Goal: Task Accomplishment & Management: Complete application form

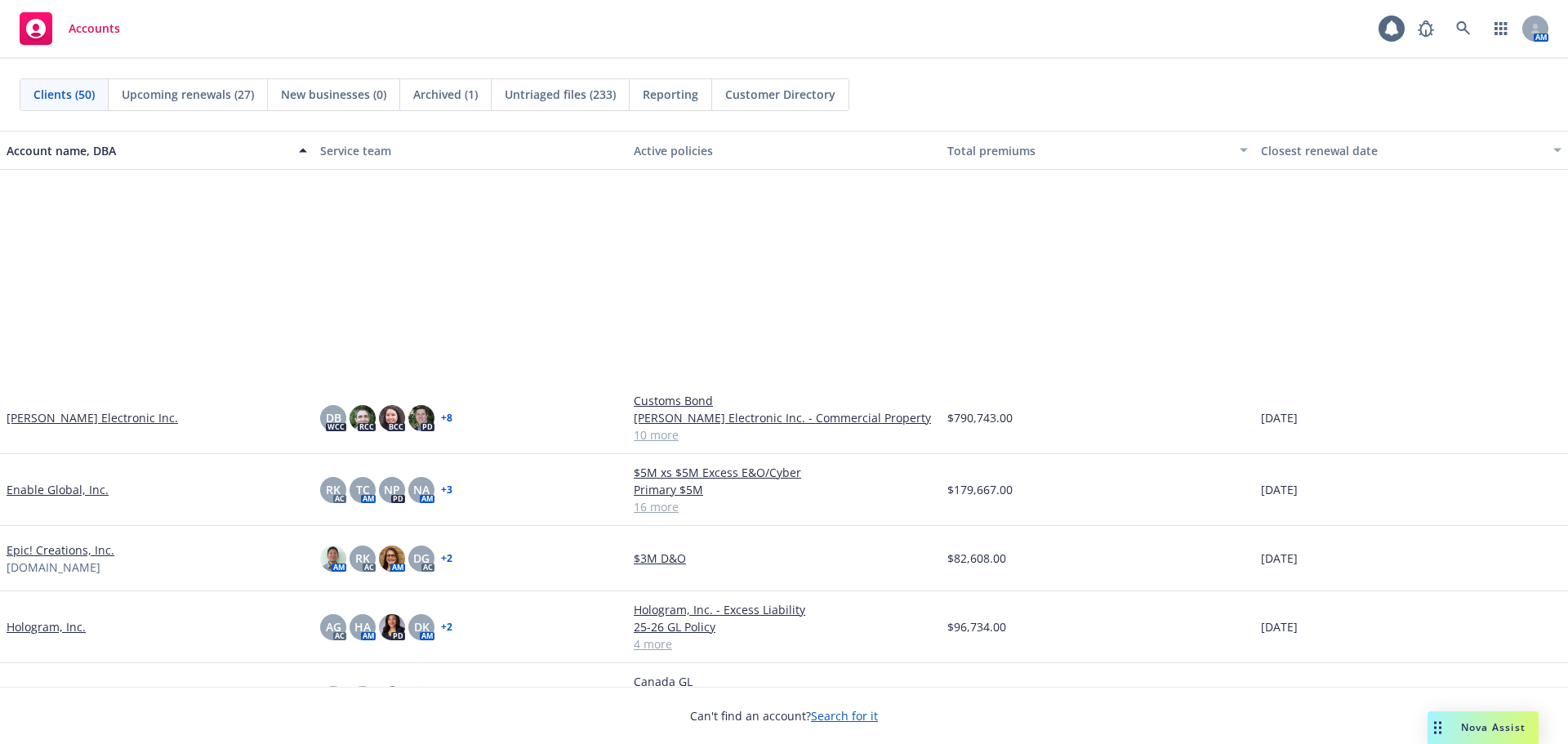
scroll to position [1389, 0]
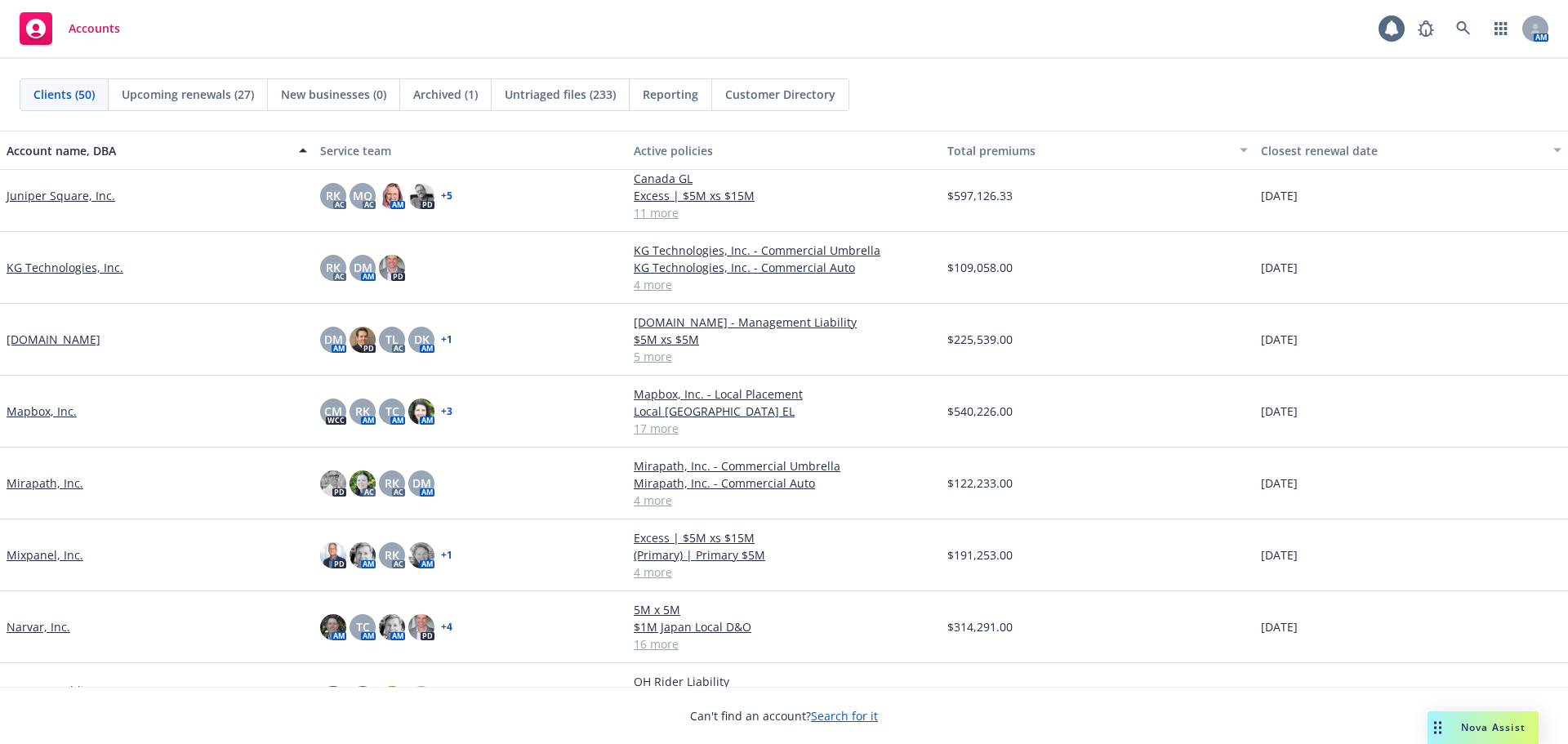
click at [86, 253] on div "KG Technologies, Inc." at bounding box center [156, 268] width 313 height 72
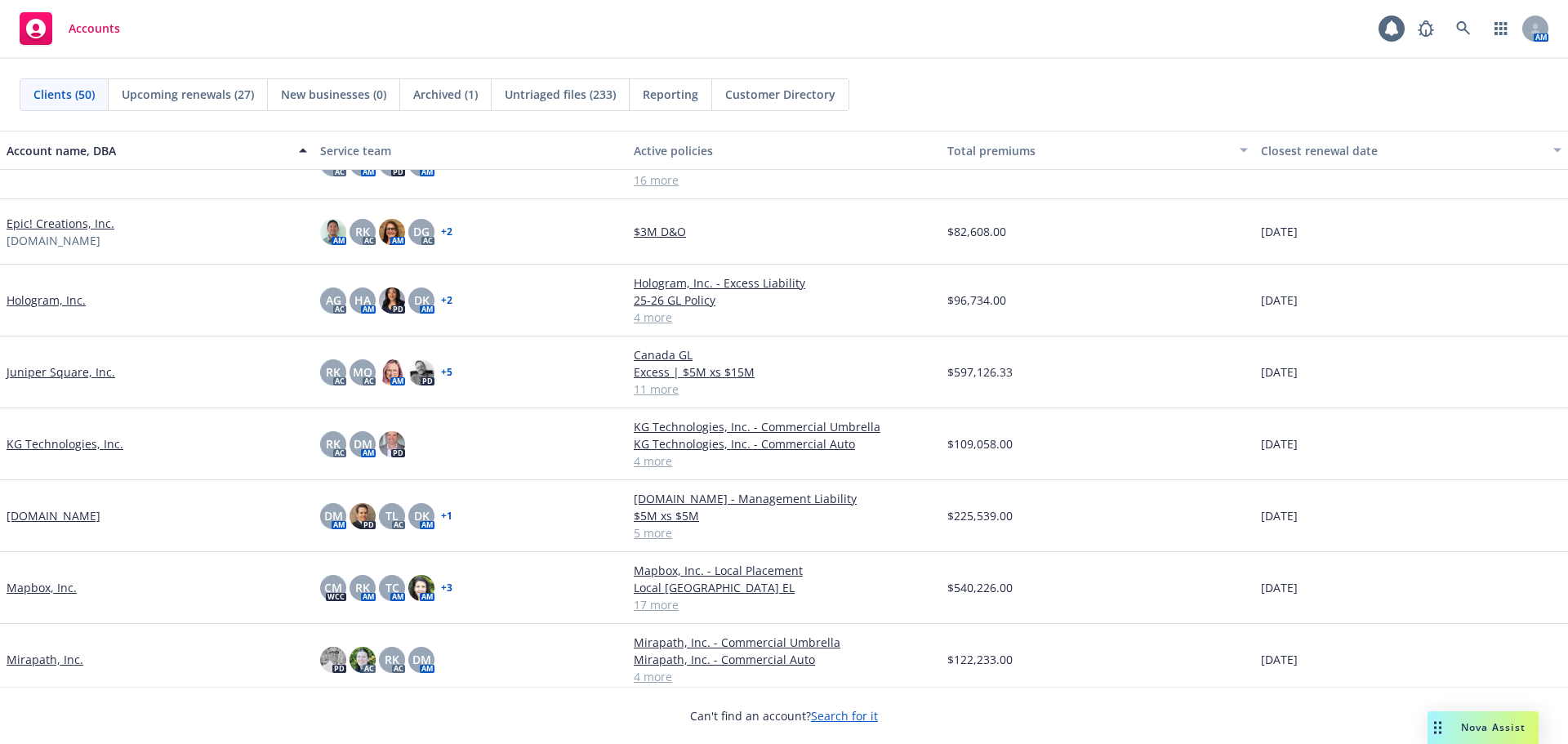
click at [86, 374] on link "Juniper Square, Inc." at bounding box center [61, 372] width 109 height 18
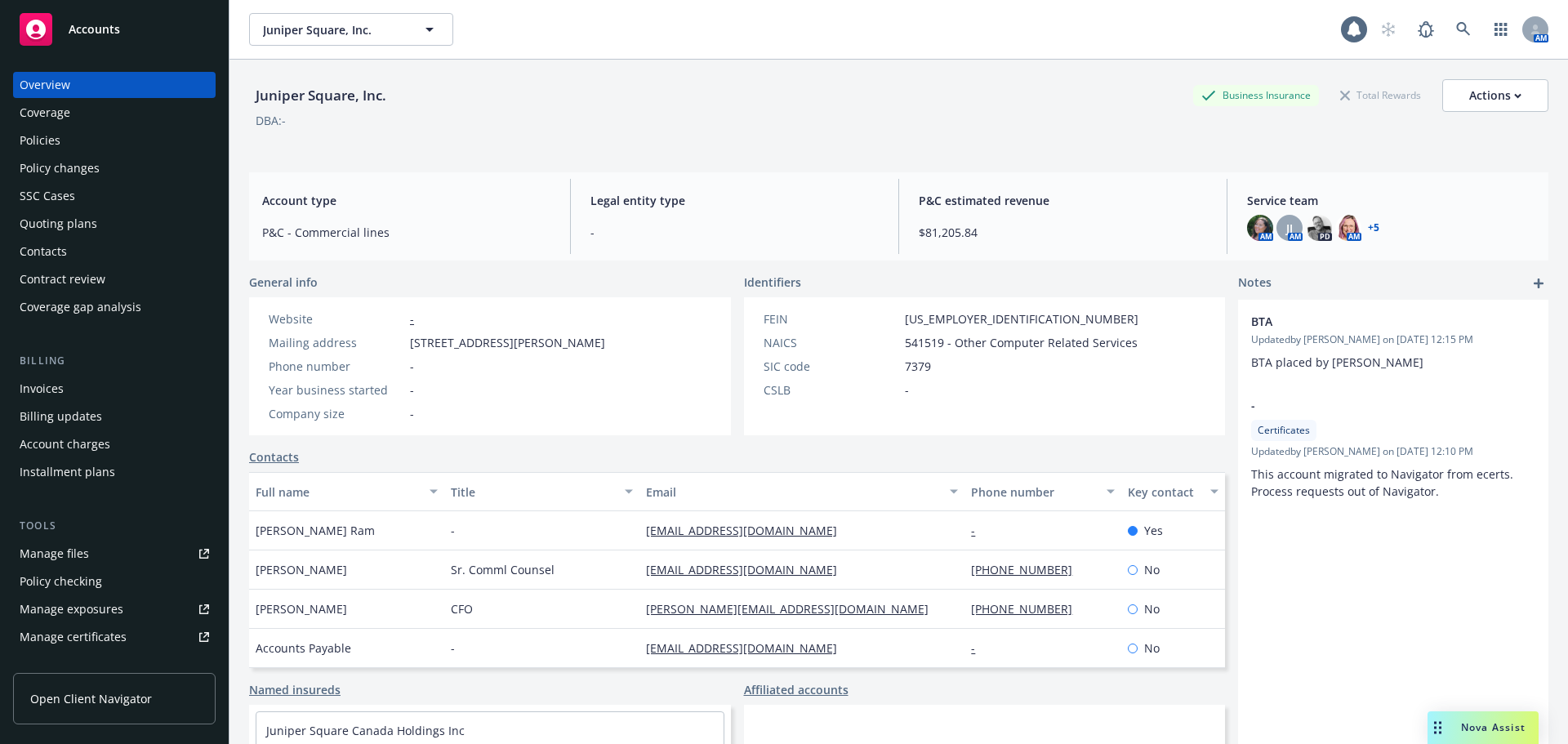
click at [128, 146] on div "Policies" at bounding box center [114, 141] width 190 height 26
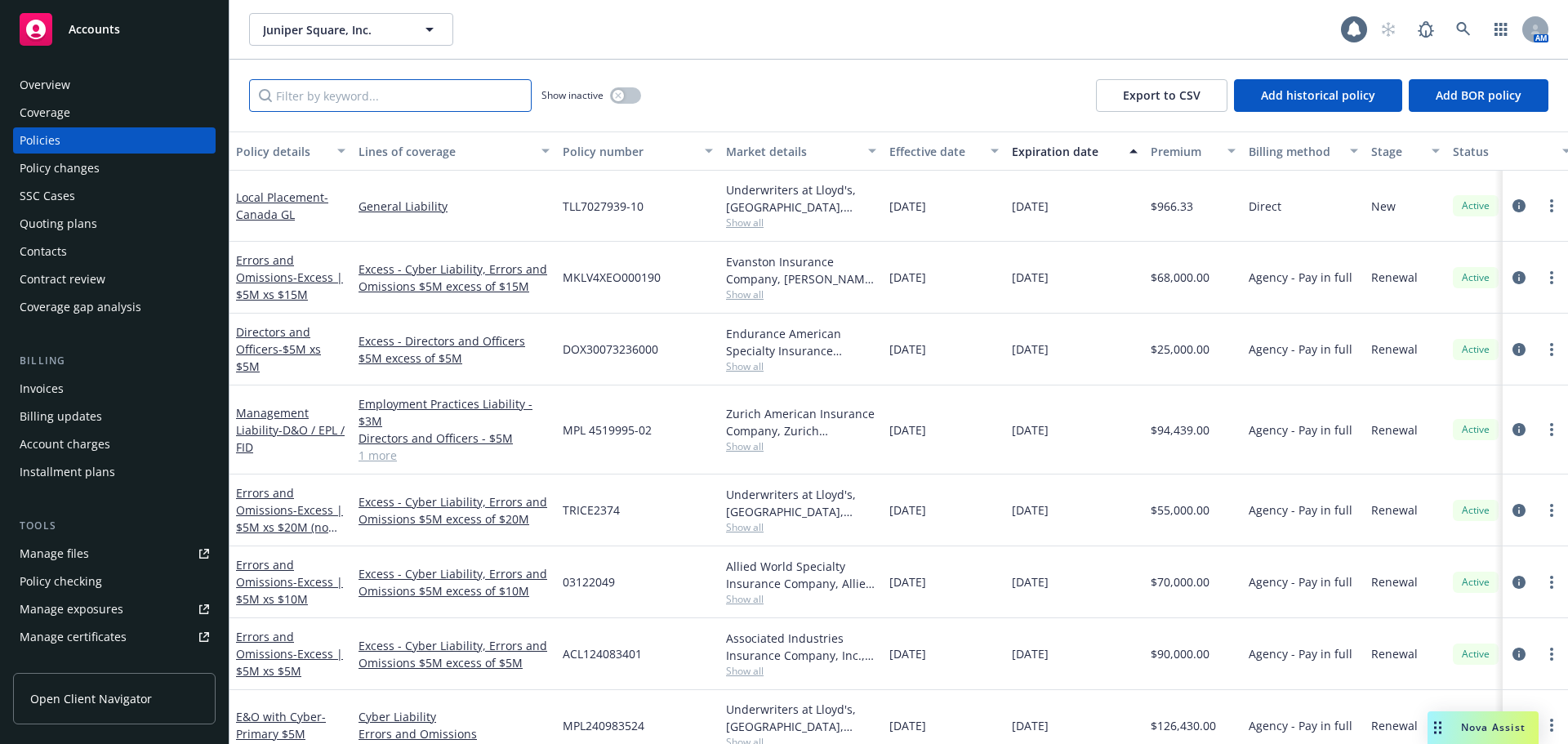
click at [434, 92] on input "Filter by keyword..." at bounding box center [391, 95] width 283 height 33
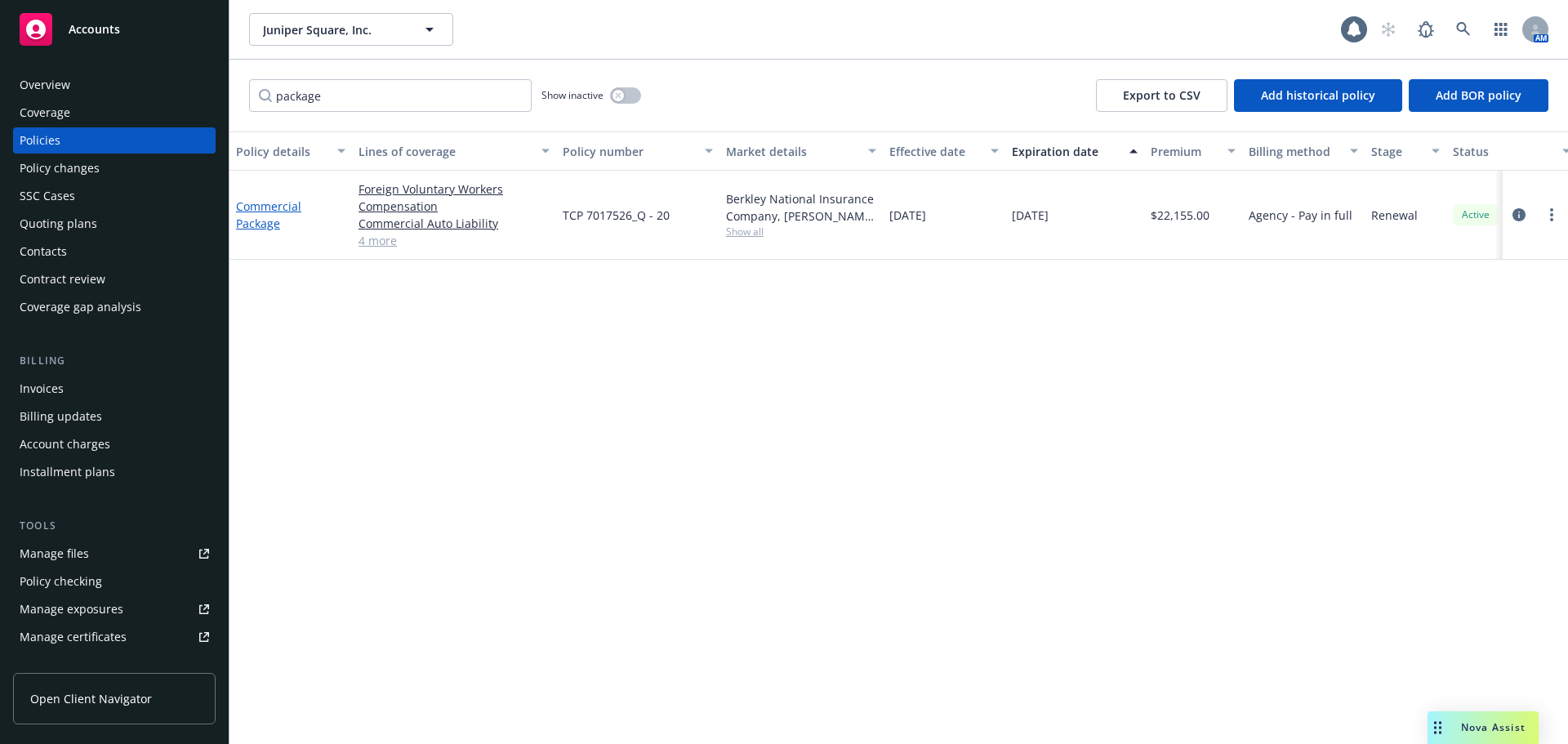
click at [286, 211] on link "Commercial Package" at bounding box center [269, 214] width 65 height 33
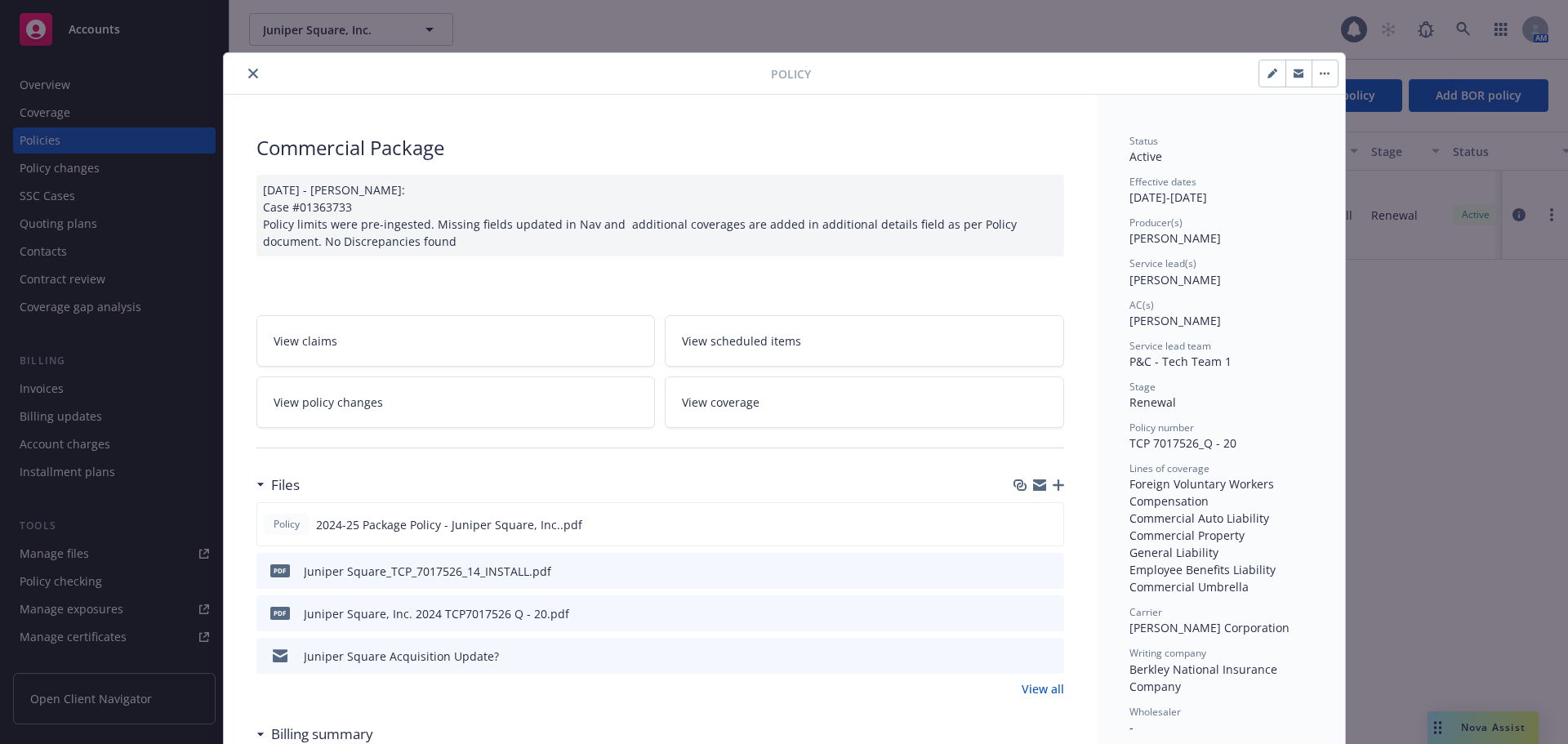
click at [251, 73] on icon "close" at bounding box center [253, 73] width 10 height 10
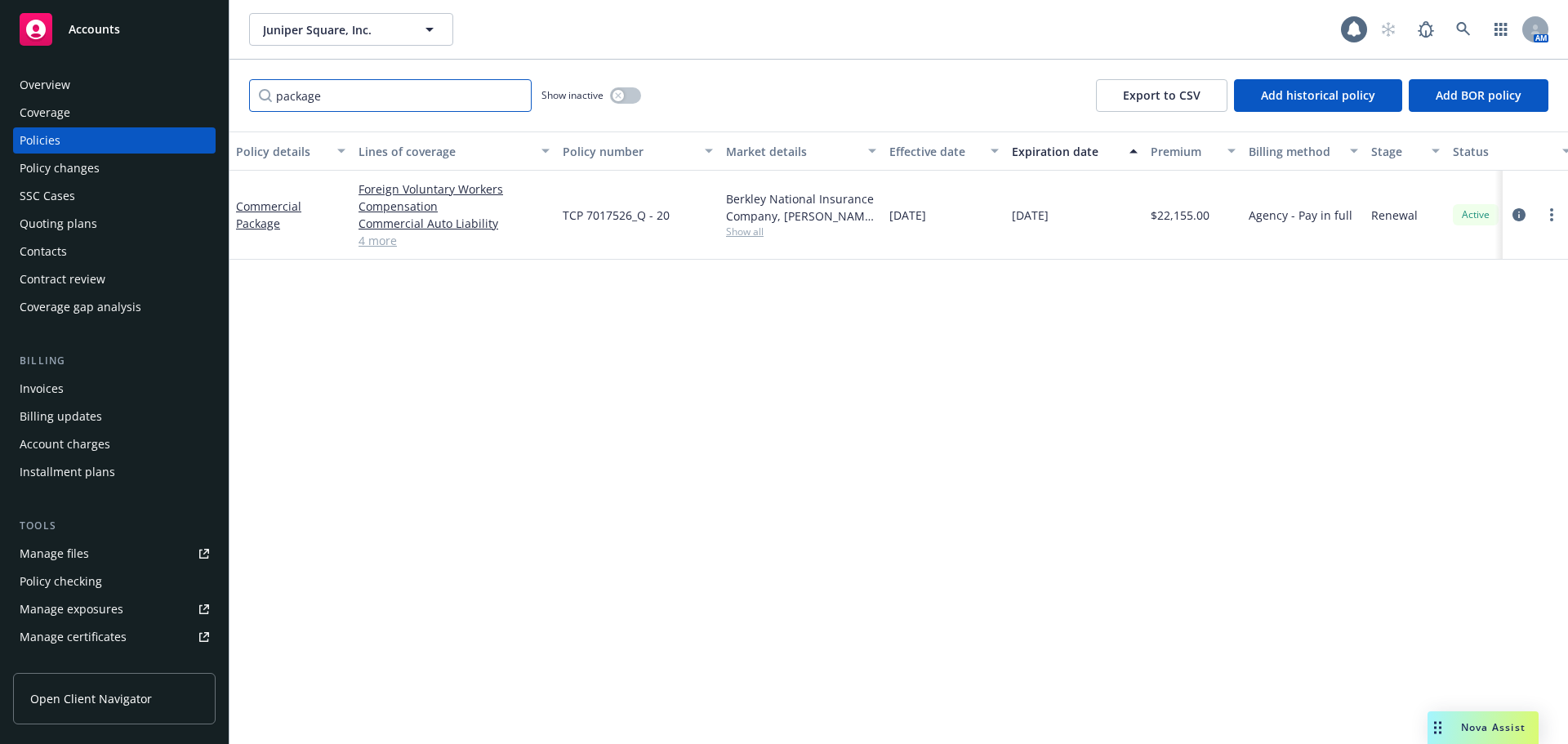
drag, startPoint x: 274, startPoint y: 113, endPoint x: 256, endPoint y: 113, distance: 18.0
click at [256, 113] on div "package Show inactive Export to CSV Add historical policy Add BOR policy" at bounding box center [898, 96] width 1338 height 72
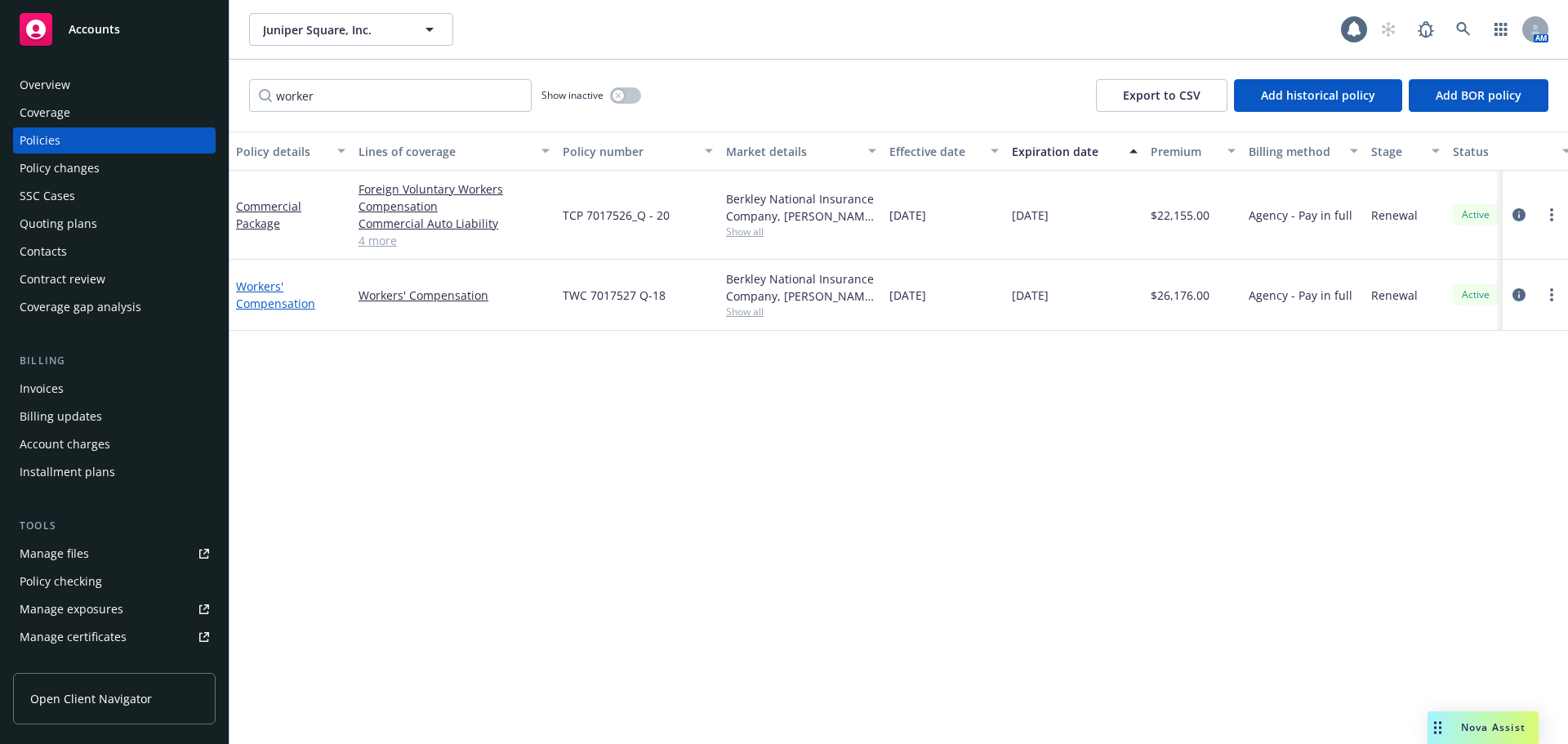
click at [283, 310] on link "Workers' Compensation" at bounding box center [276, 294] width 79 height 33
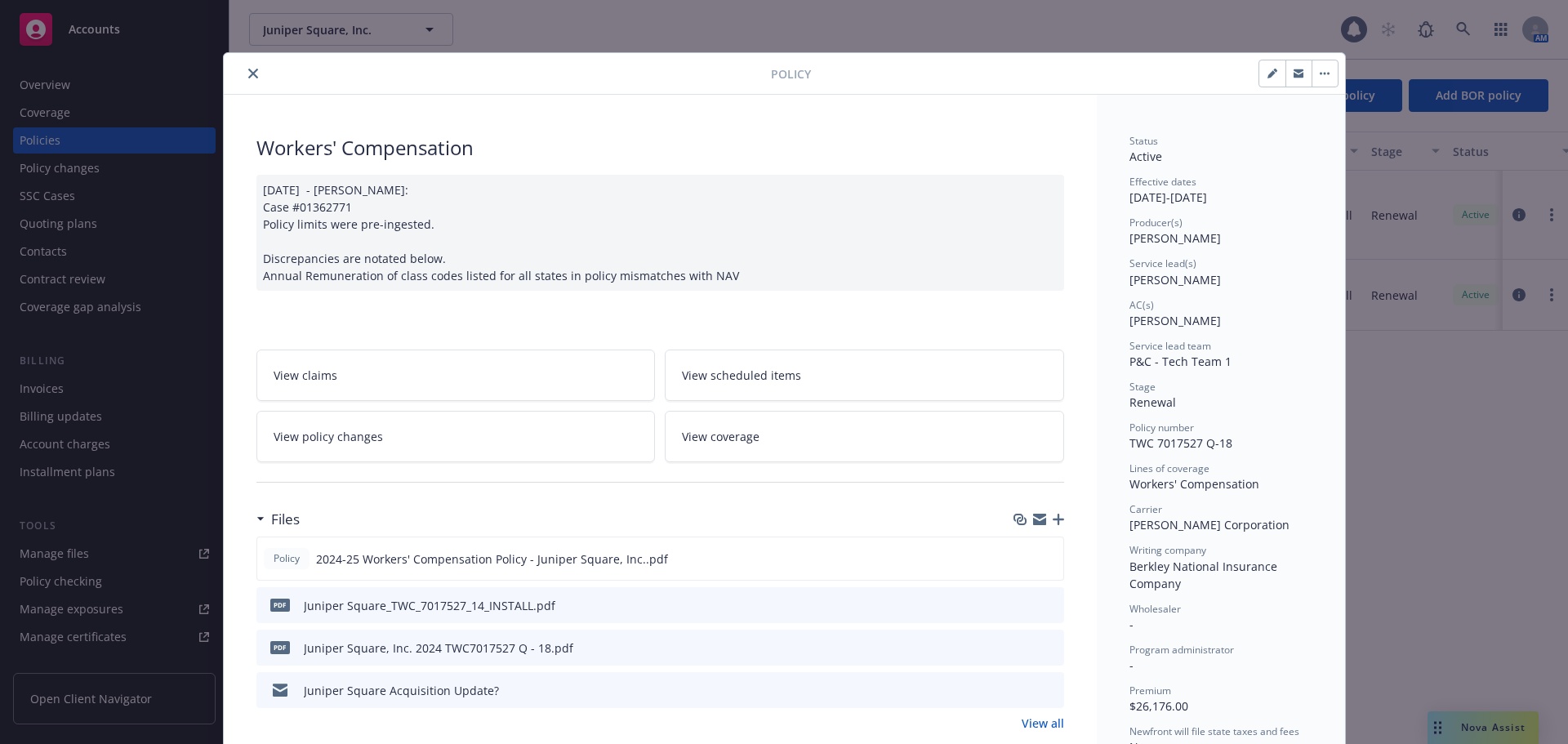
click at [243, 69] on button "close" at bounding box center [253, 74] width 19 height 19
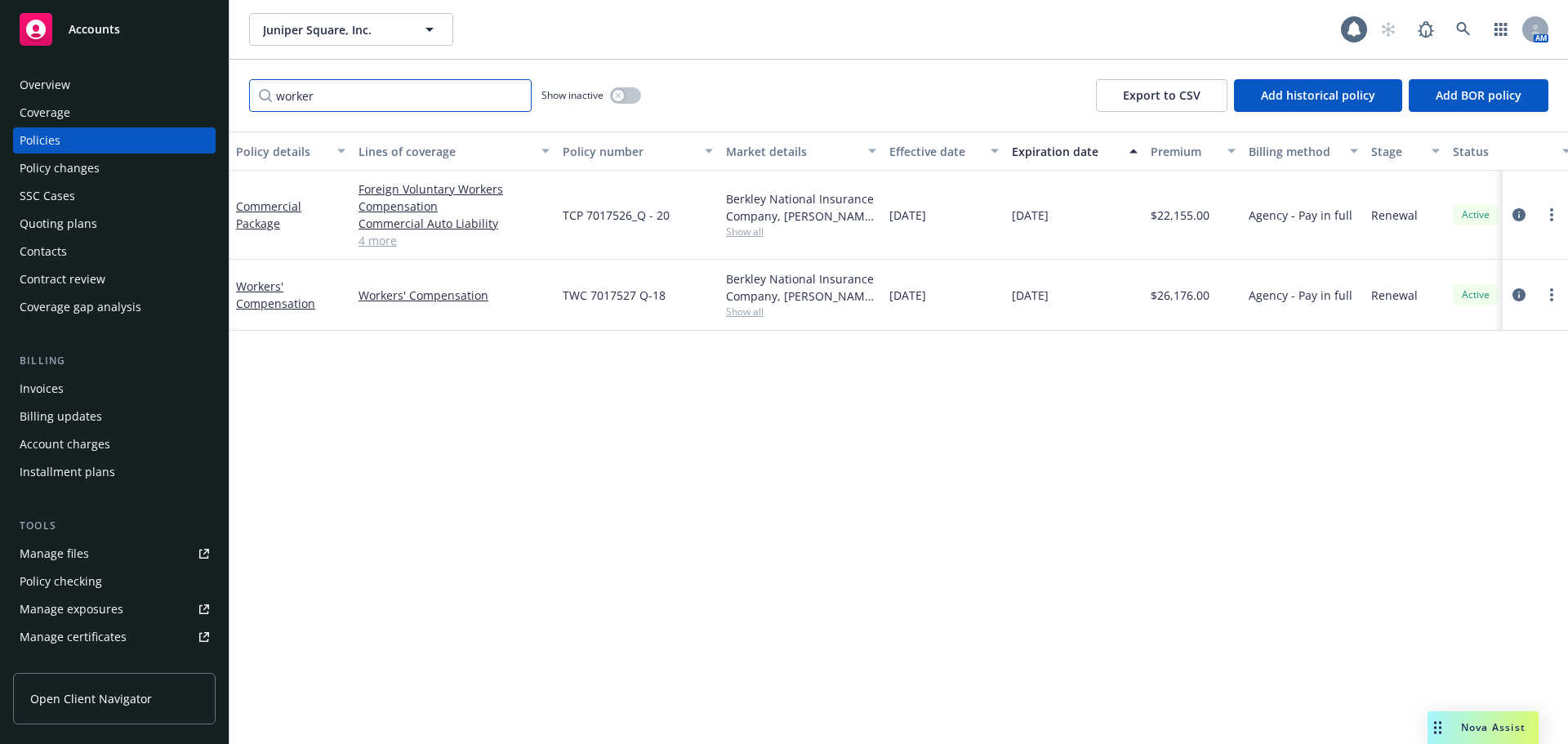
drag, startPoint x: 263, startPoint y: 110, endPoint x: 247, endPoint y: 111, distance: 16.0
click at [247, 111] on div "worker Show inactive Export to CSV Add historical policy Add BOR policy" at bounding box center [898, 96] width 1338 height 72
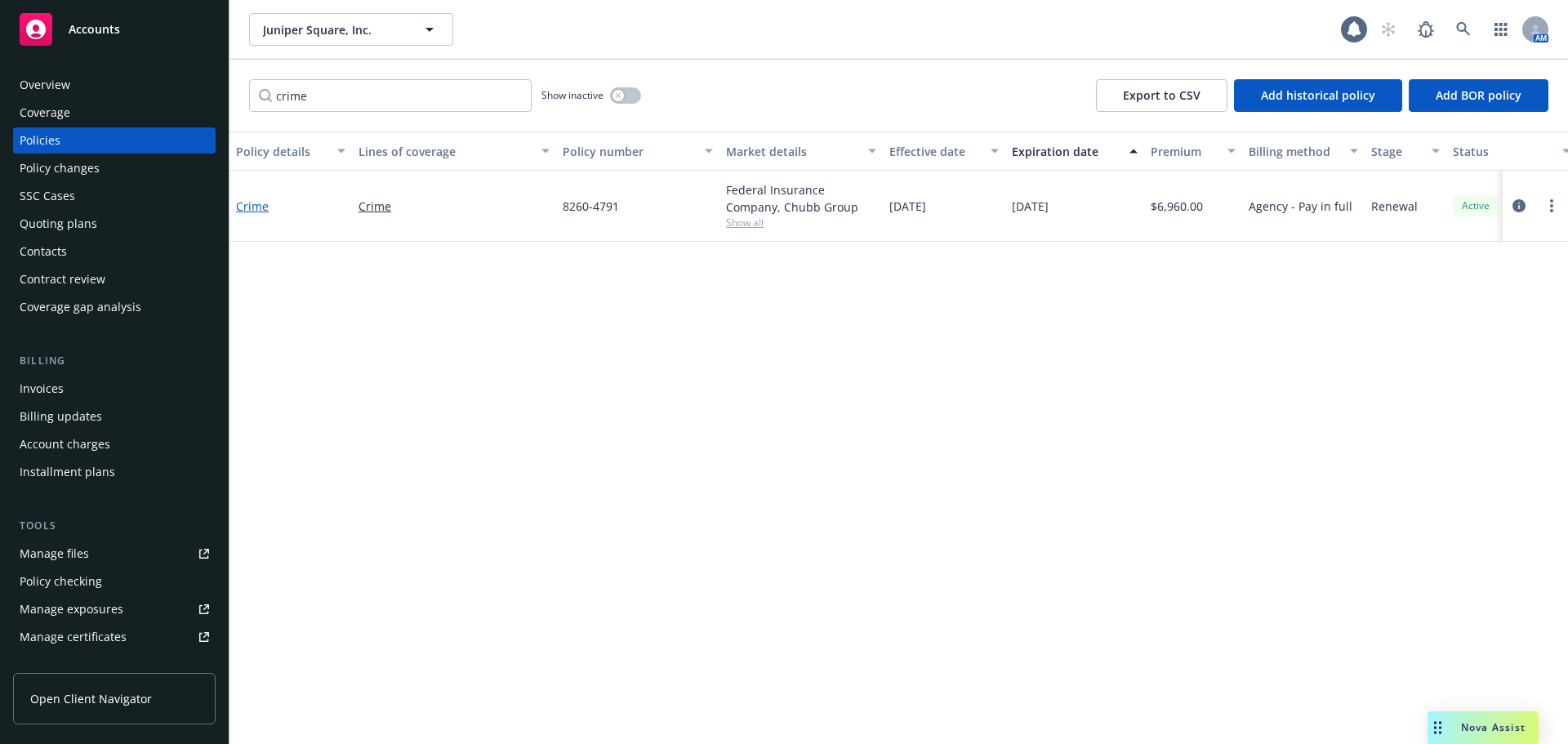
click at [248, 209] on link "Crime" at bounding box center [252, 206] width 32 height 16
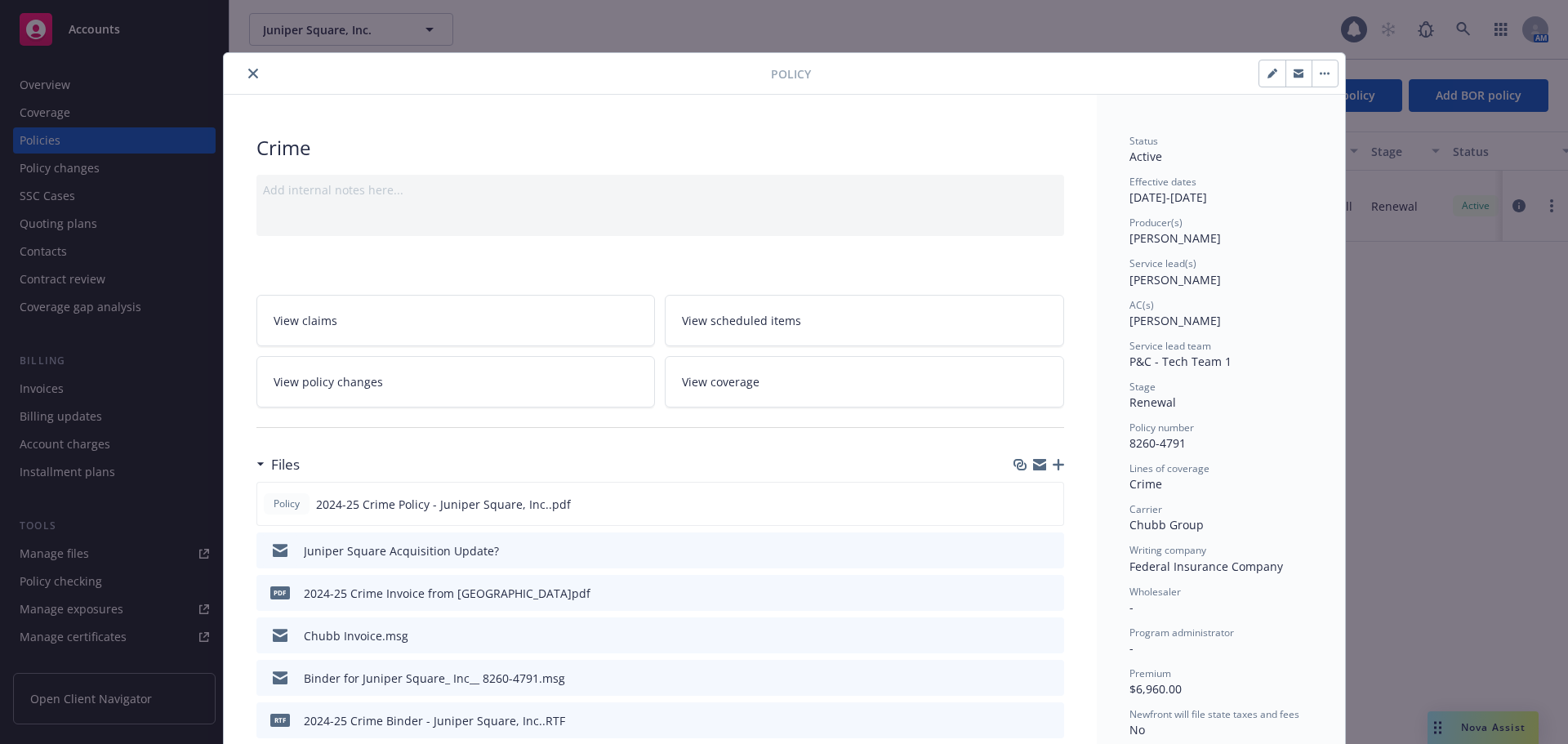
click at [248, 75] on icon "close" at bounding box center [253, 73] width 10 height 10
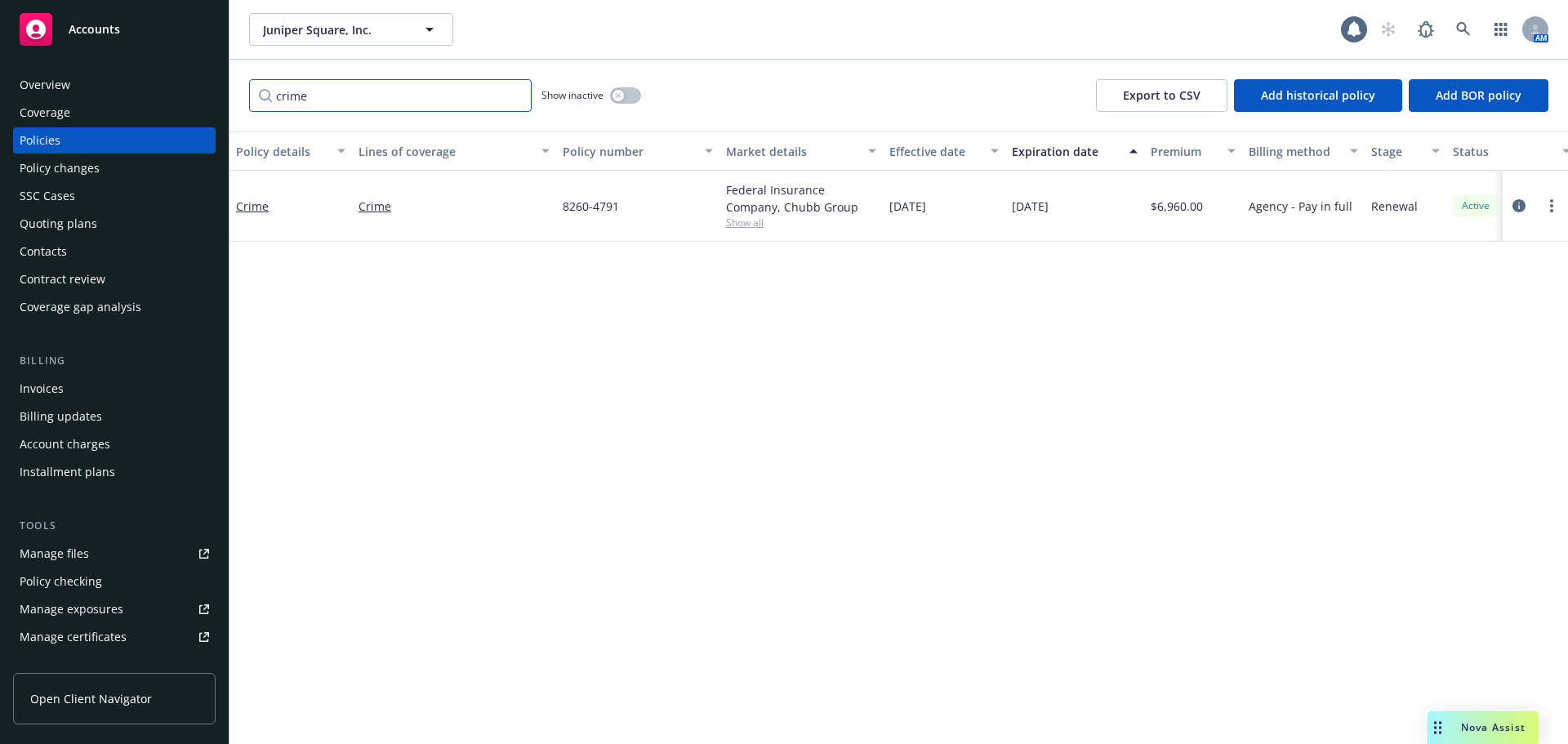
drag, startPoint x: 343, startPoint y: 103, endPoint x: 160, endPoint y: 119, distance: 183.7
click at [160, 119] on div "Accounts Overview Coverage Policies Policy changes SSC Cases Quoting plans Cont…" at bounding box center [784, 372] width 1568 height 744
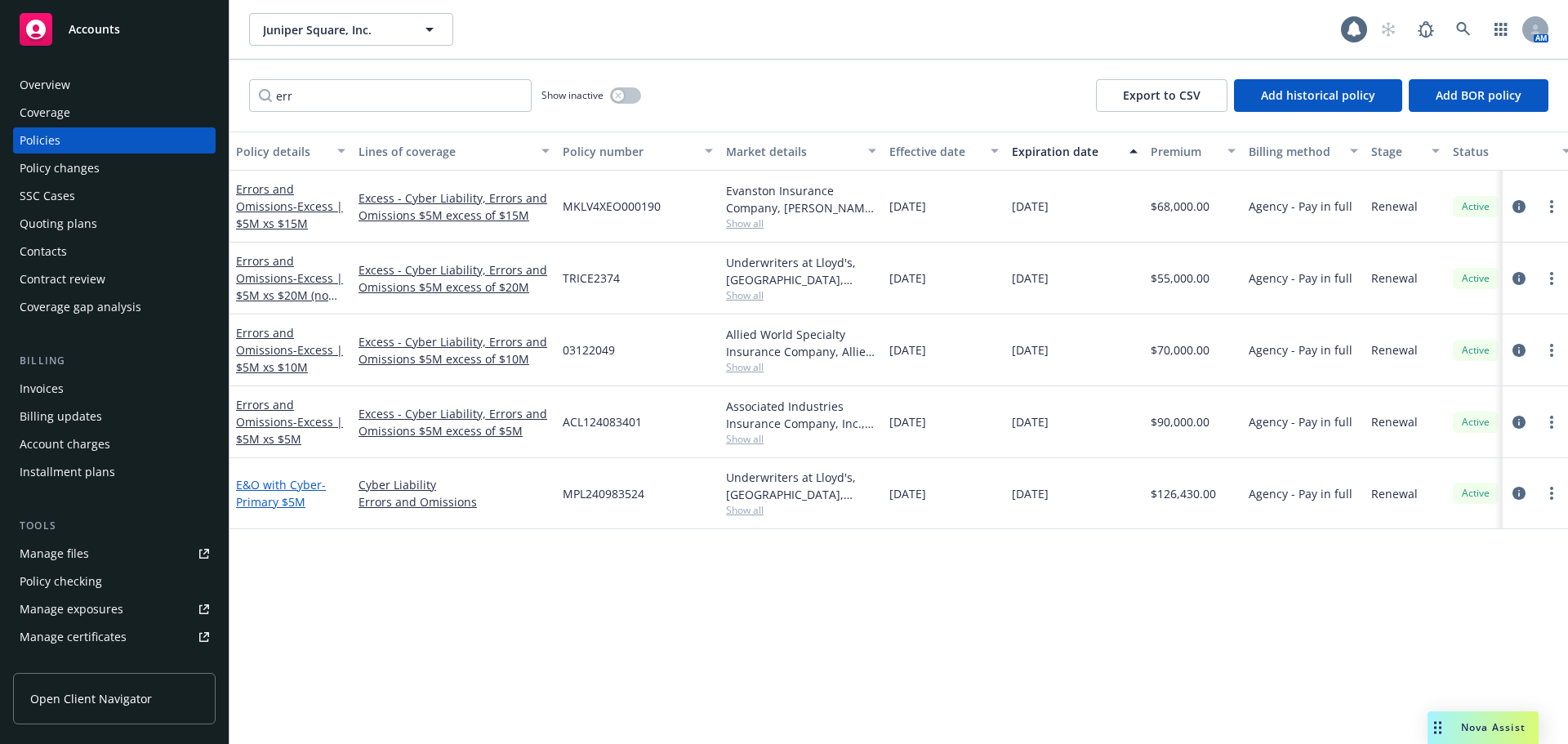
click at [277, 508] on span "- Primary $5M" at bounding box center [281, 493] width 90 height 33
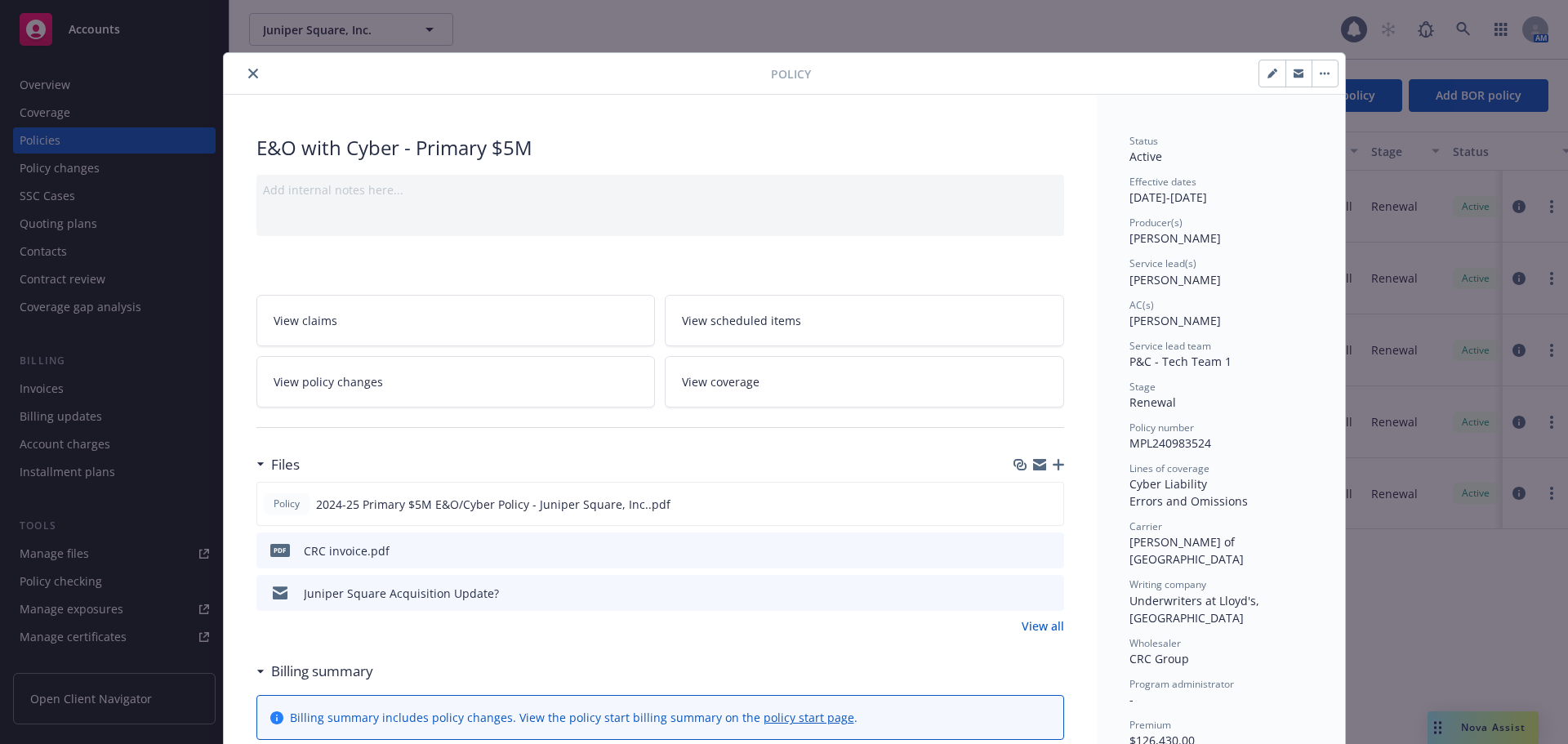
click at [248, 76] on icon "close" at bounding box center [253, 73] width 10 height 10
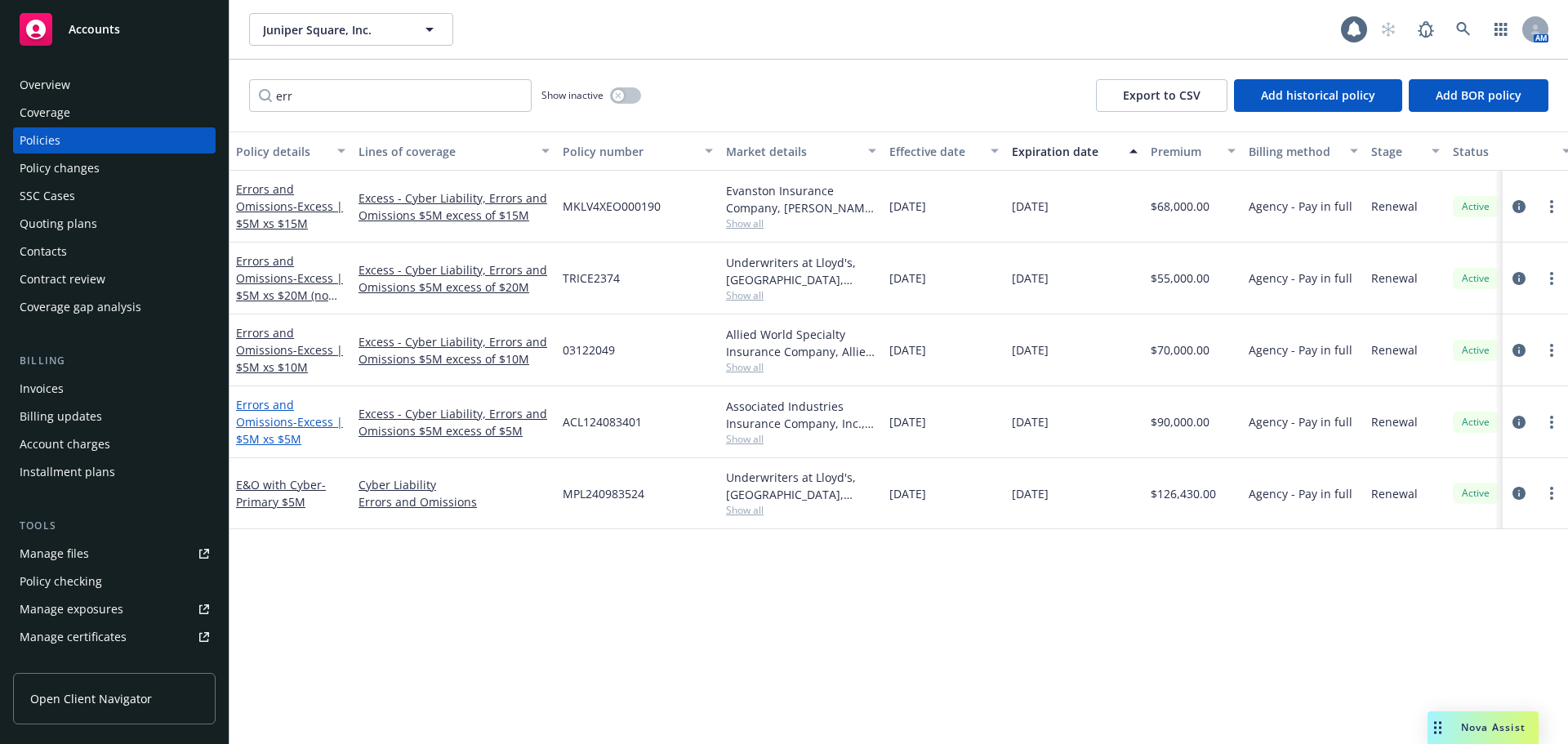
click at [261, 424] on link "Errors and Omissions - Excess | $5M xs $5M" at bounding box center [290, 422] width 107 height 50
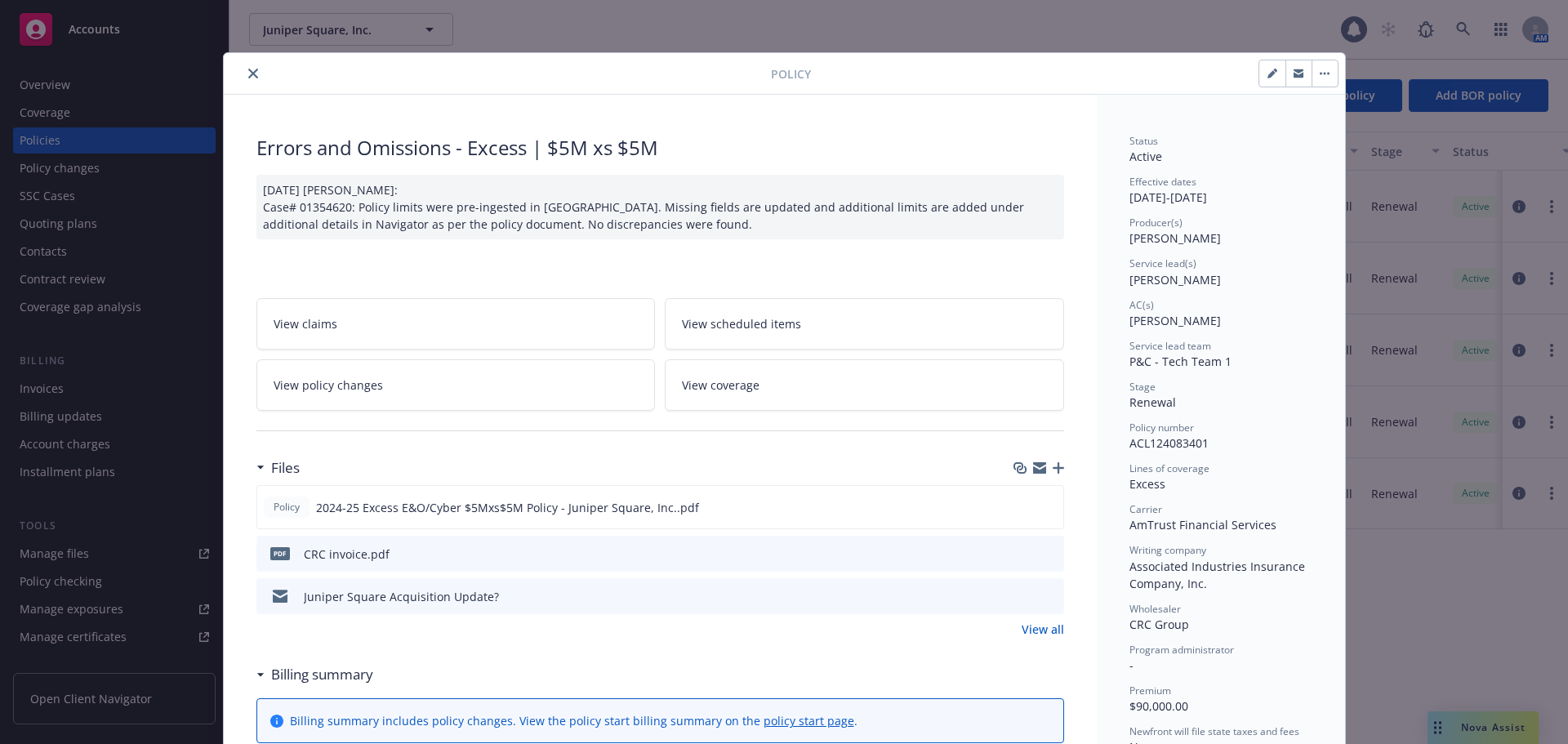
click at [249, 75] on icon "close" at bounding box center [253, 73] width 10 height 10
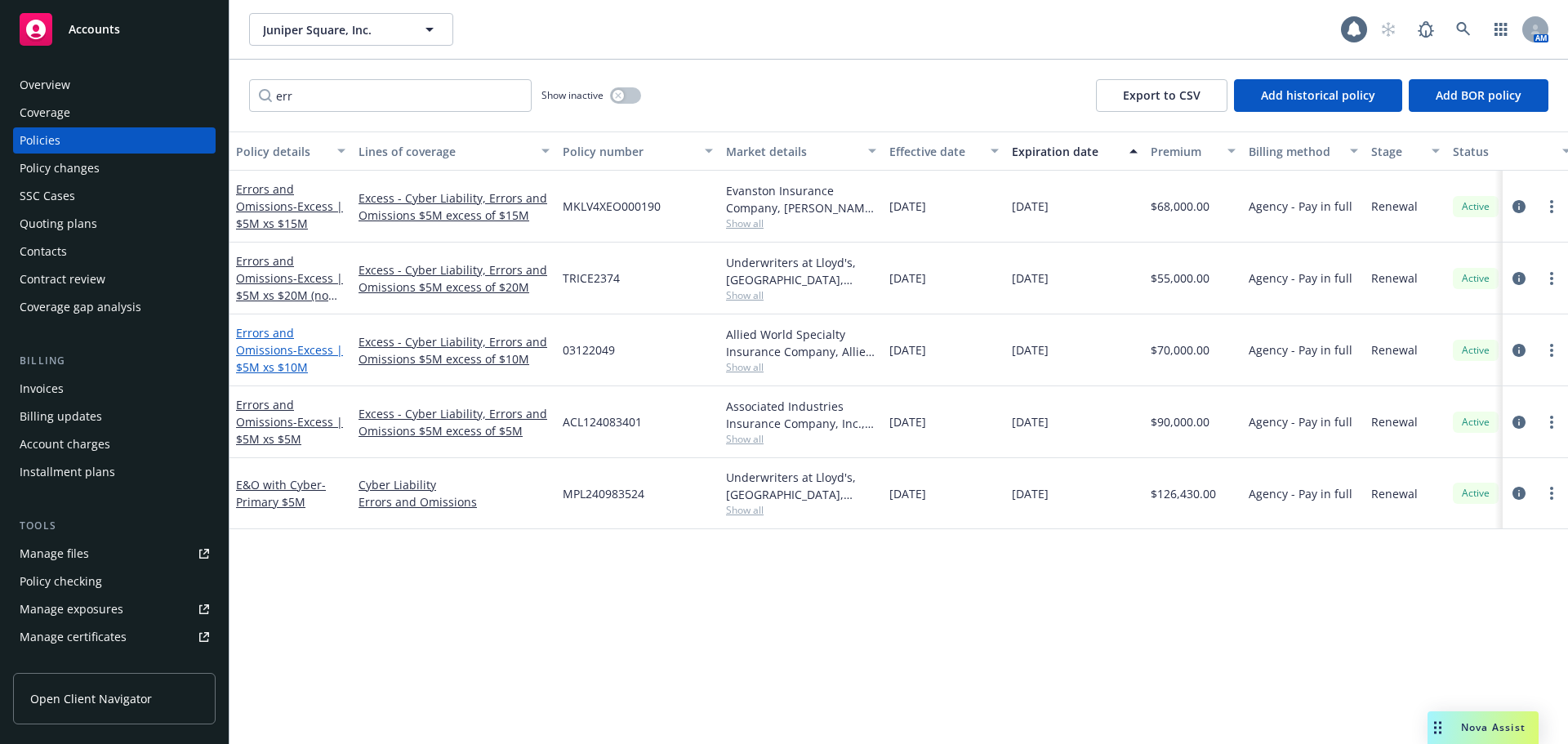
click at [303, 351] on span "- Excess | $5M xs $10M" at bounding box center [290, 358] width 107 height 33
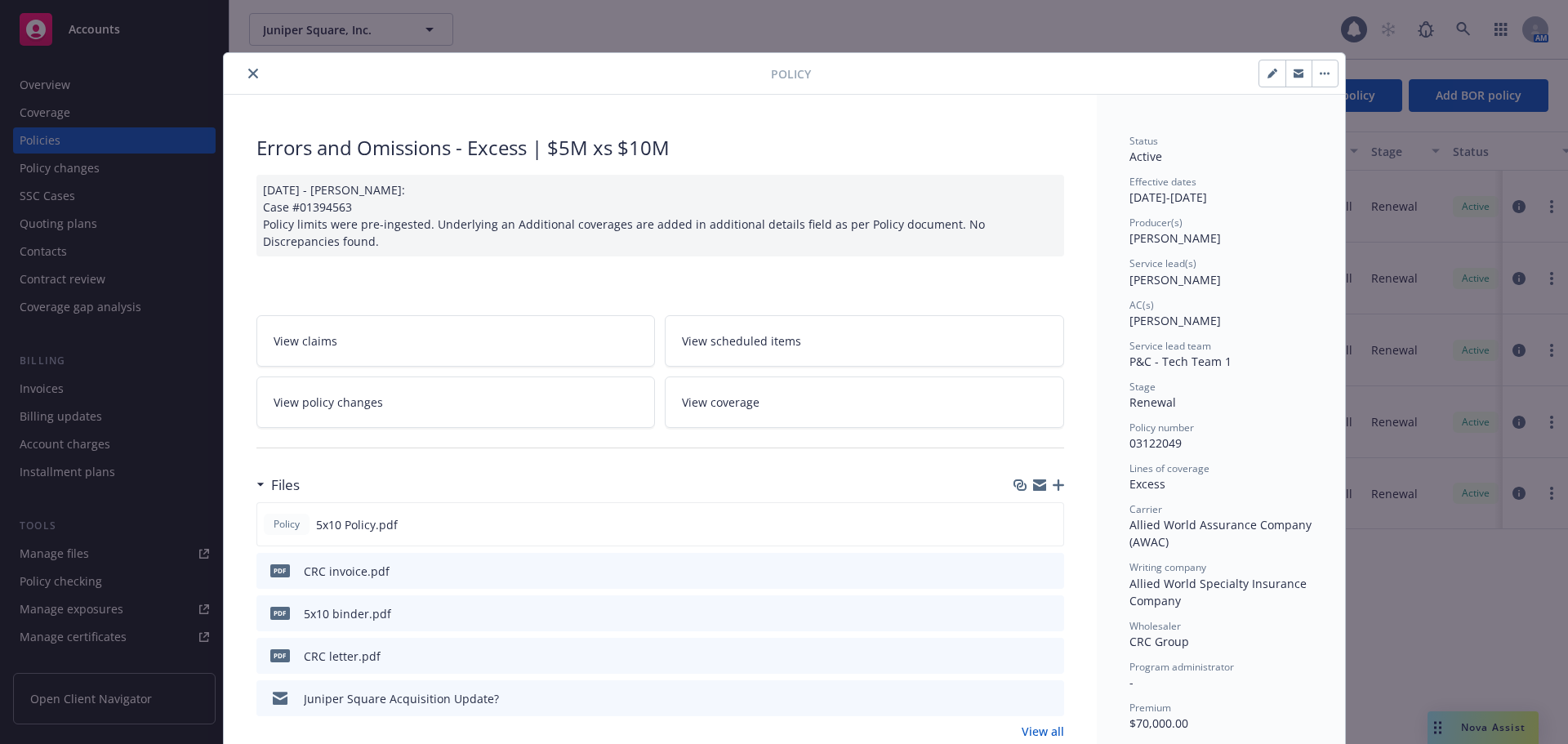
click at [244, 67] on button "close" at bounding box center [253, 74] width 19 height 19
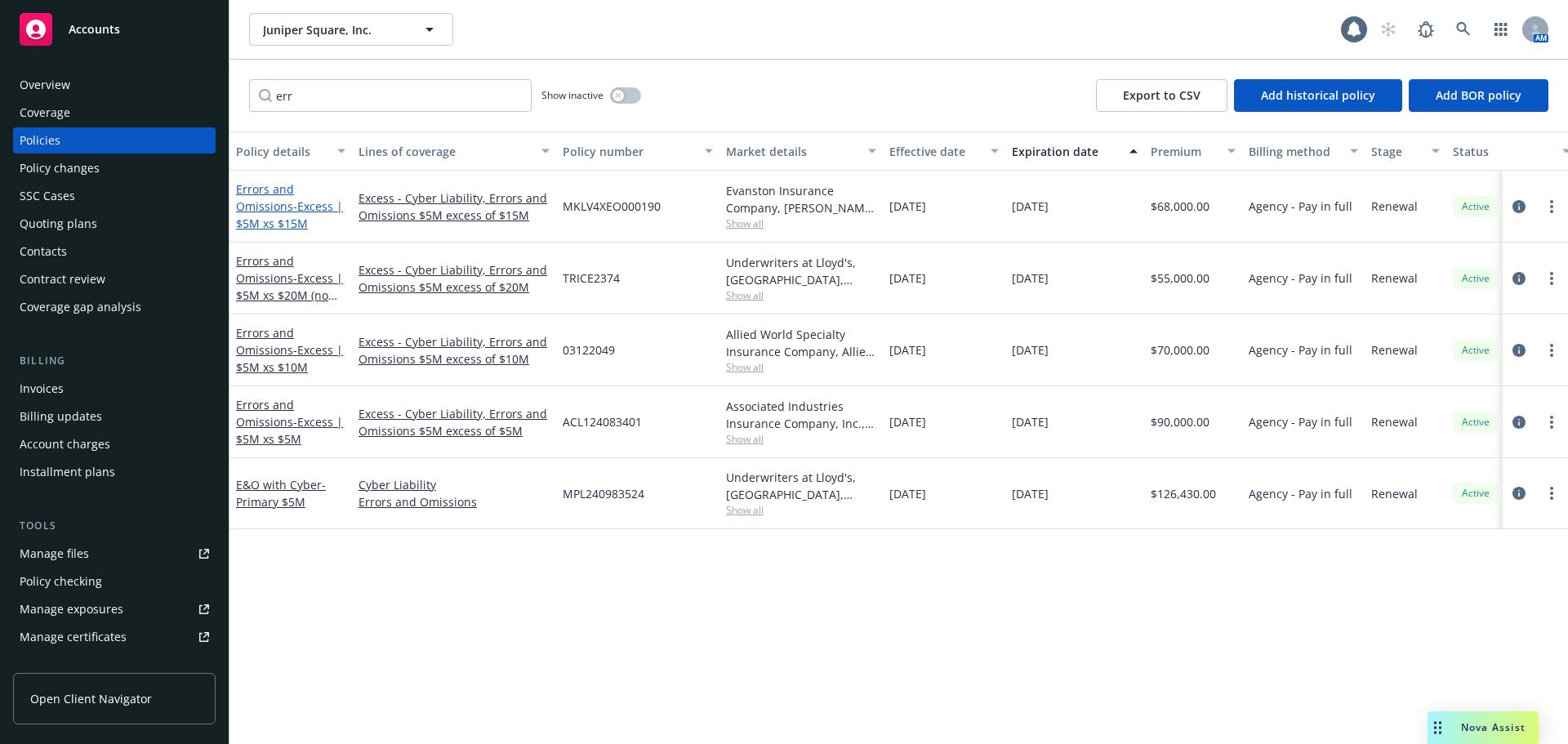
click at [298, 207] on span "- Excess | $5M xs $15M" at bounding box center [290, 214] width 107 height 33
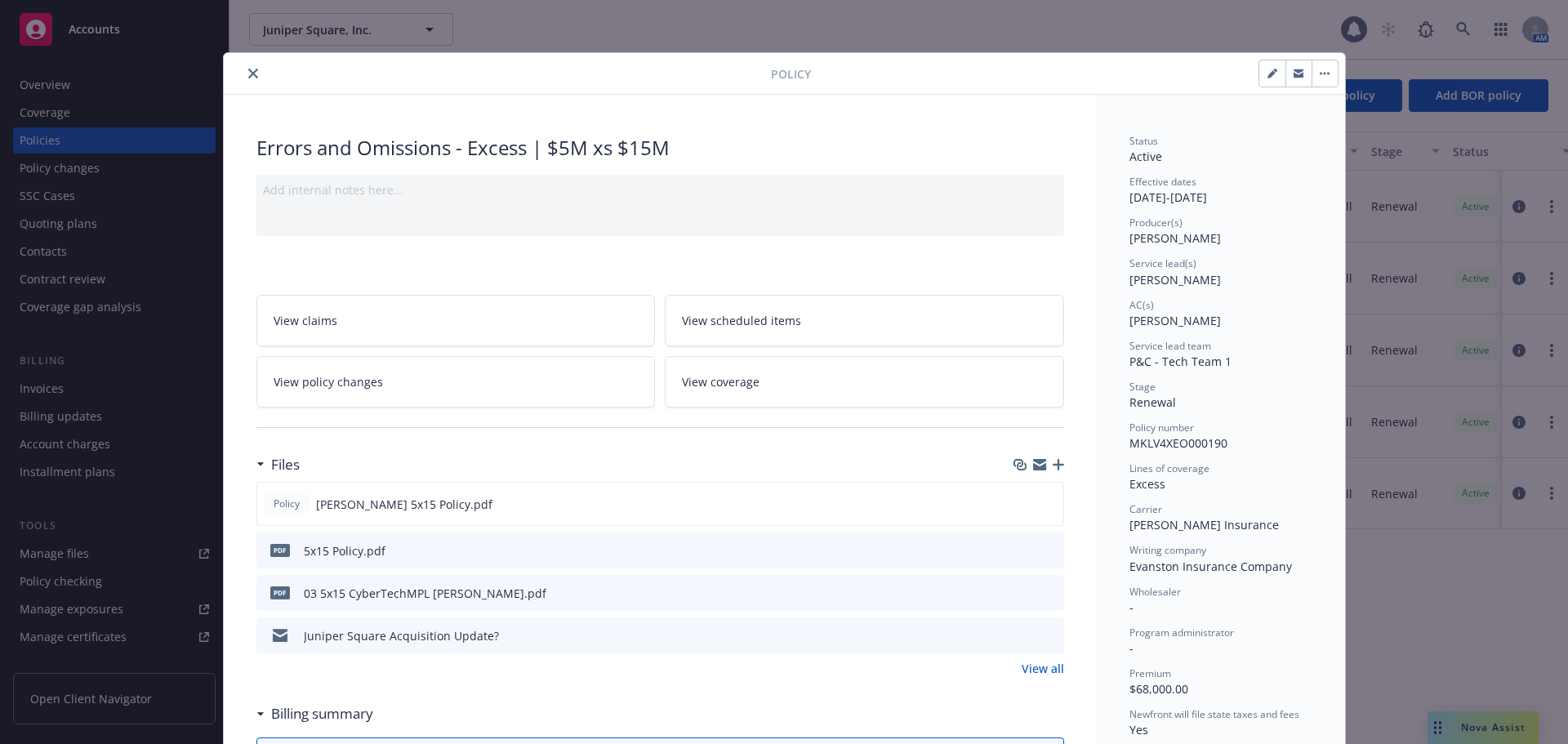
click at [248, 73] on icon "close" at bounding box center [253, 73] width 10 height 10
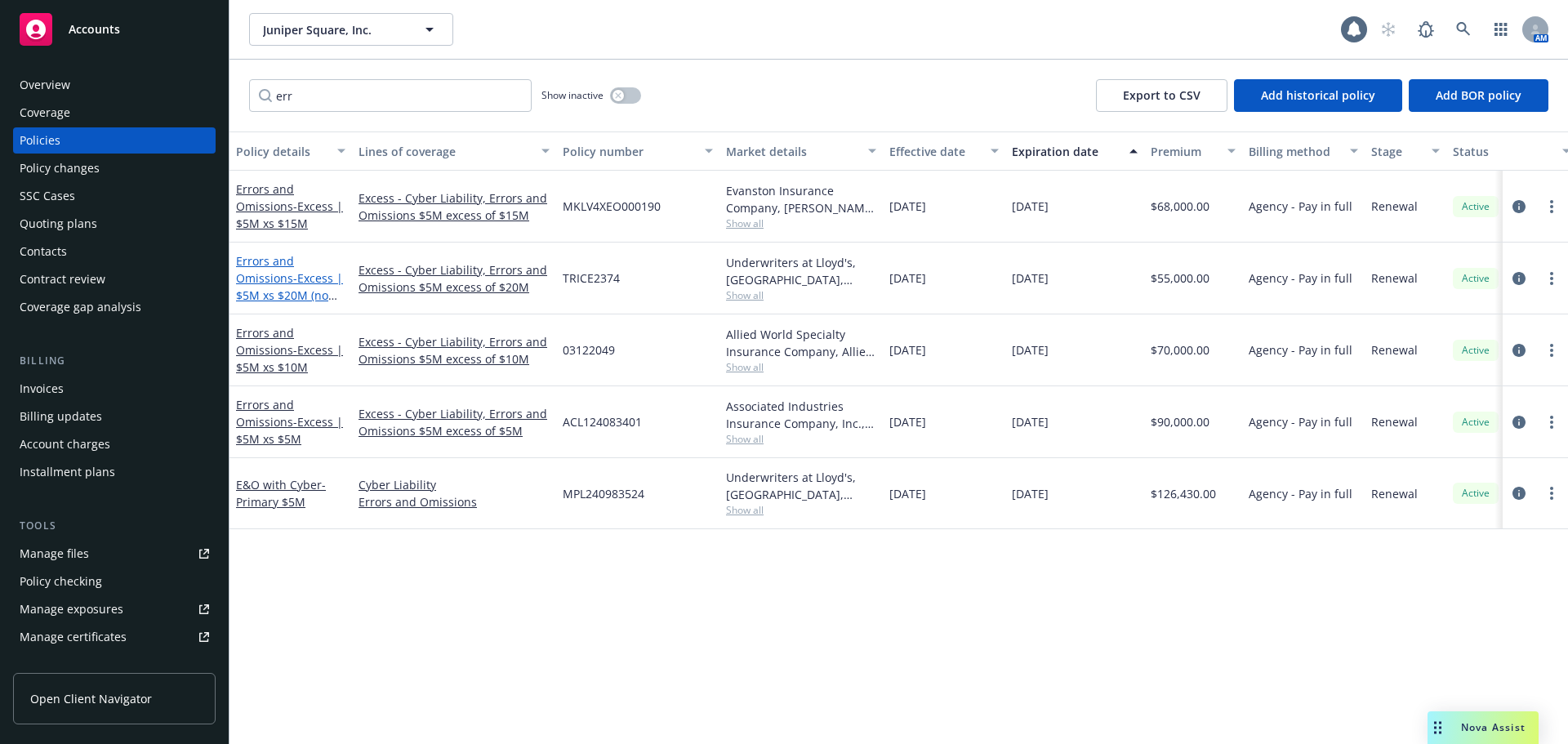
click at [286, 275] on link "Errors and Omissions - Excess | $5M xs $20M (no MPL)" at bounding box center [290, 286] width 107 height 67
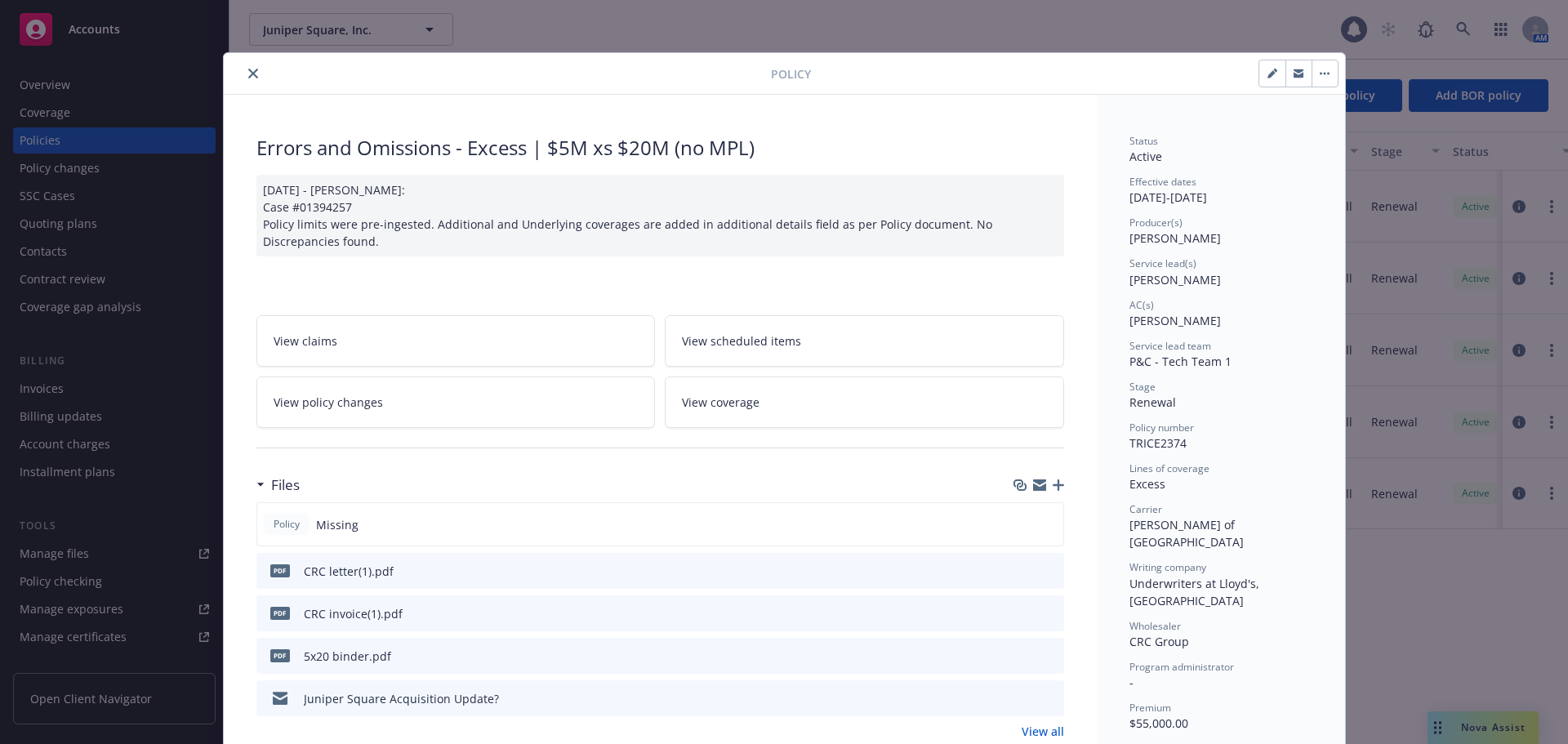
click at [248, 75] on icon "close" at bounding box center [253, 73] width 10 height 10
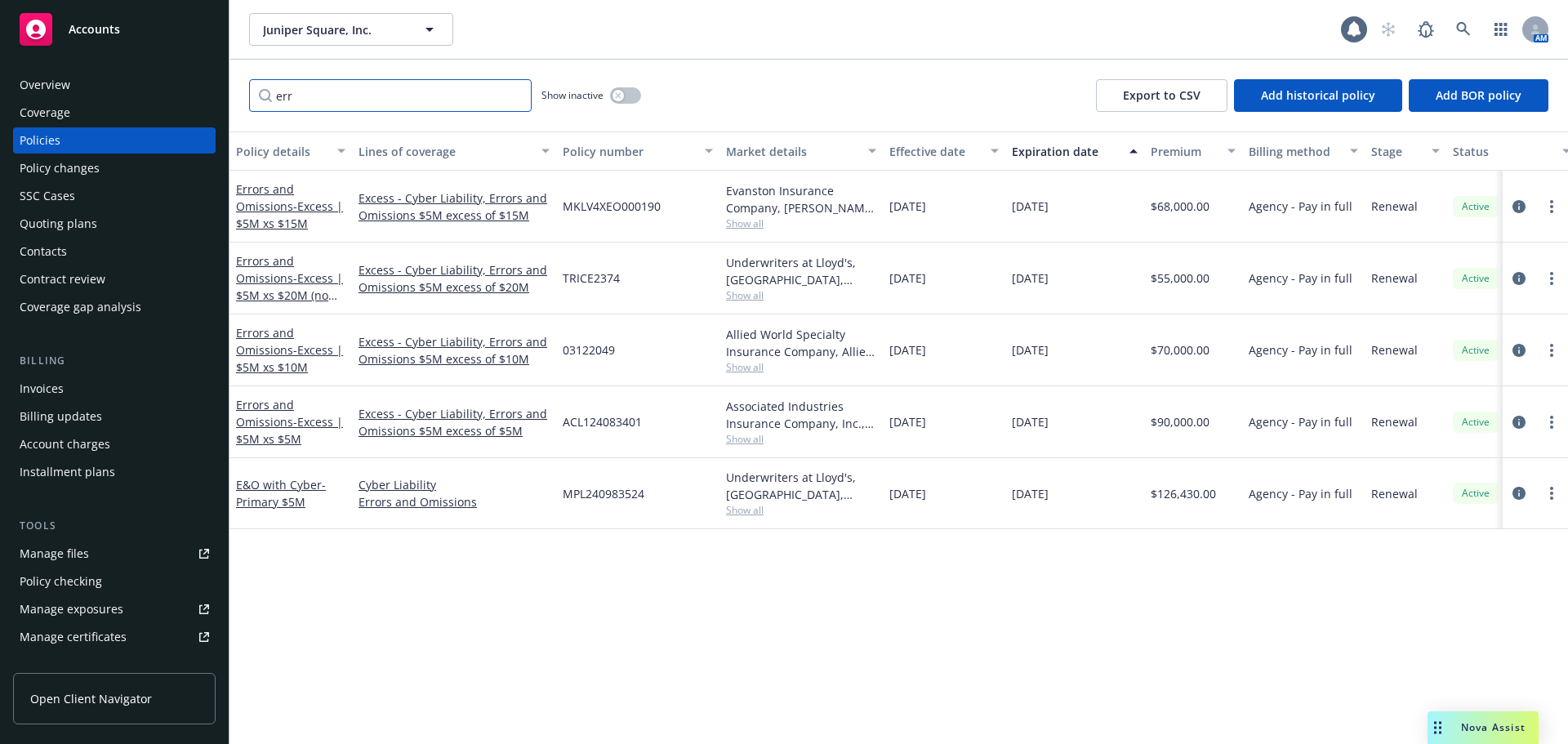
drag, startPoint x: 268, startPoint y: 104, endPoint x: 252, endPoint y: 105, distance: 16.0
click at [252, 105] on input "err" at bounding box center [391, 95] width 283 height 33
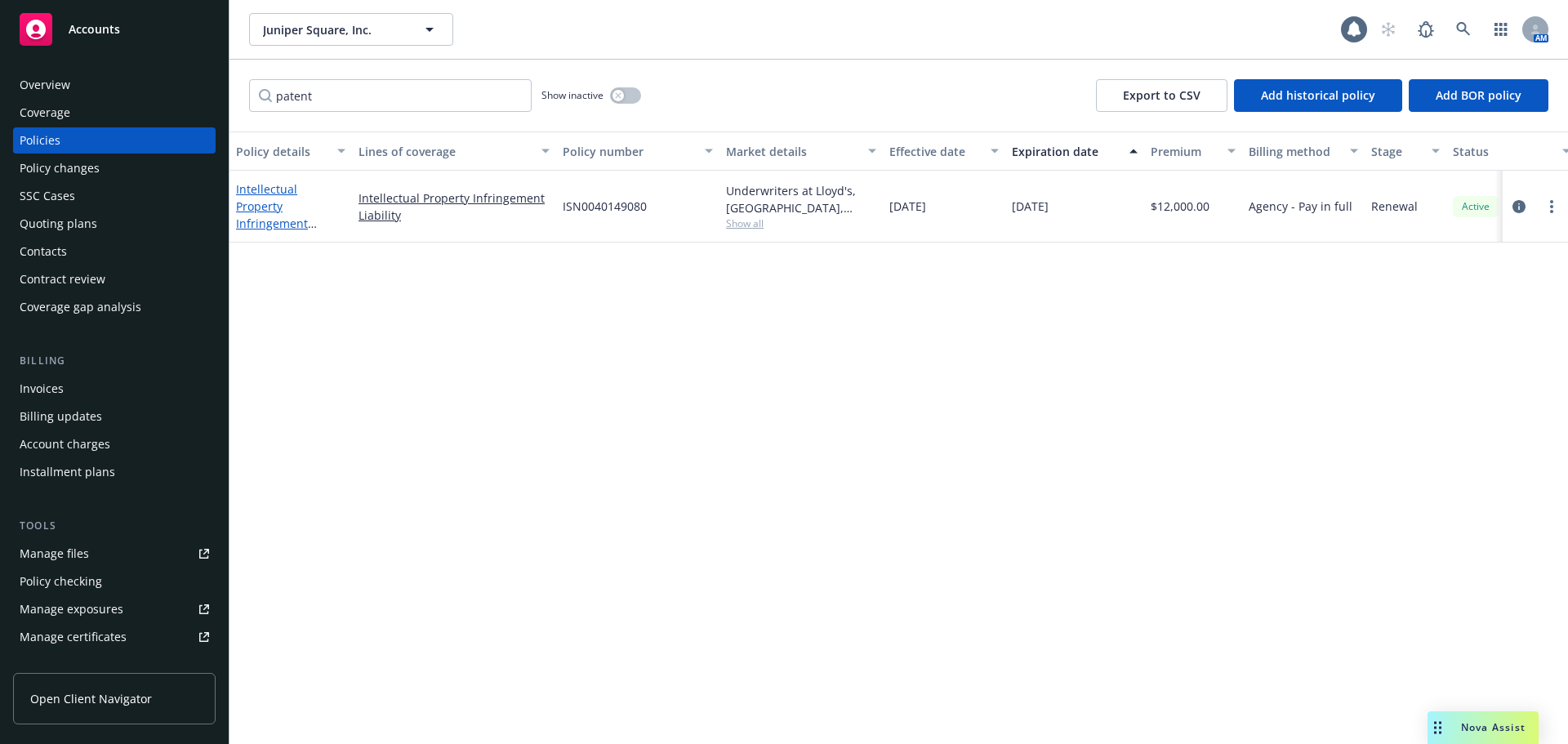
click at [283, 207] on link "Intellectual Property Infringement Liability - US - $1M $35K retention" at bounding box center [284, 223] width 96 height 84
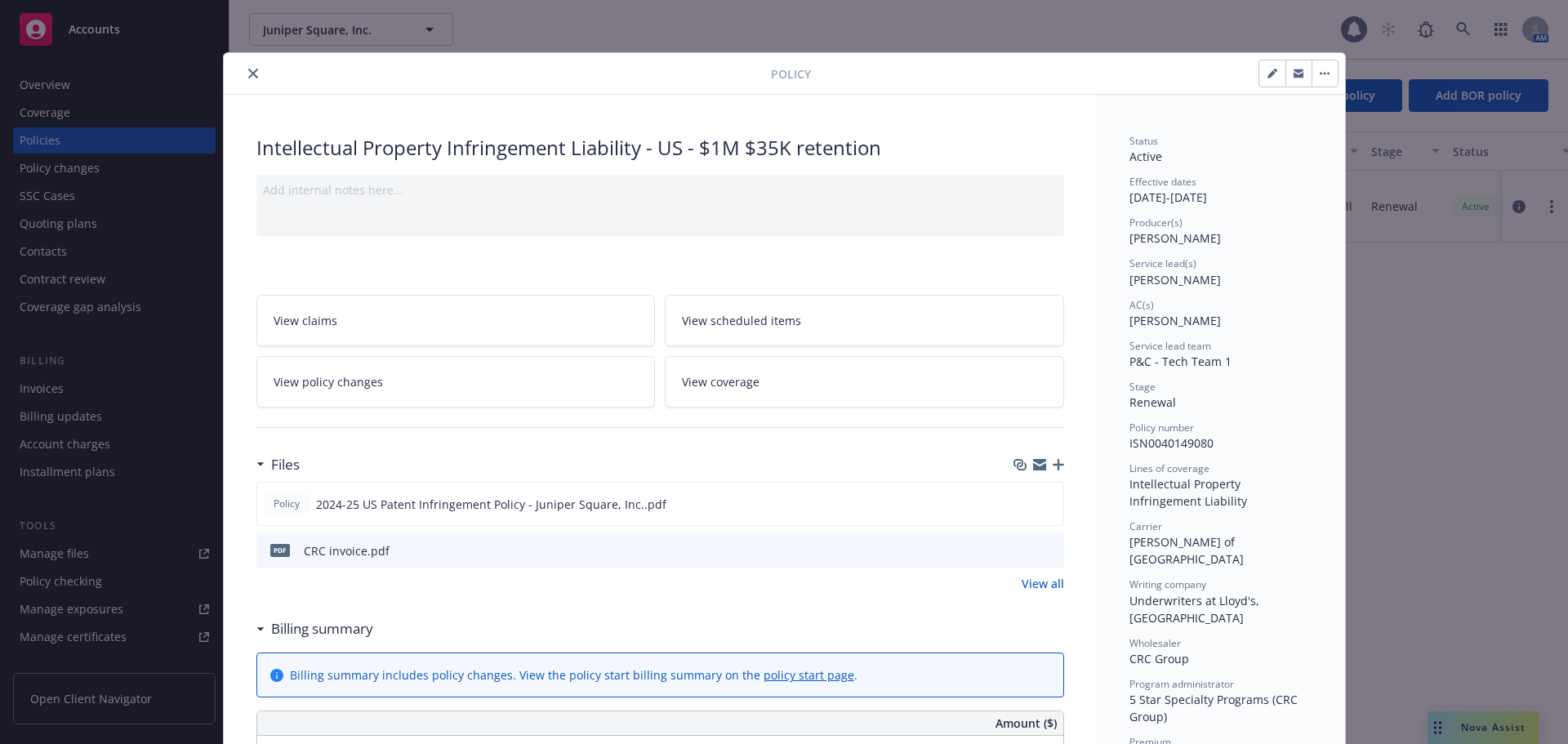
click at [246, 66] on button "close" at bounding box center [253, 74] width 19 height 19
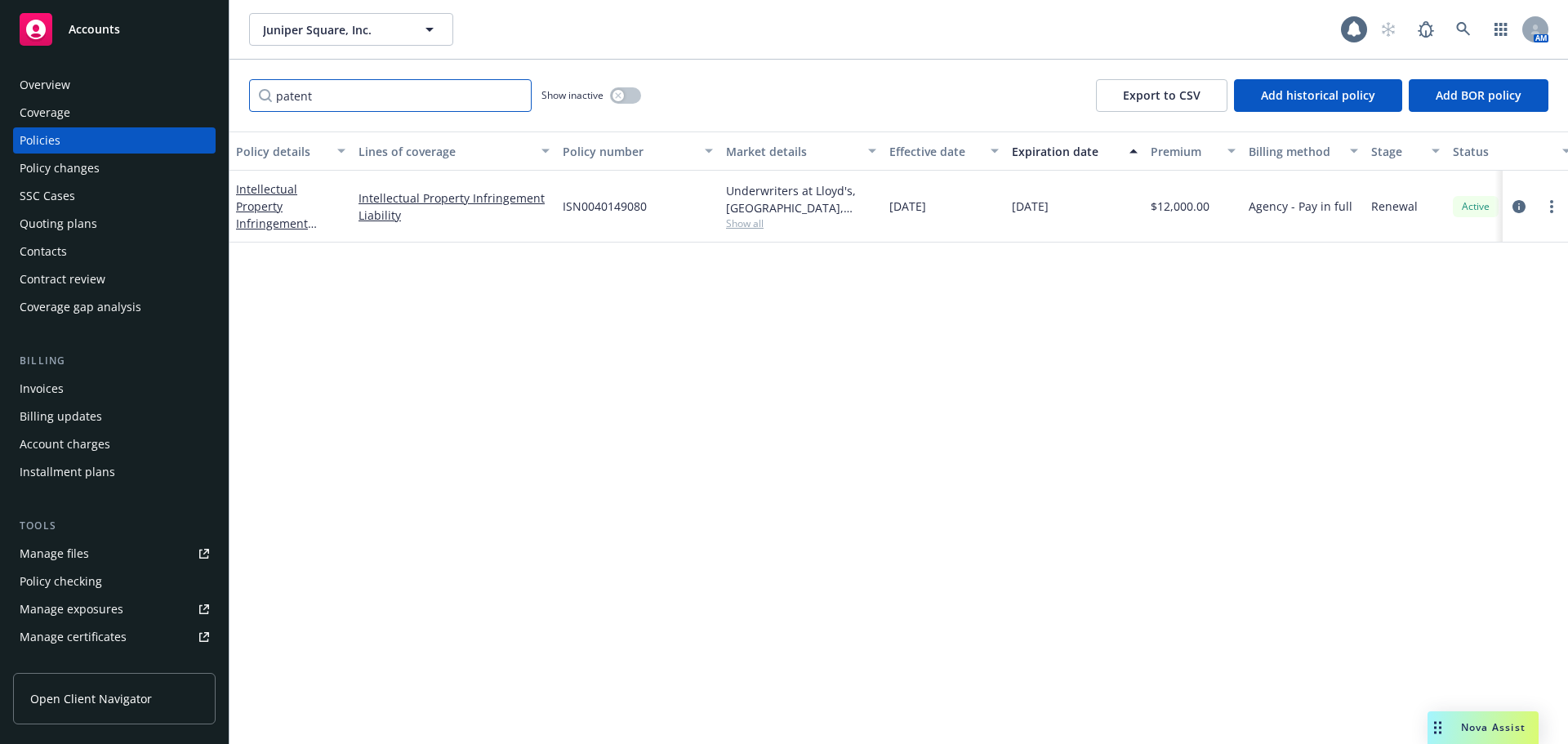
drag, startPoint x: 307, startPoint y: 94, endPoint x: 227, endPoint y: 105, distance: 80.8
click at [227, 105] on div "Accounts Overview Coverage Policies Policy changes SSC Cases Quoting plans Cont…" at bounding box center [784, 372] width 1568 height 744
type input "local"
drag, startPoint x: 356, startPoint y: 90, endPoint x: 238, endPoint y: 107, distance: 119.2
click at [238, 107] on div "local Show inactive Export to CSV Add historical policy Add BOR policy" at bounding box center [898, 96] width 1338 height 72
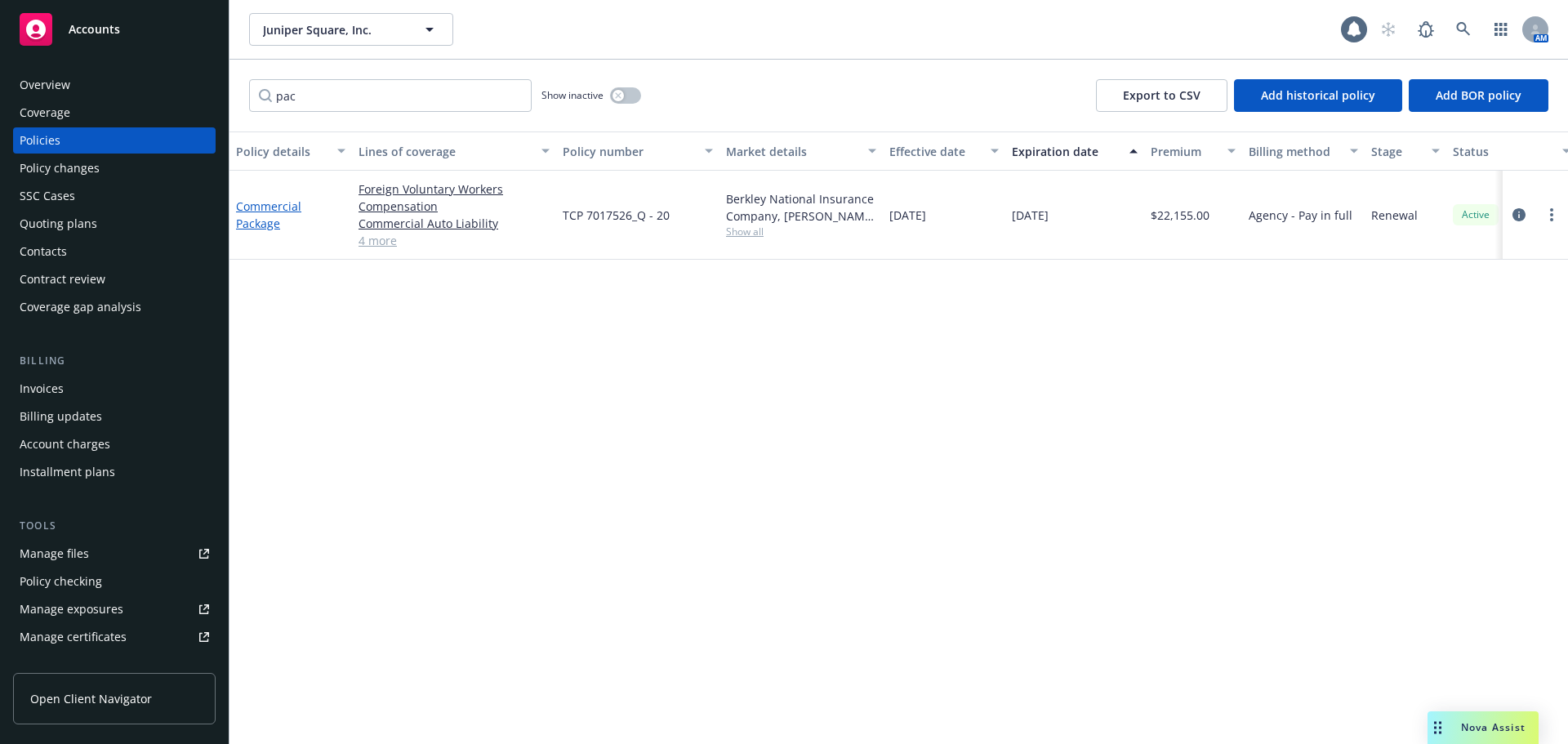
click at [256, 220] on link "Commercial Package" at bounding box center [269, 214] width 65 height 33
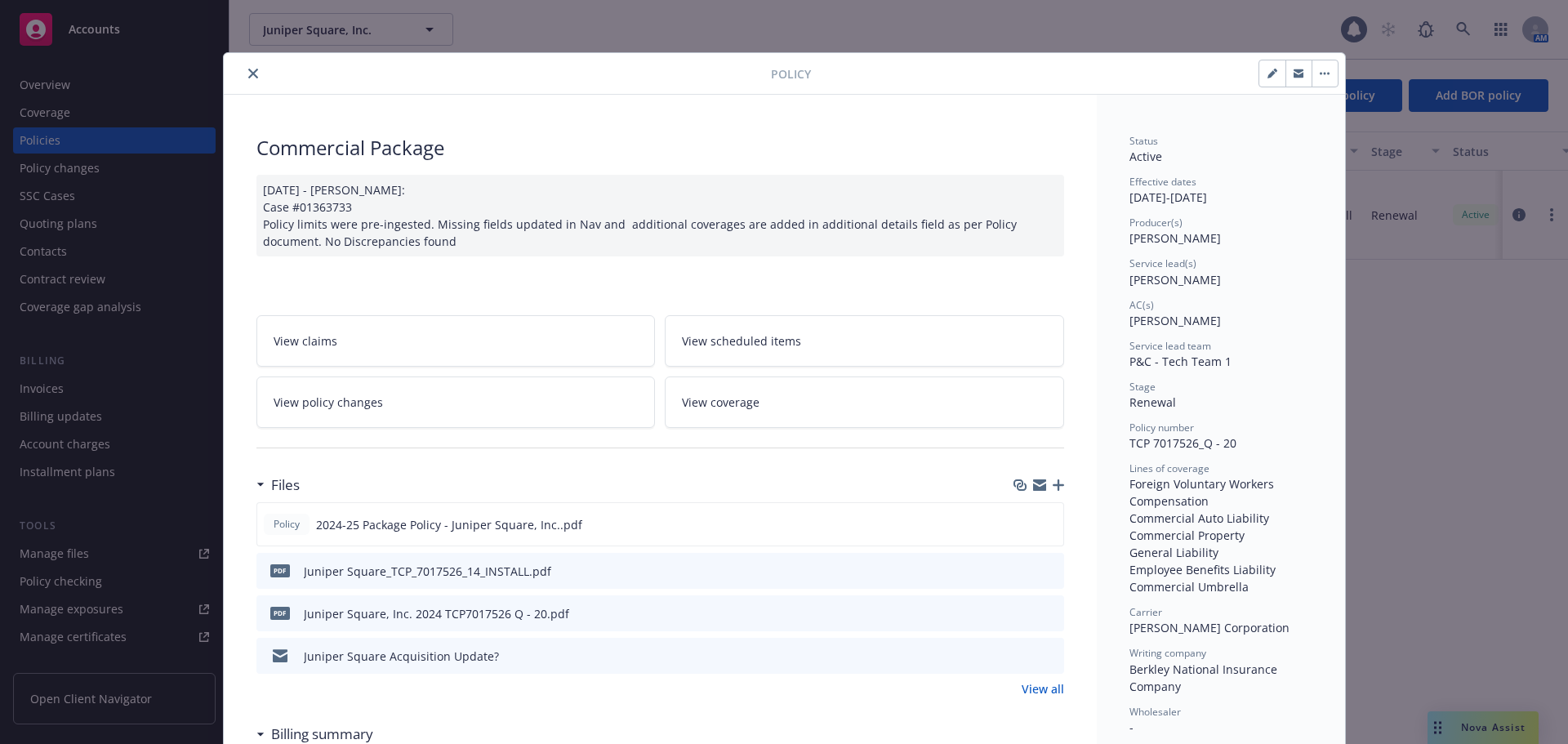
scroll to position [49, 0]
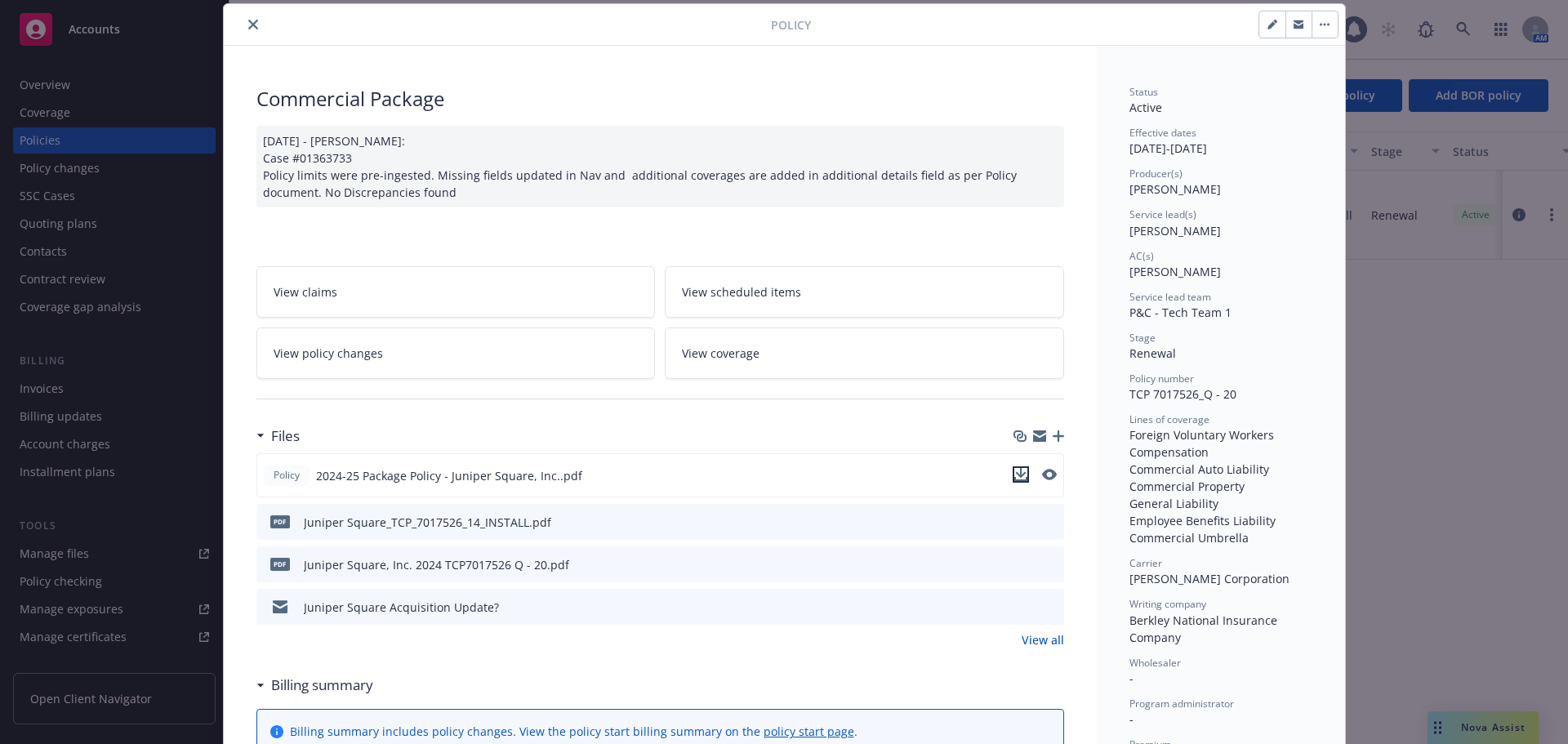
click at [1019, 473] on icon "download file" at bounding box center [1020, 474] width 13 height 13
click at [245, 18] on button "close" at bounding box center [253, 25] width 19 height 19
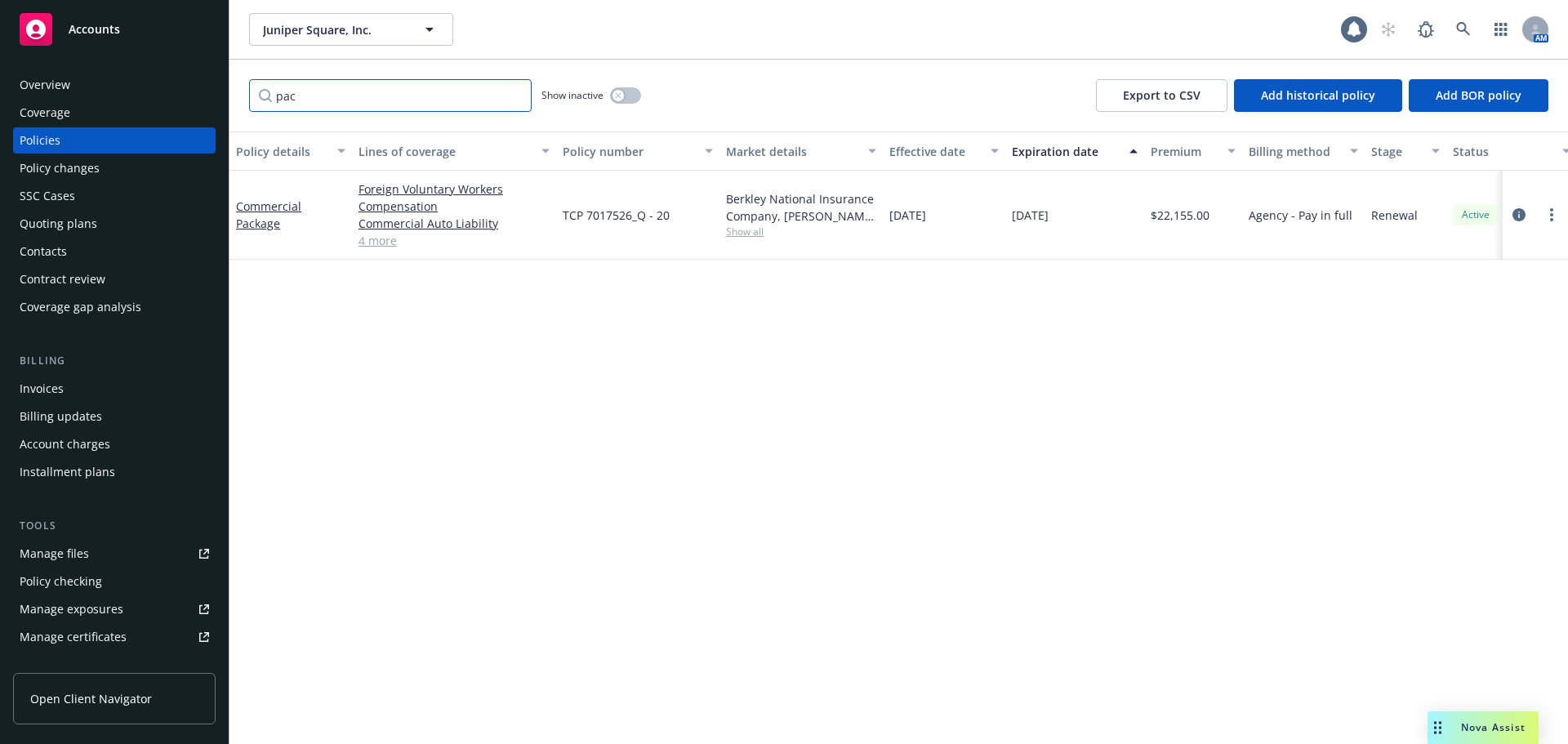
drag, startPoint x: 345, startPoint y: 99, endPoint x: 249, endPoint y: 111, distance: 96.7
click at [249, 111] on input "pac" at bounding box center [391, 95] width 283 height 33
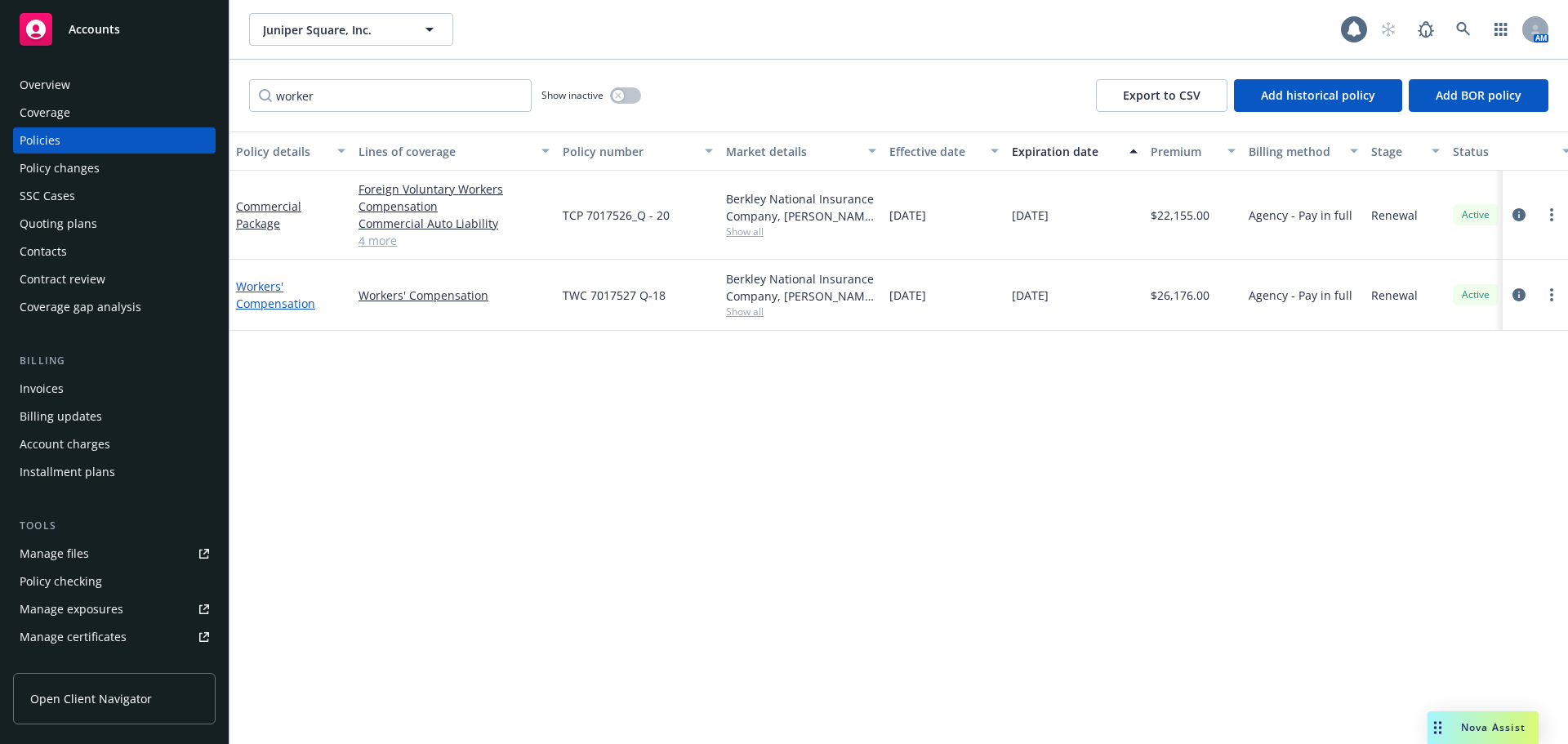
click at [253, 286] on link "Workers' Compensation" at bounding box center [276, 294] width 79 height 33
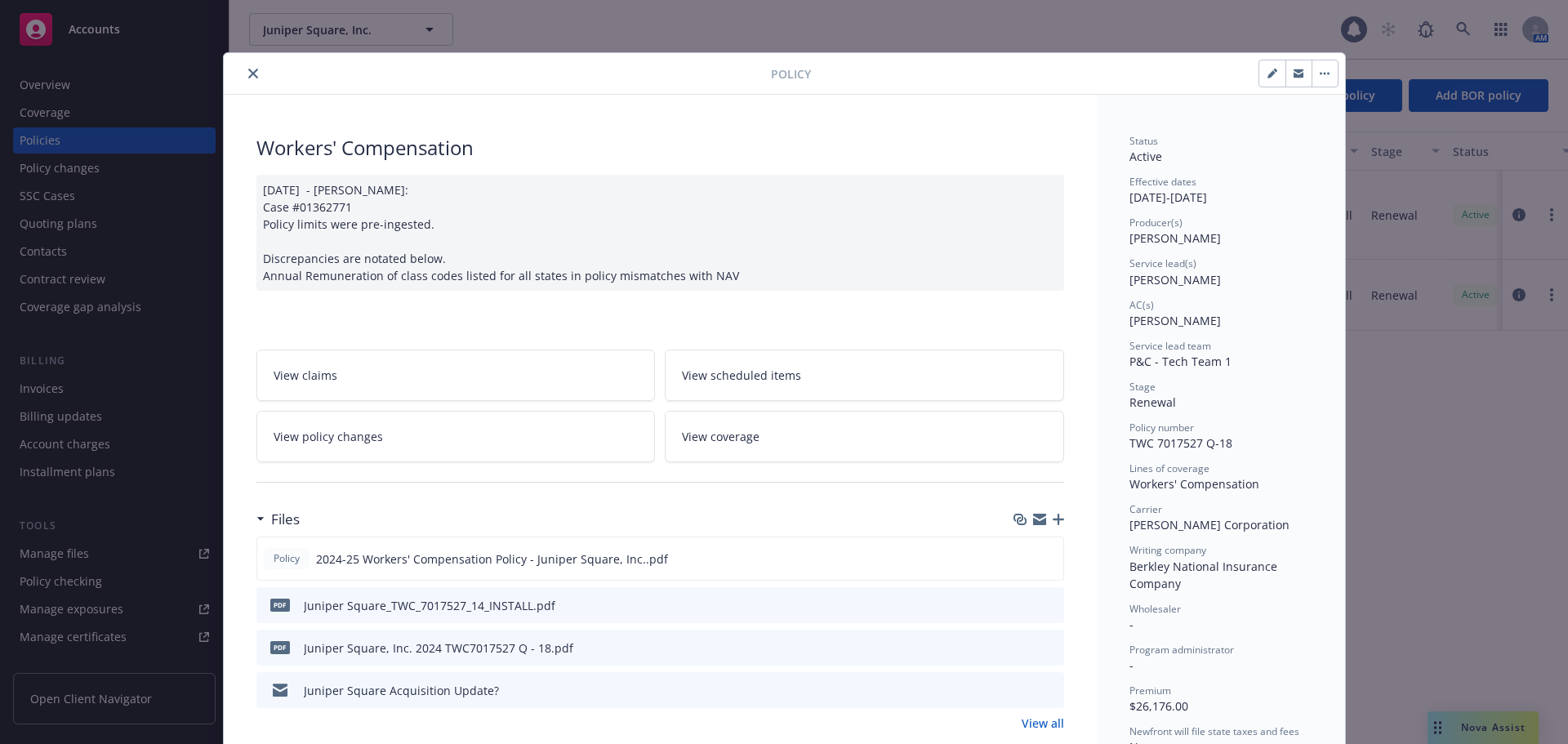
scroll to position [49, 0]
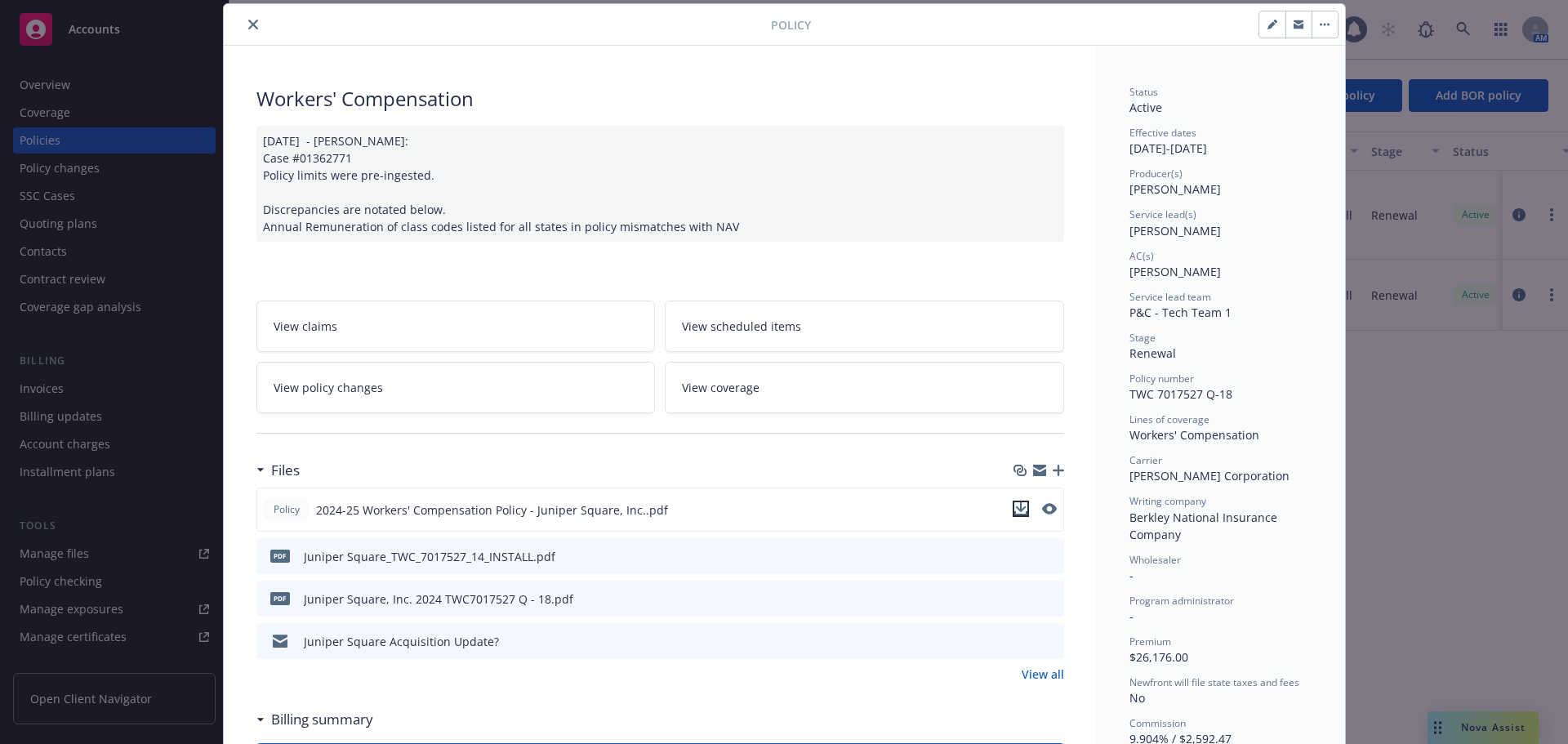
click at [1018, 508] on icon "download file" at bounding box center [1020, 509] width 13 height 13
click at [248, 19] on icon "close" at bounding box center [253, 24] width 10 height 10
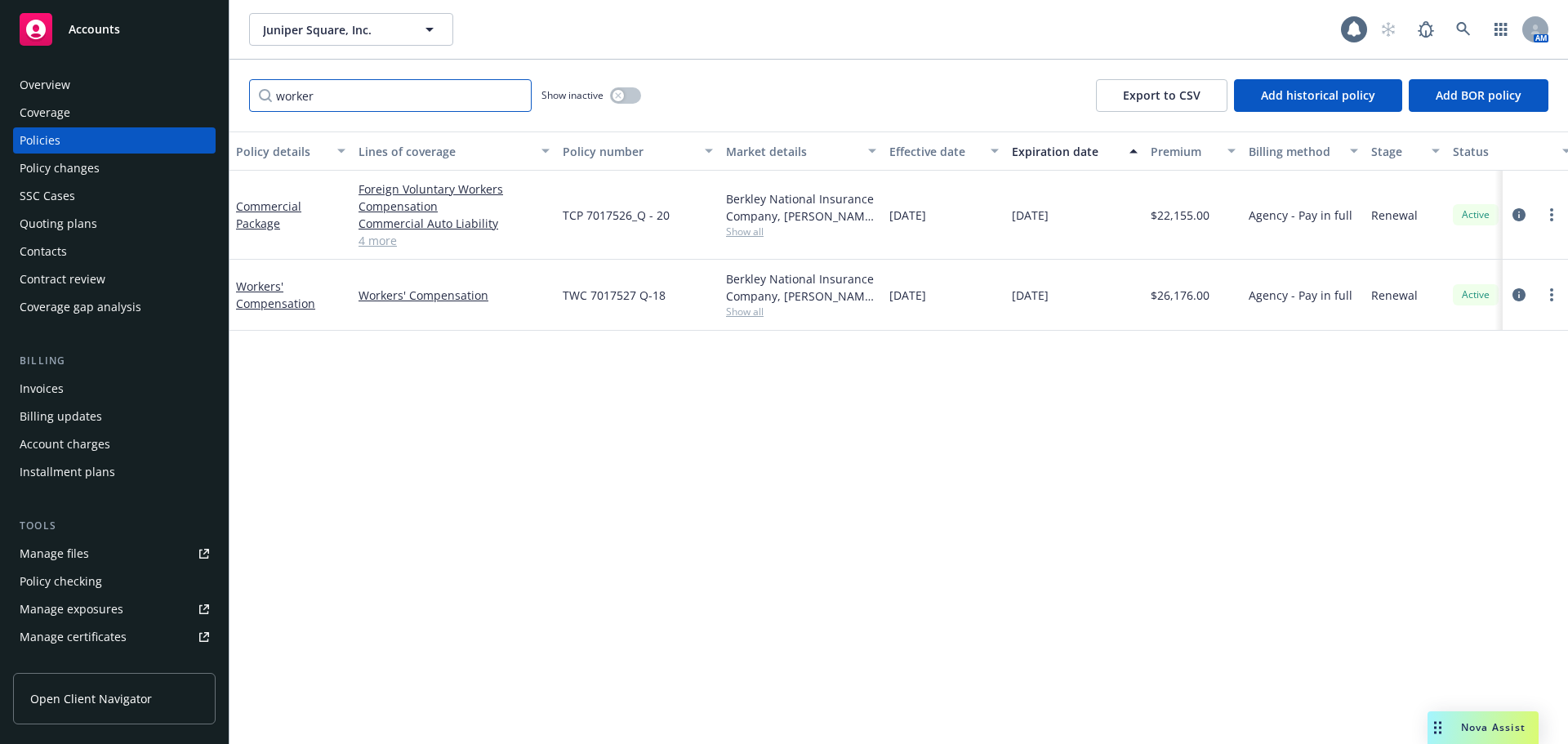
drag, startPoint x: 351, startPoint y: 94, endPoint x: 229, endPoint y: 99, distance: 122.1
click at [229, 99] on div "worker Show inactive Export to CSV Add historical policy Add BOR policy" at bounding box center [898, 96] width 1338 height 72
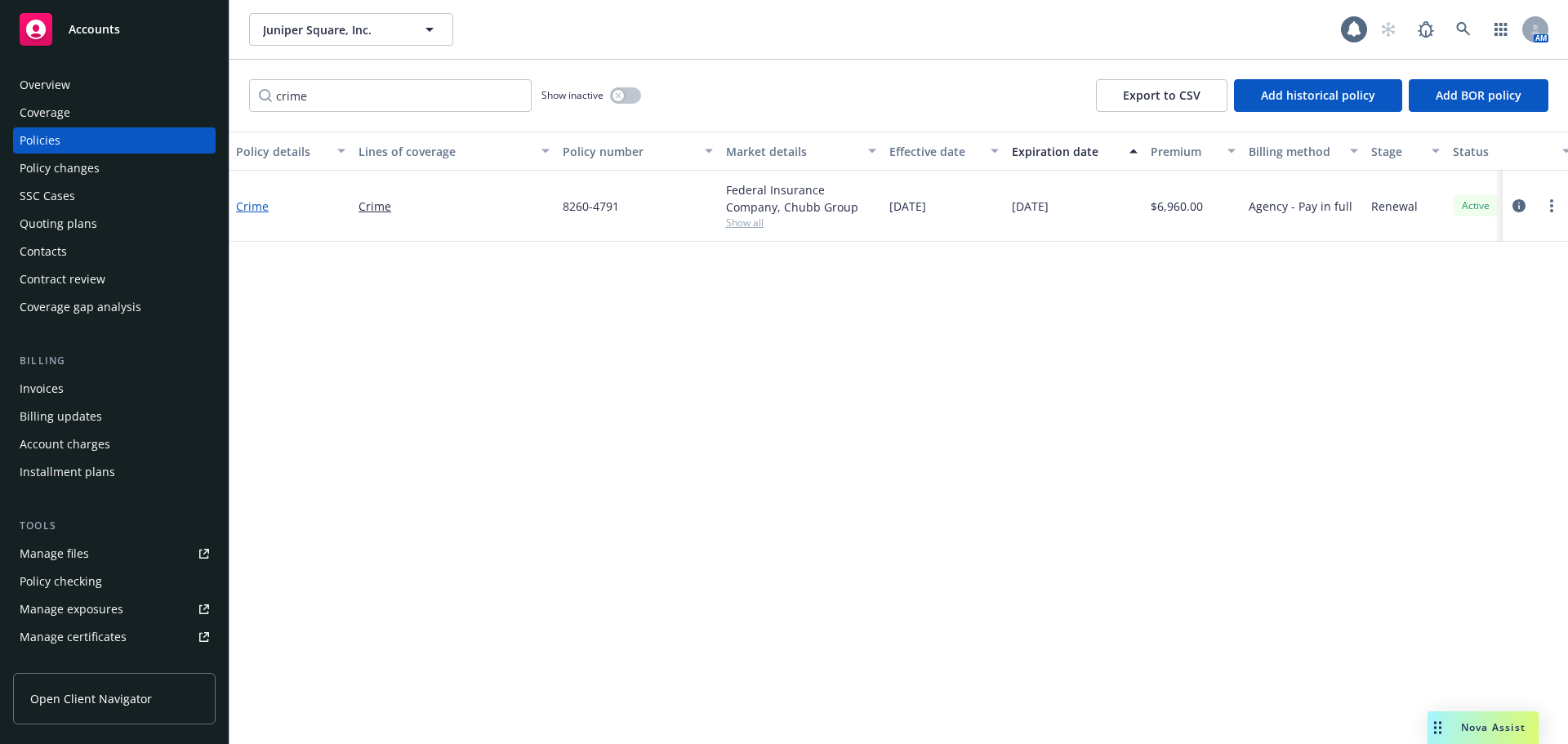
click at [259, 205] on link "Crime" at bounding box center [252, 206] width 32 height 16
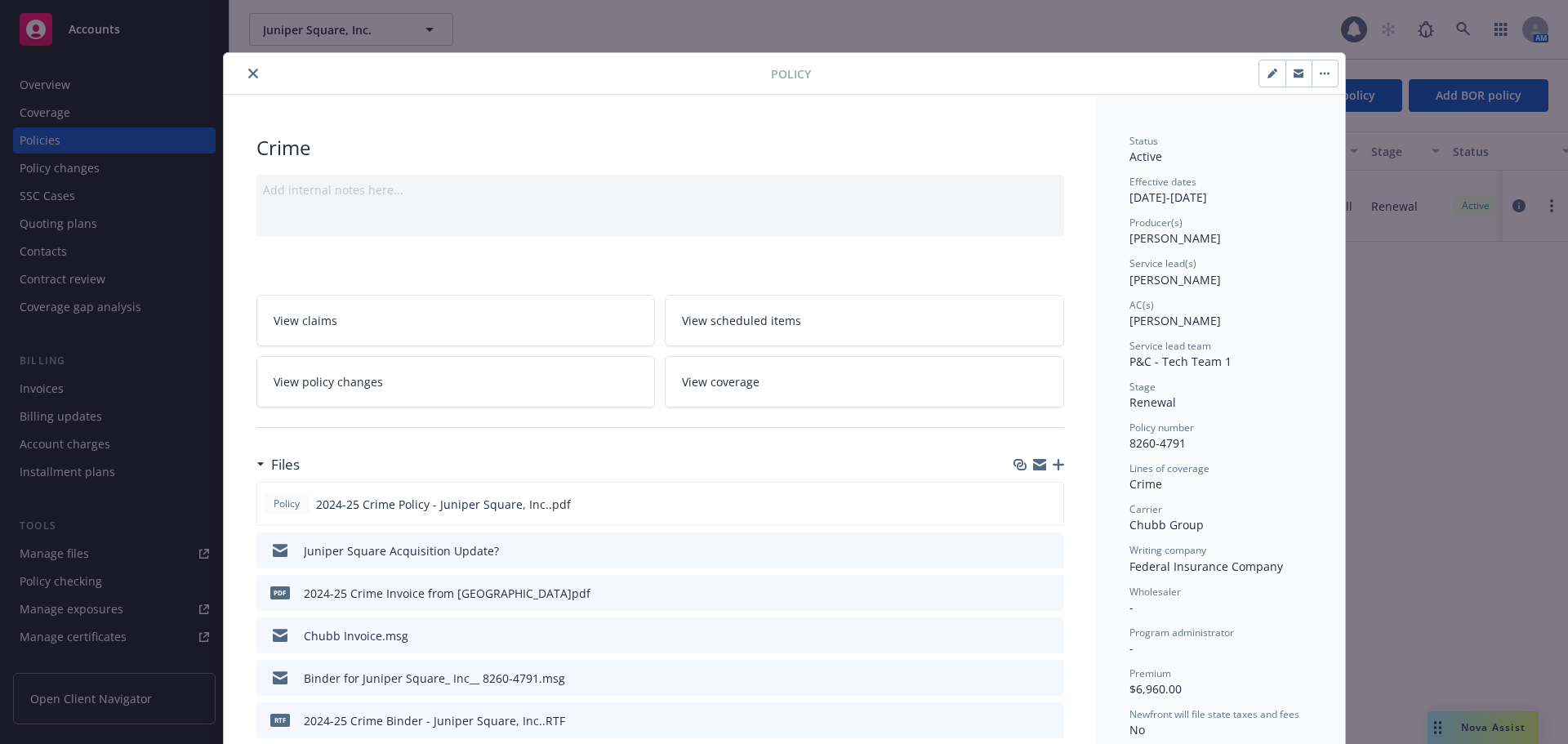
scroll to position [49, 0]
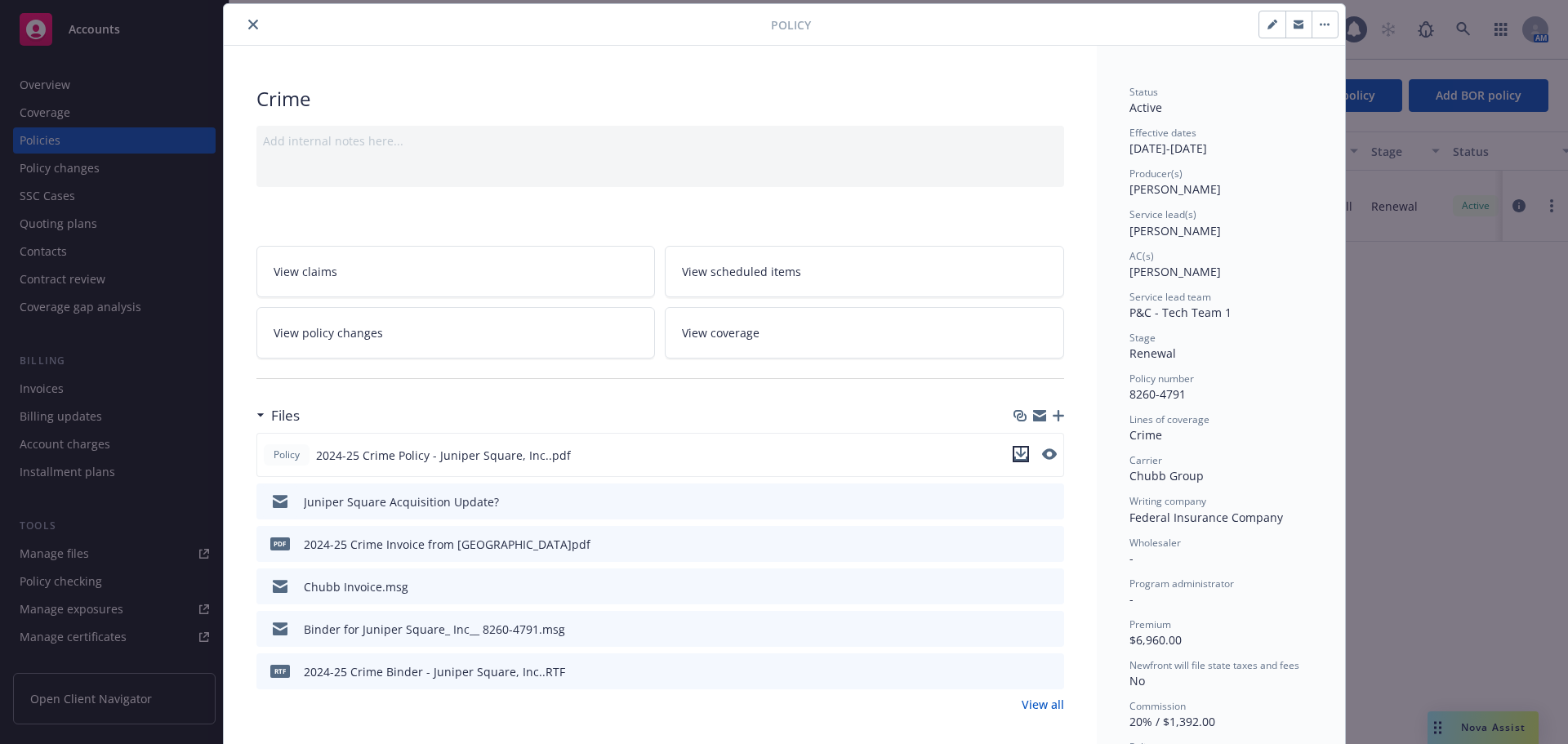
click at [1014, 451] on icon "download file" at bounding box center [1020, 454] width 13 height 13
click at [248, 22] on icon "close" at bounding box center [253, 24] width 10 height 10
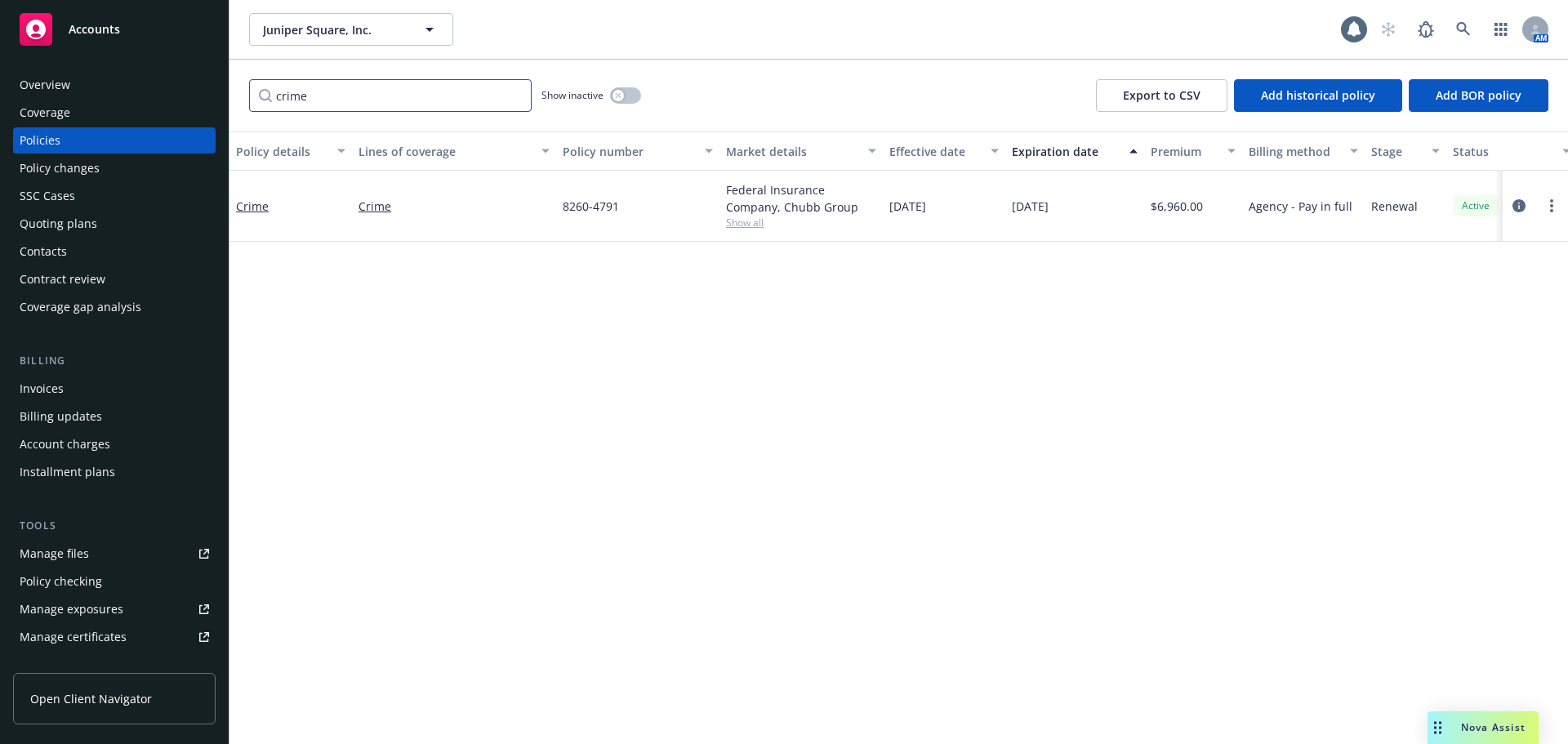
drag, startPoint x: 325, startPoint y: 92, endPoint x: 240, endPoint y: 93, distance: 85.0
click at [240, 93] on div "crime Show inactive Export to CSV Add historical policy Add BOR policy" at bounding box center [898, 96] width 1338 height 72
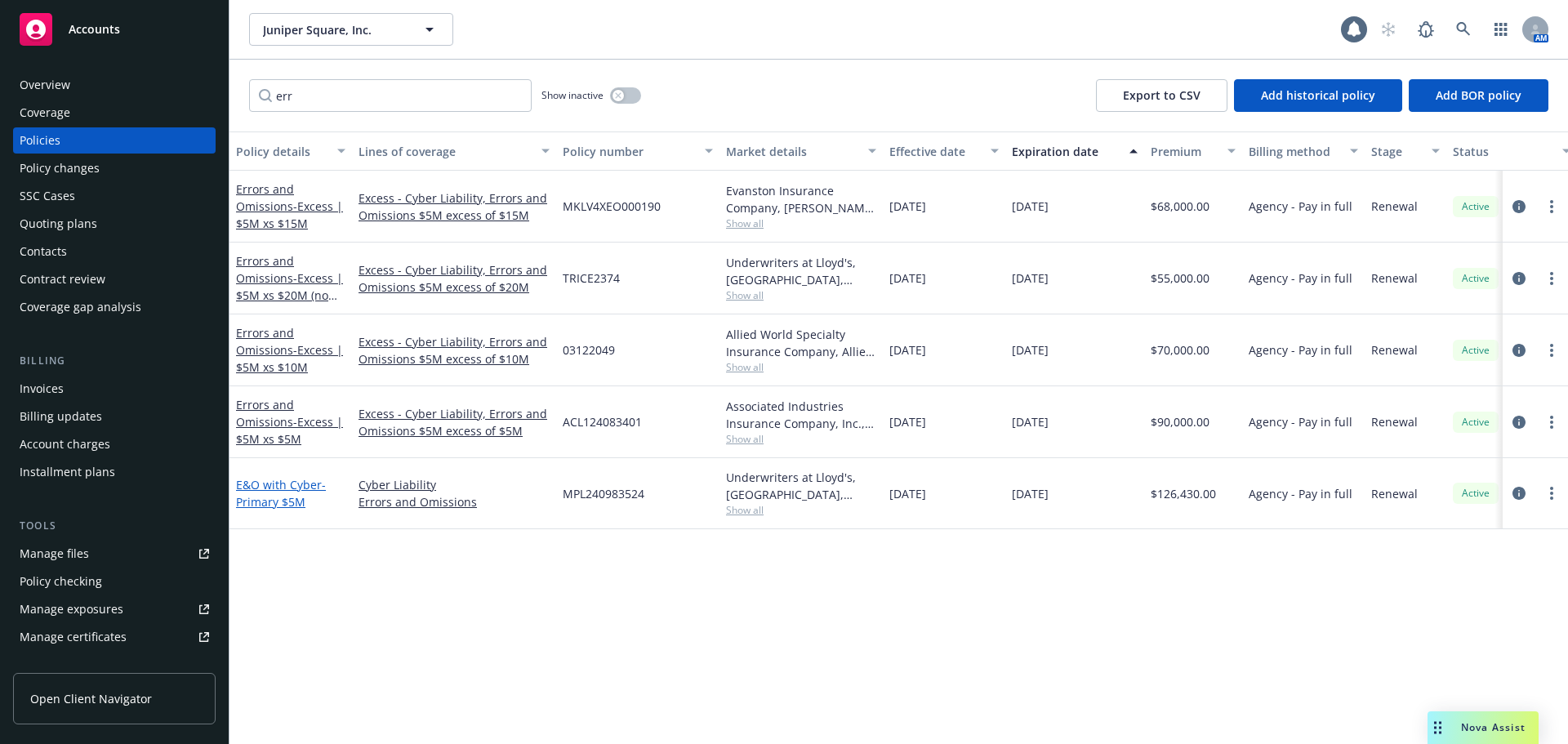
click at [290, 498] on span "- Primary $5M" at bounding box center [281, 493] width 90 height 33
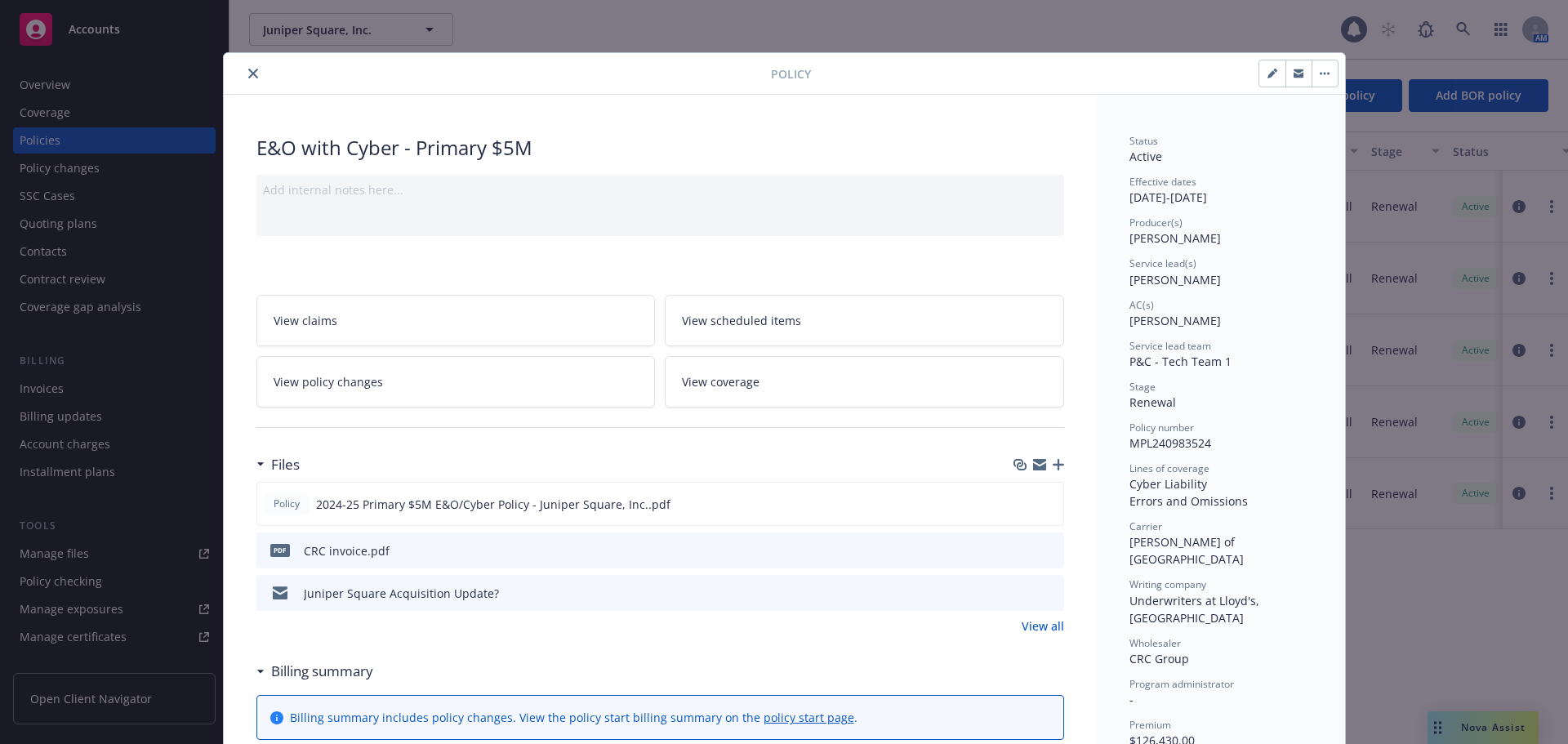
scroll to position [49, 0]
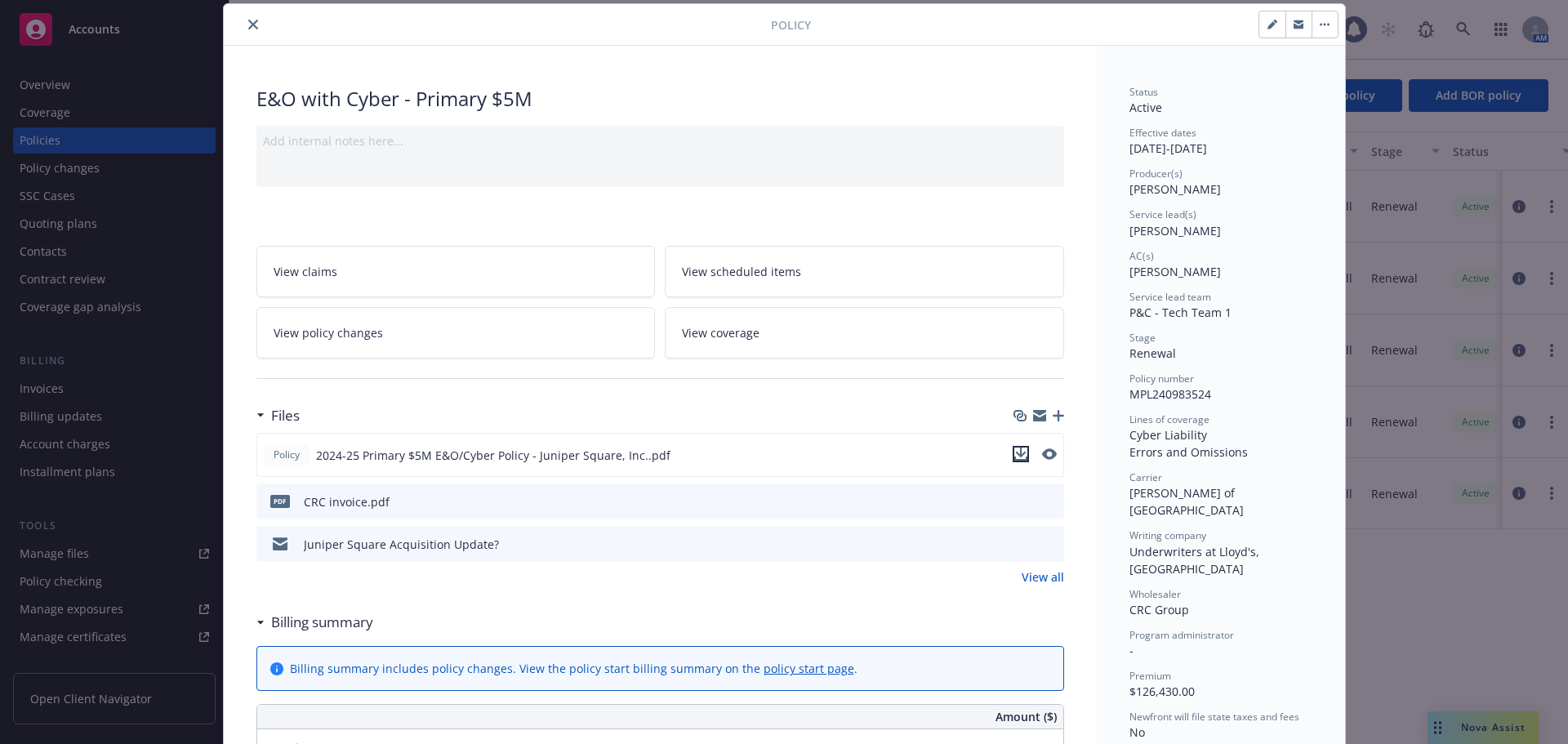
click at [1018, 459] on icon "download file" at bounding box center [1020, 454] width 13 height 13
click at [248, 29] on icon "close" at bounding box center [253, 24] width 10 height 10
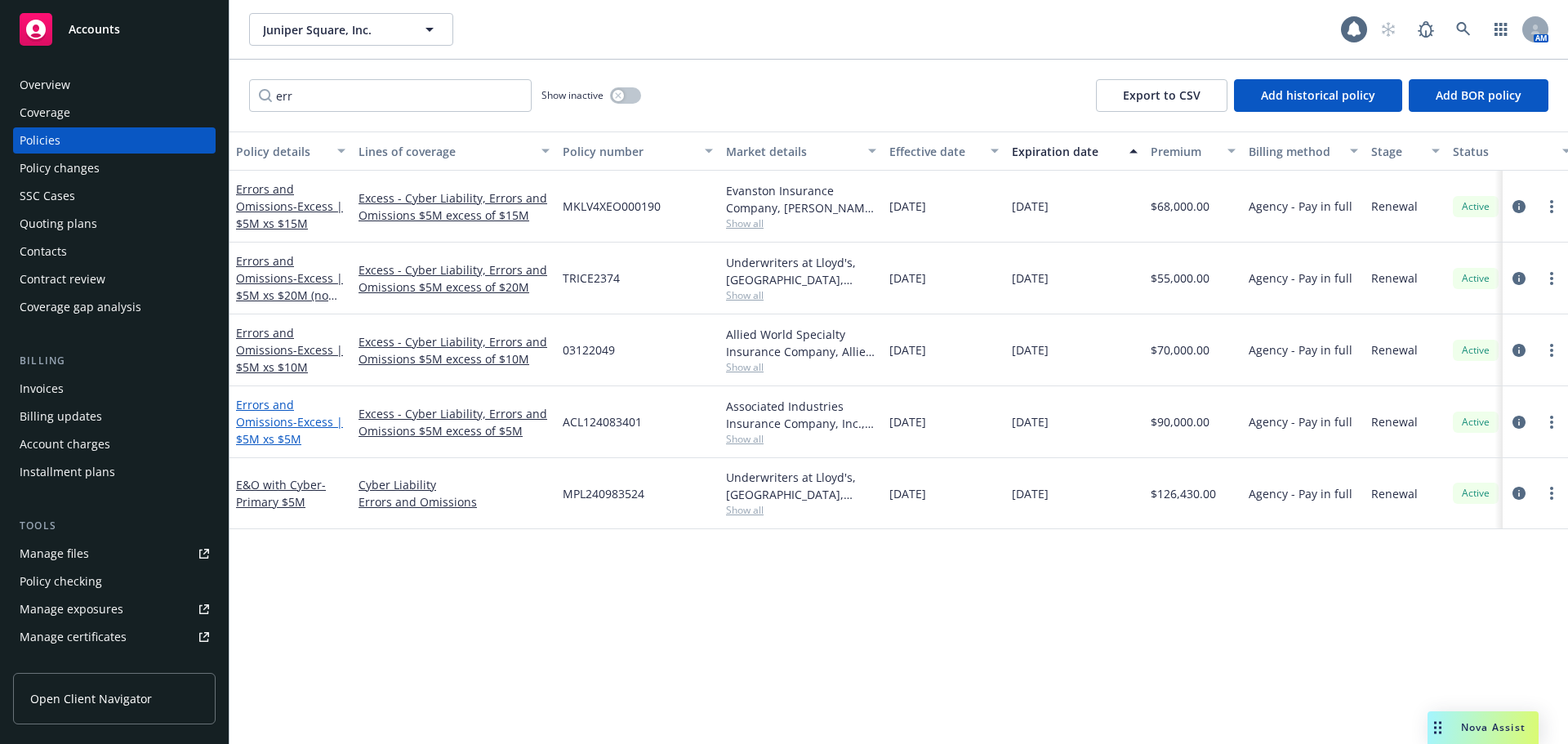
click at [273, 423] on link "Errors and Omissions - Excess | $5M xs $5M" at bounding box center [290, 422] width 107 height 50
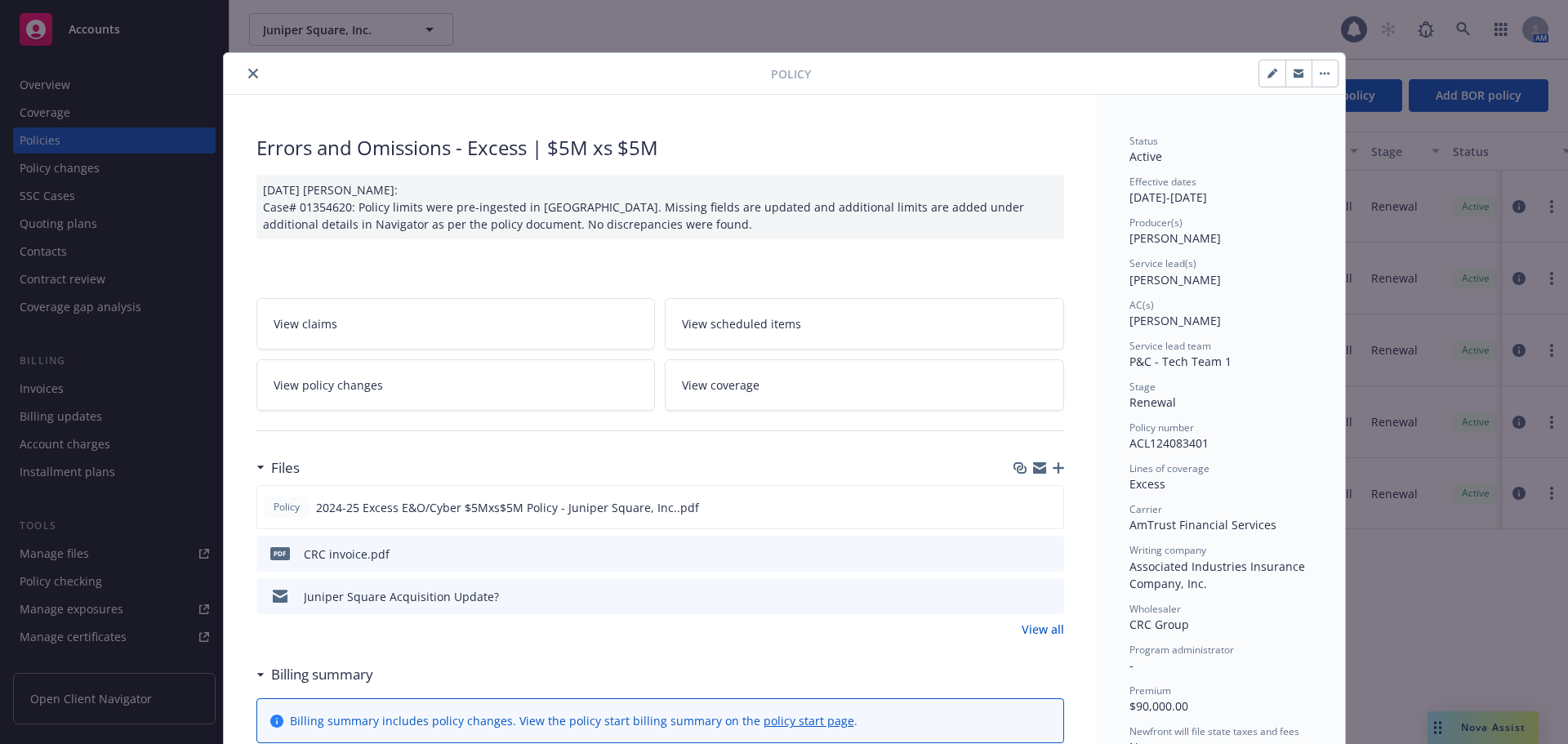
scroll to position [49, 0]
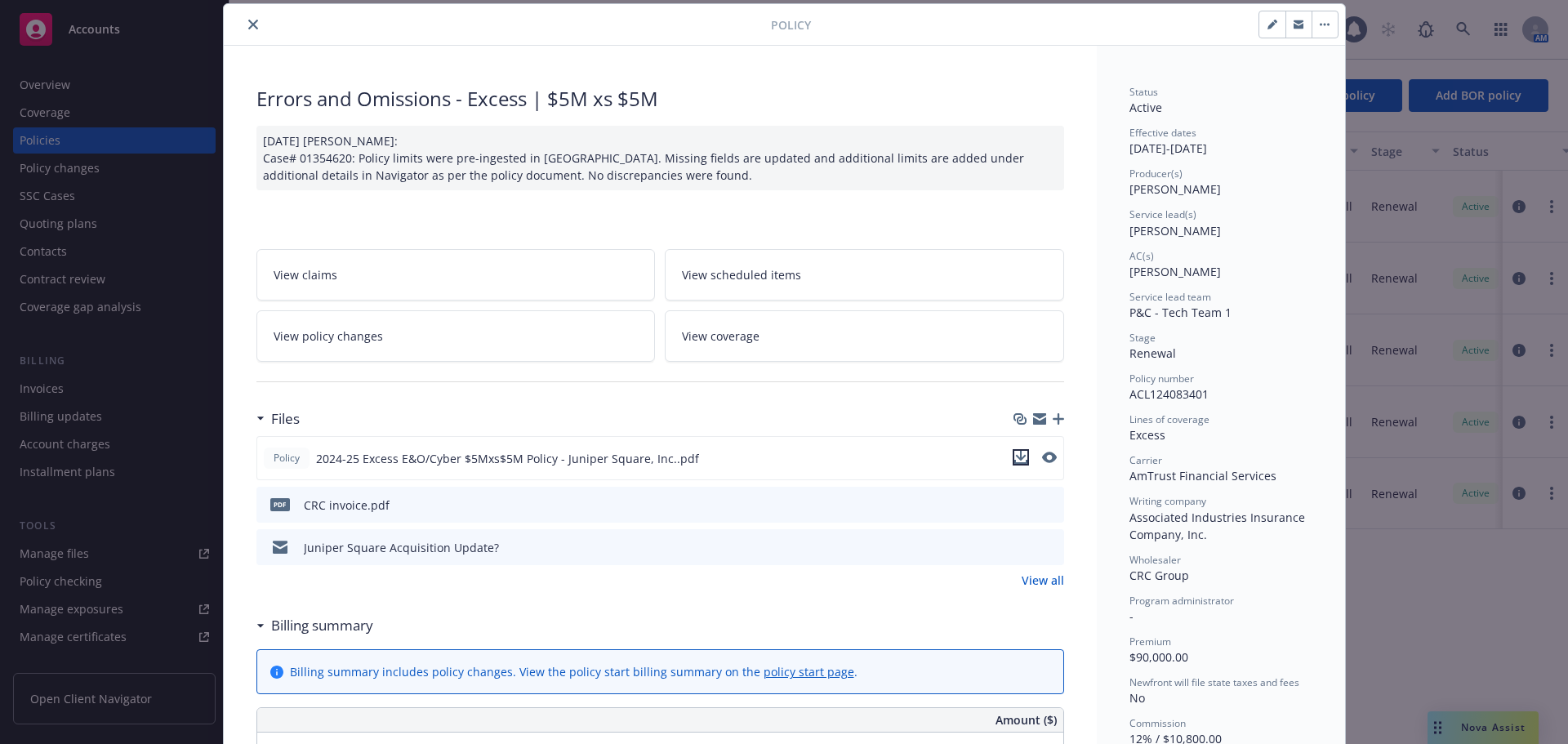
click at [1016, 458] on icon "download file" at bounding box center [1020, 455] width 11 height 10
click at [243, 19] on button "close" at bounding box center [253, 25] width 19 height 19
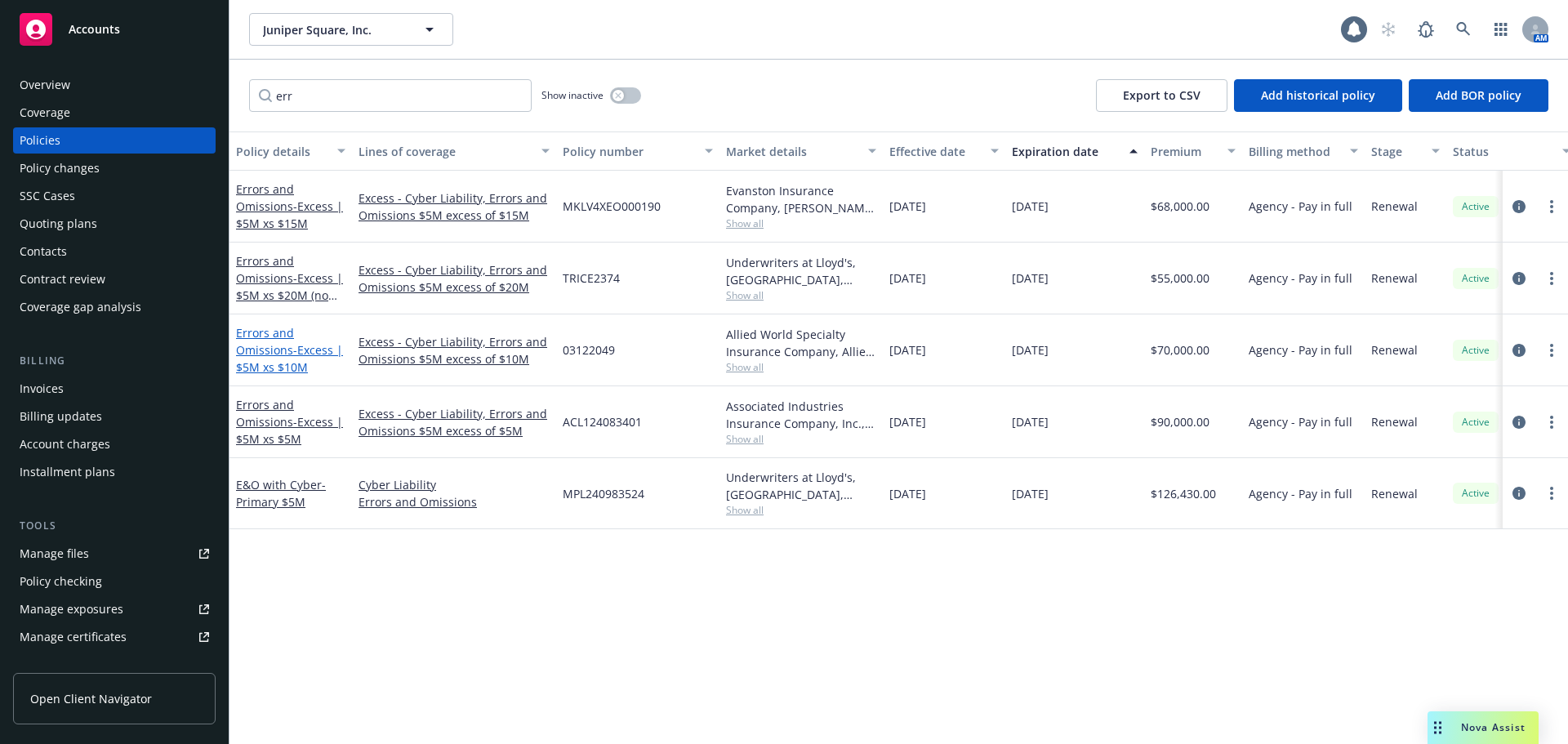
click at [286, 357] on link "Errors and Omissions - Excess | $5M xs $10M" at bounding box center [290, 350] width 107 height 50
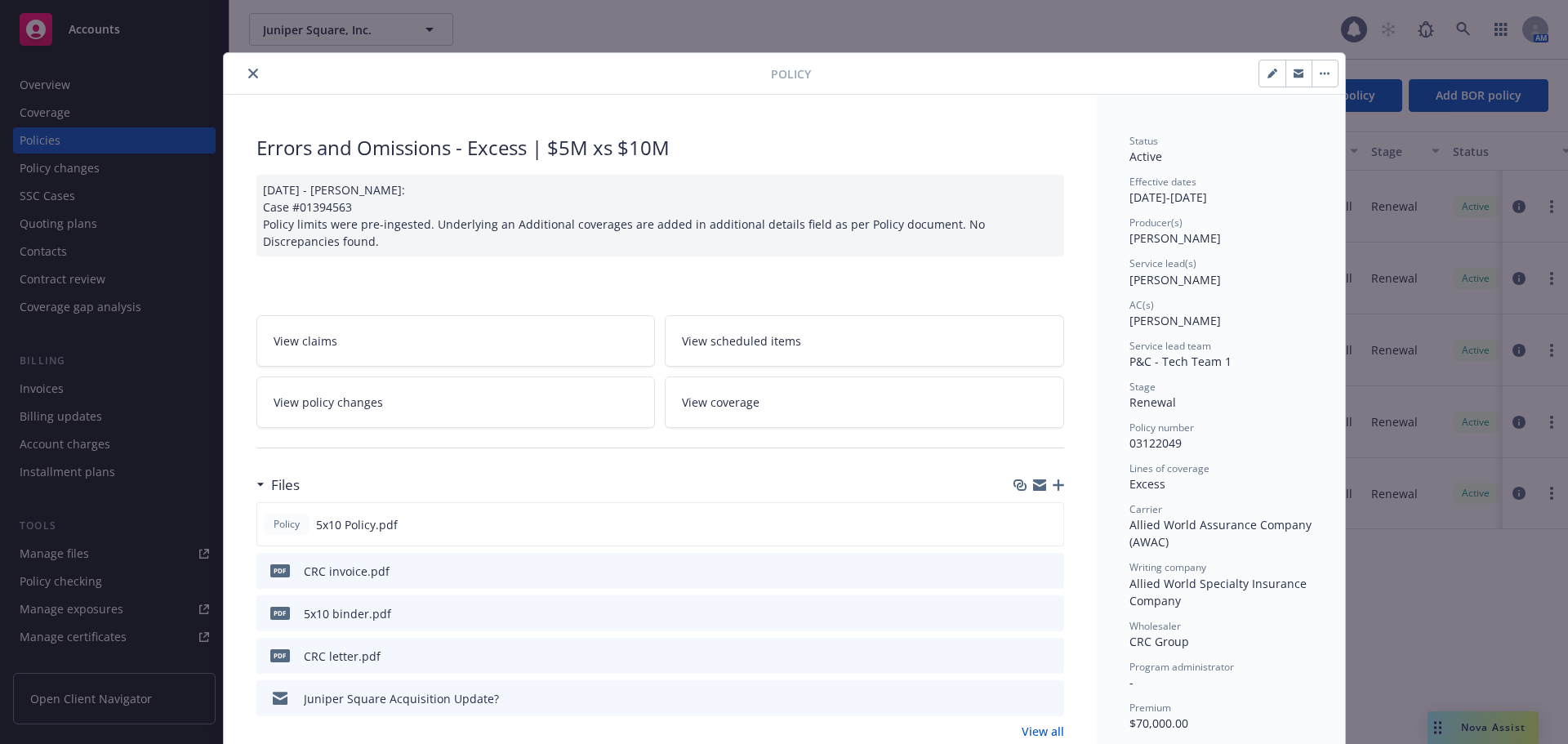
scroll to position [49, 0]
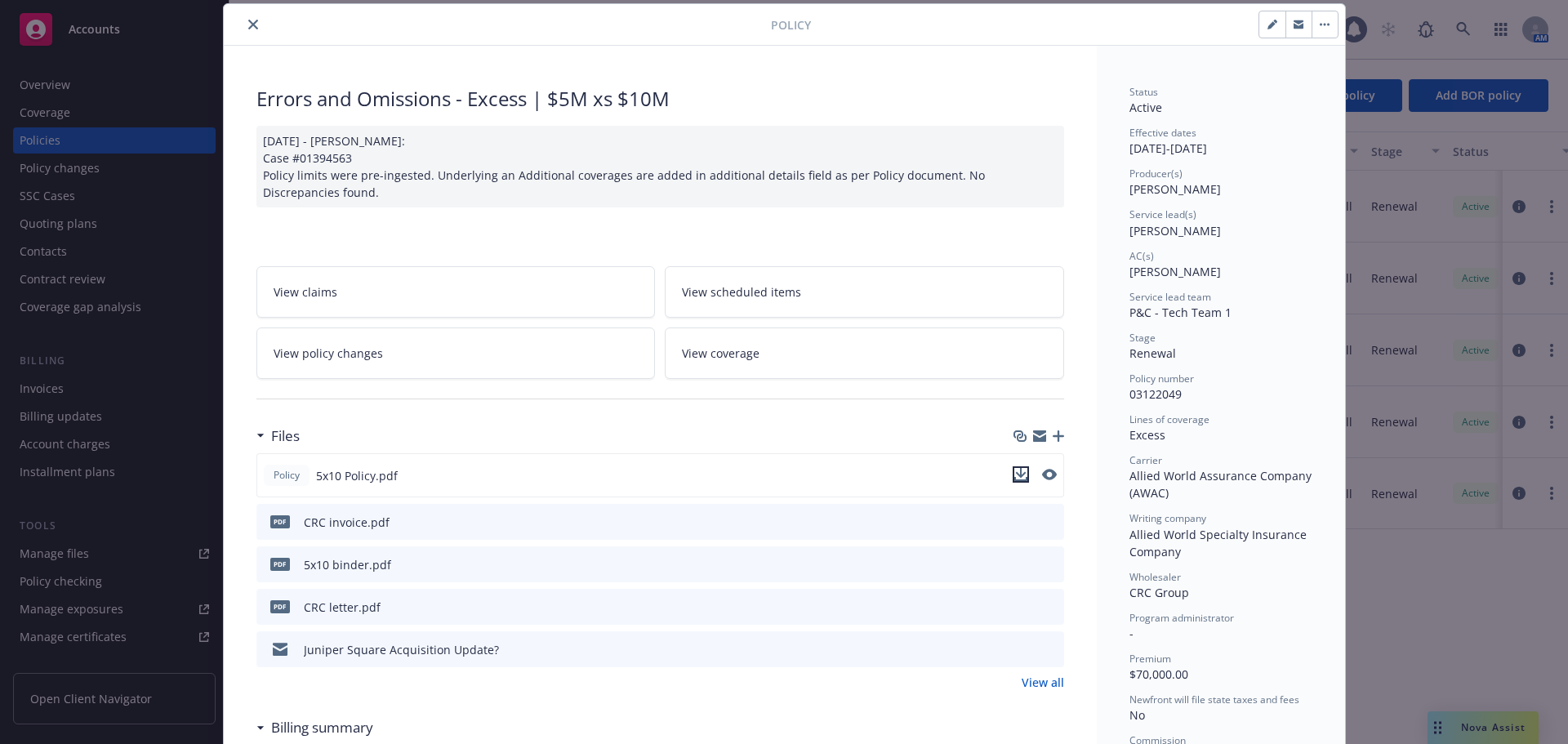
click at [1014, 476] on icon "download file" at bounding box center [1020, 474] width 13 height 13
click at [248, 26] on icon "close" at bounding box center [253, 24] width 10 height 10
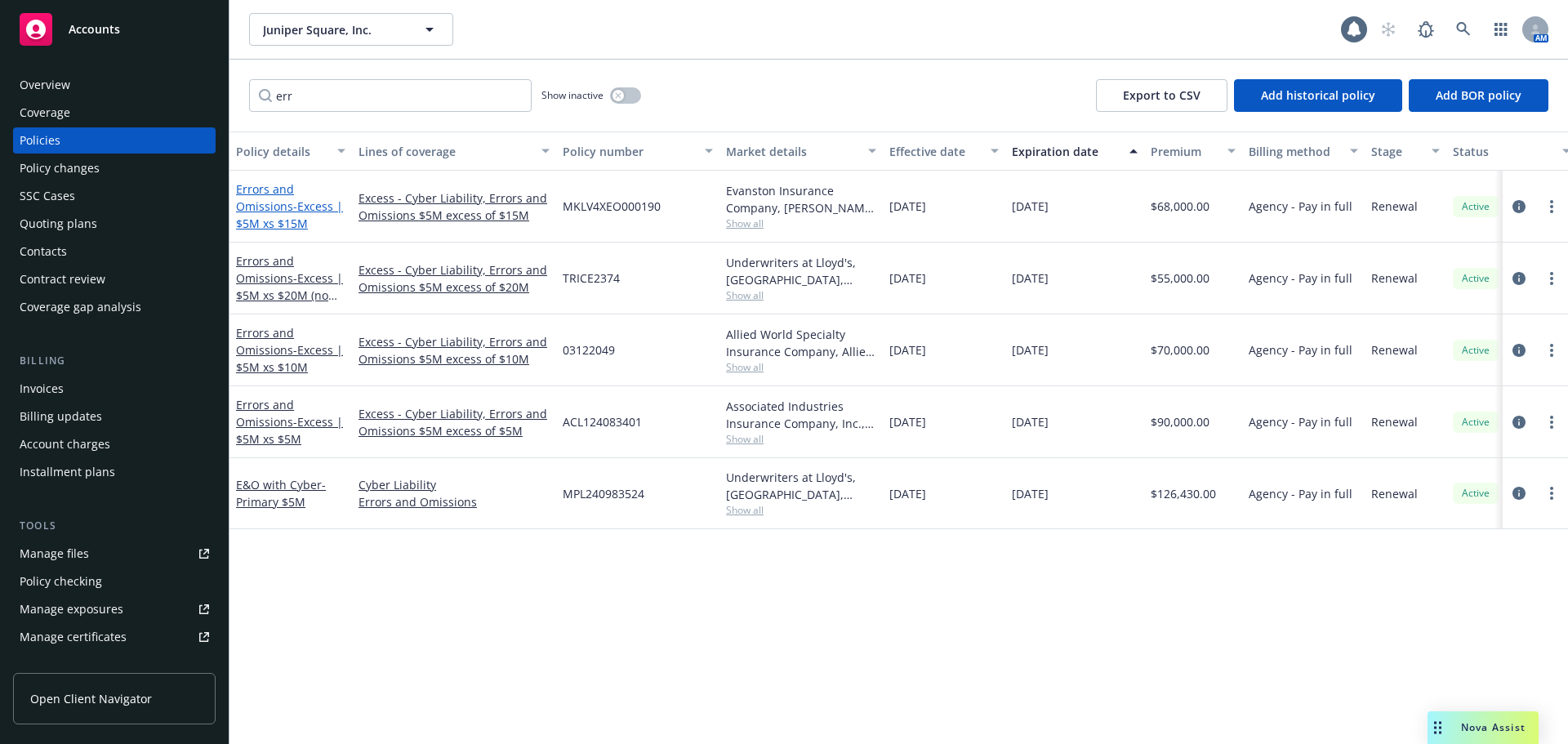
click at [286, 210] on link "Errors and Omissions - Excess | $5M xs $15M" at bounding box center [290, 206] width 107 height 50
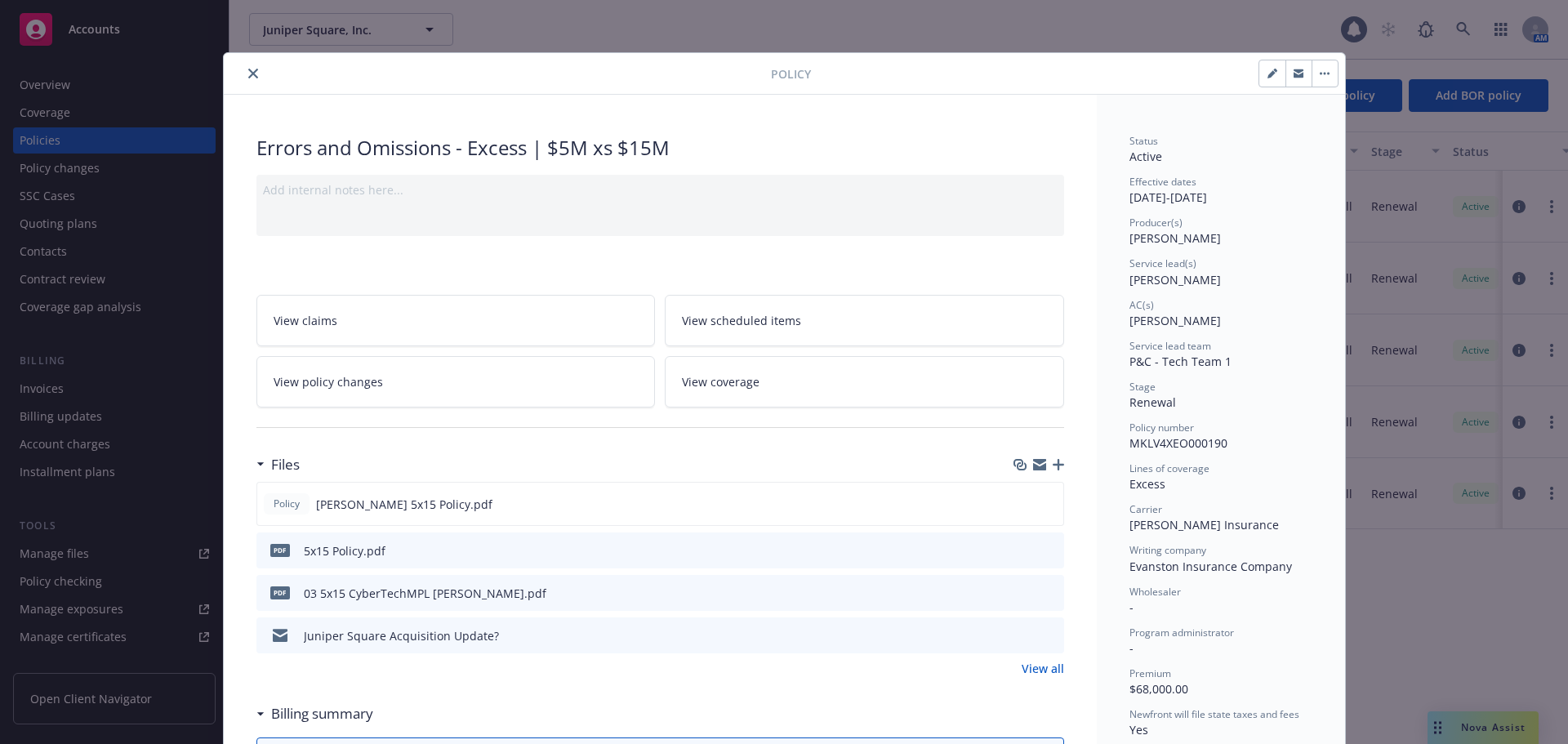
scroll to position [49, 0]
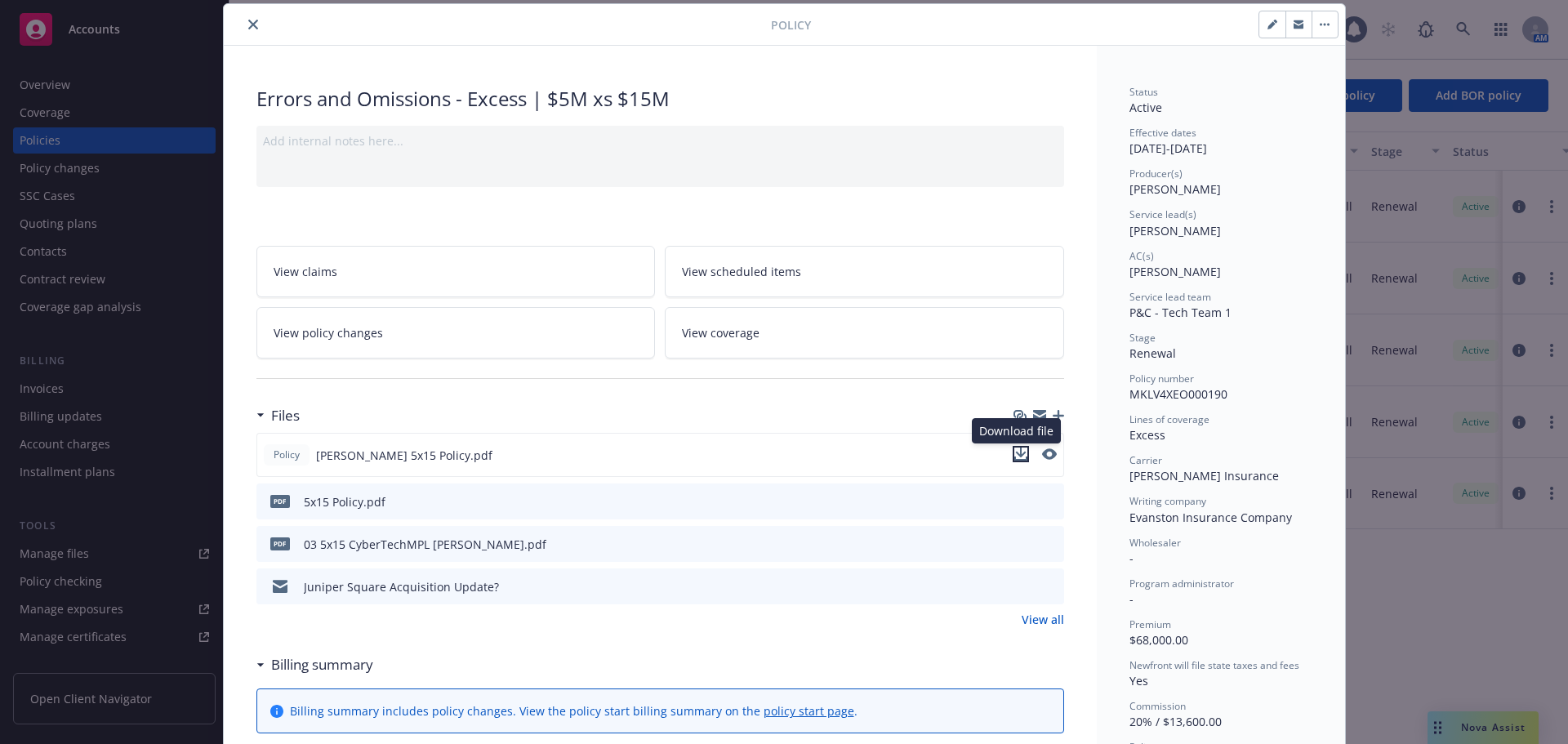
click at [1019, 452] on icon "download file" at bounding box center [1020, 454] width 13 height 13
click at [248, 22] on icon "close" at bounding box center [253, 24] width 10 height 10
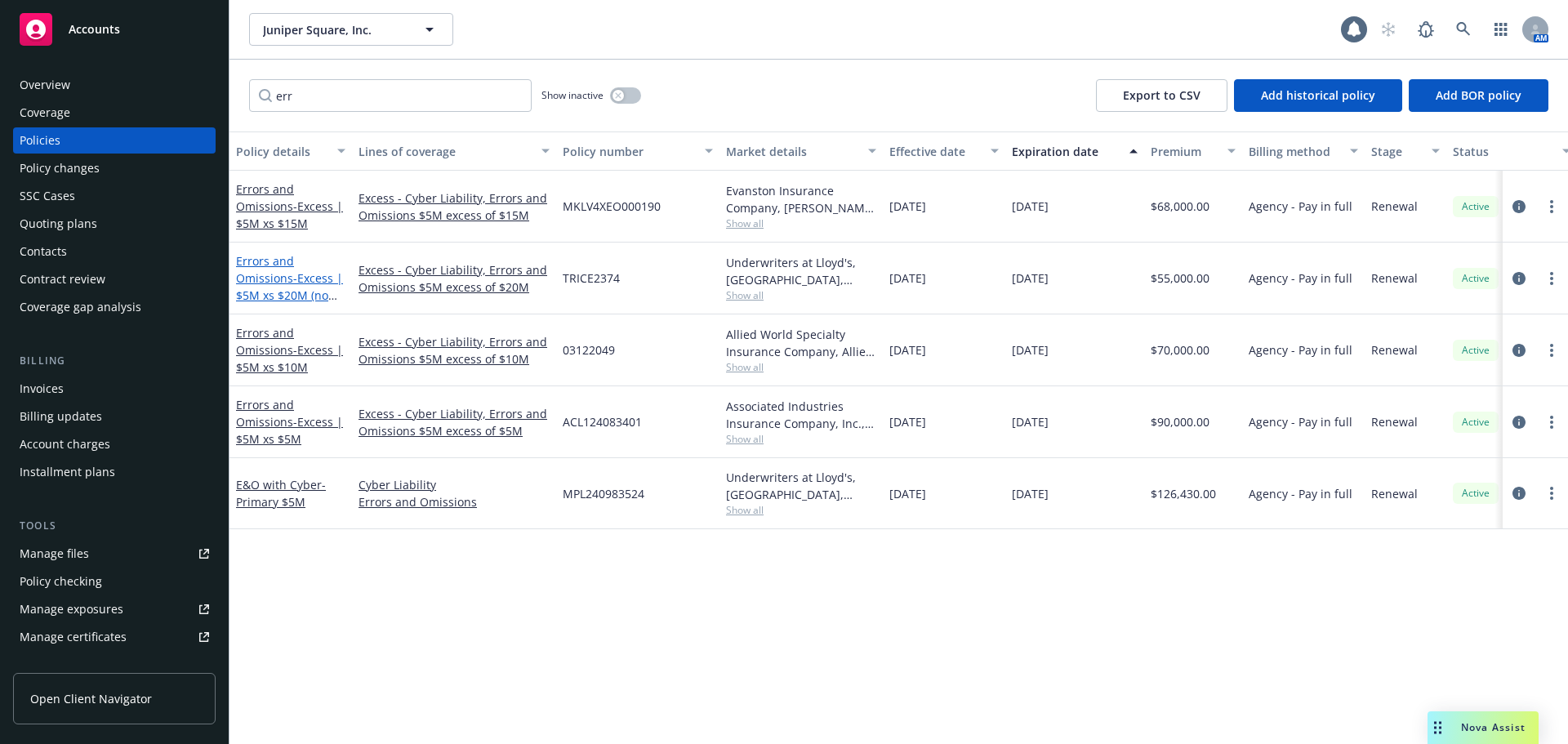
click at [281, 275] on link "Errors and Omissions - Excess | $5M xs $20M (no MPL)" at bounding box center [290, 286] width 107 height 67
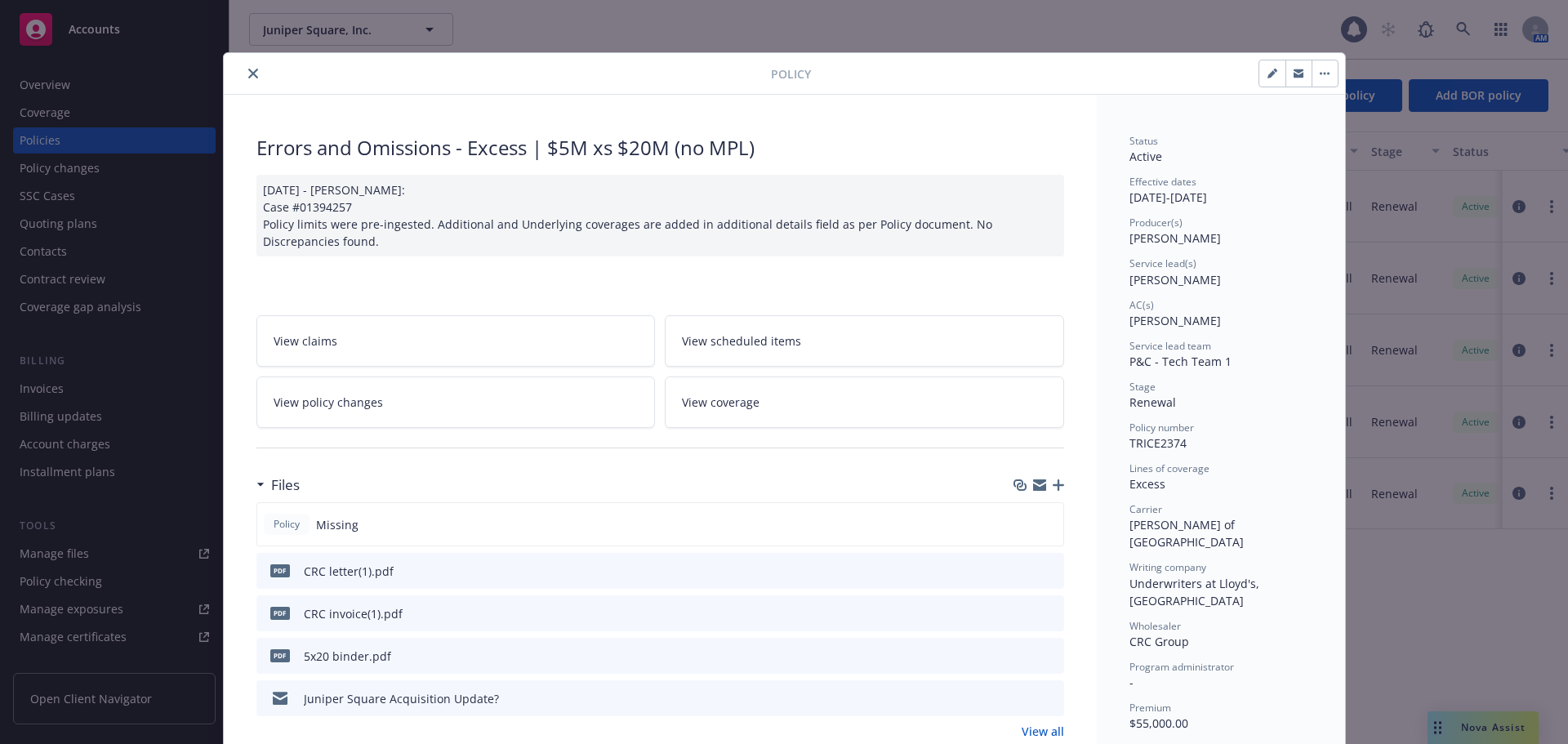
scroll to position [49, 0]
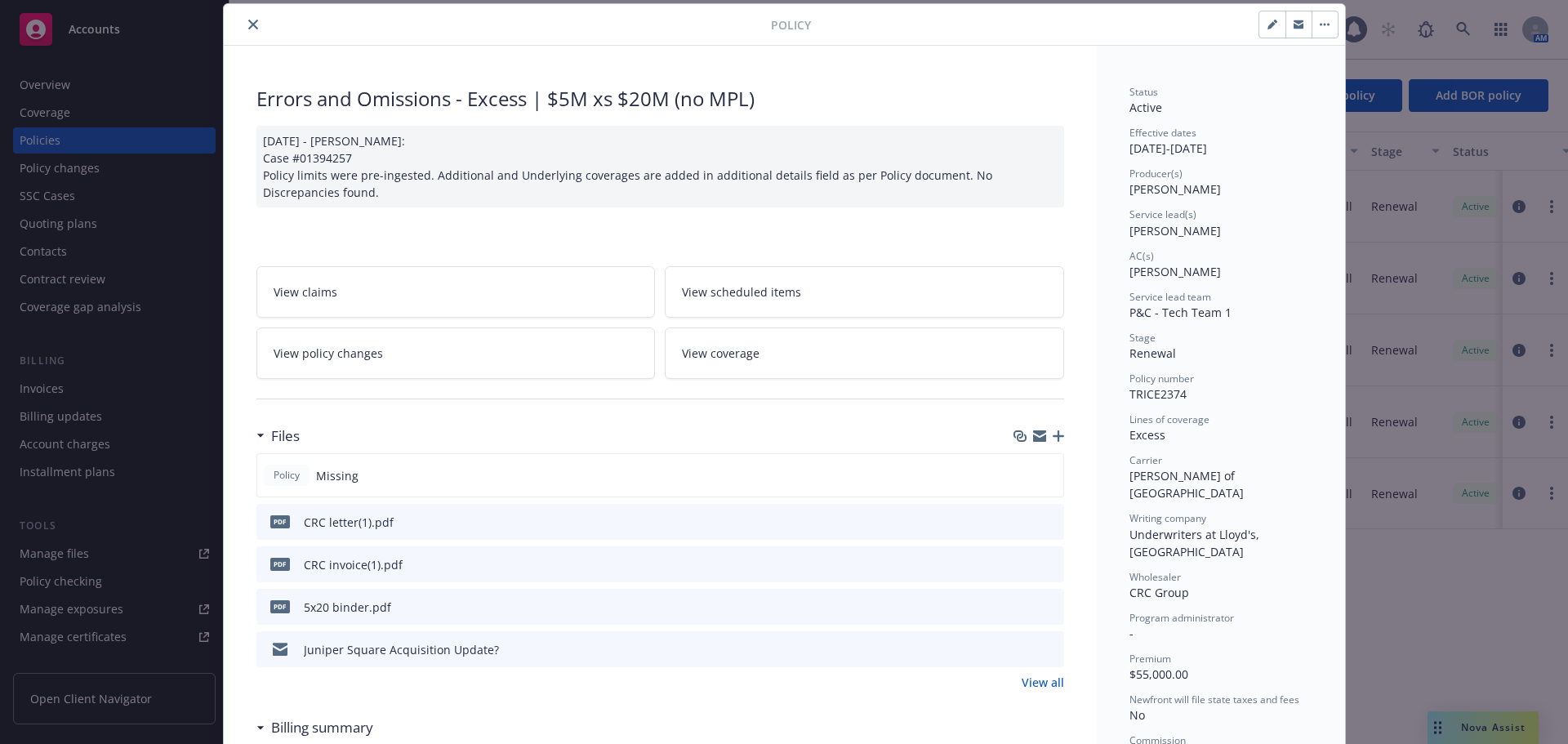
click at [1015, 606] on icon "download file" at bounding box center [1021, 606] width 13 height 13
click at [248, 23] on icon "close" at bounding box center [253, 24] width 10 height 10
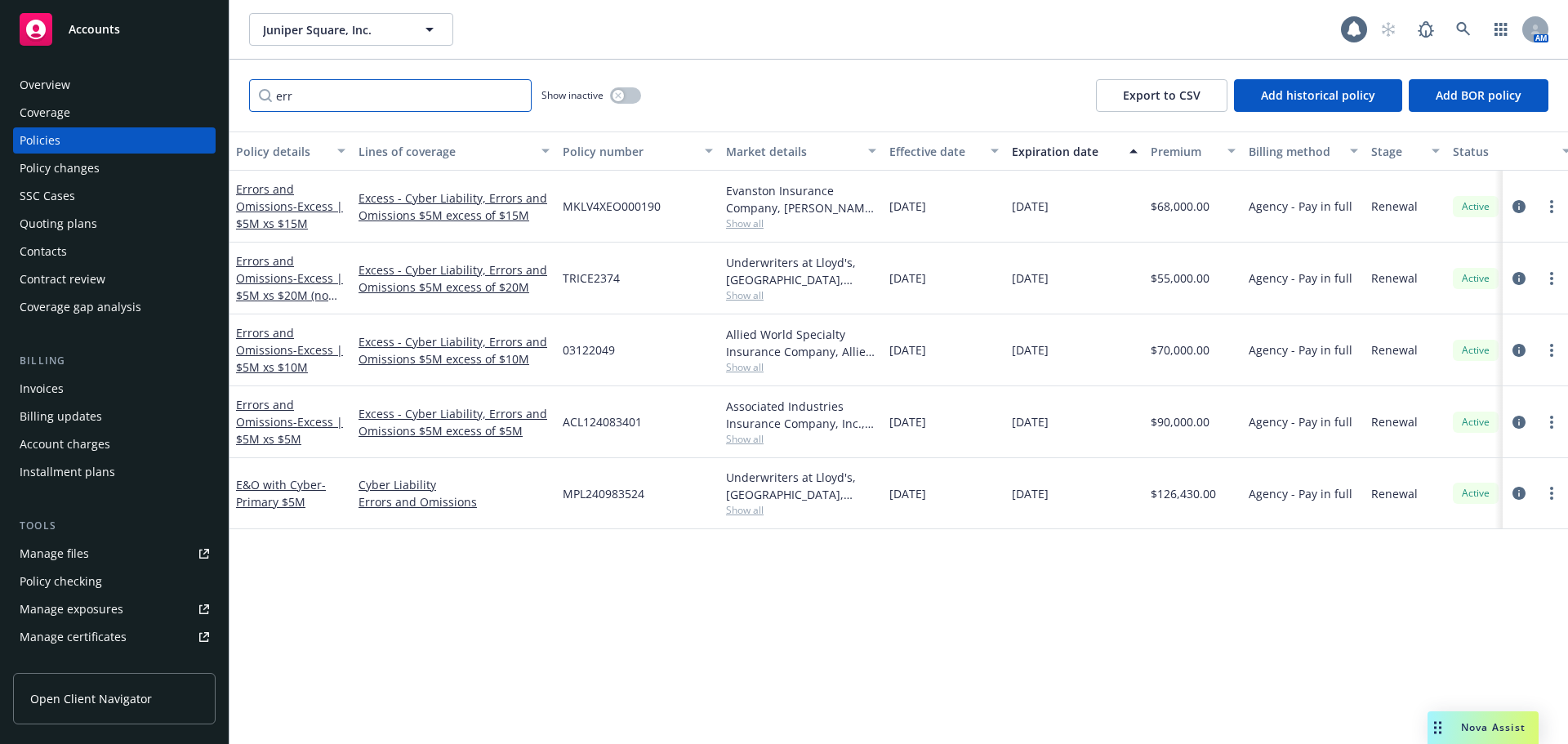
drag, startPoint x: 392, startPoint y: 94, endPoint x: 226, endPoint y: 105, distance: 166.4
click at [226, 105] on div "Accounts Overview Coverage Policies Policy changes SSC Cases Quoting plans Cont…" at bounding box center [784, 372] width 1568 height 744
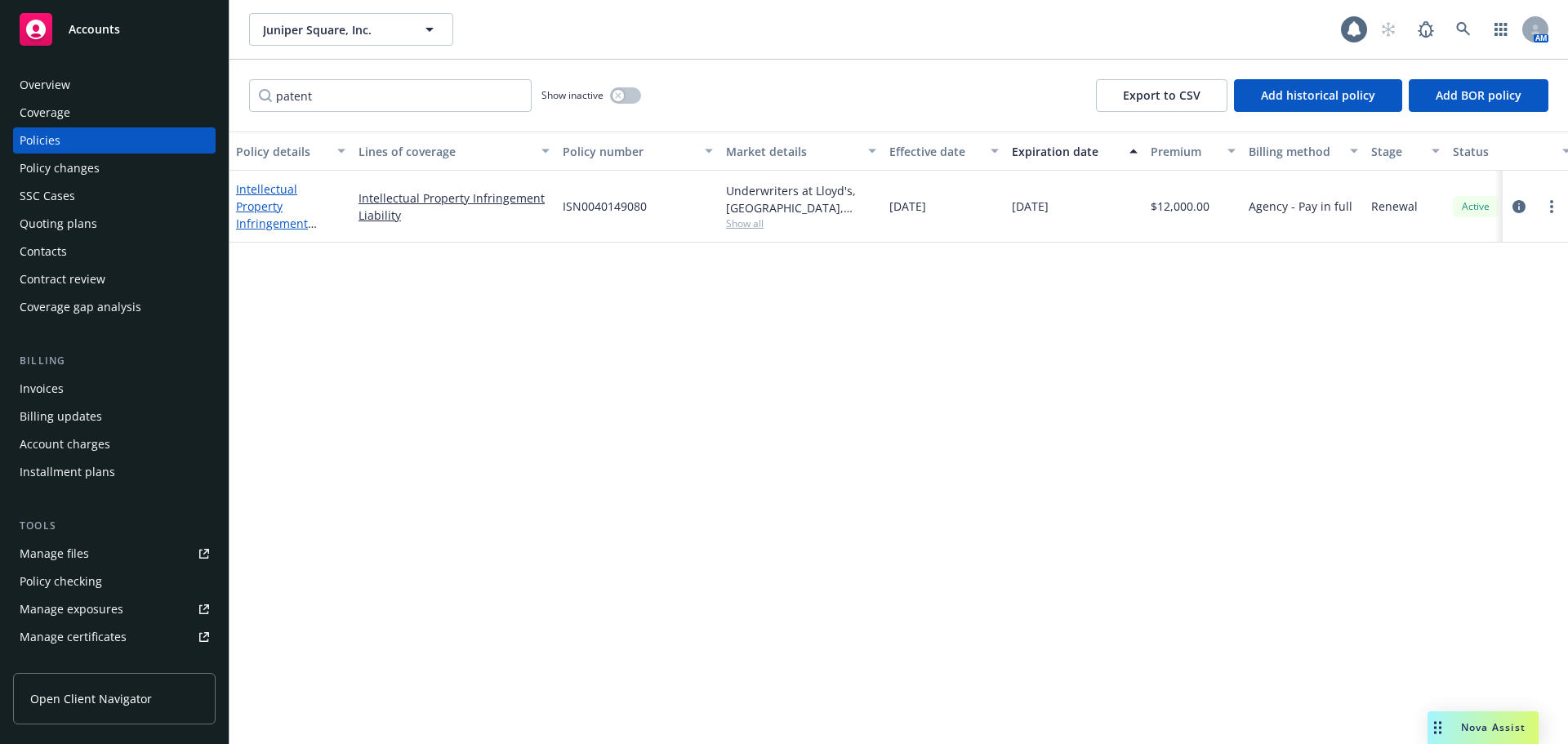
click at [269, 201] on link "Intellectual Property Infringement Liability - US - $1M $35K retention" at bounding box center [284, 223] width 96 height 84
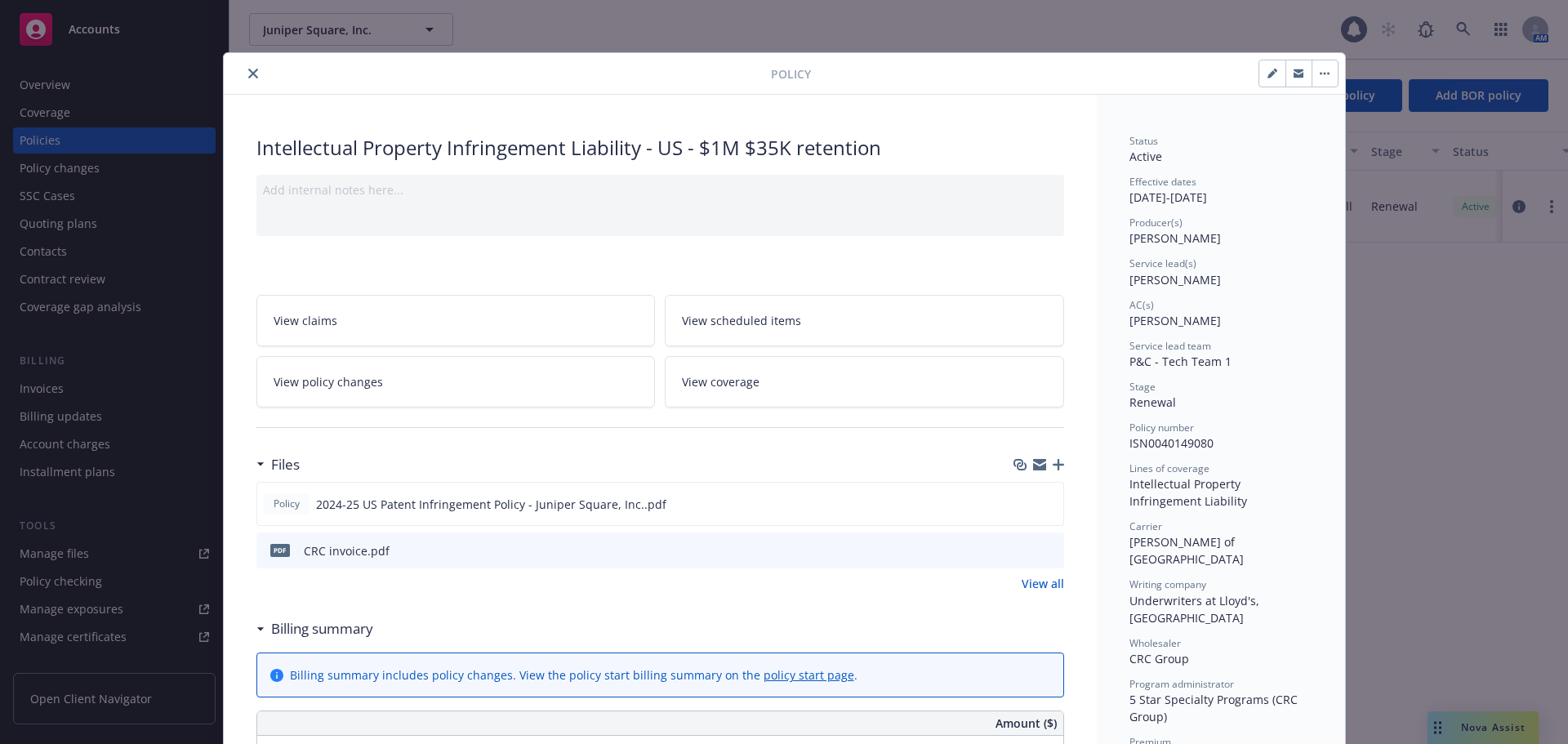
scroll to position [49, 0]
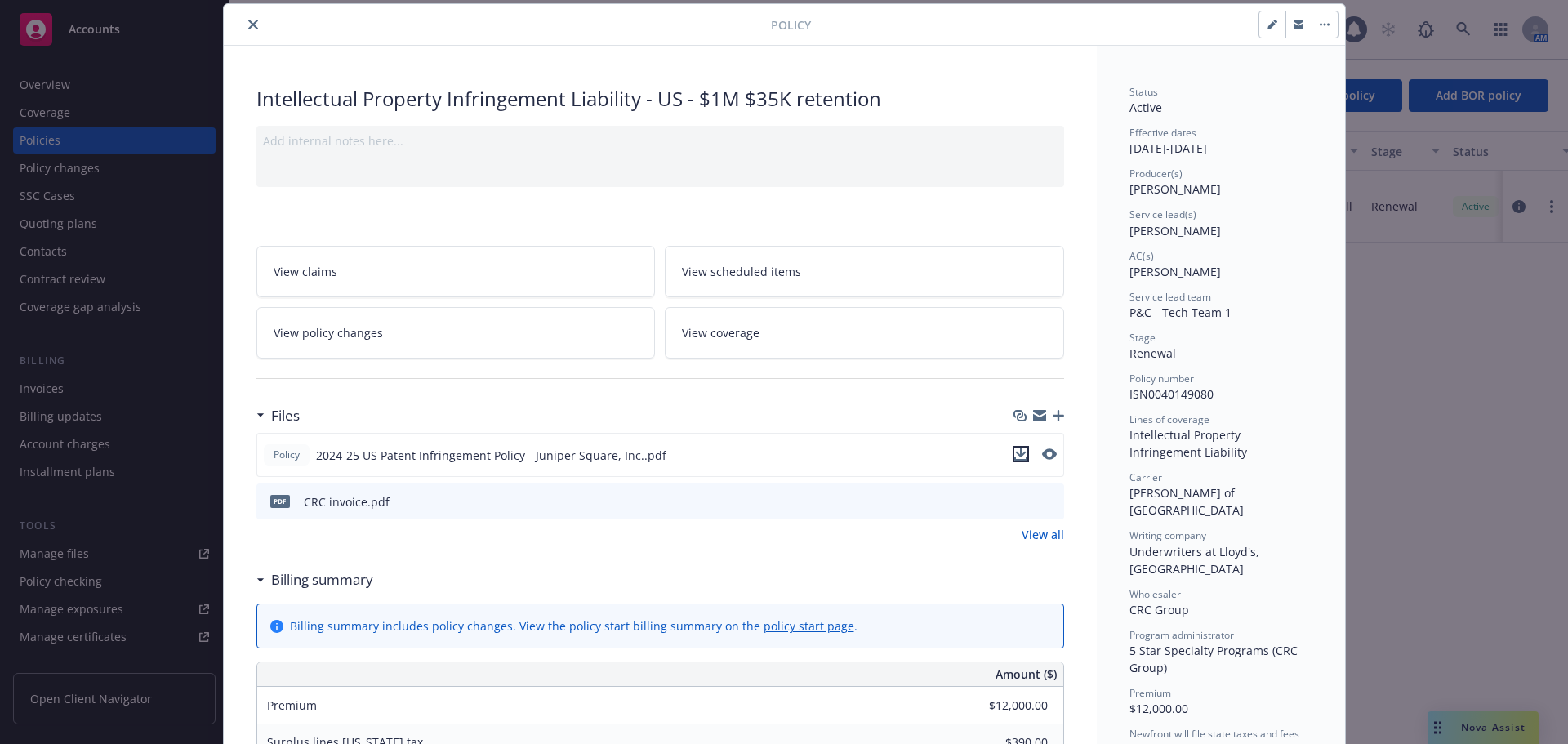
click at [1016, 456] on icon "download file" at bounding box center [1020, 454] width 13 height 13
click at [248, 20] on icon "close" at bounding box center [253, 24] width 10 height 10
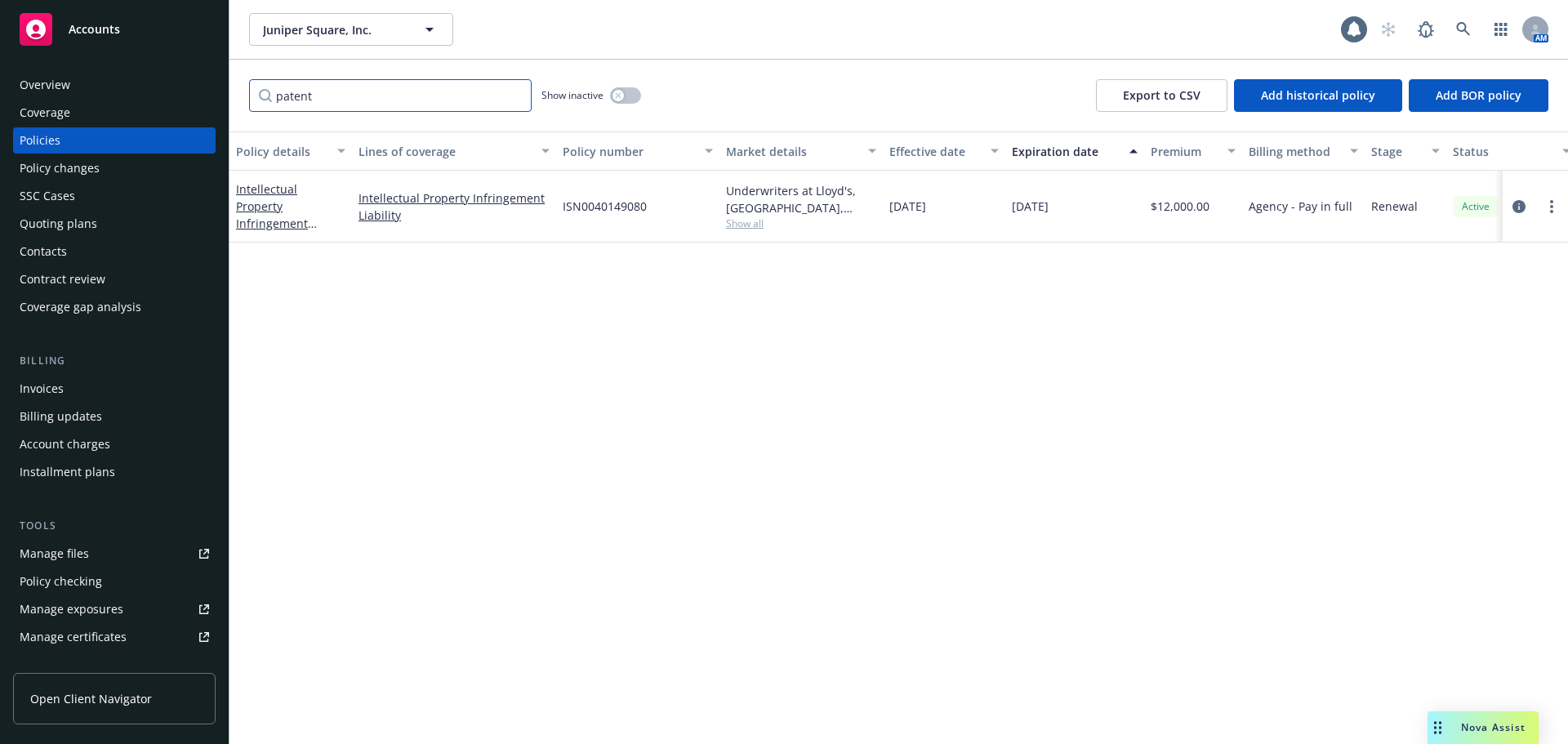
drag, startPoint x: 353, startPoint y: 90, endPoint x: 241, endPoint y: 95, distance: 112.1
click at [241, 95] on div "patent Show inactive Export to CSV Add historical policy Add BOR policy" at bounding box center [898, 96] width 1338 height 72
click at [254, 198] on link "Local Placement - Canada GL" at bounding box center [282, 206] width 92 height 33
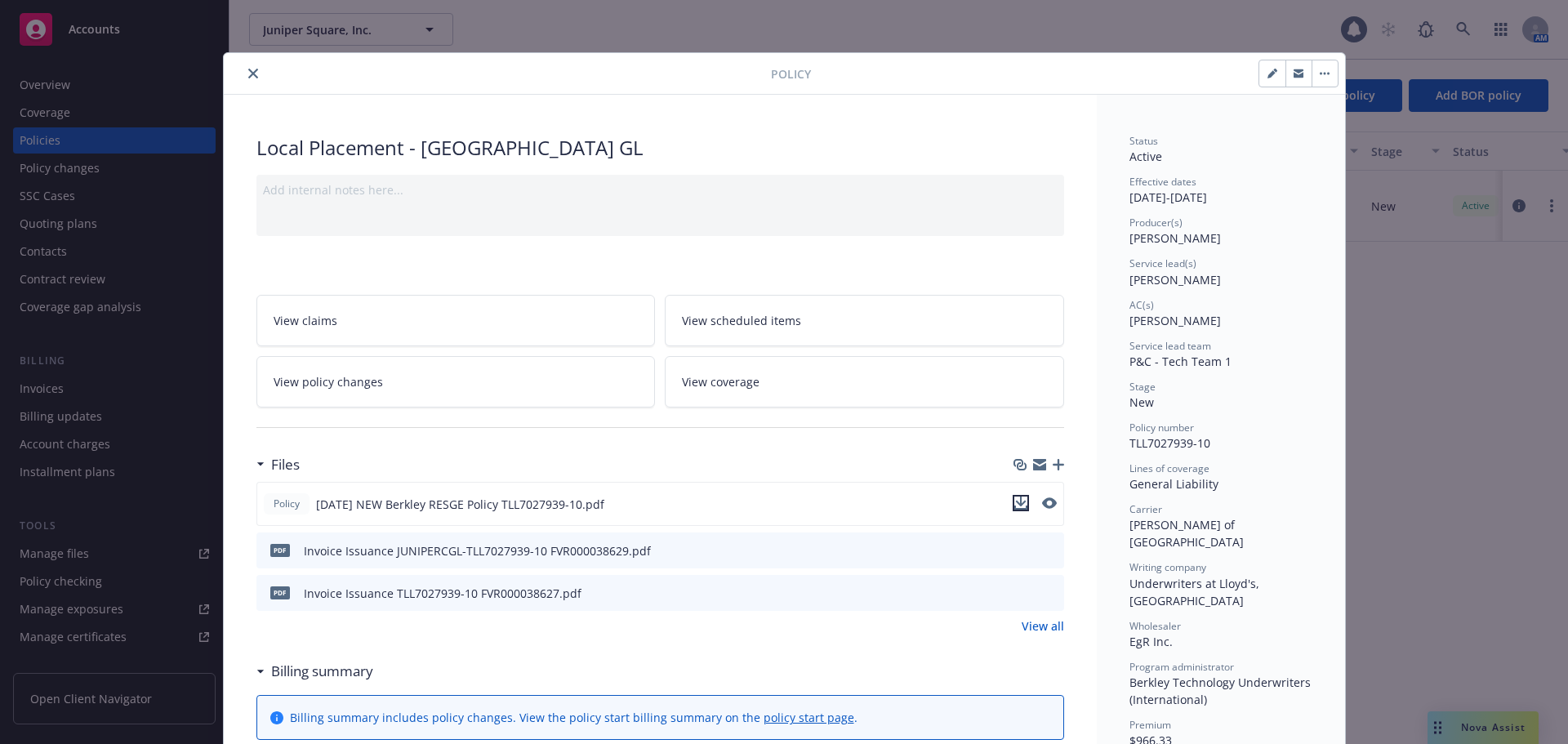
click at [1014, 501] on icon "download file" at bounding box center [1020, 502] width 13 height 13
click at [248, 76] on icon "close" at bounding box center [253, 73] width 10 height 10
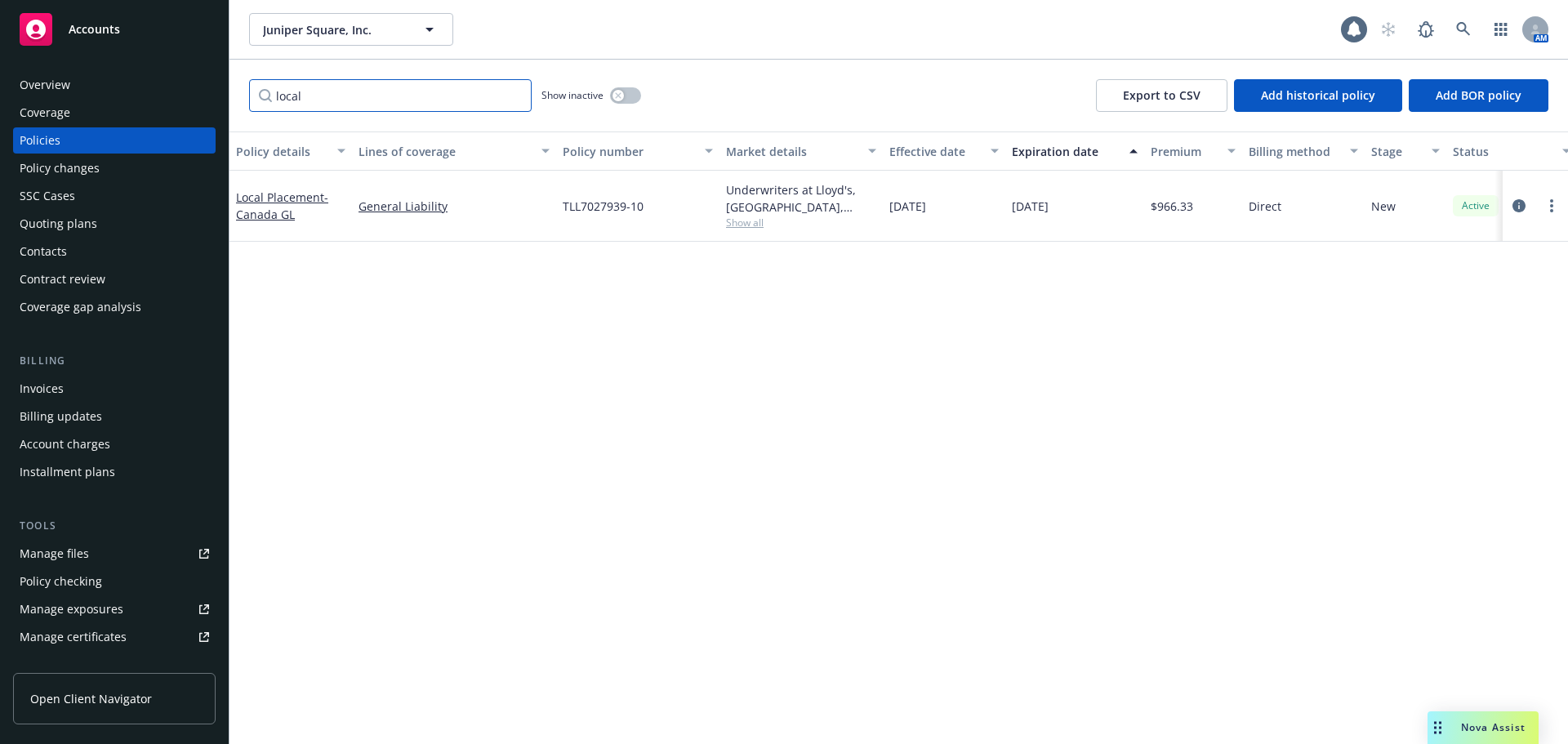
drag, startPoint x: 333, startPoint y: 86, endPoint x: 265, endPoint y: 90, distance: 68.1
click at [265, 90] on input "local" at bounding box center [391, 95] width 283 height 33
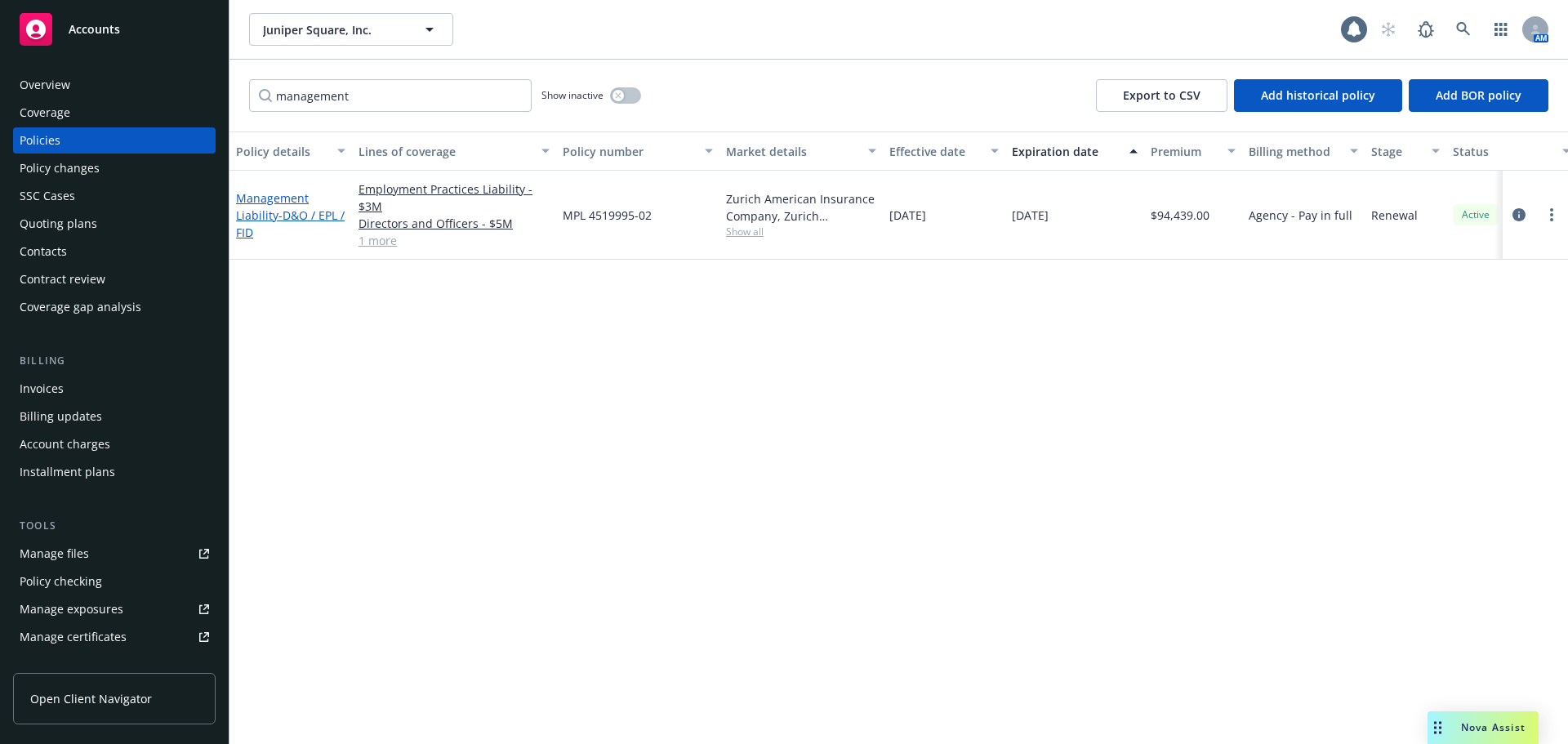
click at [287, 221] on span "- D&O / EPL / FID" at bounding box center [291, 223] width 109 height 33
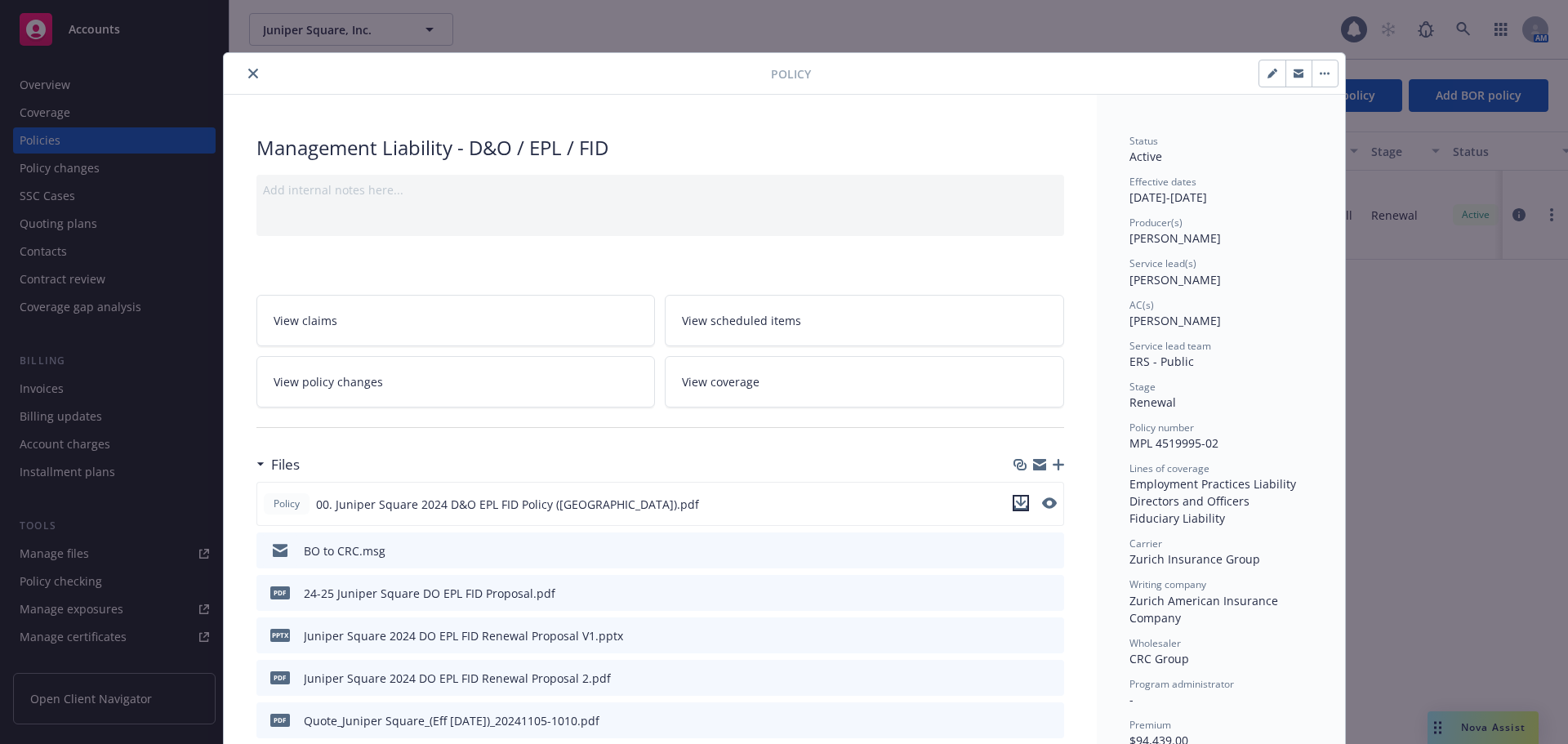
click at [1017, 504] on icon "download file" at bounding box center [1020, 502] width 13 height 13
click at [248, 73] on icon "close" at bounding box center [253, 73] width 10 height 10
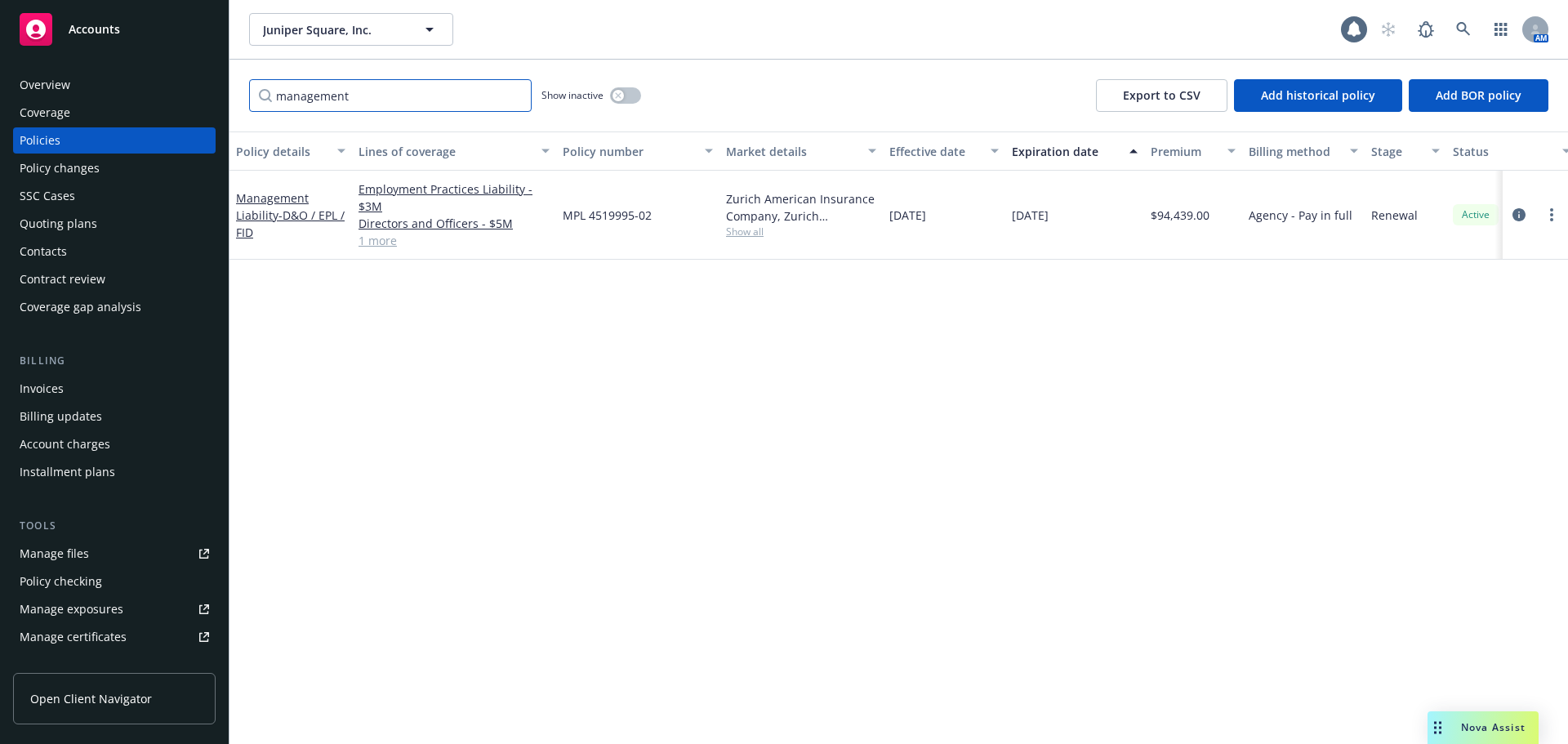
drag, startPoint x: 390, startPoint y: 97, endPoint x: 254, endPoint y: 105, distance: 136.2
click at [254, 105] on input "management" at bounding box center [391, 95] width 283 height 33
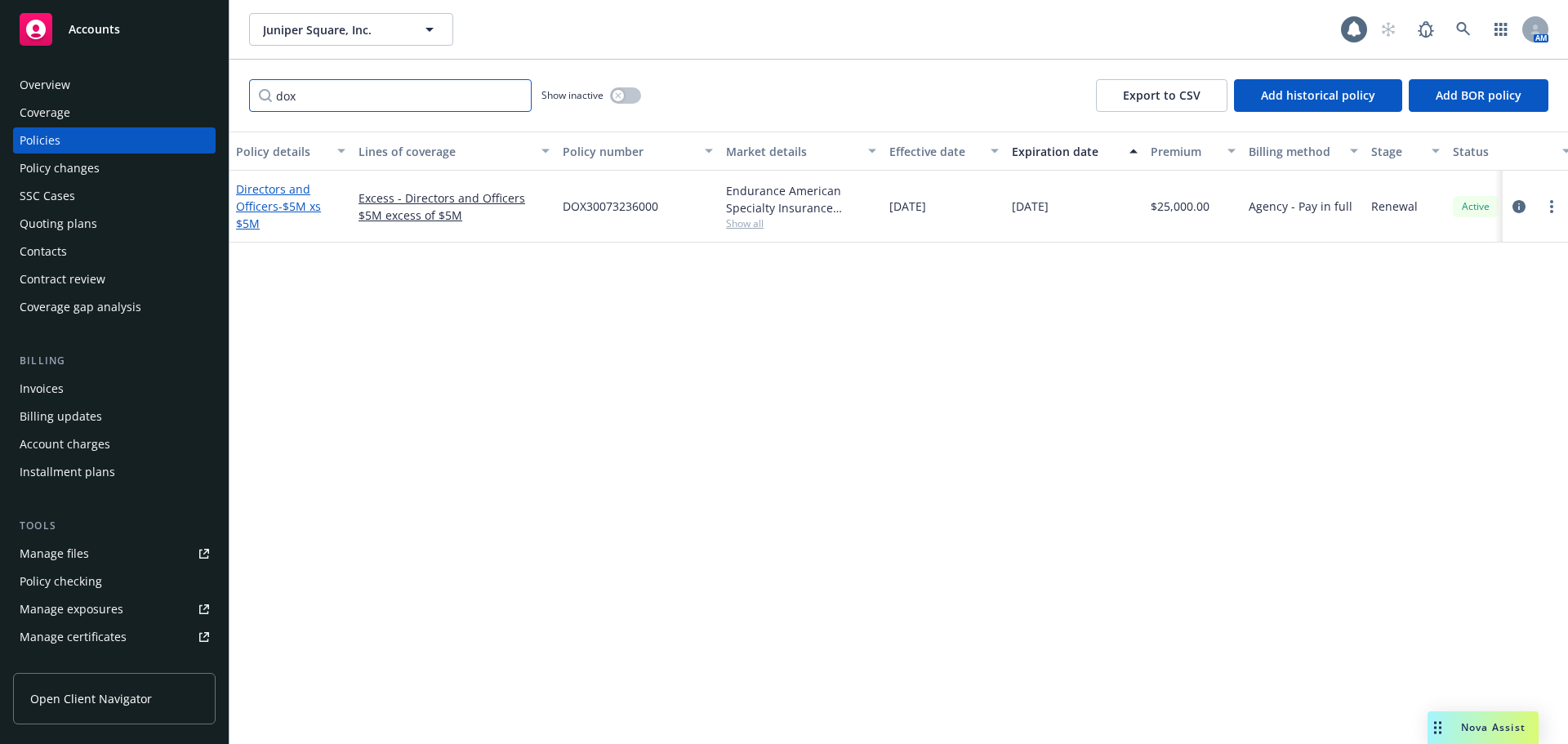
type input "dox"
click at [255, 200] on link "Directors and Officers - $5M xs $5M" at bounding box center [278, 206] width 85 height 50
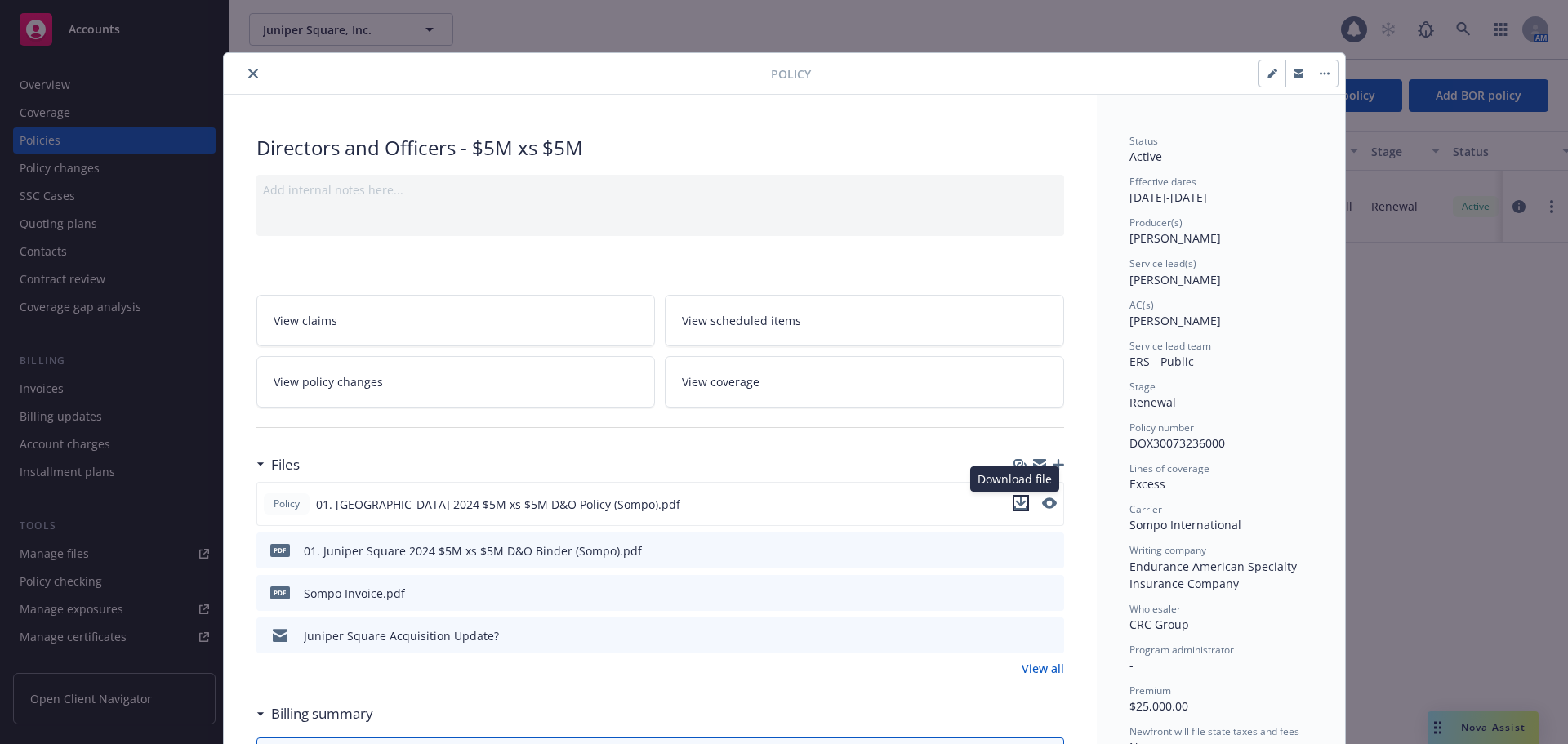
click at [1022, 503] on button "download file" at bounding box center [1020, 503] width 17 height 17
click at [248, 70] on icon "close" at bounding box center [253, 73] width 10 height 10
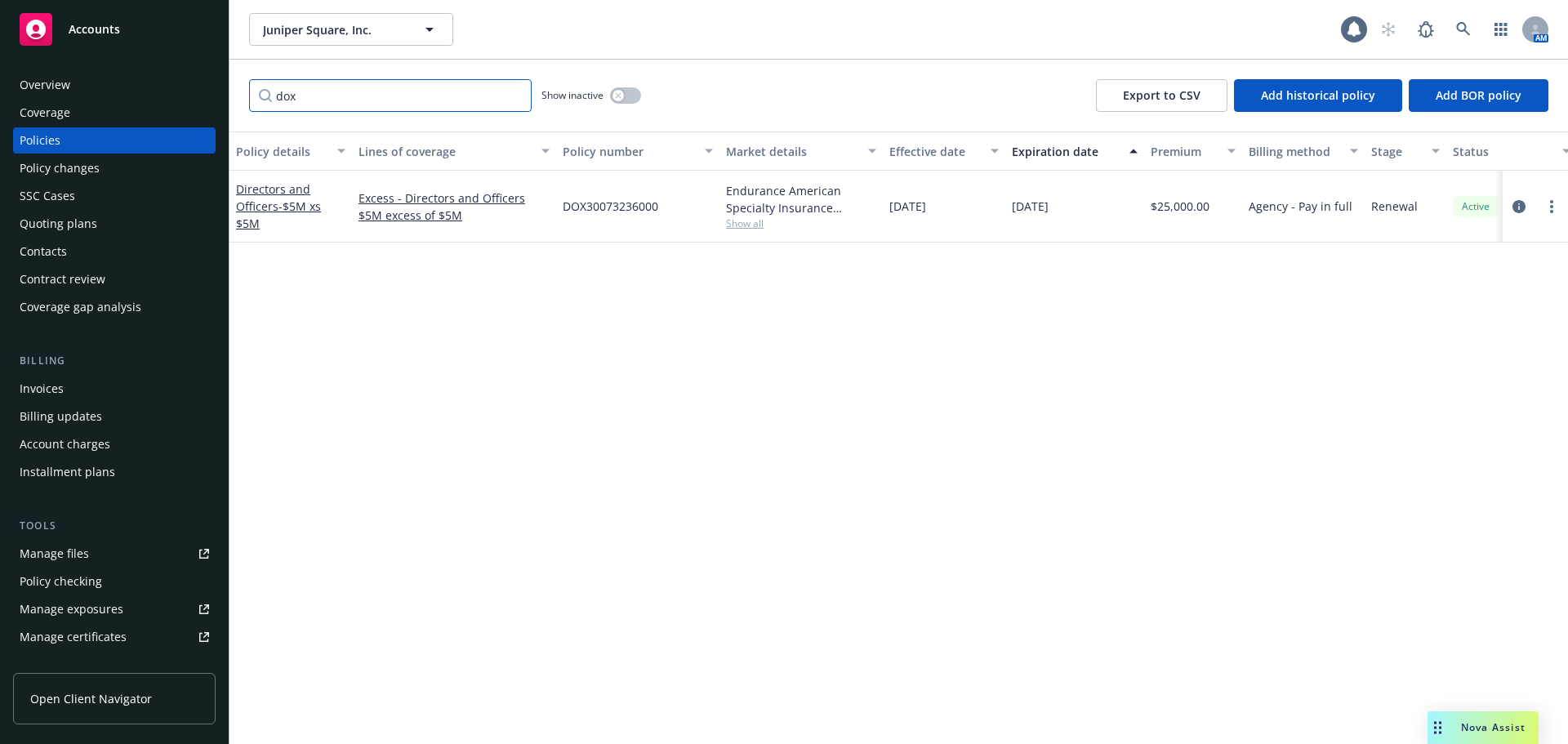
click at [516, 97] on input "dox" at bounding box center [391, 95] width 283 height 33
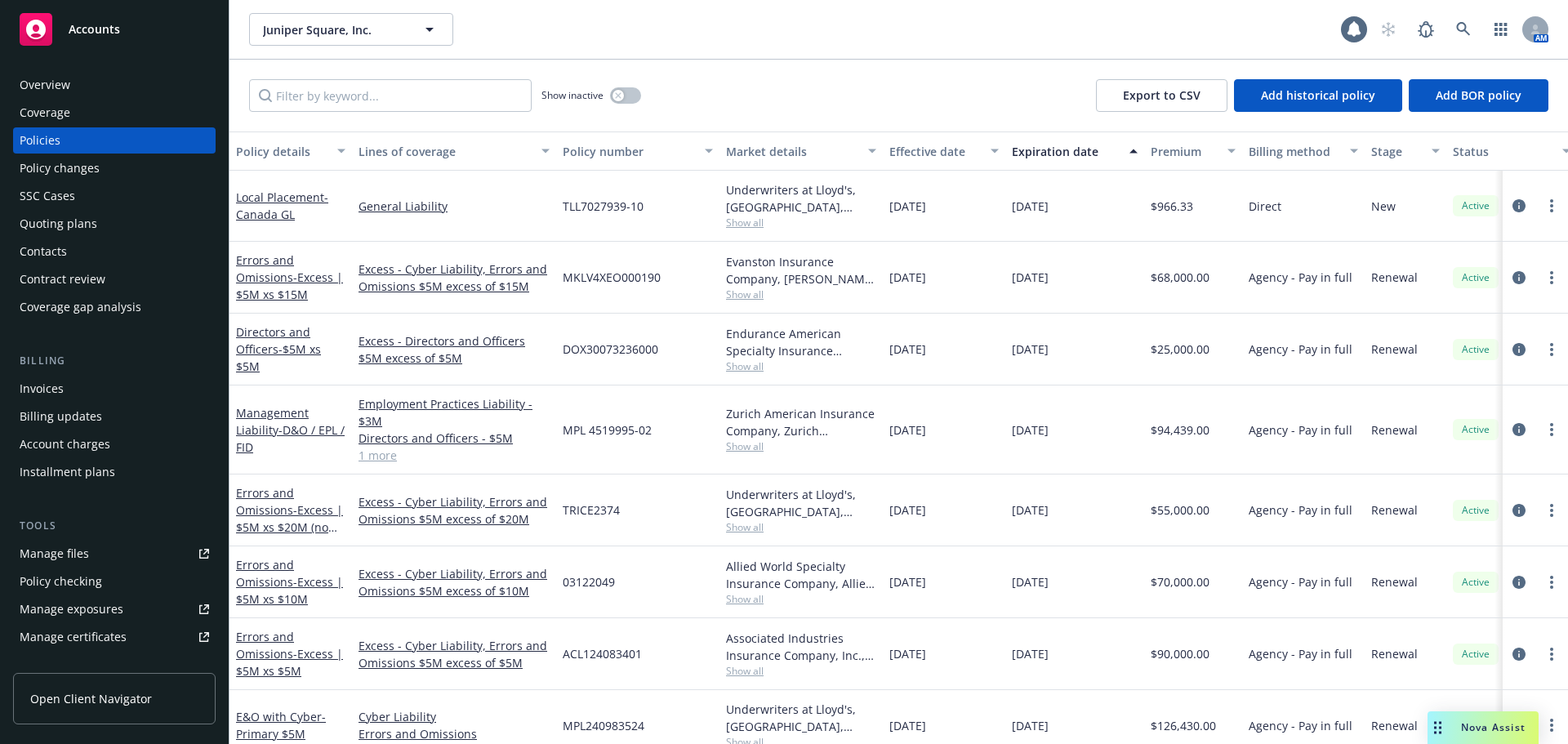
click at [126, 225] on div "Quoting plans" at bounding box center [114, 224] width 190 height 26
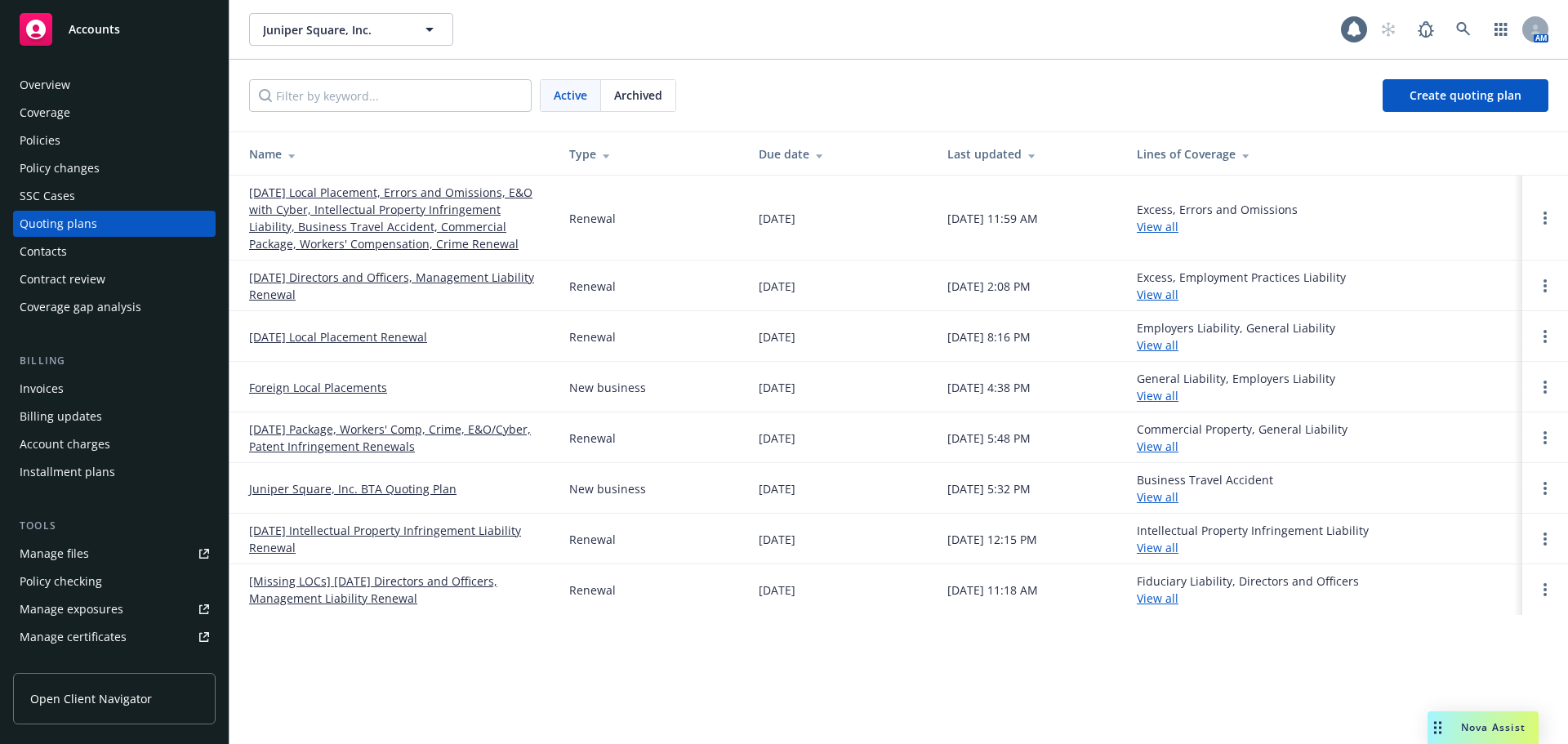
click at [336, 221] on link "11/17/25 Local Placement, Errors and Omissions, E&O with Cyber, Intellectual Pr…" at bounding box center [396, 218] width 294 height 69
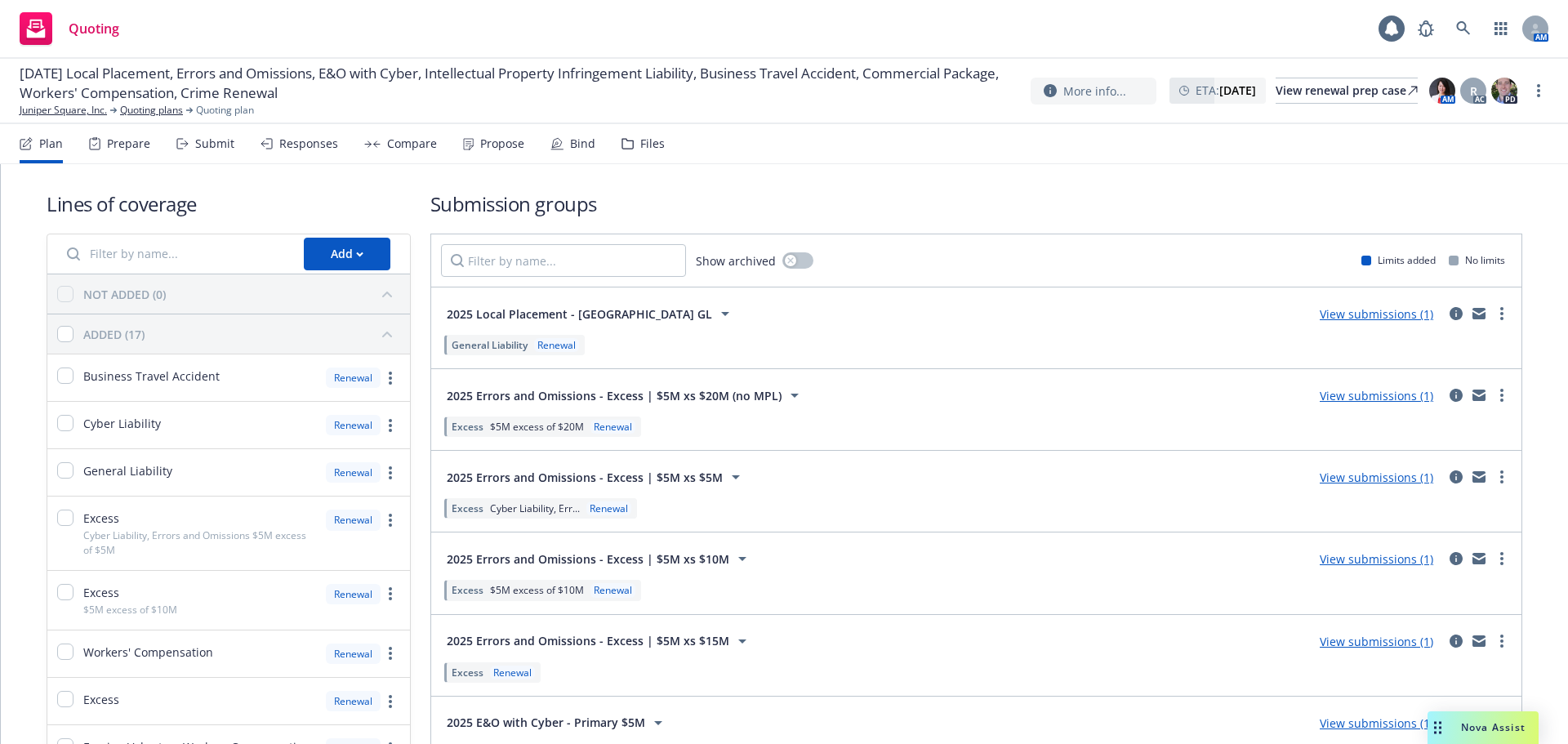
click at [139, 145] on div "Prepare" at bounding box center [128, 143] width 43 height 13
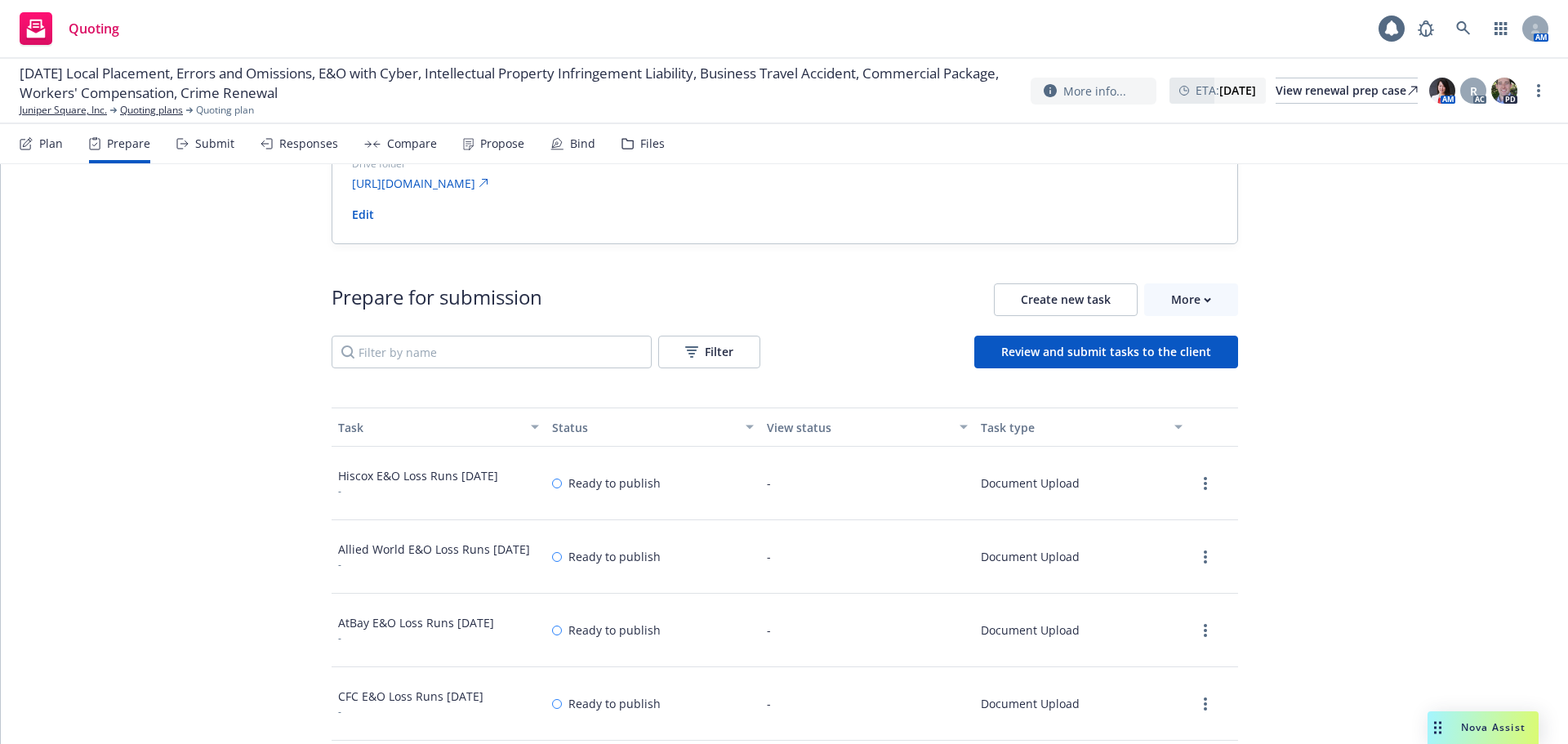
scroll to position [53, 0]
click at [1204, 487] on icon "more" at bounding box center [1205, 484] width 4 height 13
click at [1148, 521] on link "View" at bounding box center [1133, 517] width 148 height 33
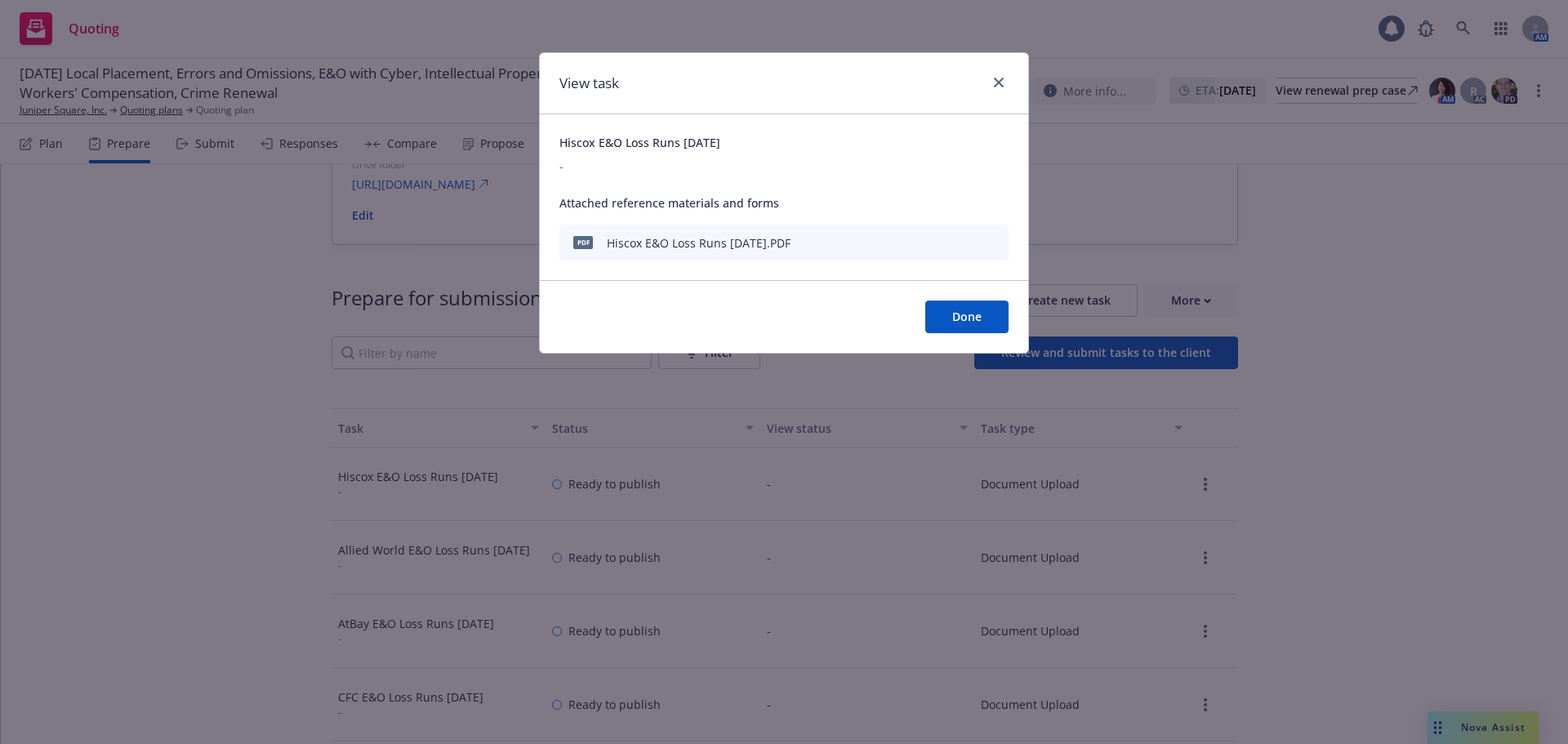
click at [964, 242] on icon "download file" at bounding box center [966, 241] width 13 height 13
click at [996, 85] on icon "close" at bounding box center [998, 82] width 10 height 10
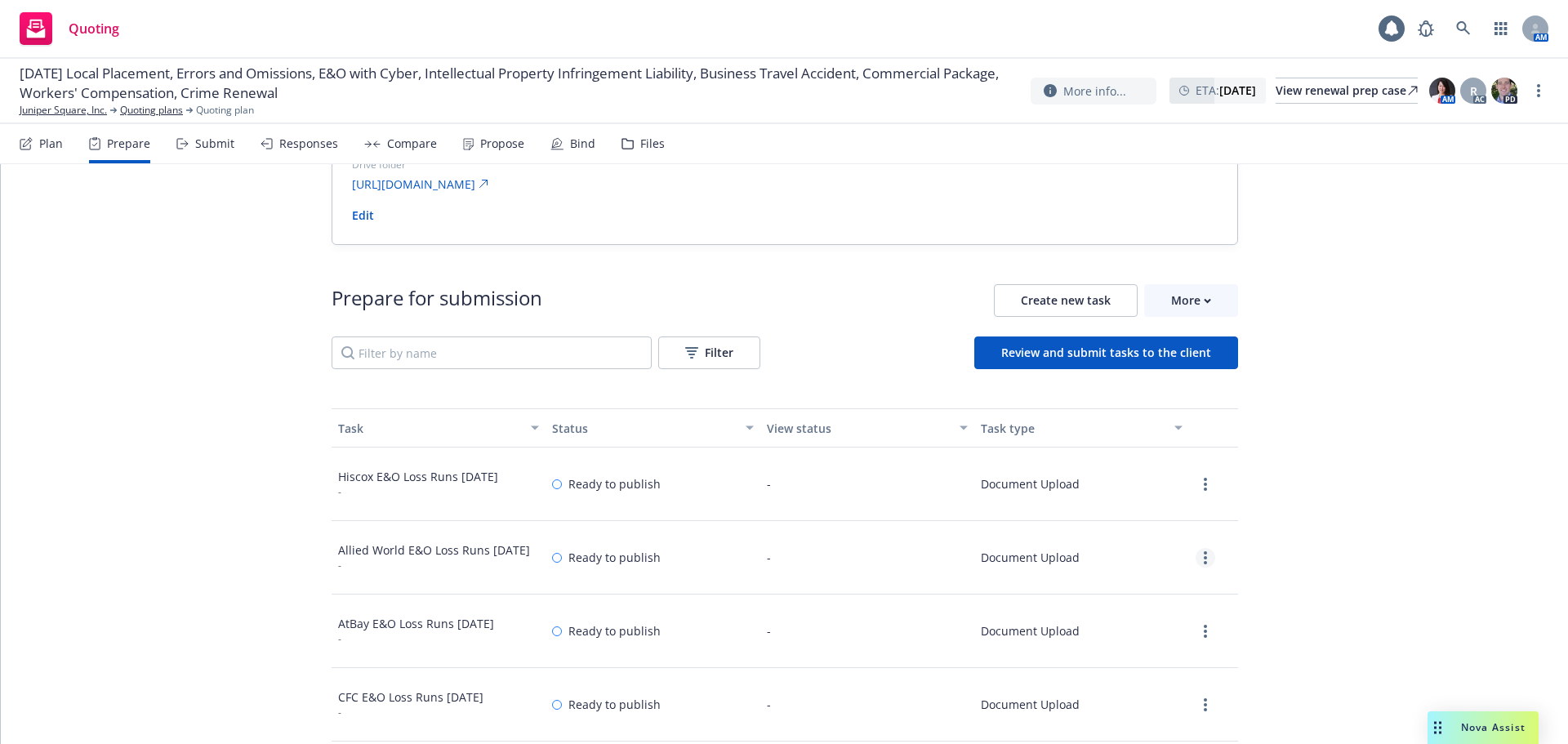
click at [1196, 559] on link "more" at bounding box center [1205, 558] width 19 height 19
click at [1156, 590] on link "View" at bounding box center [1133, 591] width 148 height 33
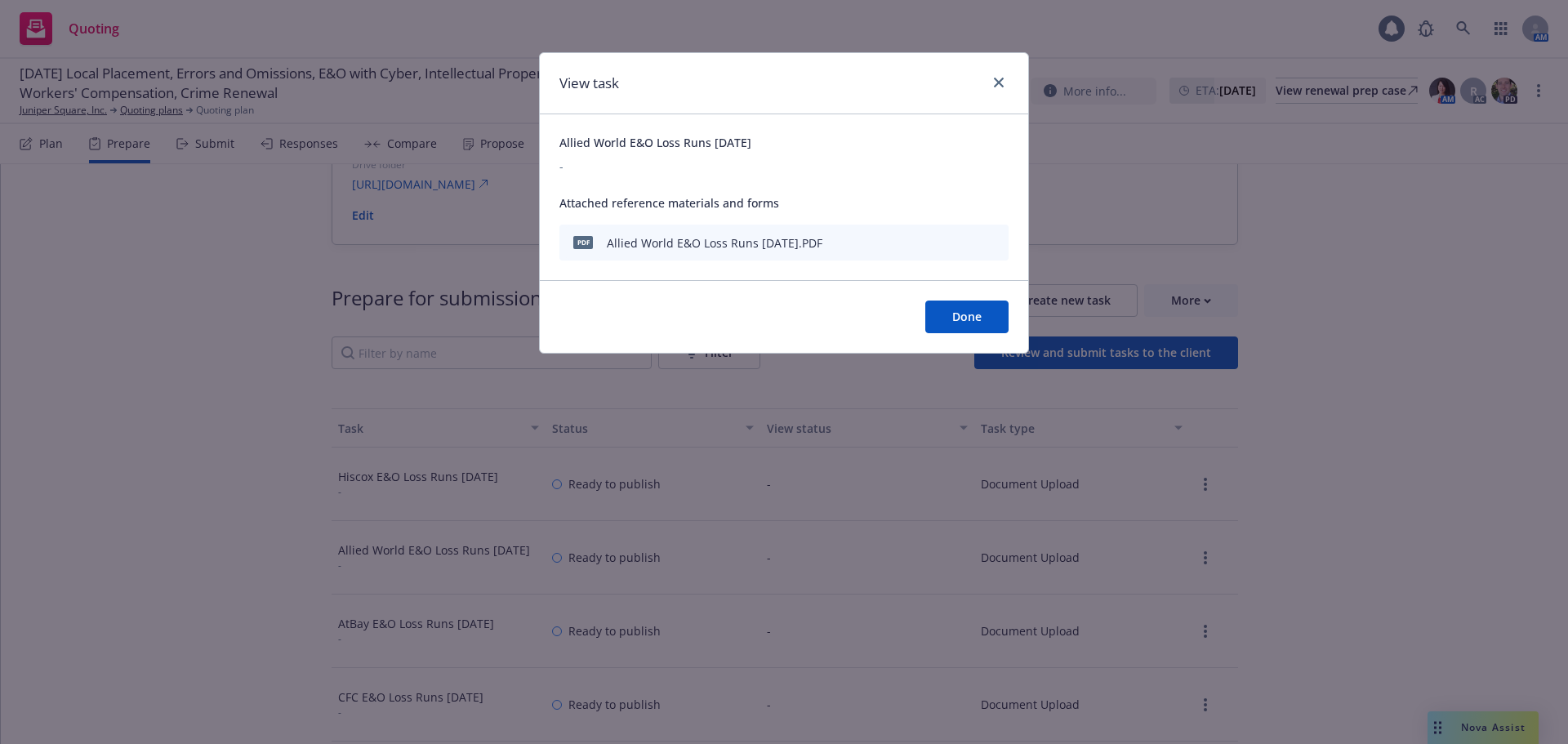
click at [970, 243] on icon "download file" at bounding box center [966, 241] width 13 height 13
click at [1414, 510] on div "View task Allied World E&O Loss Runs 8/21/2025 - Attached reference materials a…" at bounding box center [784, 372] width 1568 height 744
click at [1000, 77] on icon "close" at bounding box center [998, 82] width 10 height 10
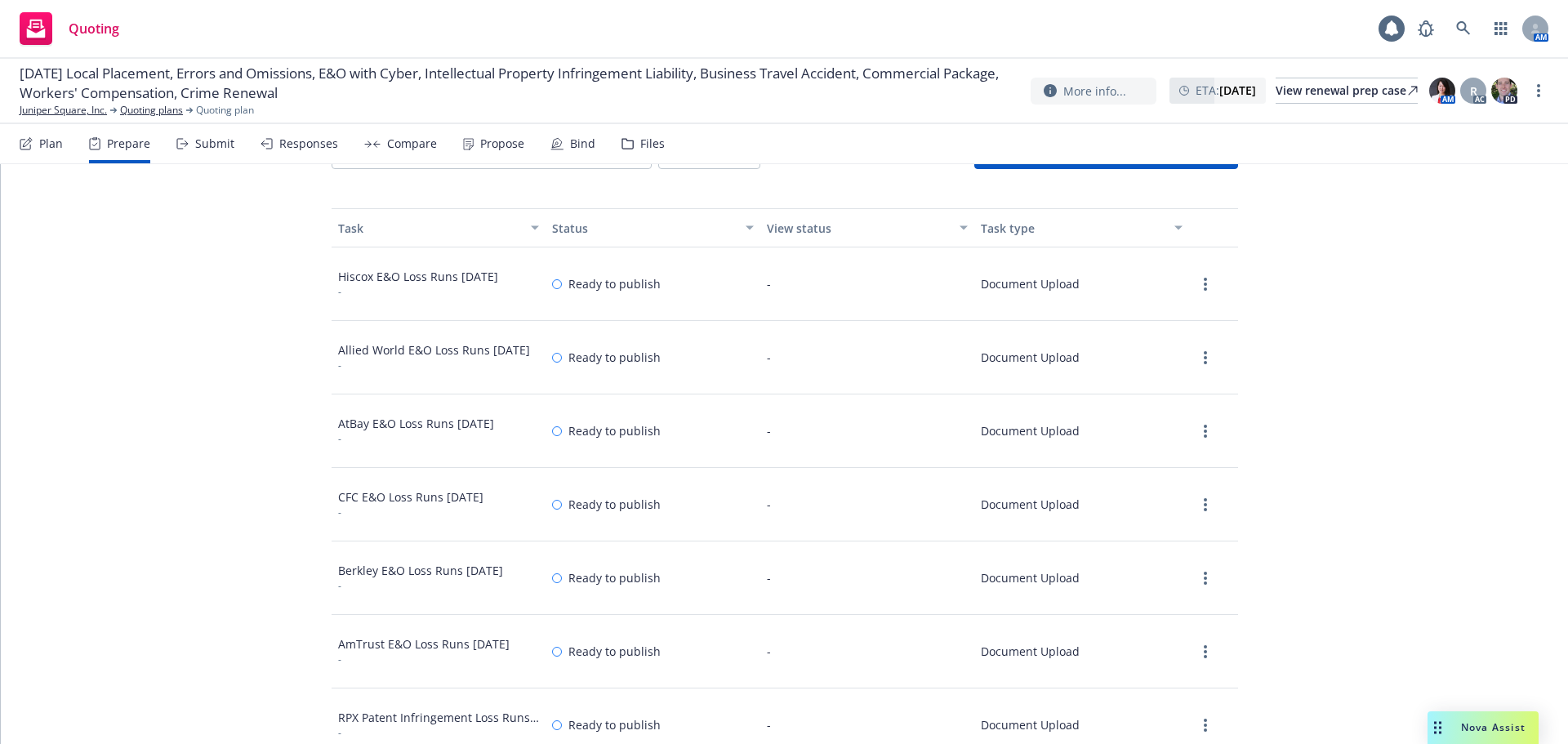
scroll to position [327, 0]
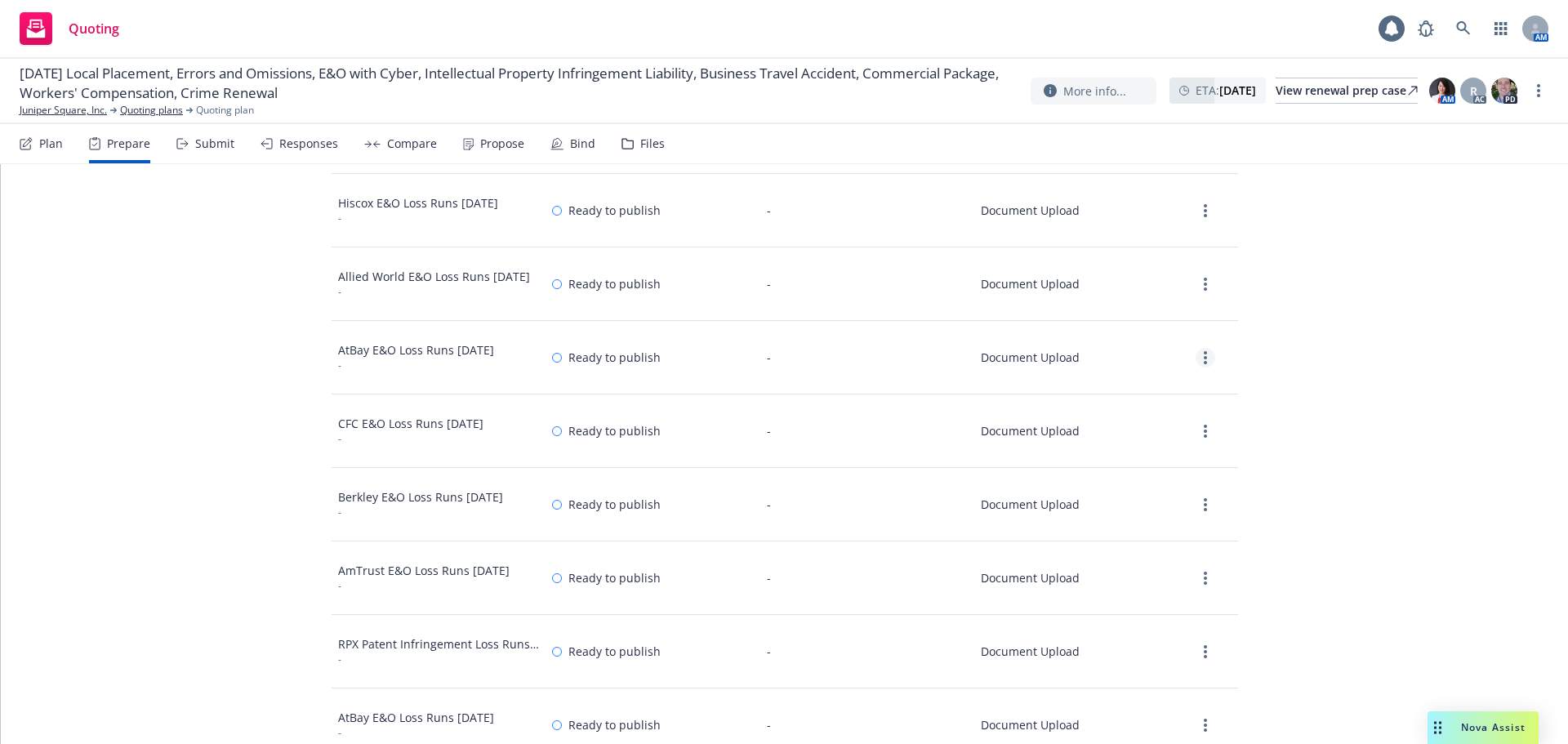
click at [1196, 359] on link "more" at bounding box center [1205, 358] width 19 height 19
click at [1129, 401] on link "View" at bounding box center [1133, 391] width 148 height 33
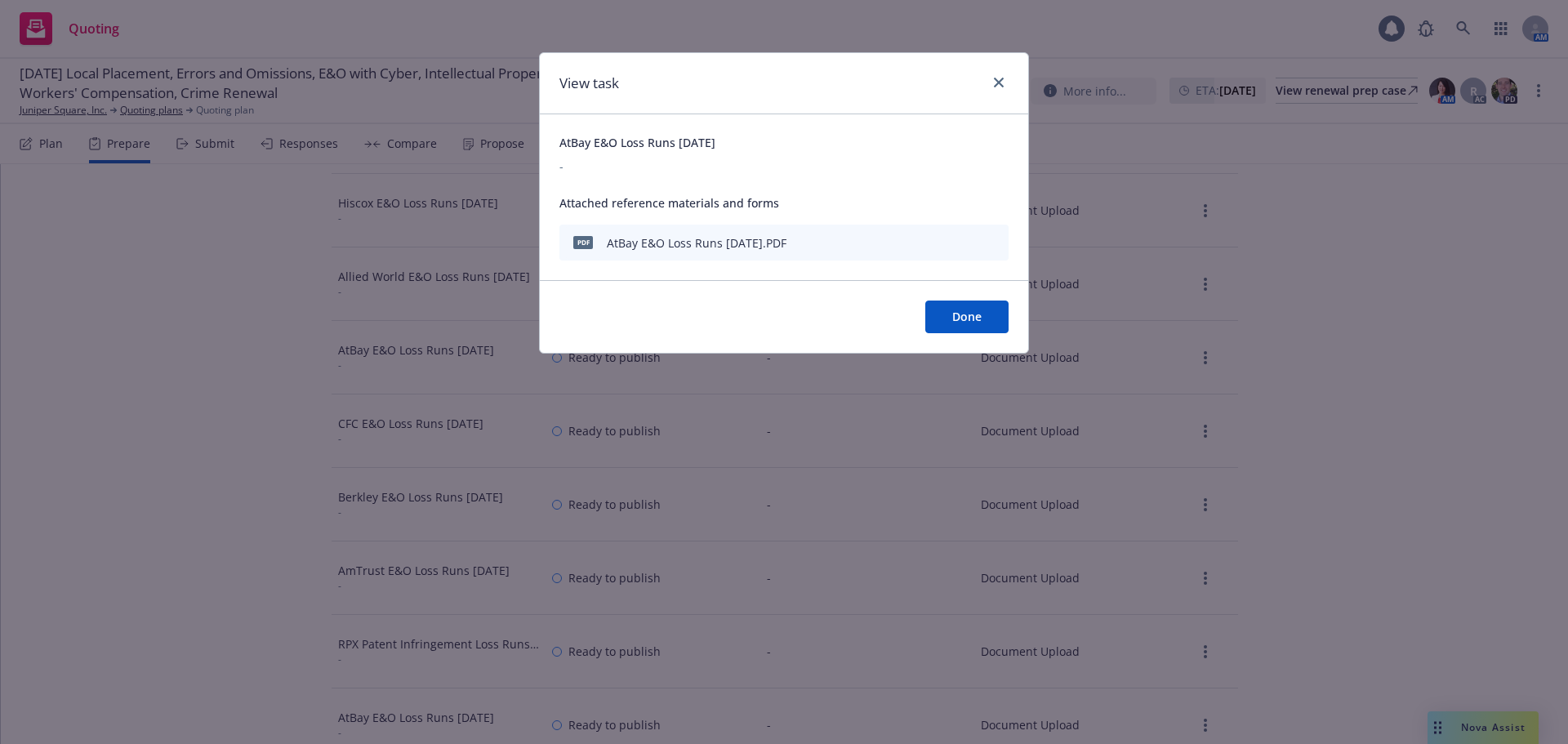
click at [970, 241] on icon "download file" at bounding box center [966, 241] width 13 height 13
click at [997, 82] on icon "close" at bounding box center [998, 82] width 10 height 10
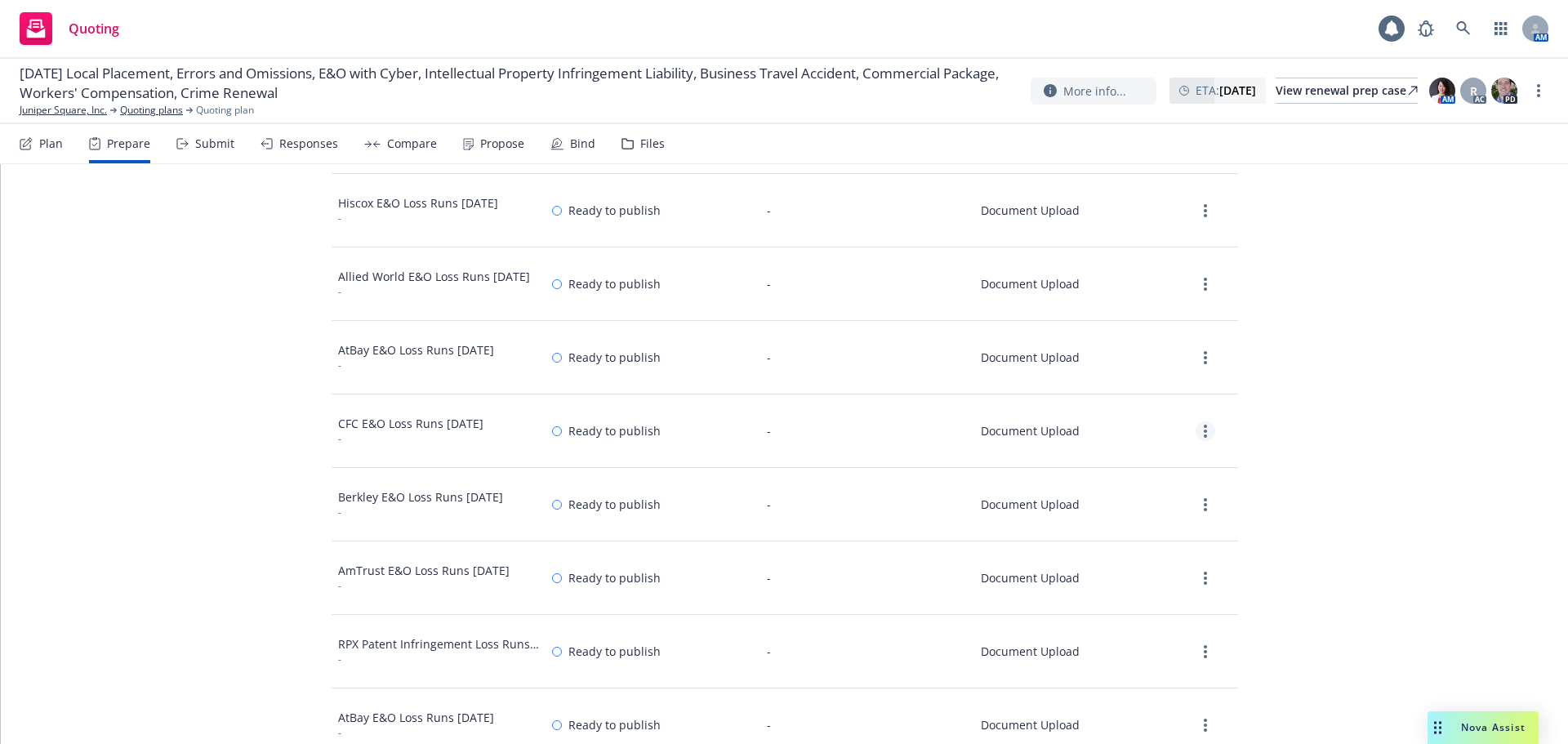
click at [1196, 437] on link "more" at bounding box center [1205, 431] width 19 height 19
click at [1122, 468] on link "View" at bounding box center [1133, 465] width 148 height 33
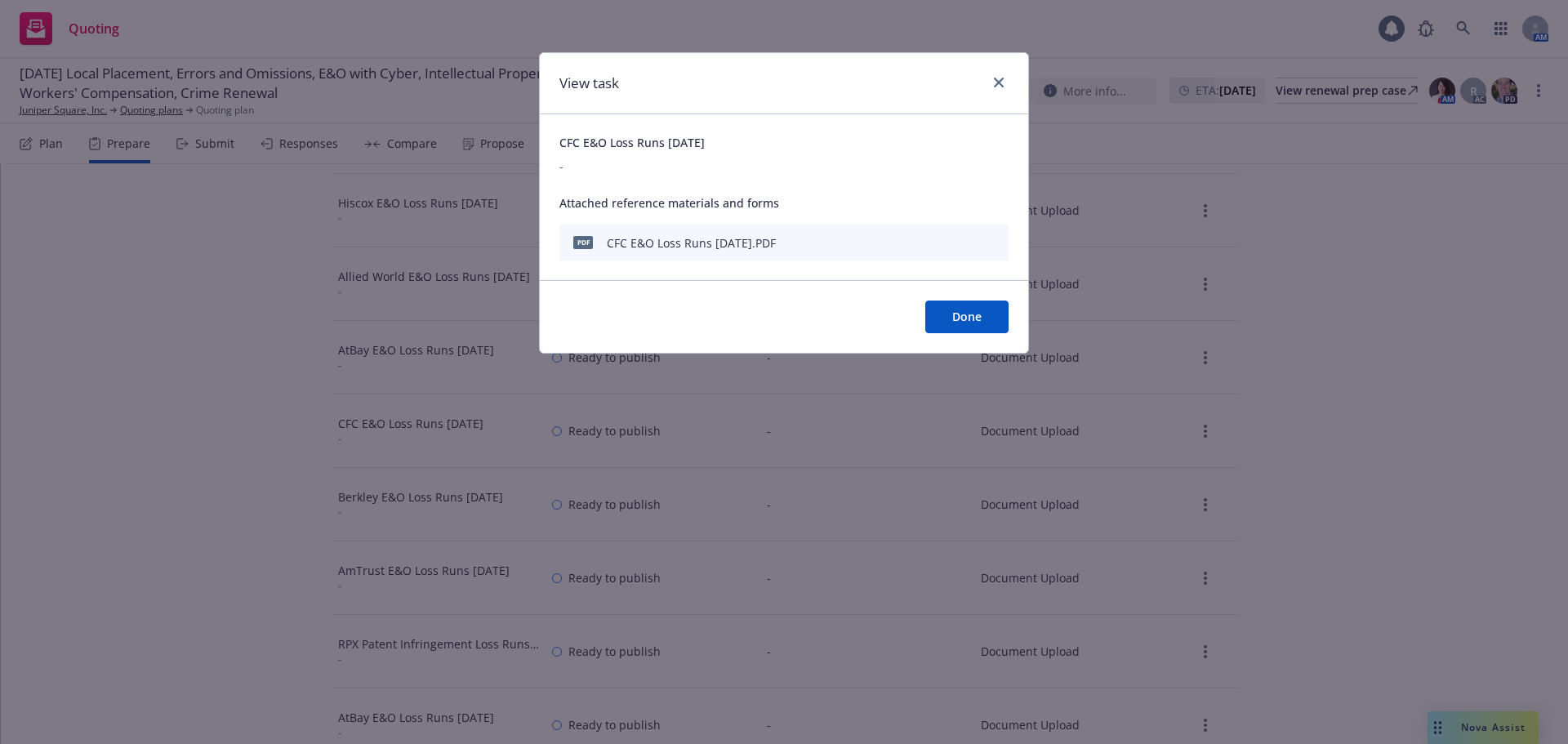
click at [970, 243] on icon "download file" at bounding box center [966, 241] width 13 height 13
click at [1000, 81] on icon "close" at bounding box center [998, 82] width 10 height 10
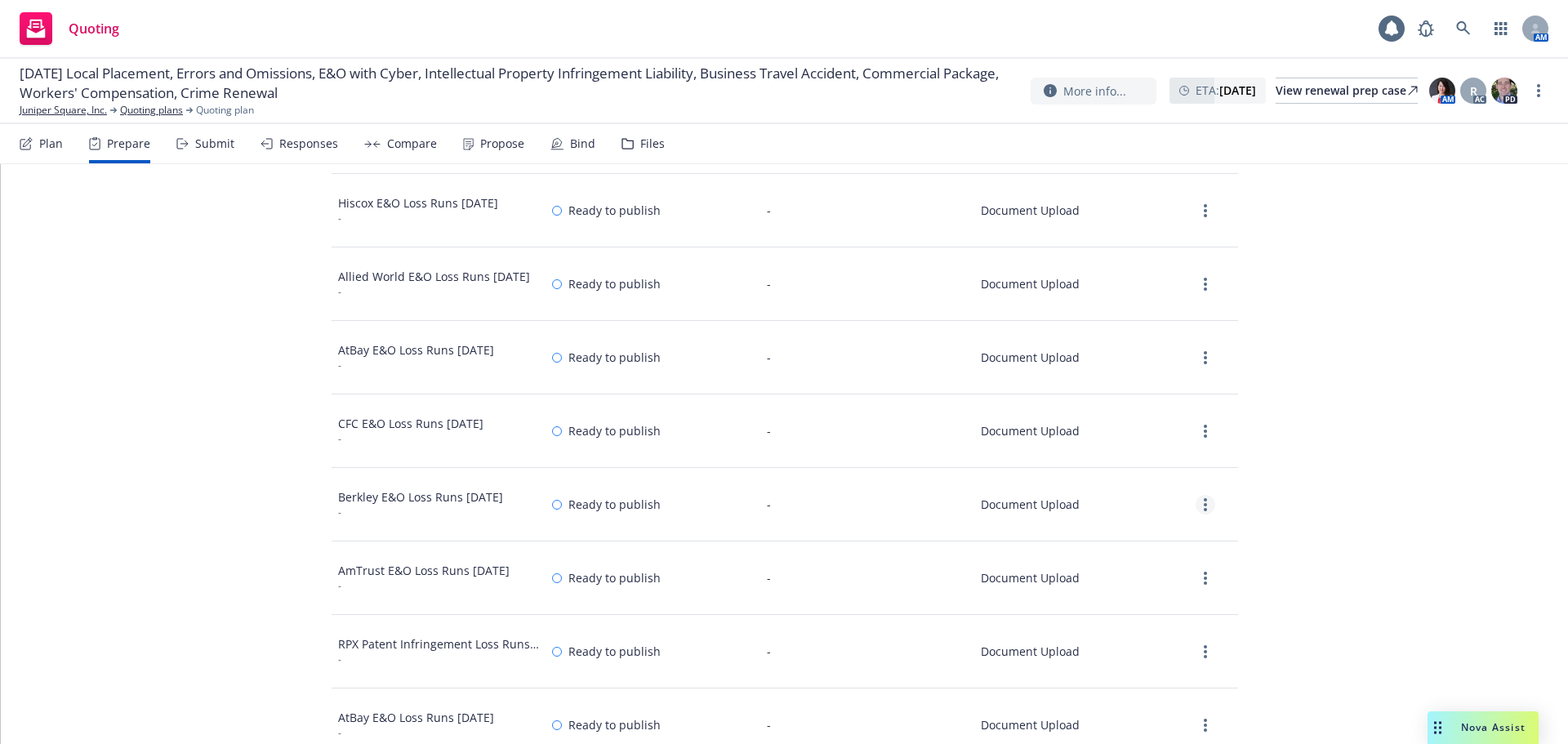
click at [1196, 500] on link "more" at bounding box center [1205, 505] width 19 height 19
click at [1104, 539] on link "View" at bounding box center [1133, 538] width 148 height 33
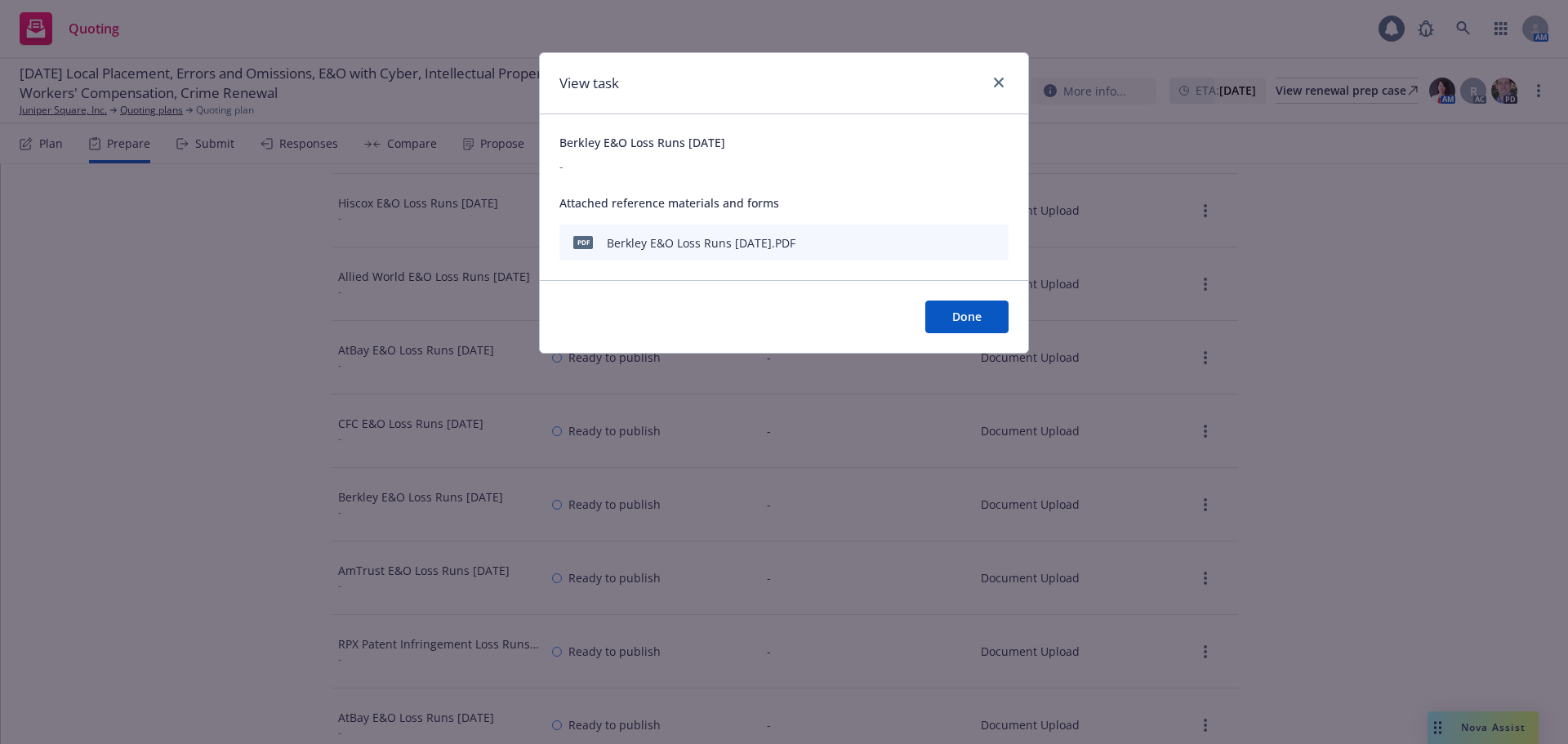
click at [969, 244] on icon "download file" at bounding box center [966, 241] width 13 height 13
click at [996, 82] on icon "close" at bounding box center [998, 82] width 10 height 10
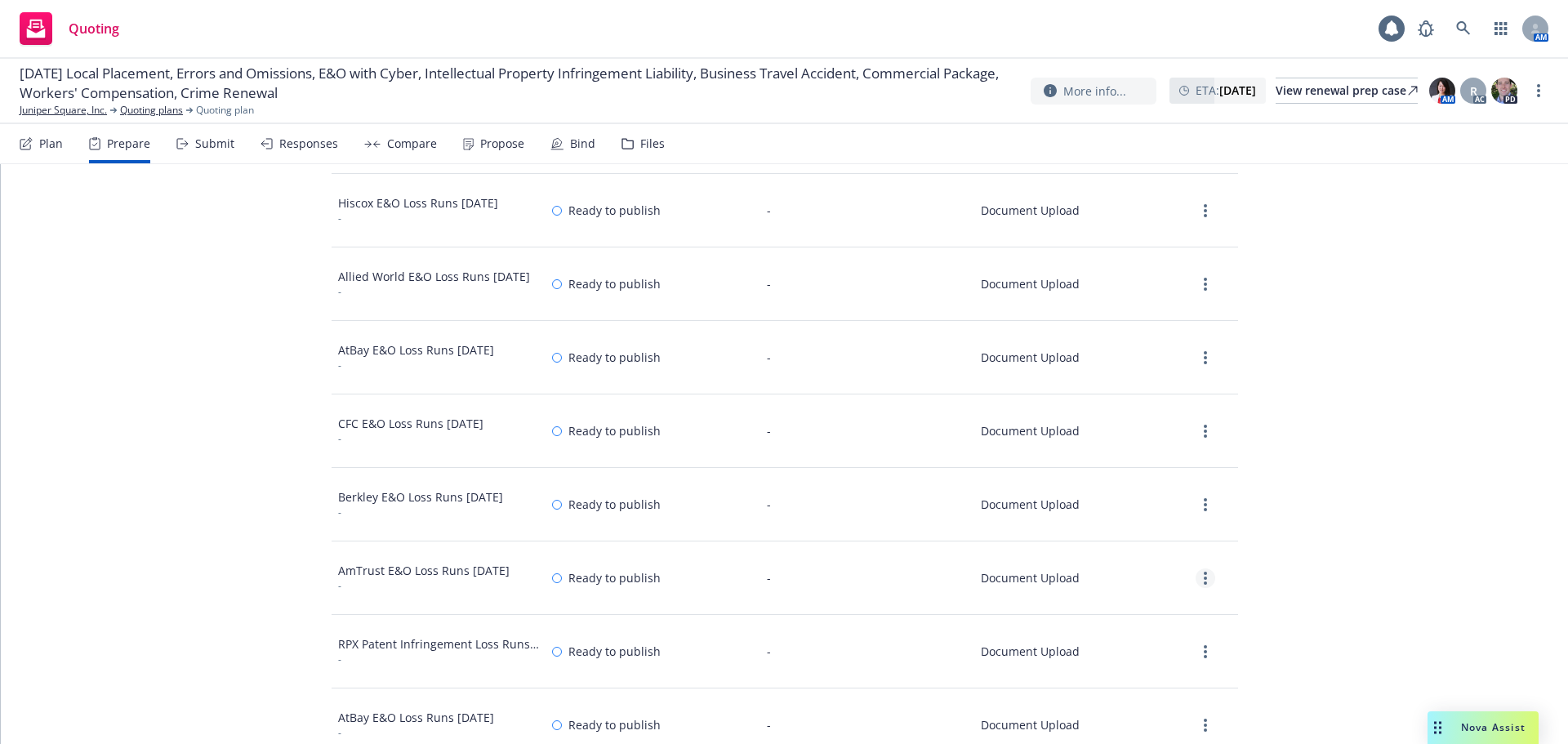
click at [1204, 580] on icon "more" at bounding box center [1205, 578] width 4 height 13
click at [1140, 618] on link "View" at bounding box center [1133, 611] width 148 height 33
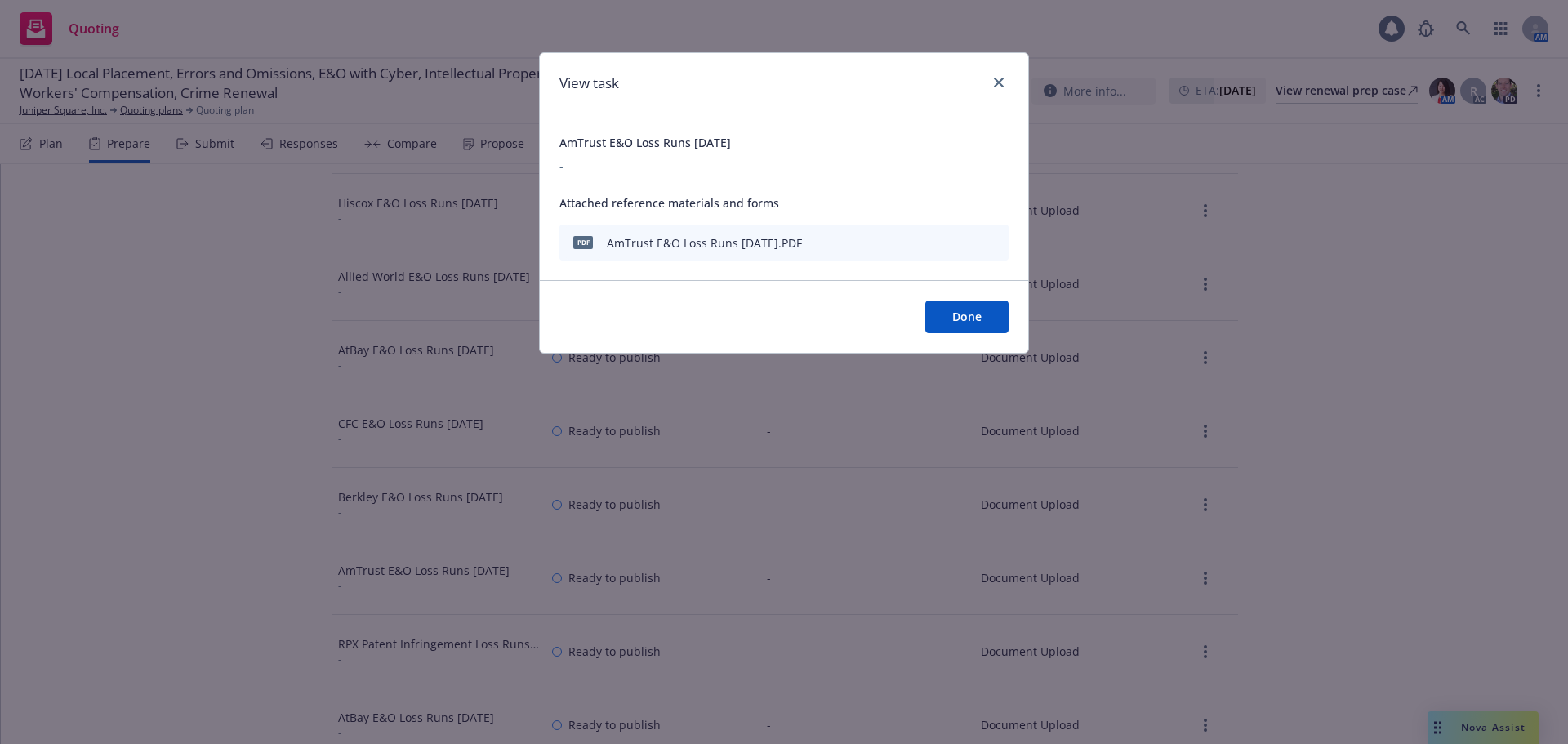
click at [973, 242] on button "download file" at bounding box center [966, 241] width 17 height 17
click at [992, 79] on link "close" at bounding box center [998, 83] width 19 height 19
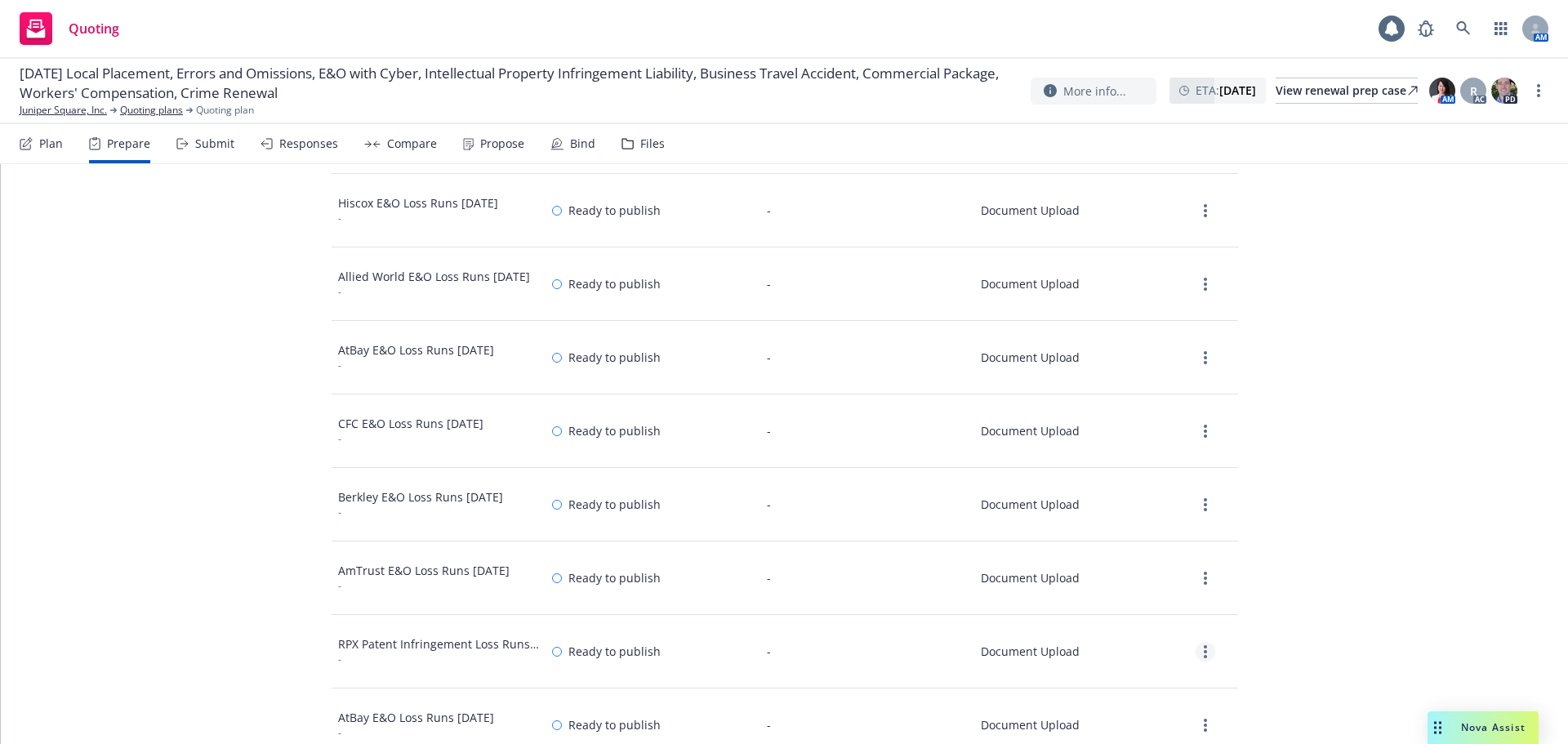
click at [1196, 646] on link "more" at bounding box center [1205, 652] width 19 height 19
click at [1104, 513] on link "View" at bounding box center [1133, 520] width 148 height 33
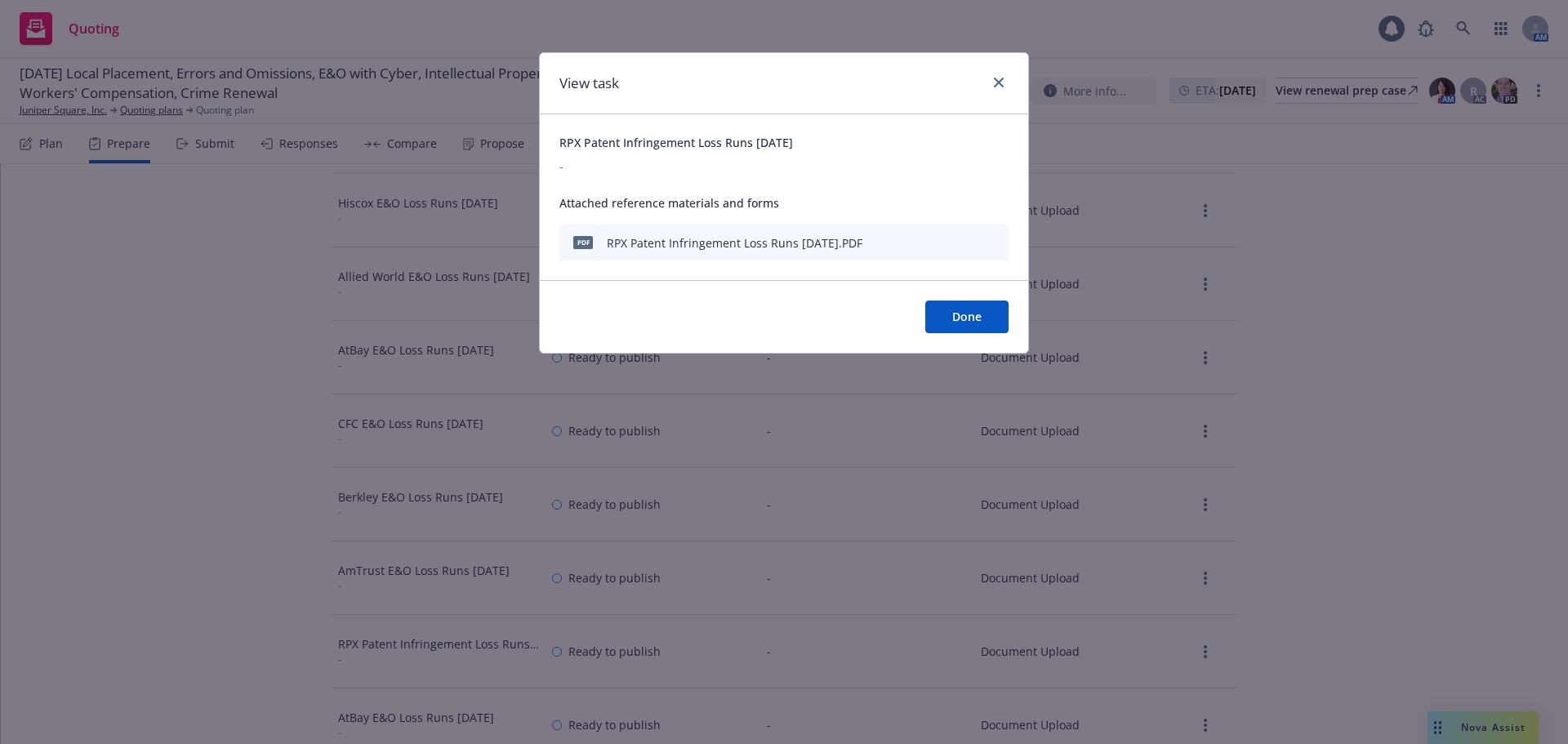
click at [970, 241] on icon "download file" at bounding box center [966, 241] width 13 height 13
click at [1000, 78] on icon "close" at bounding box center [998, 82] width 10 height 10
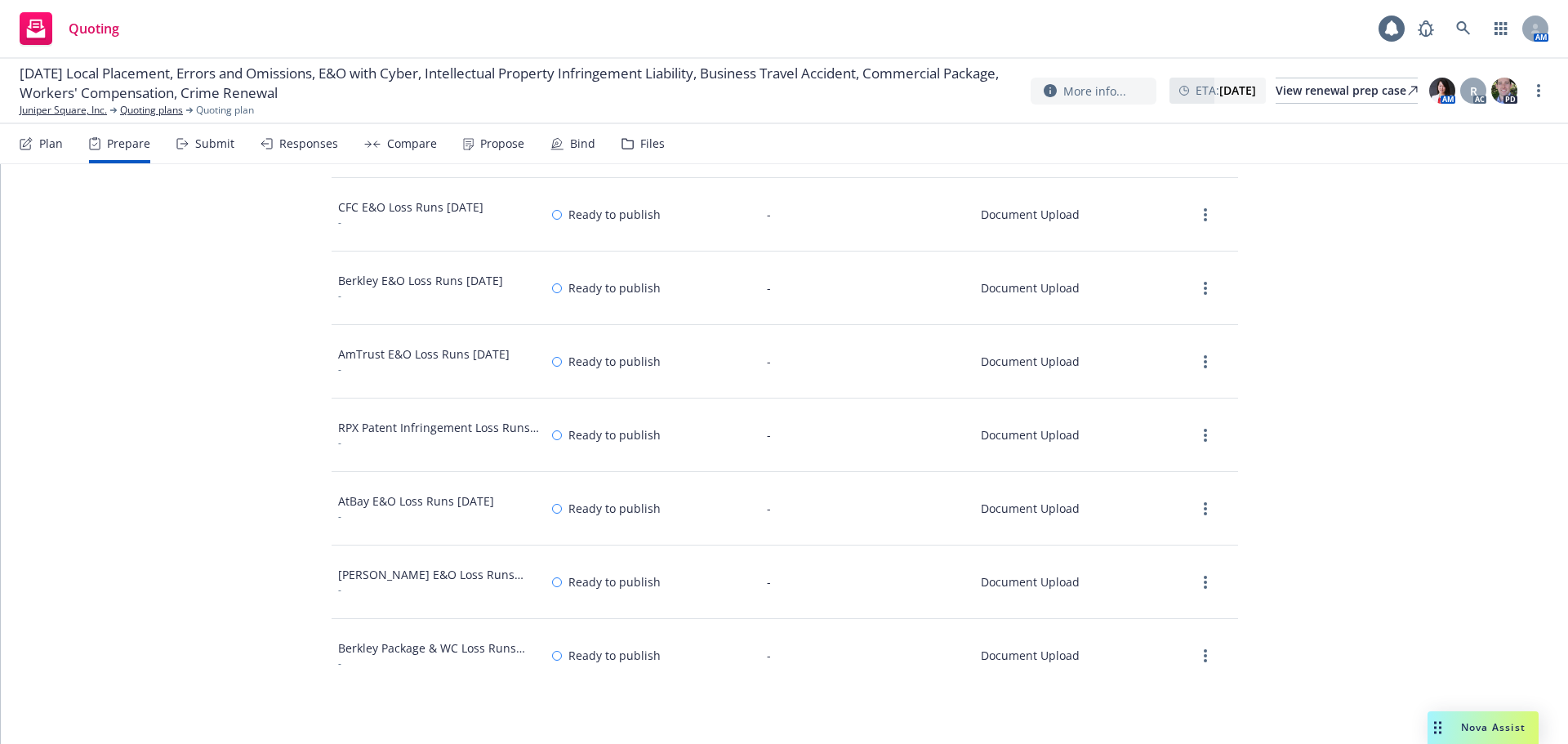
scroll to position [163, 0]
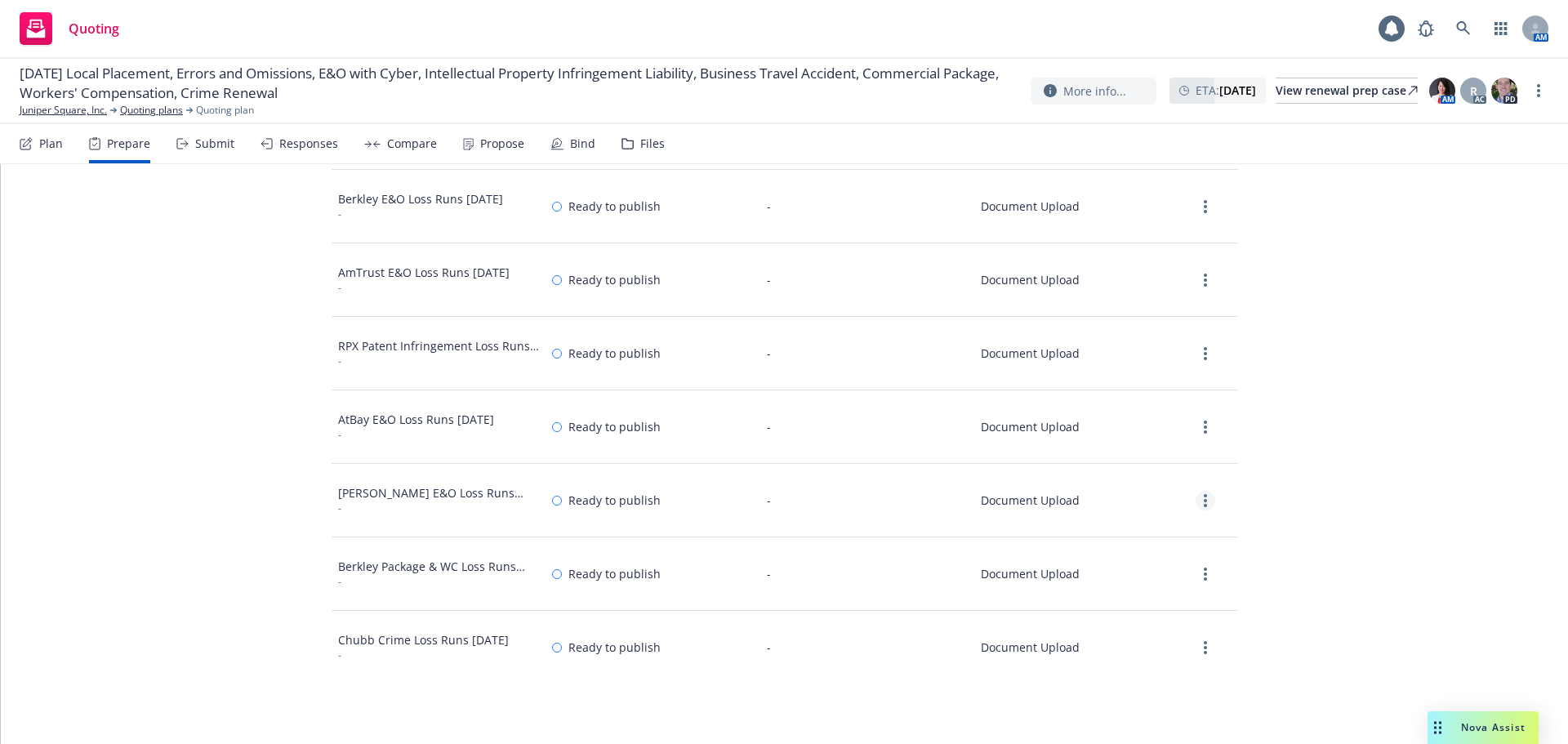
click at [1196, 505] on link "more" at bounding box center [1205, 501] width 19 height 19
click at [1131, 531] on link "View" at bounding box center [1133, 534] width 148 height 33
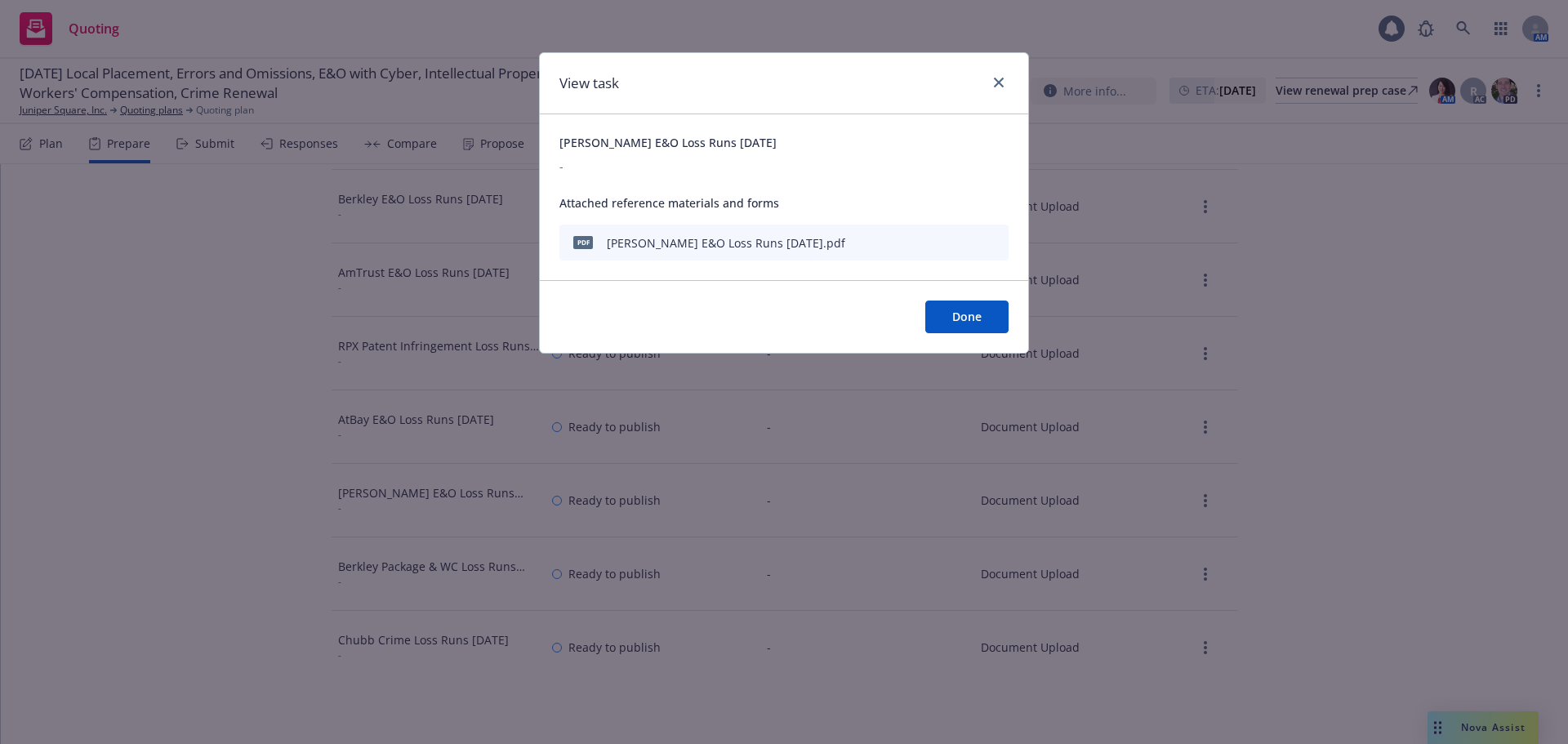
click at [962, 244] on icon "download file" at bounding box center [966, 241] width 13 height 13
click at [993, 81] on link "close" at bounding box center [998, 83] width 19 height 19
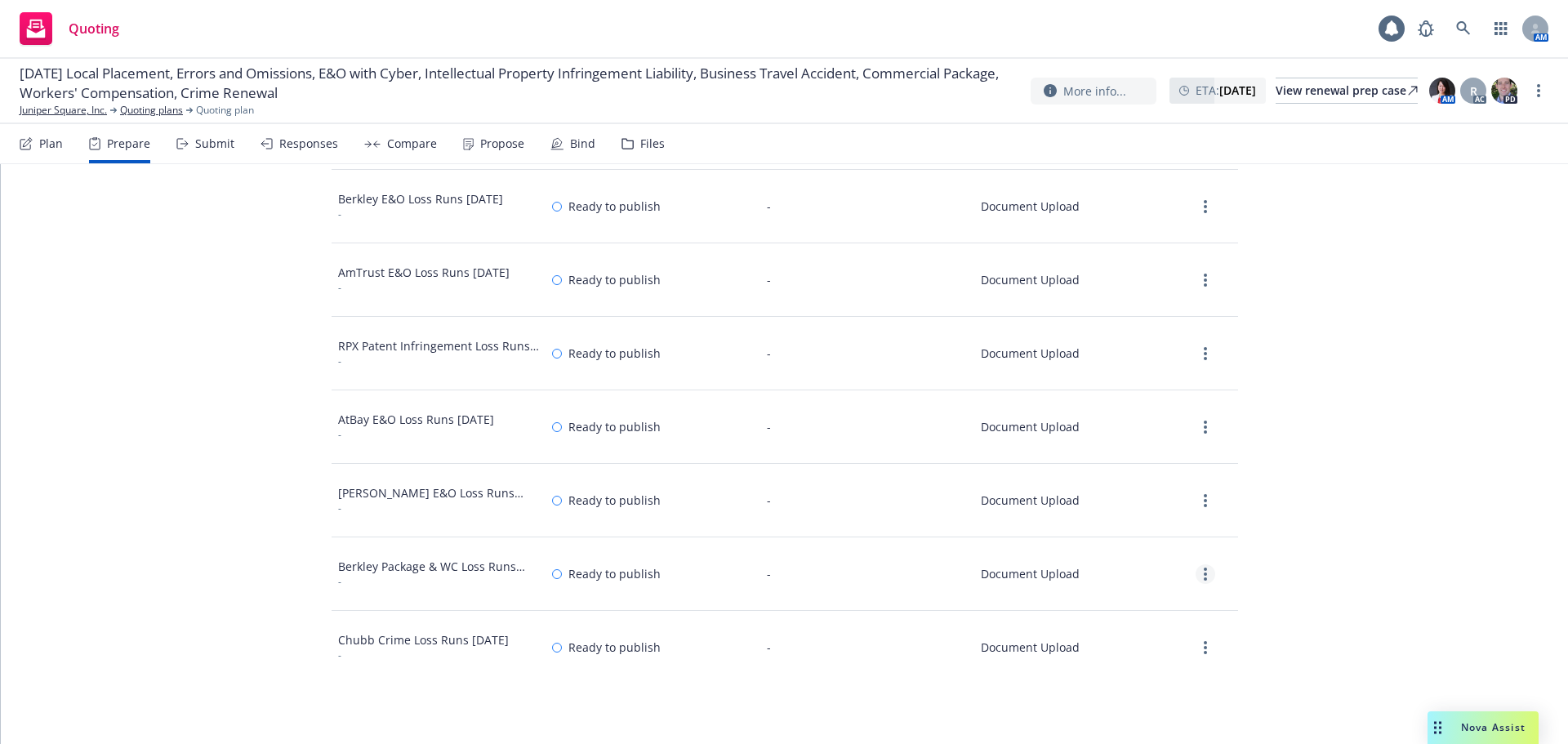
click at [1196, 574] on link "more" at bounding box center [1205, 574] width 19 height 19
click at [1128, 609] on link "View" at bounding box center [1133, 607] width 148 height 33
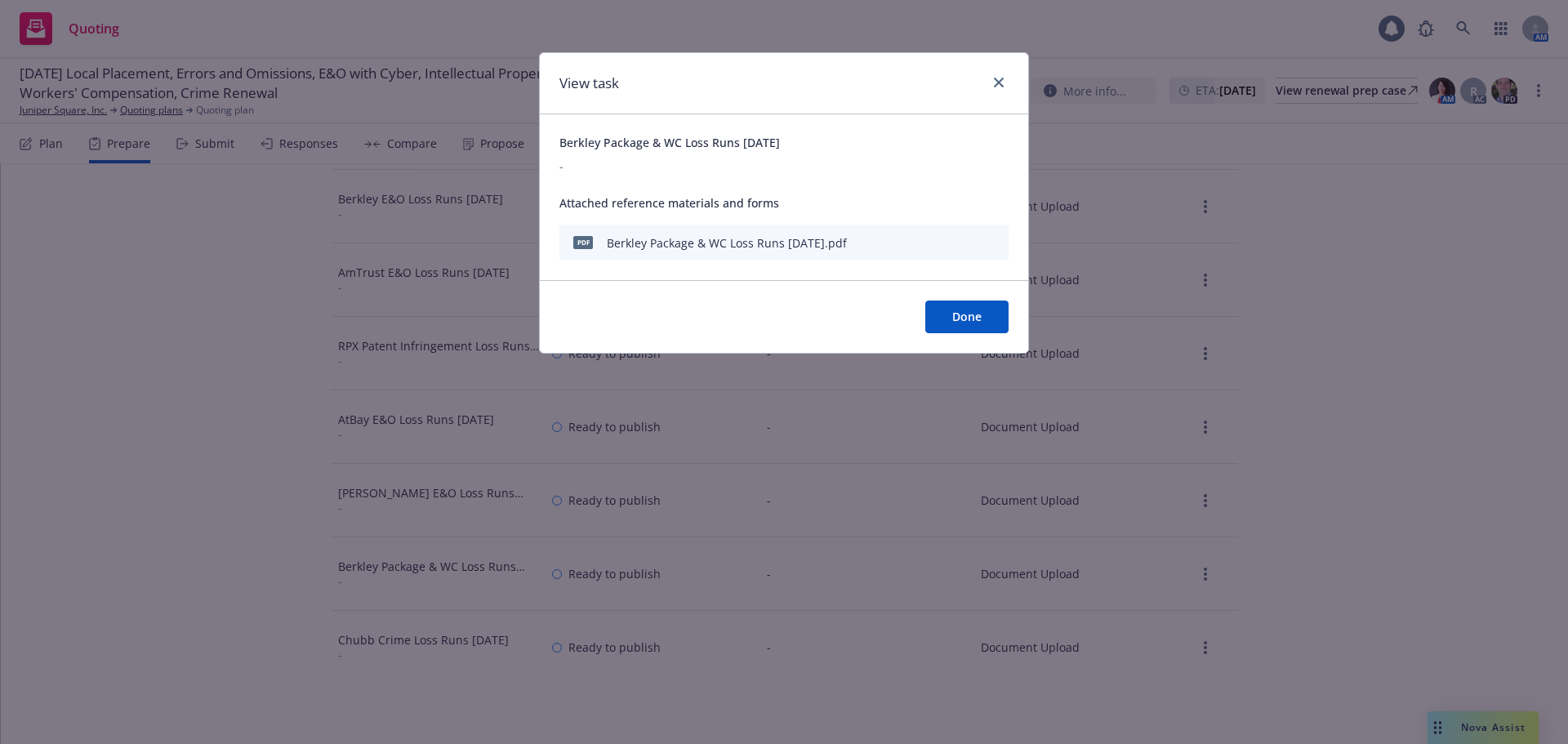
click at [970, 237] on icon "download file" at bounding box center [966, 241] width 13 height 13
click at [999, 80] on icon "close" at bounding box center [998, 82] width 10 height 10
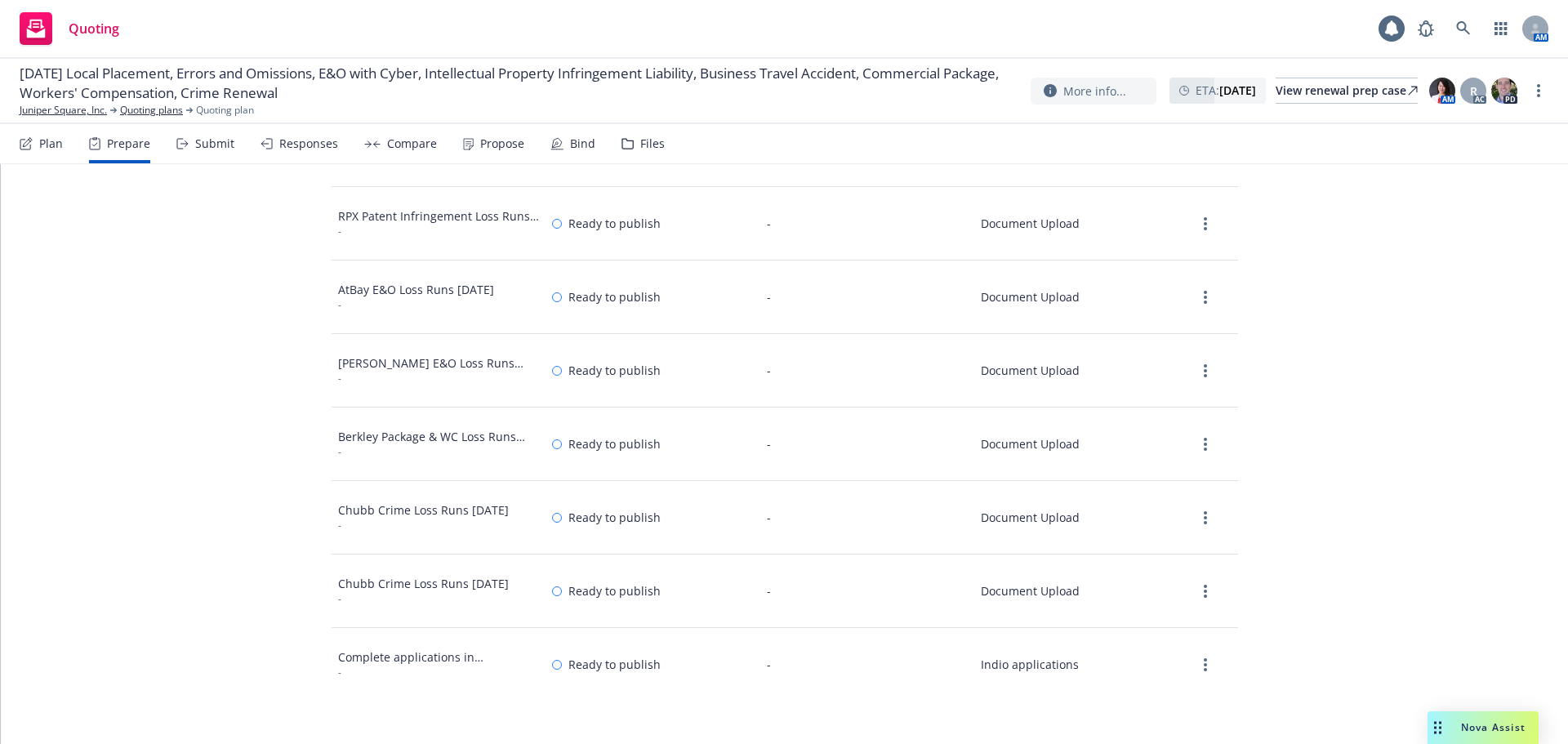
scroll to position [316, 0]
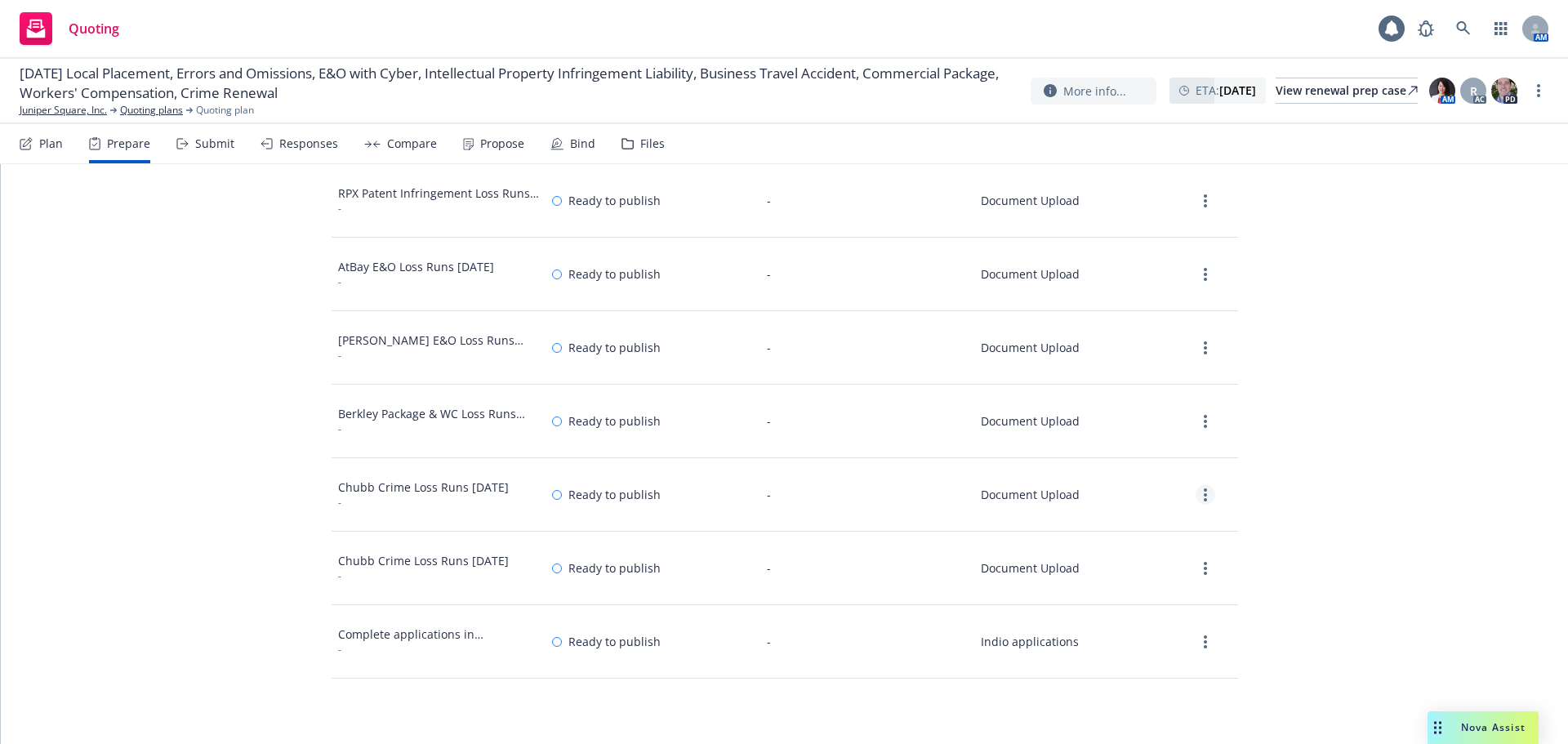
click at [1204, 500] on icon "more" at bounding box center [1205, 495] width 4 height 13
click at [1116, 527] on link "View" at bounding box center [1133, 528] width 148 height 33
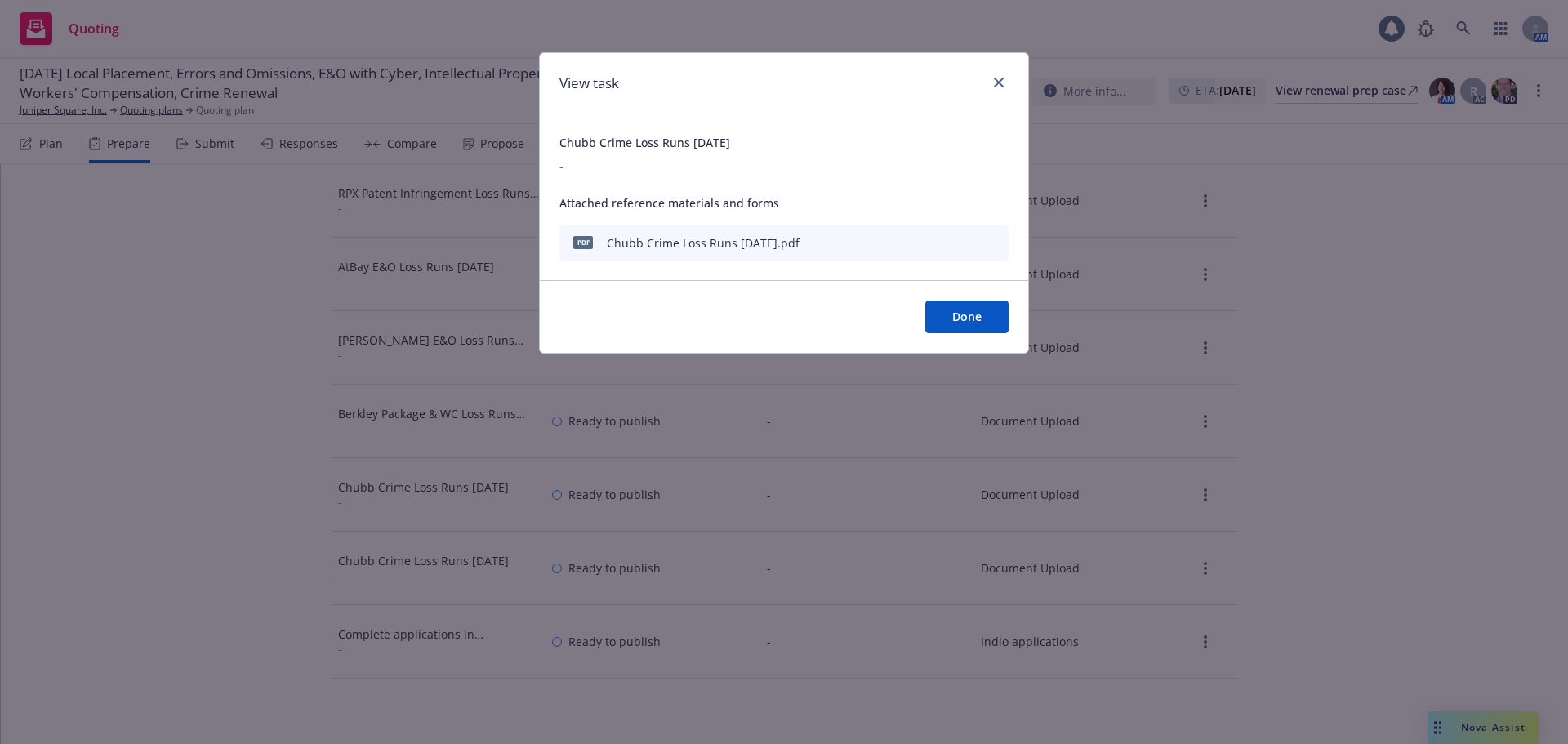
click at [969, 242] on icon "download file" at bounding box center [966, 241] width 13 height 13
click at [994, 83] on icon "close" at bounding box center [998, 82] width 10 height 10
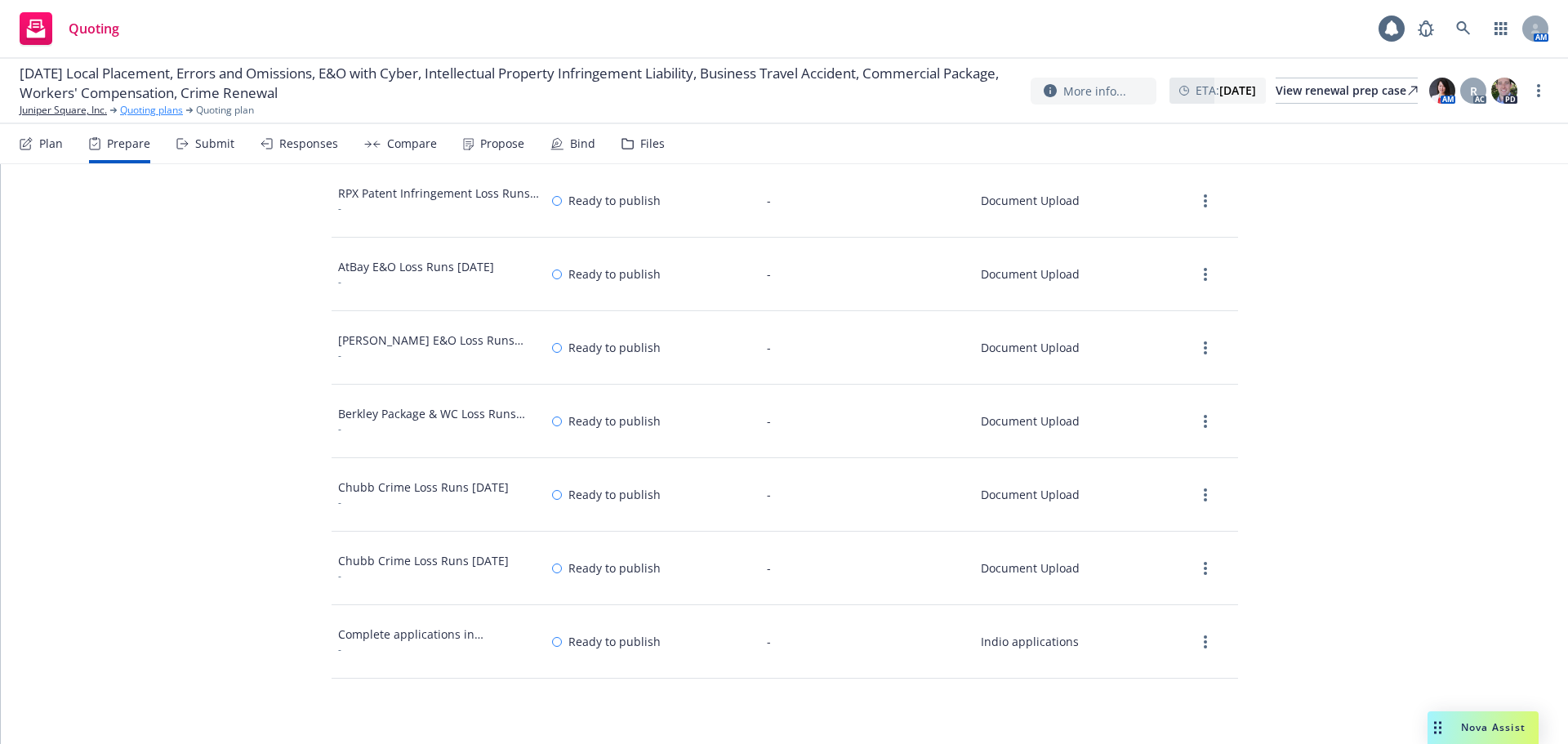
click at [145, 113] on link "Quoting plans" at bounding box center [152, 110] width 63 height 15
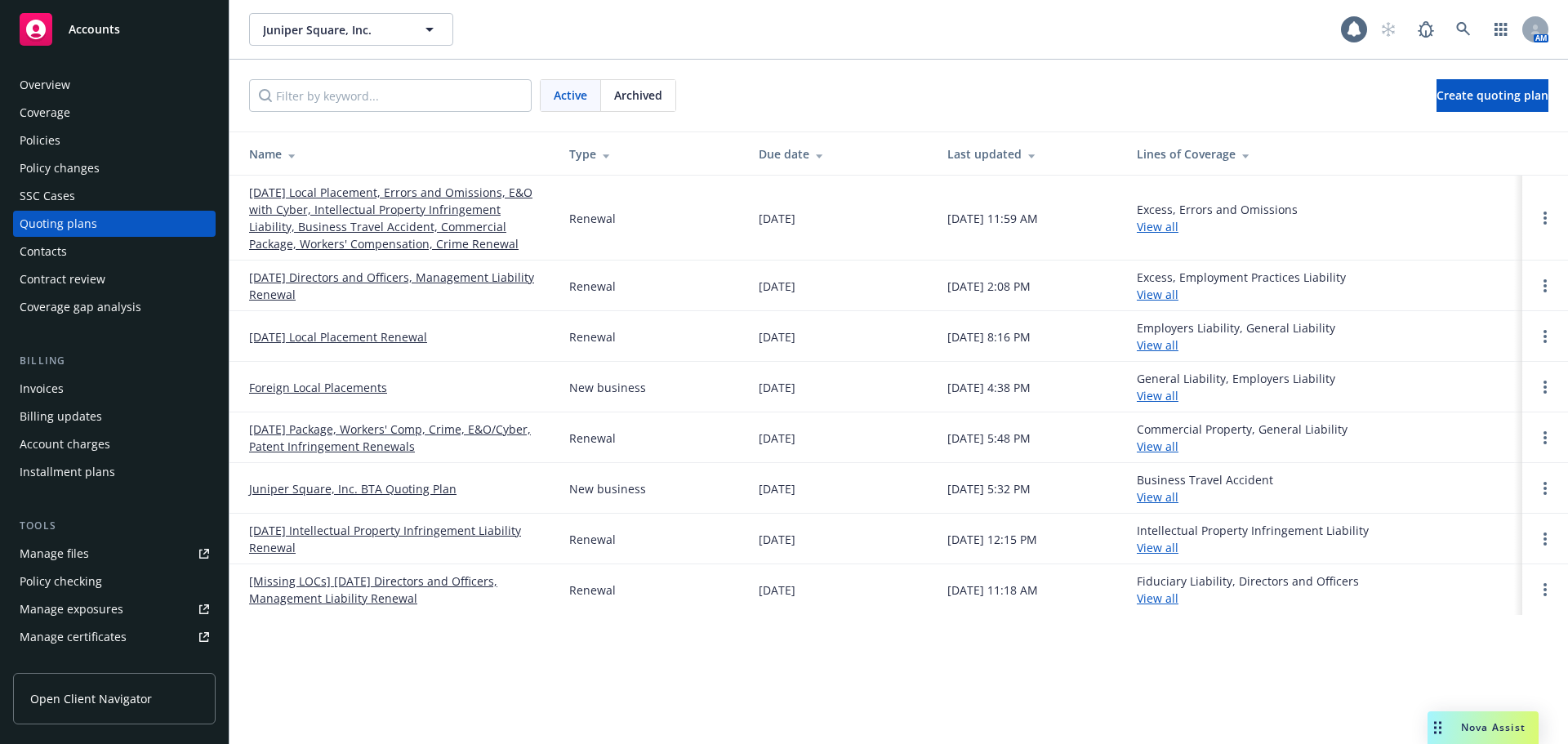
click at [321, 340] on link "10/13/25 Local Placement Renewal" at bounding box center [338, 337] width 178 height 18
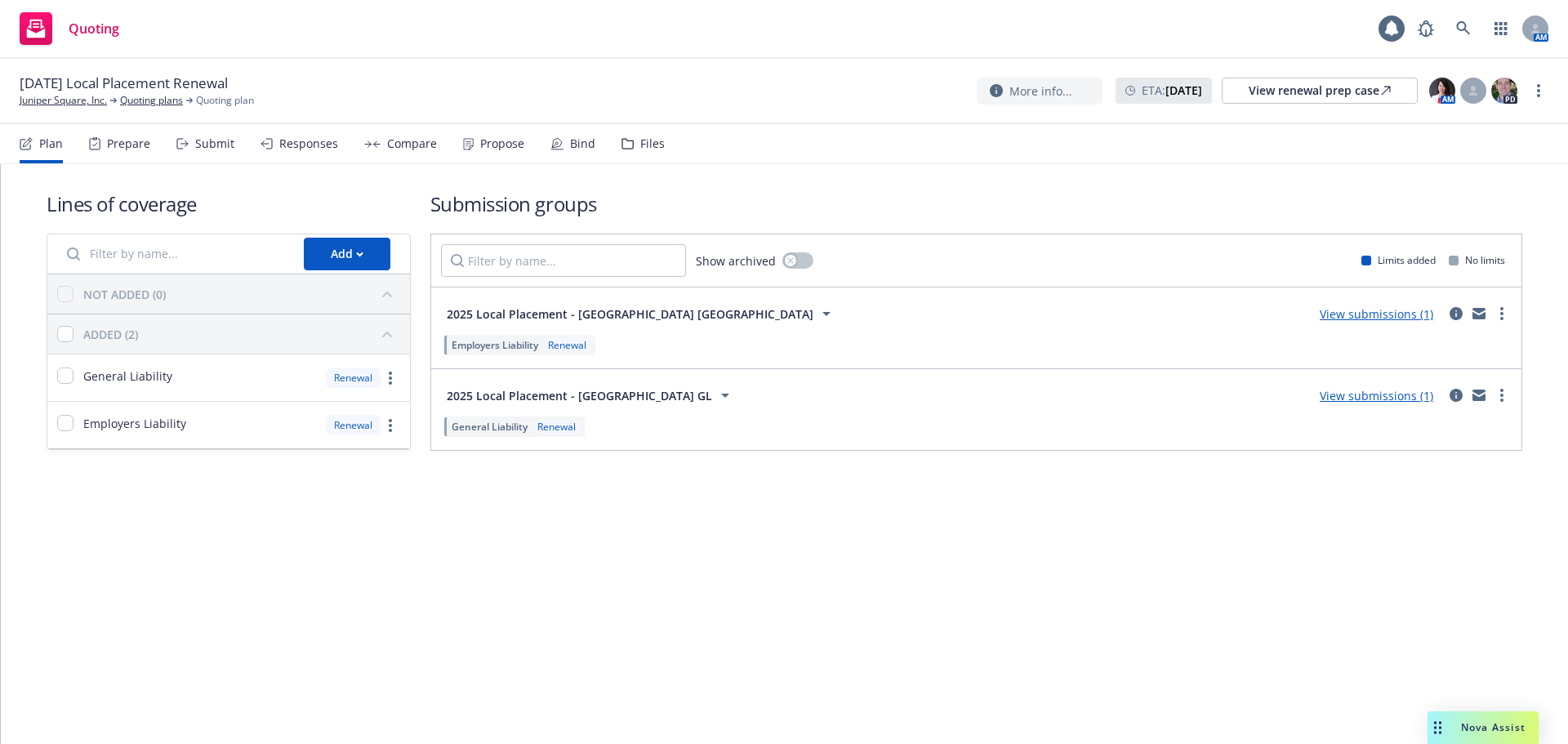
click at [114, 143] on div "Prepare" at bounding box center [128, 143] width 43 height 13
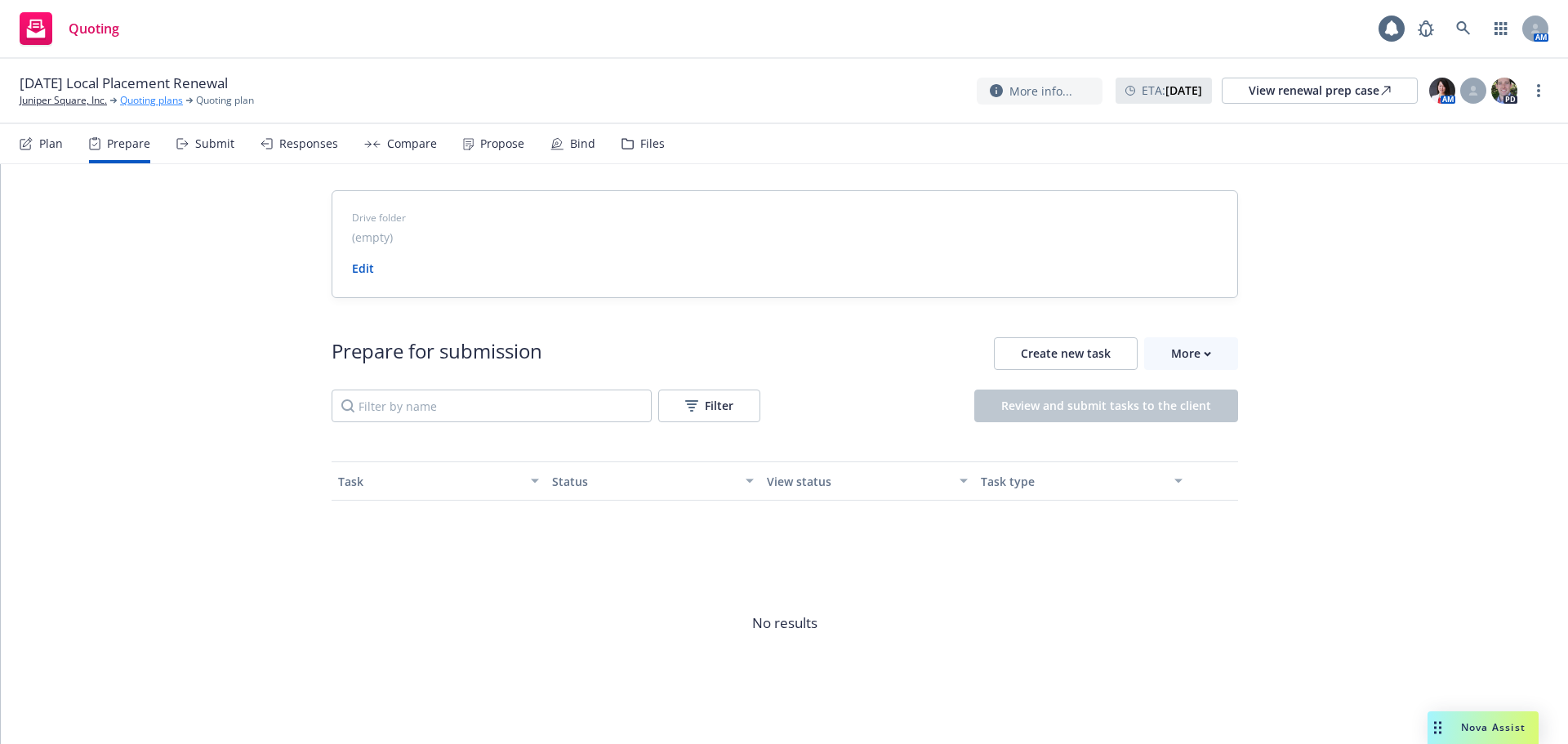
click at [151, 98] on link "Quoting plans" at bounding box center [152, 100] width 63 height 15
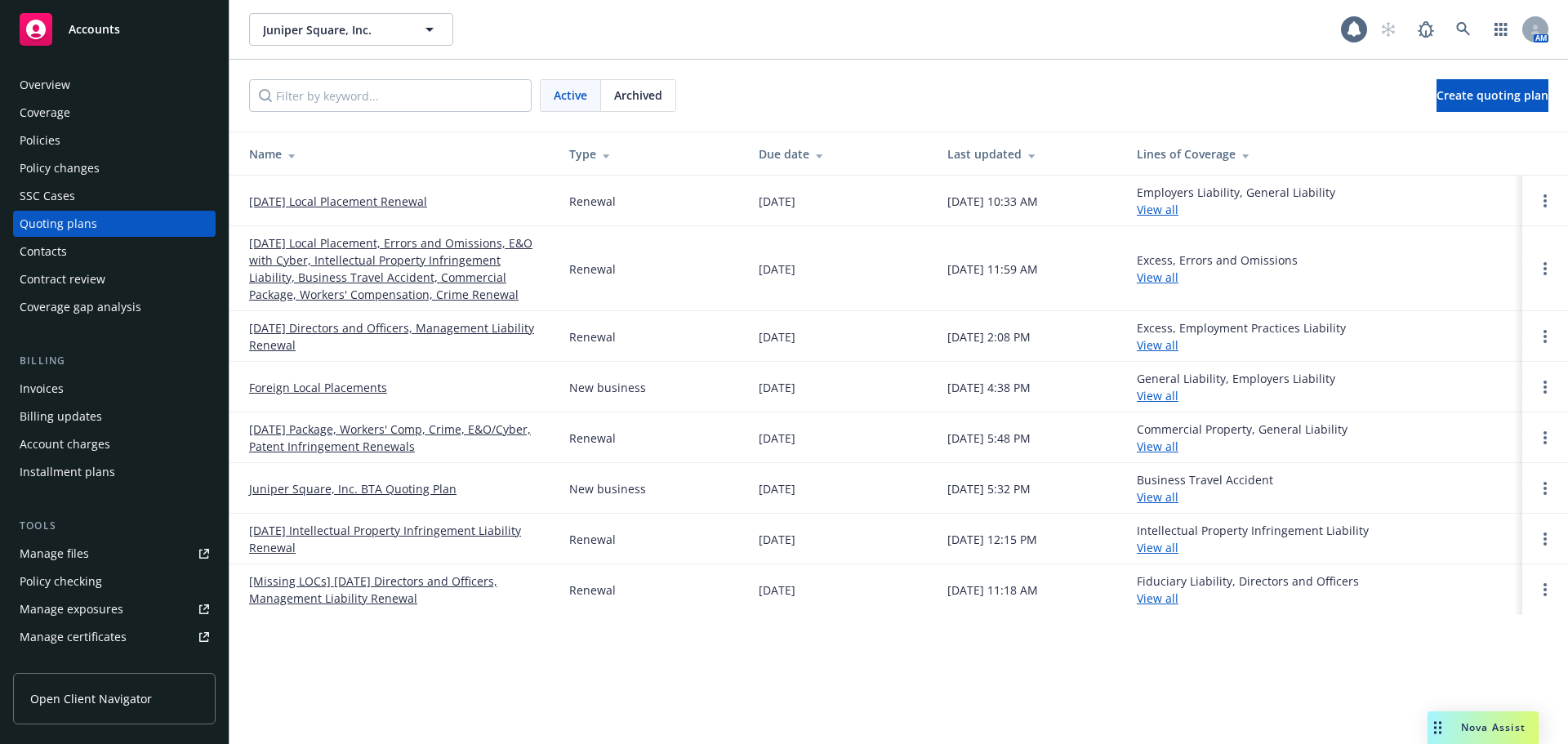
click at [407, 323] on link "11/17/25 Directors and Officers, Management Liability Renewal" at bounding box center [396, 336] width 294 height 34
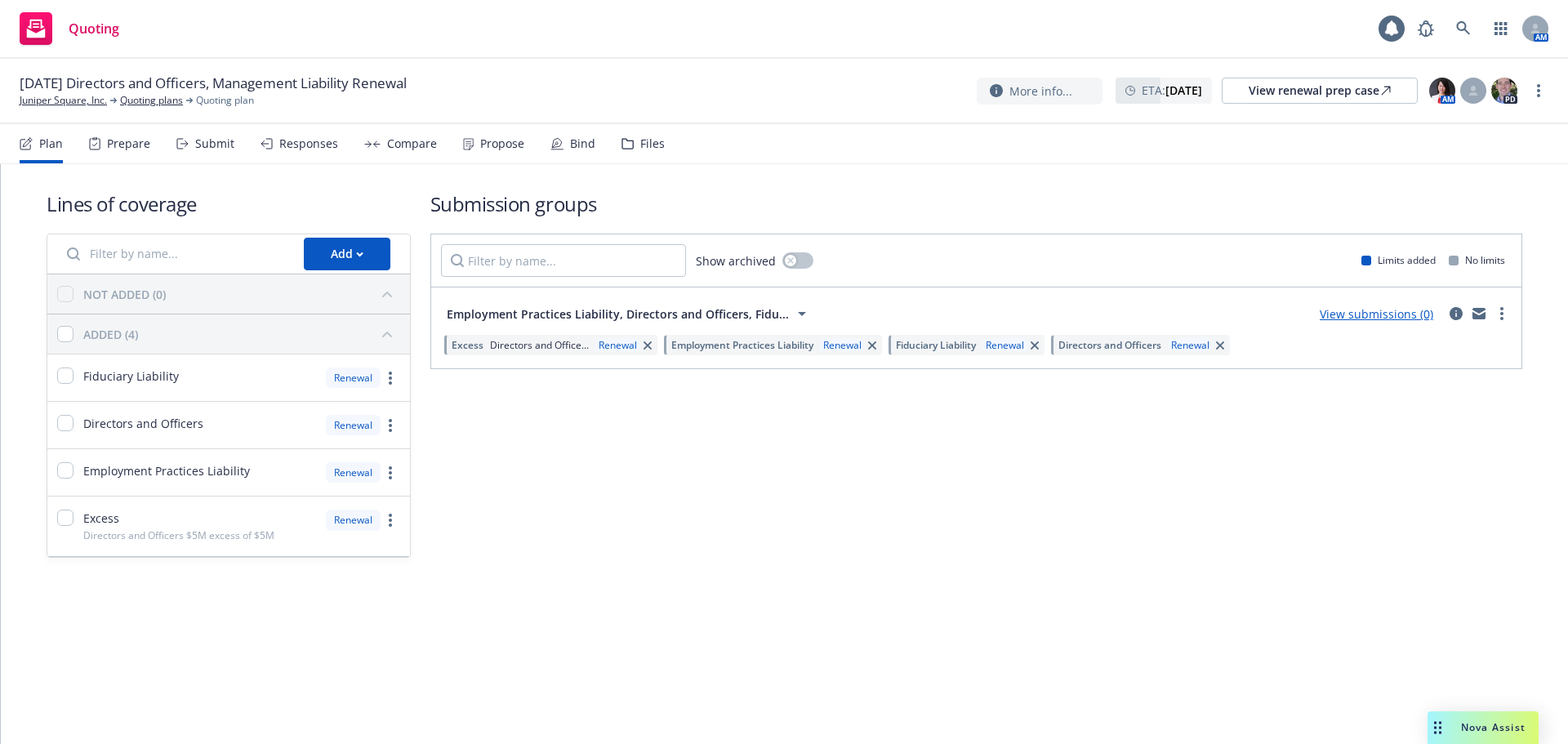
click at [115, 147] on div "Prepare" at bounding box center [128, 143] width 43 height 13
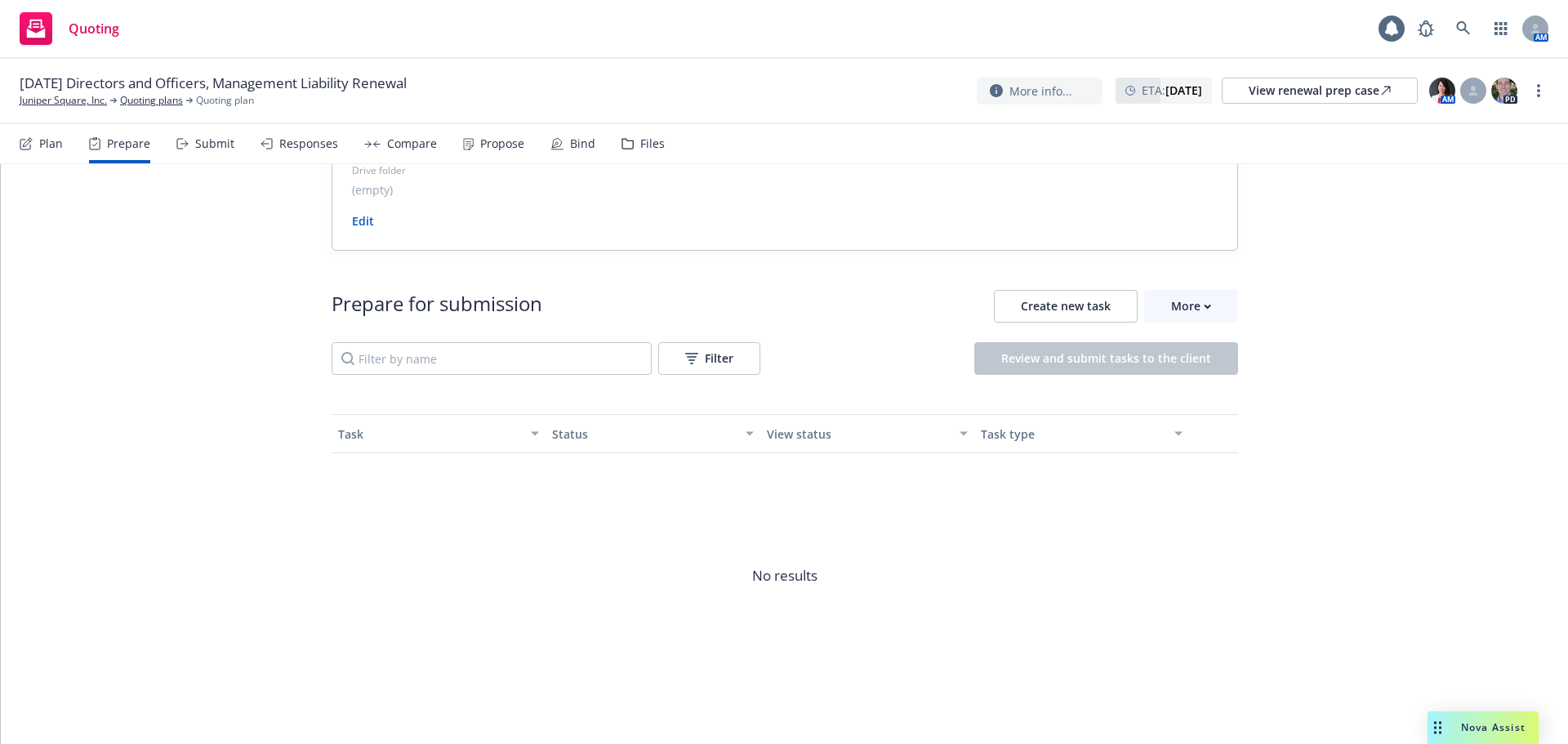
scroll to position [67, 0]
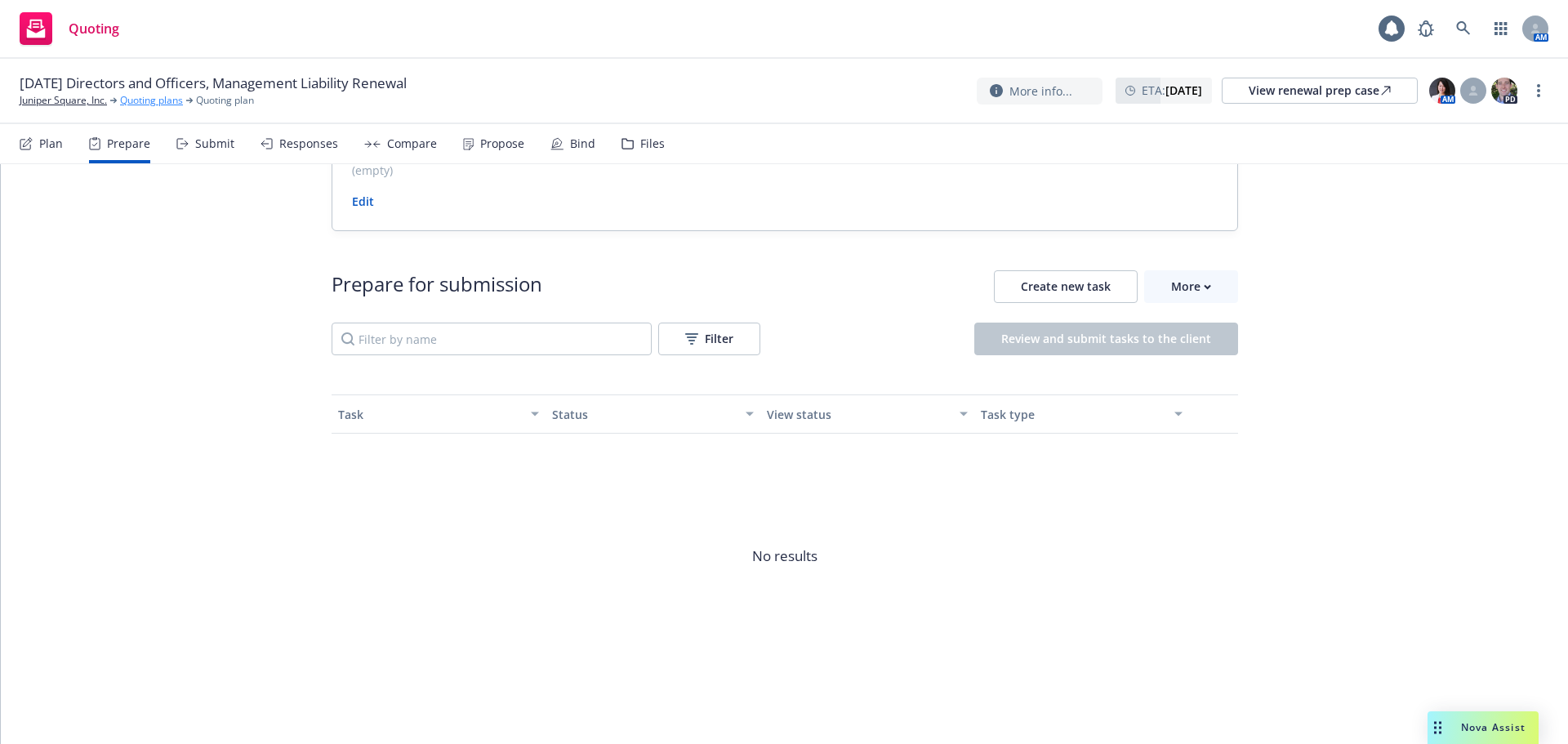
click at [176, 98] on link "Quoting plans" at bounding box center [152, 100] width 63 height 15
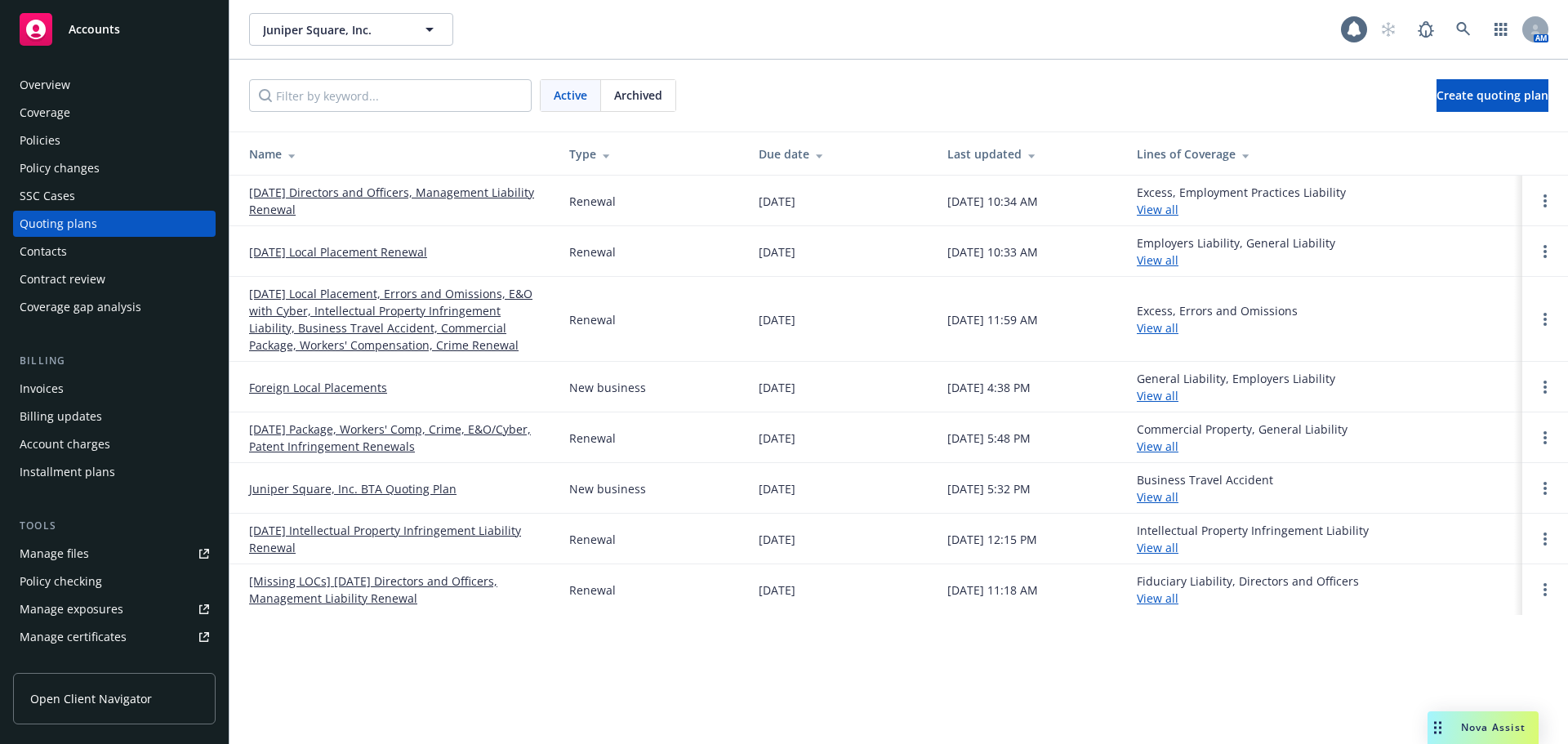
click at [319, 300] on link "[DATE] Local Placement, Errors and Omissions, E&O with Cyber, Intellectual Prop…" at bounding box center [396, 320] width 294 height 69
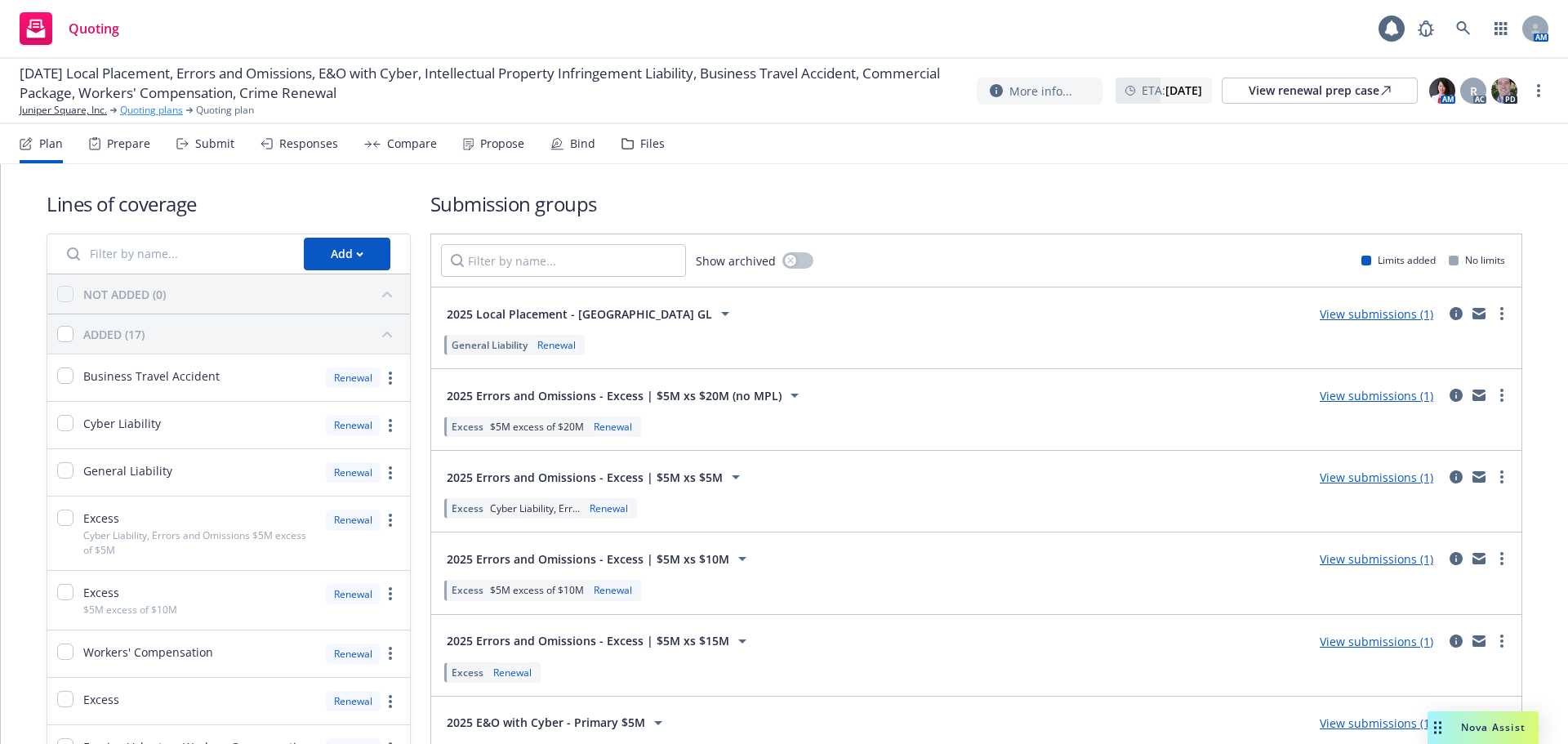
click at [147, 115] on link "Quoting plans" at bounding box center [152, 110] width 63 height 15
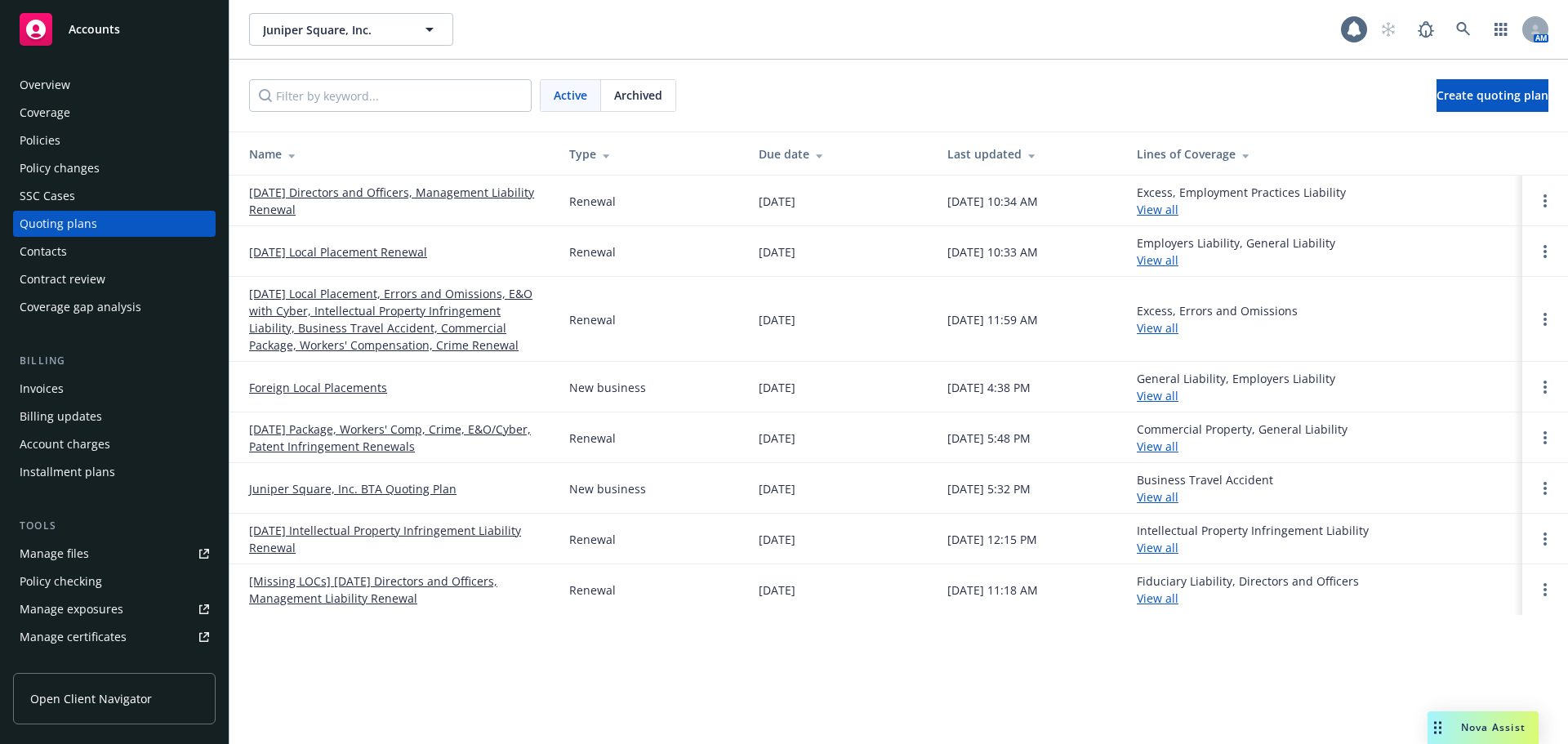
click at [169, 130] on div "Policies" at bounding box center [114, 141] width 190 height 26
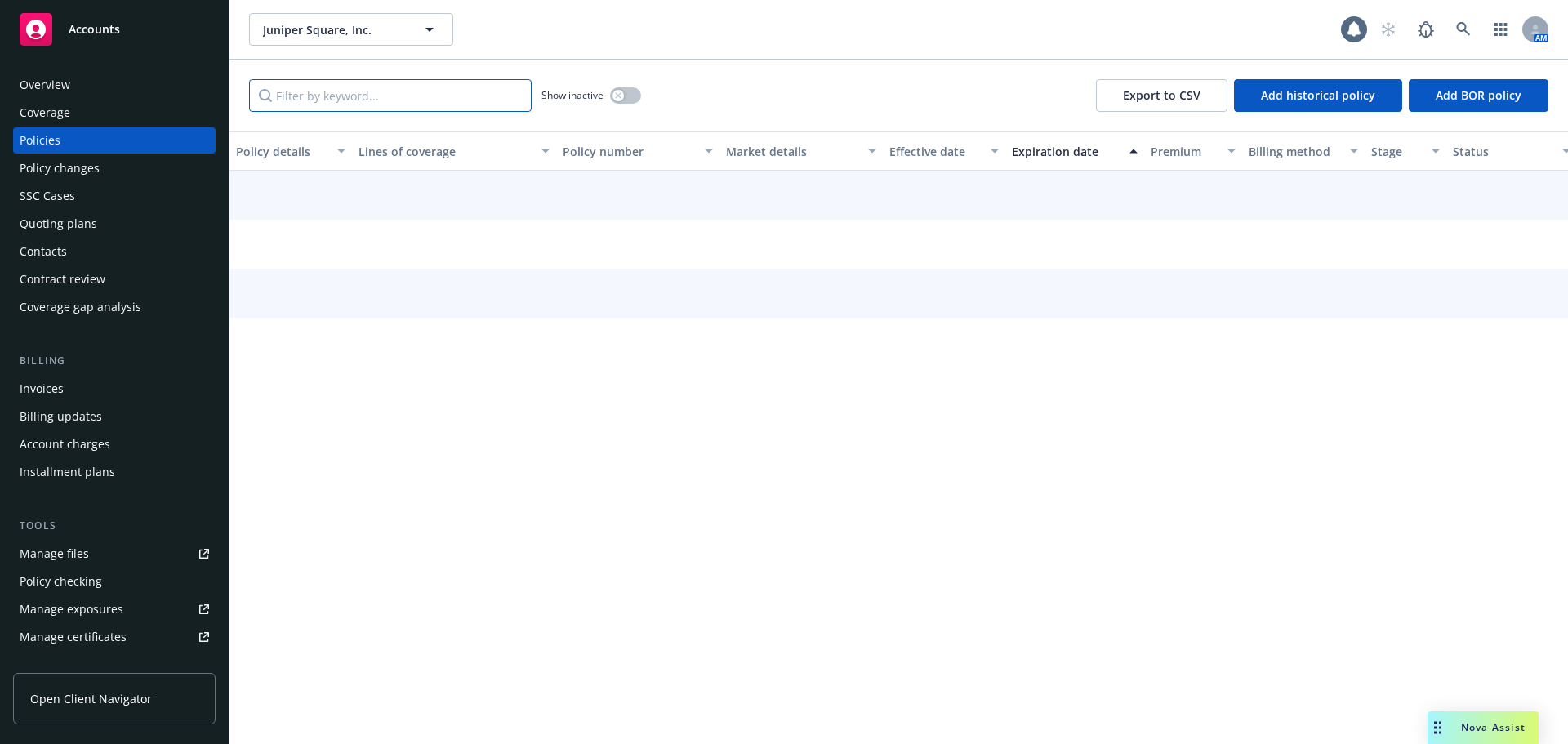
click at [364, 104] on input "Filter by keyword..." at bounding box center [391, 95] width 283 height 33
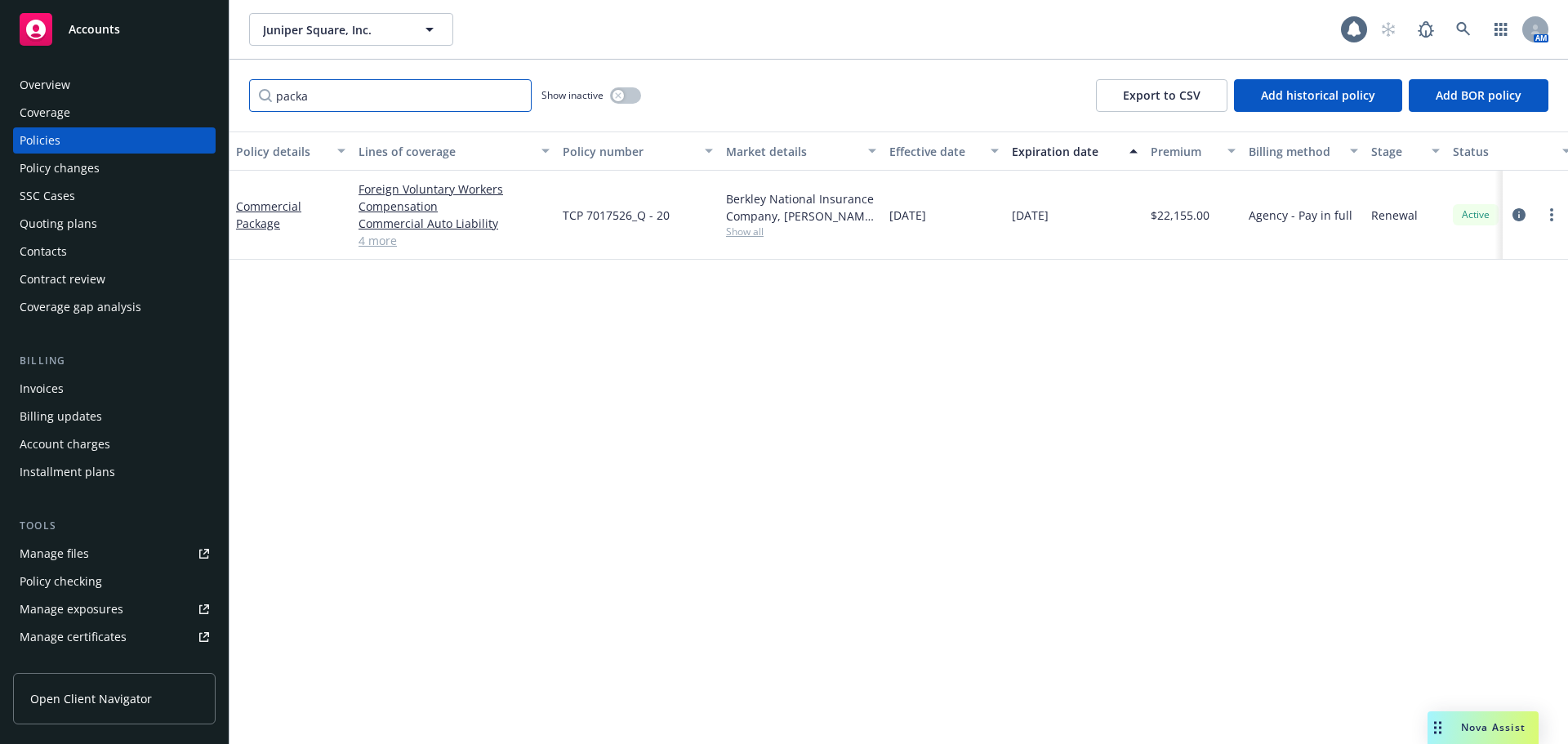
type input "packa"
click at [155, 225] on div "Quoting plans" at bounding box center [114, 224] width 190 height 26
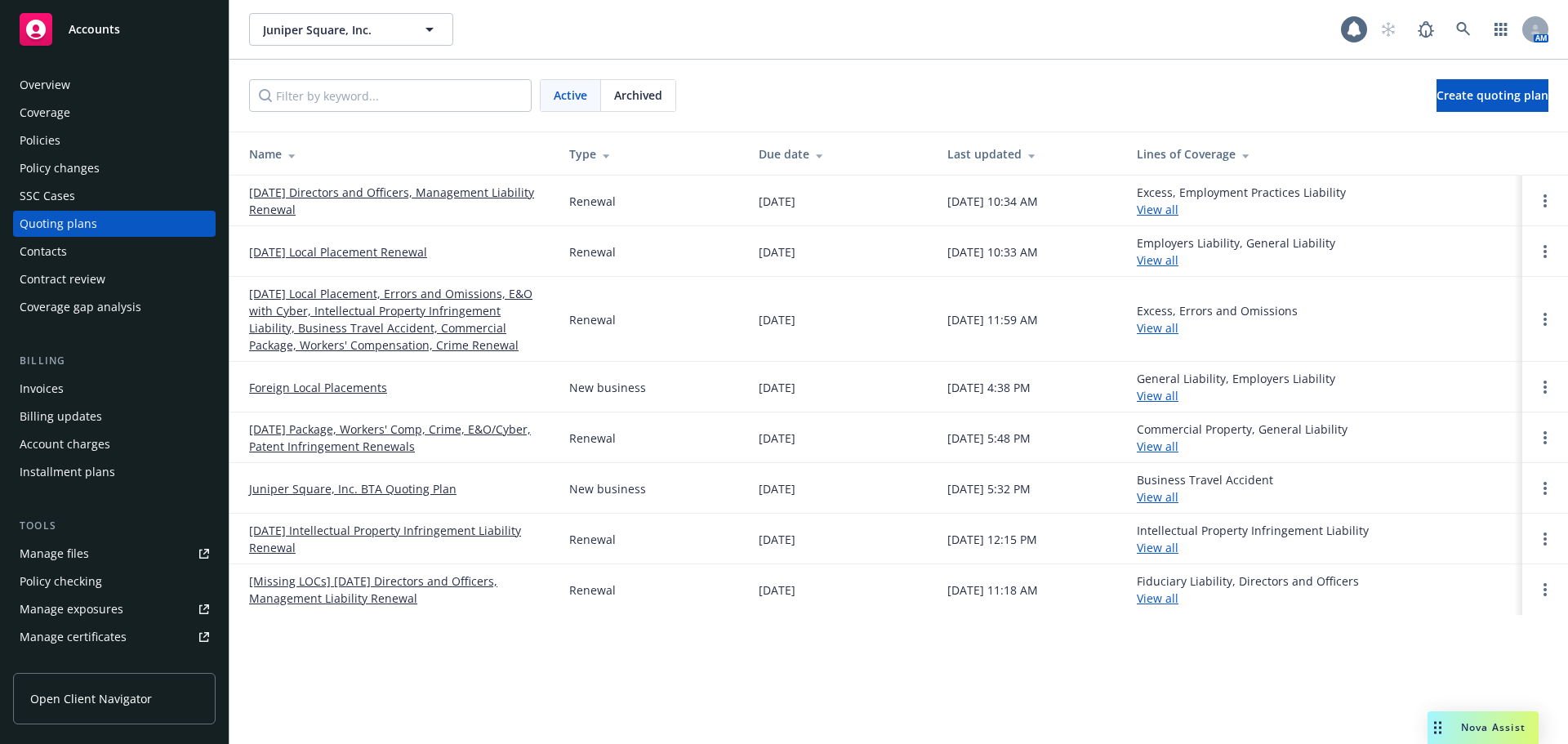
click at [319, 307] on link "11/17/25 Local Placement, Errors and Omissions, E&O with Cyber, Intellectual Pr…" at bounding box center [396, 320] width 294 height 69
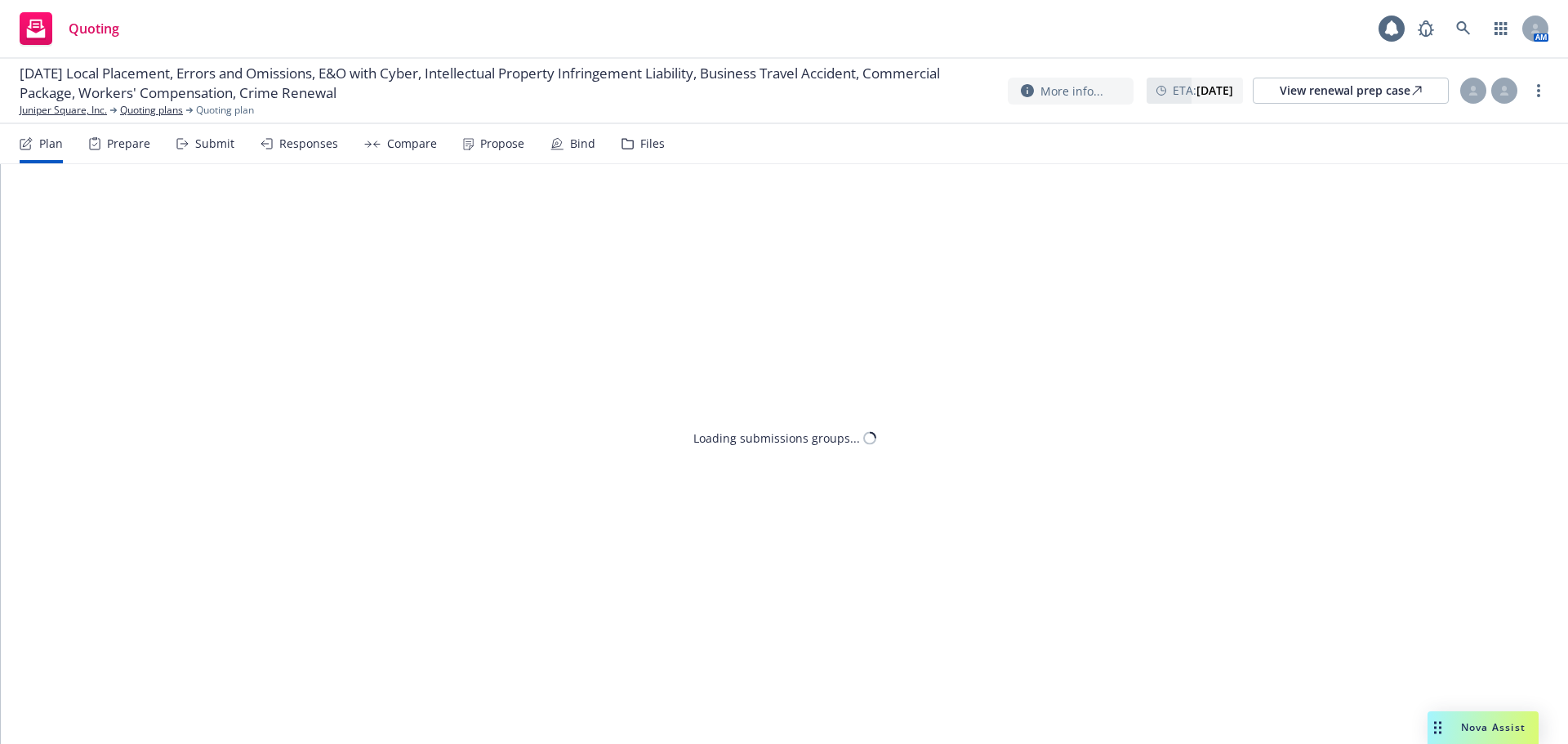
click at [216, 148] on div "Submit" at bounding box center [214, 143] width 40 height 13
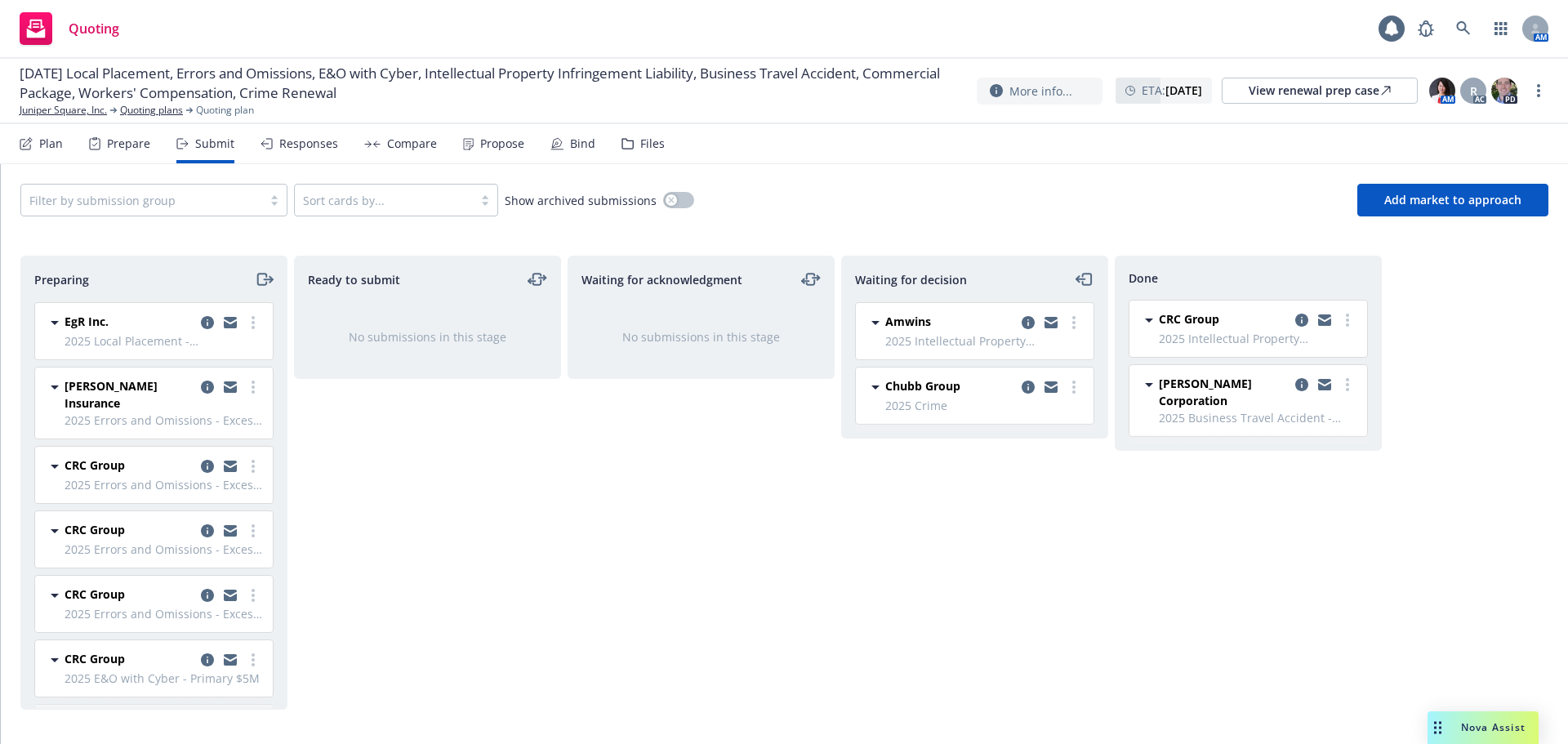
scroll to position [146, 0]
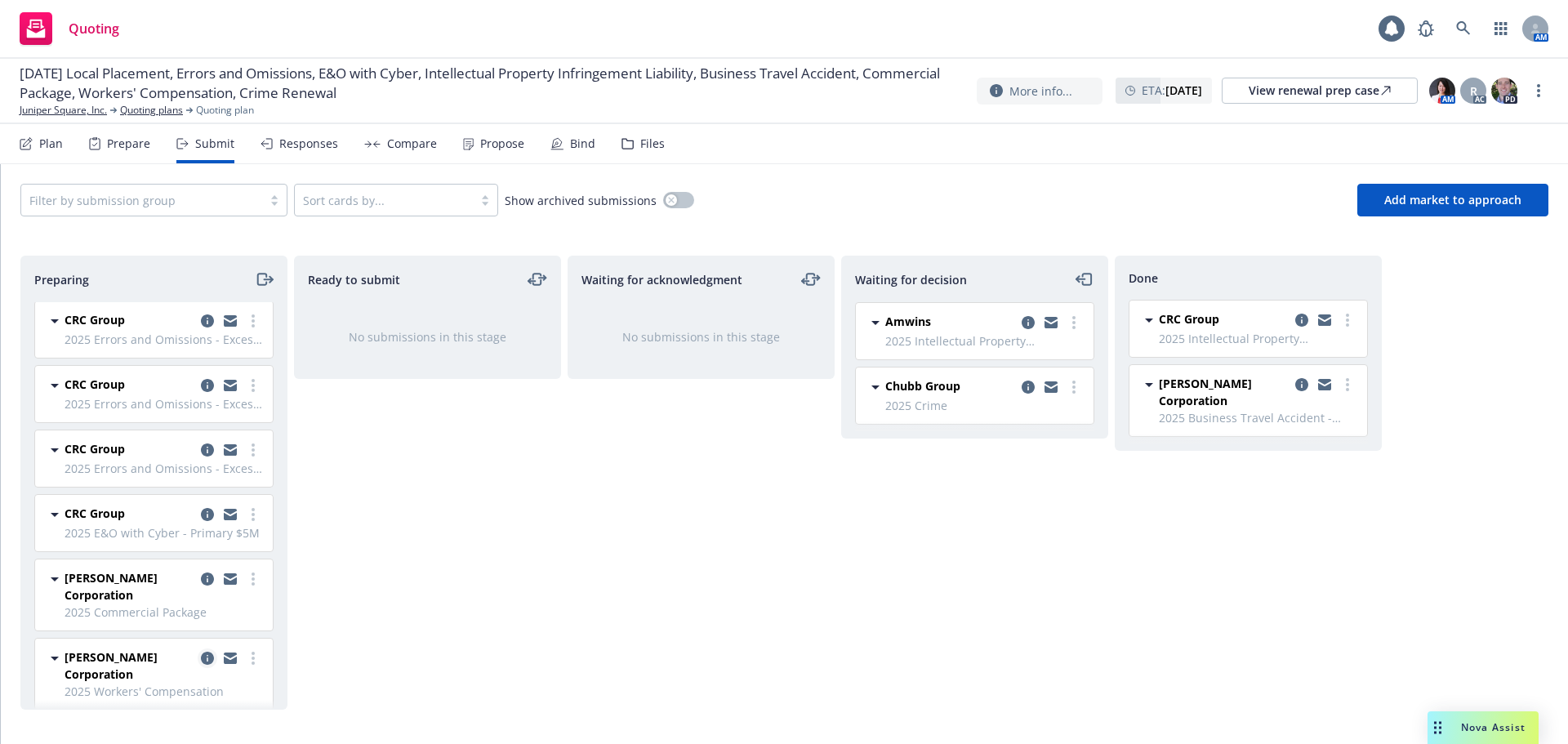
click at [201, 652] on icon "copy logging email" at bounding box center [207, 658] width 13 height 13
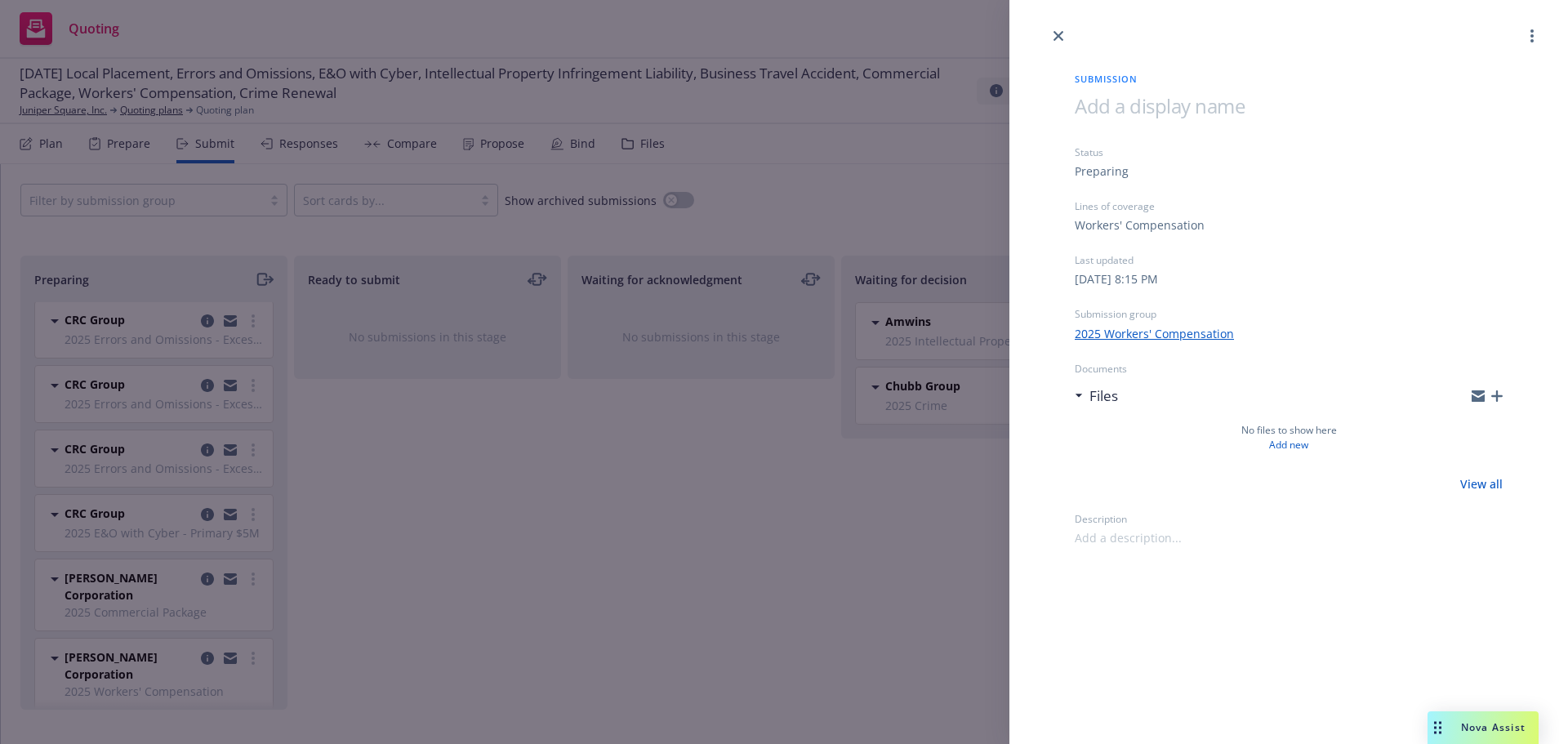
click at [503, 592] on div "Submission Status Preparing Lines of coverage Workers' Compensation Last update…" at bounding box center [784, 372] width 1568 height 744
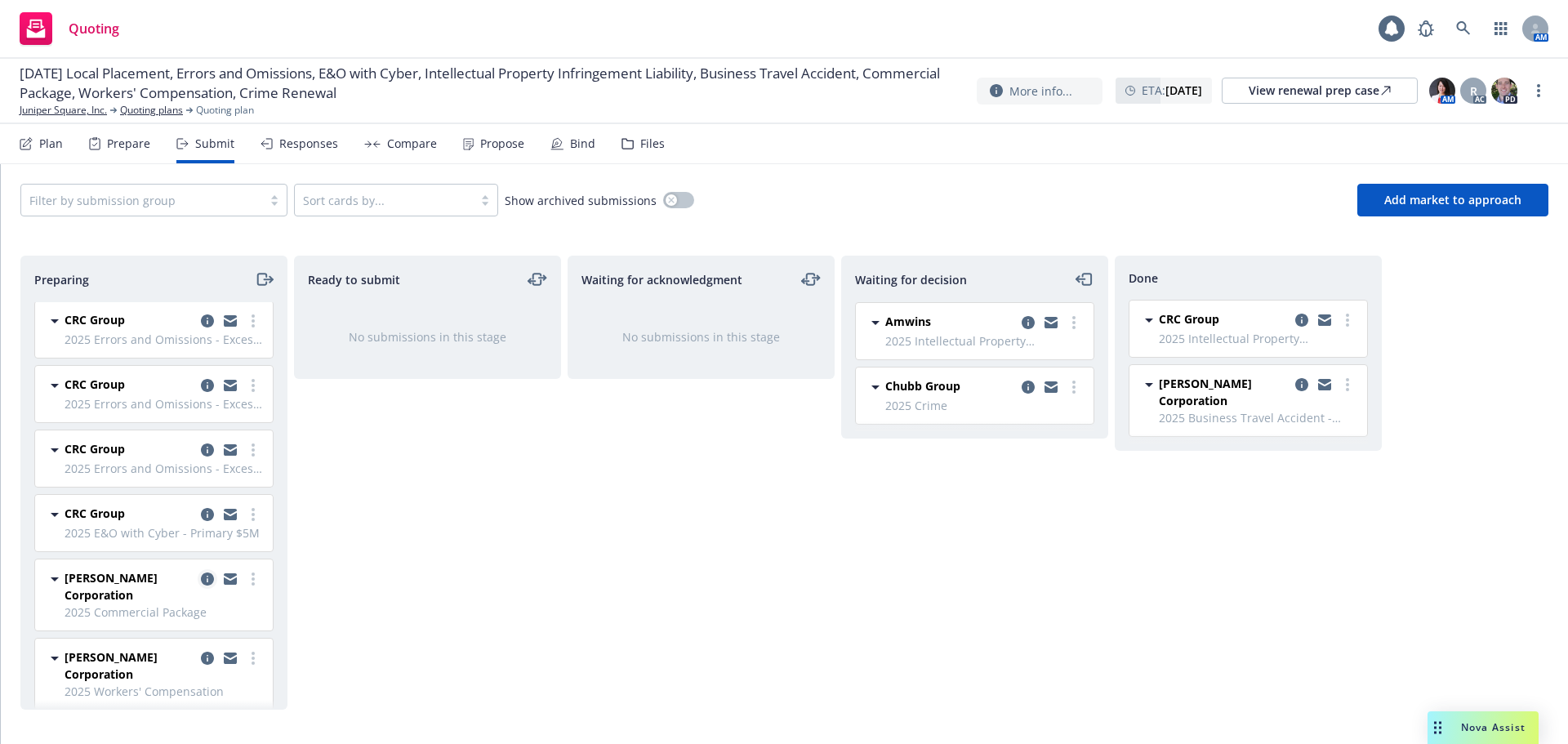
click at [201, 573] on icon "copy logging email" at bounding box center [207, 579] width 13 height 13
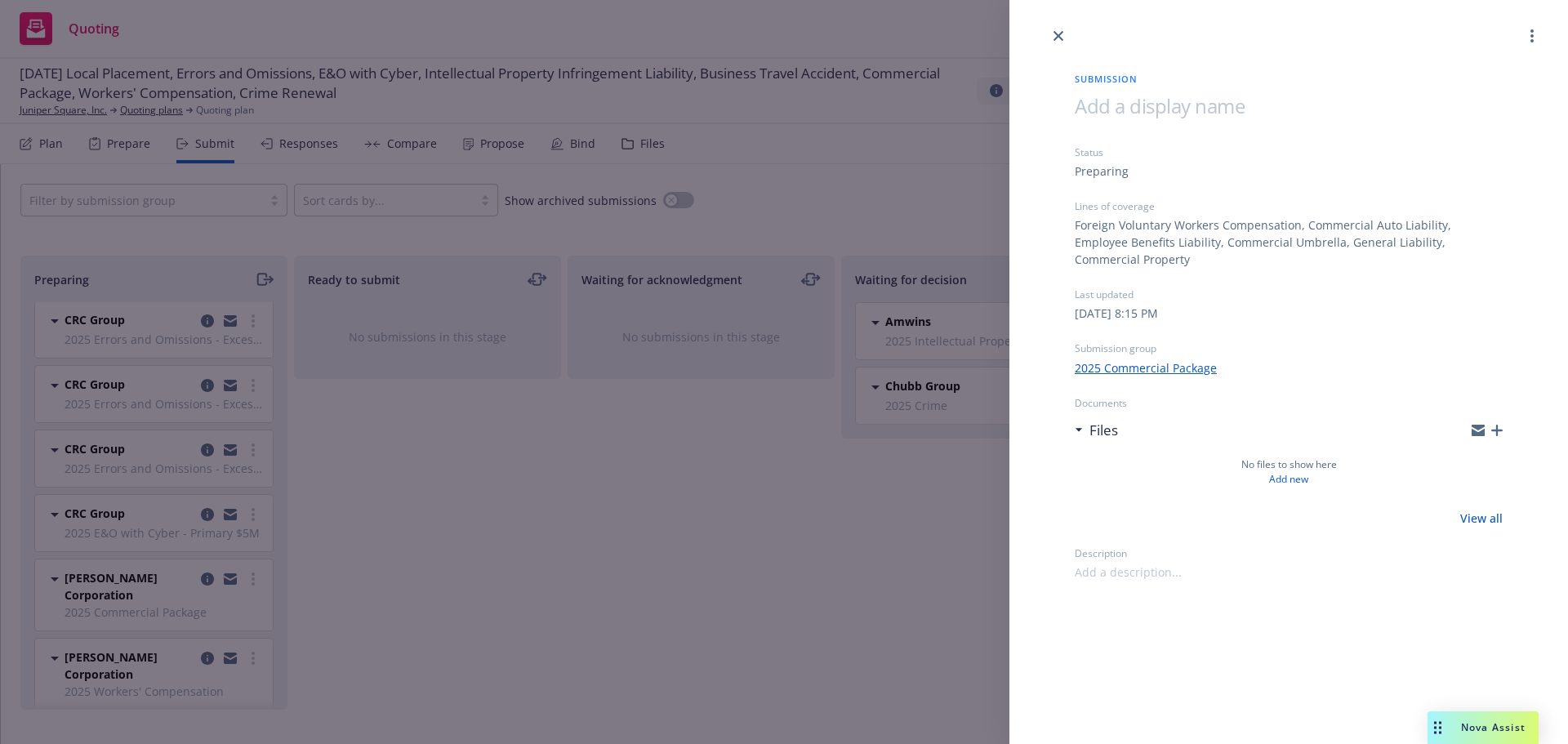
click at [446, 554] on div "Submission Status Preparing Lines of coverage Foreign Voluntary Workers Compens…" at bounding box center [784, 372] width 1568 height 744
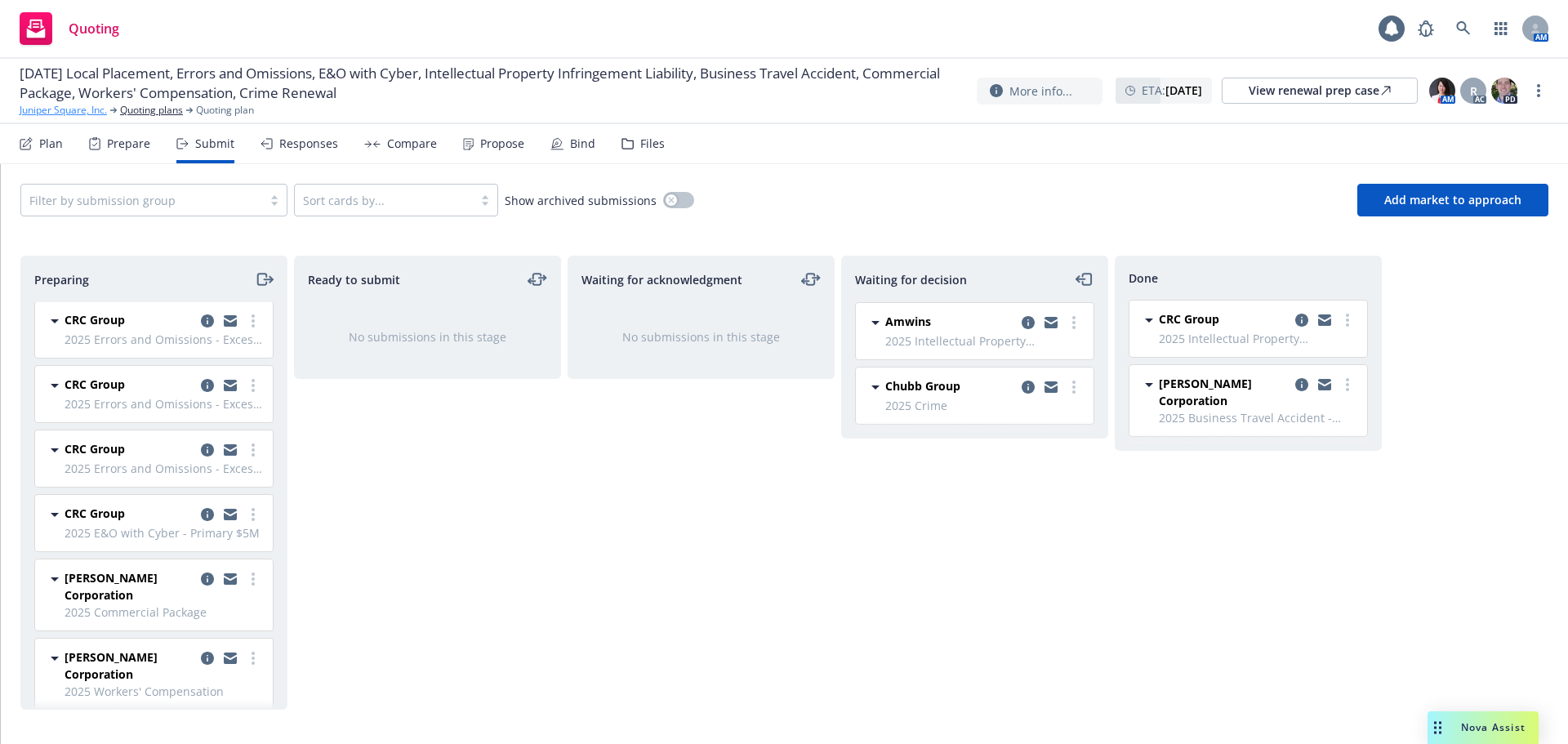
click at [99, 115] on link "Juniper Square, Inc." at bounding box center [63, 110] width 88 height 15
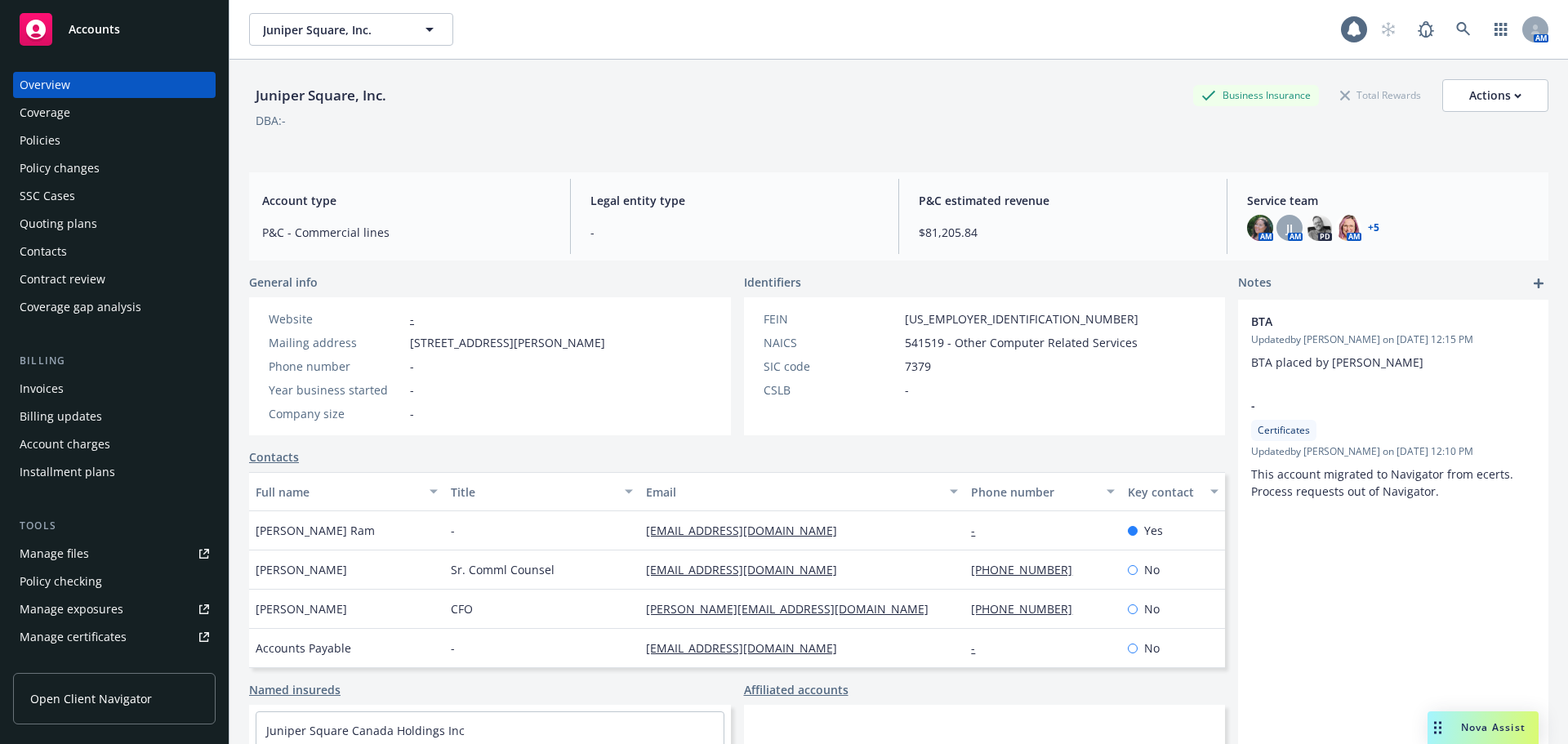
click at [108, 133] on div "Policies" at bounding box center [114, 141] width 190 height 26
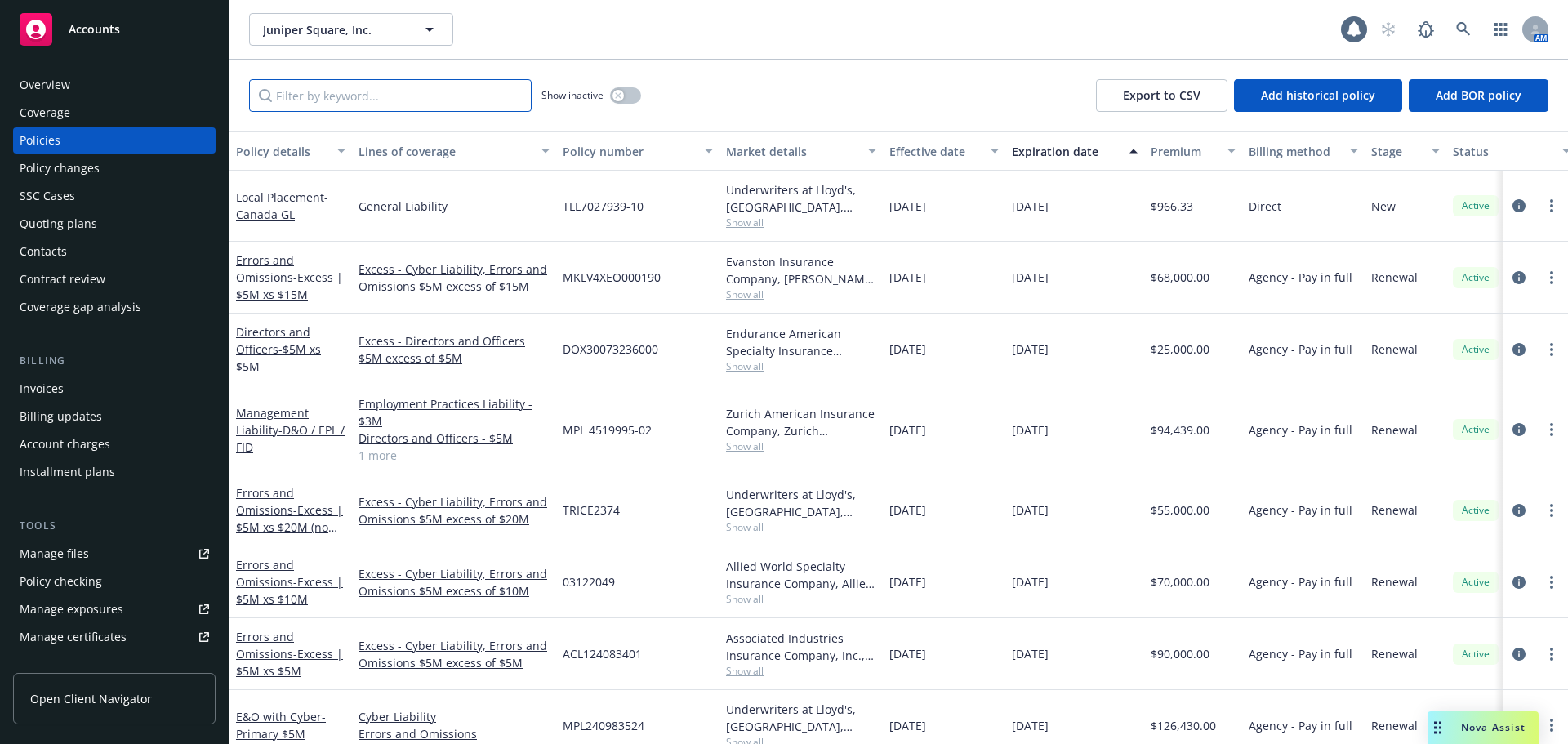
click at [378, 100] on input "Filter by keyword..." at bounding box center [391, 95] width 283 height 33
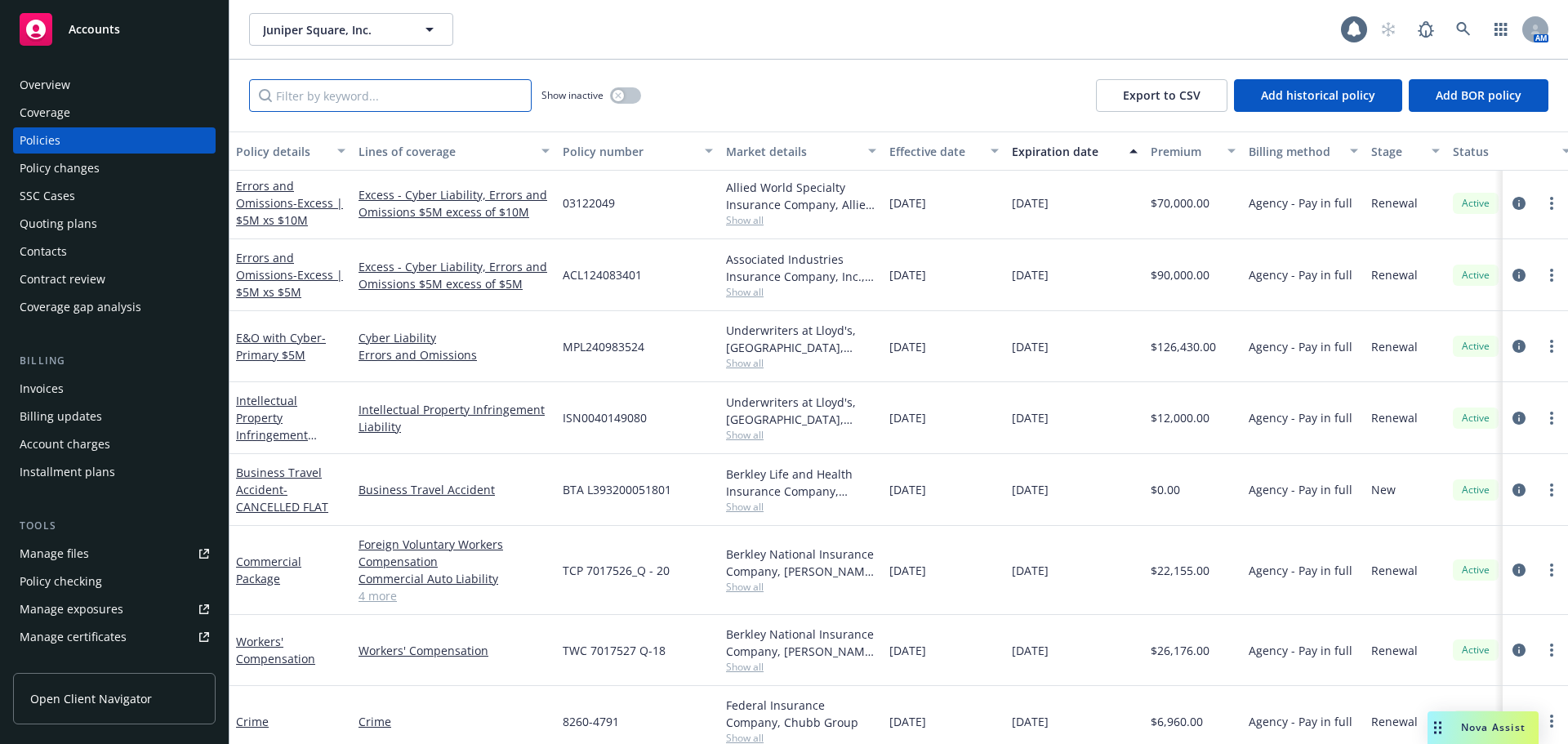
scroll to position [362, 0]
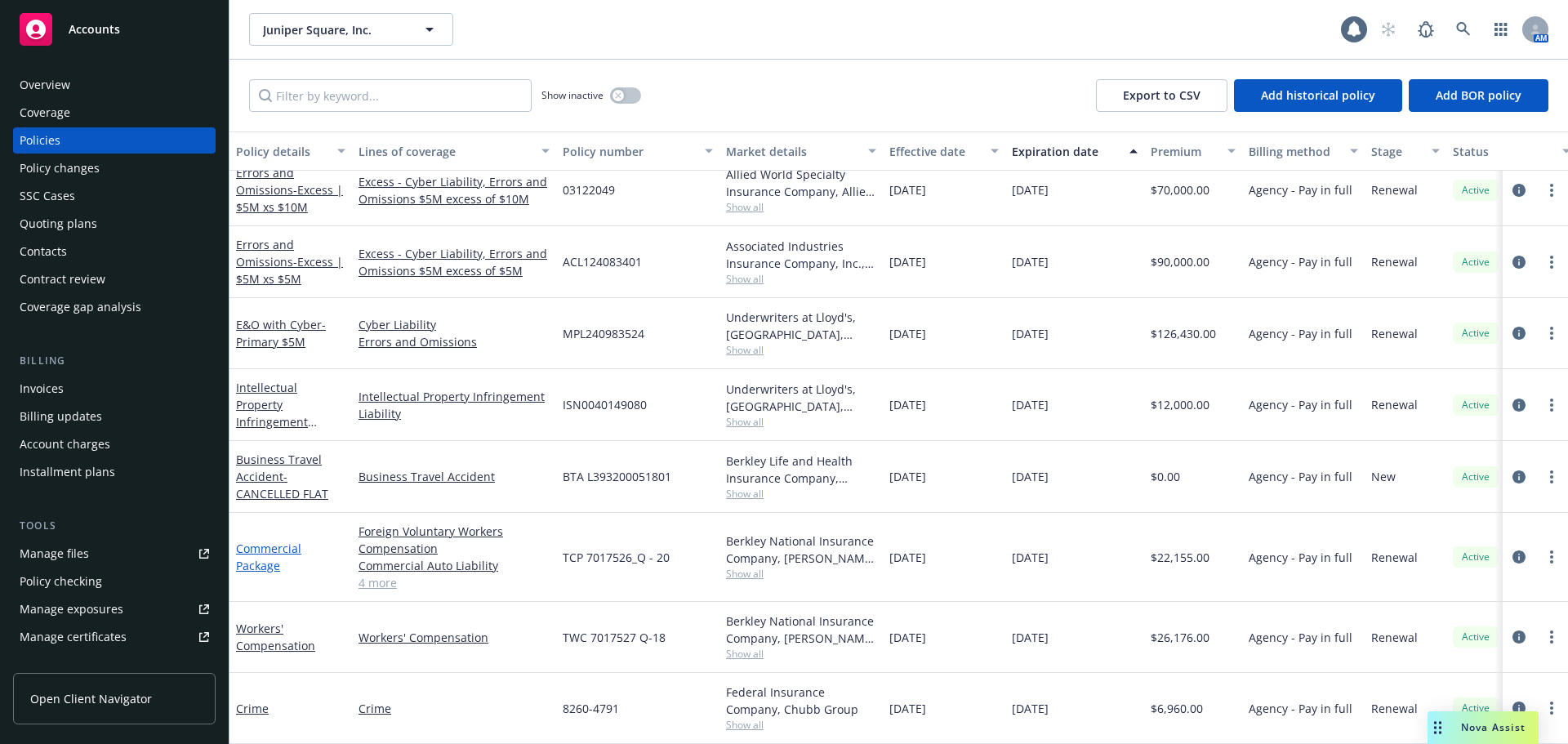
click at [267, 553] on link "Commercial Package" at bounding box center [269, 557] width 65 height 33
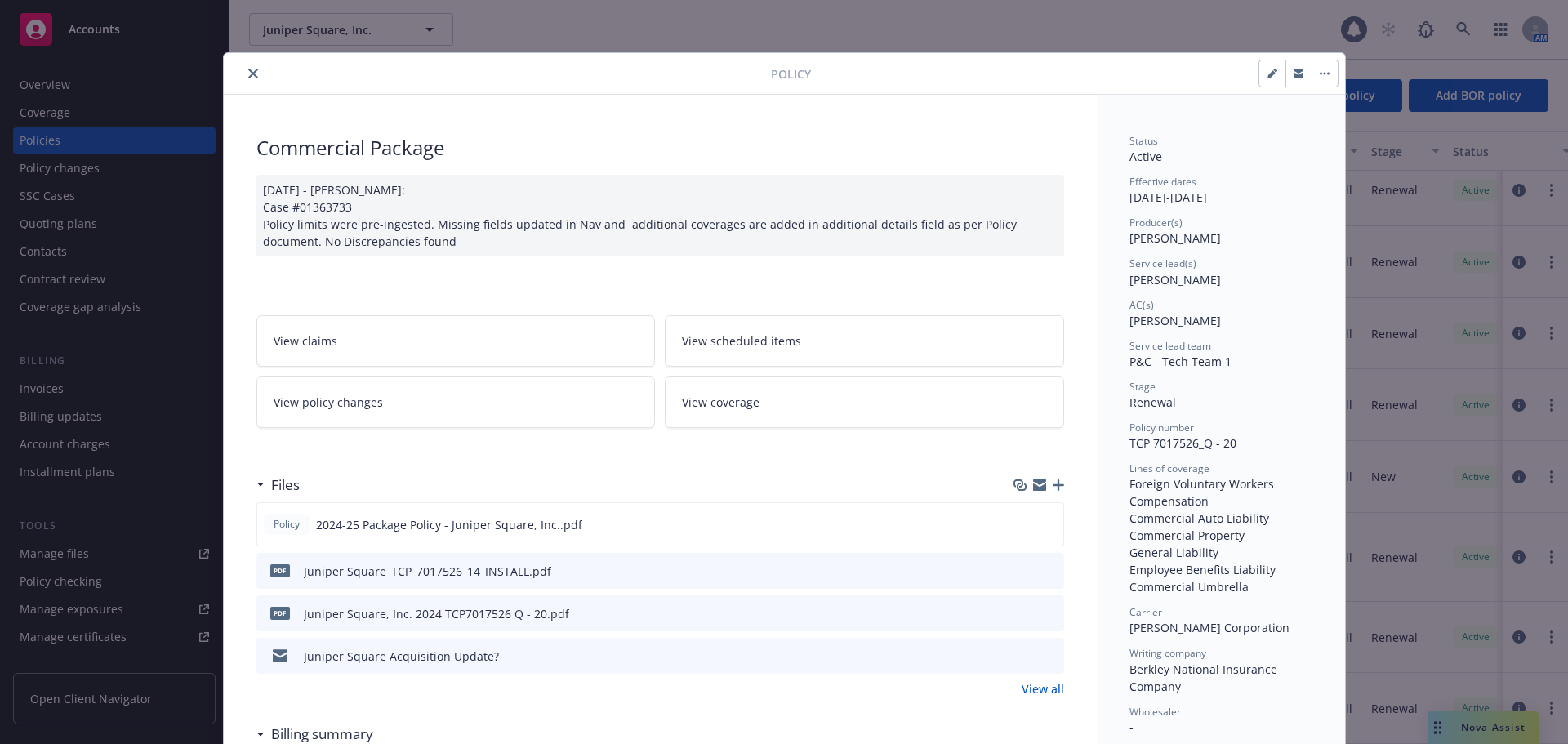
scroll to position [82, 0]
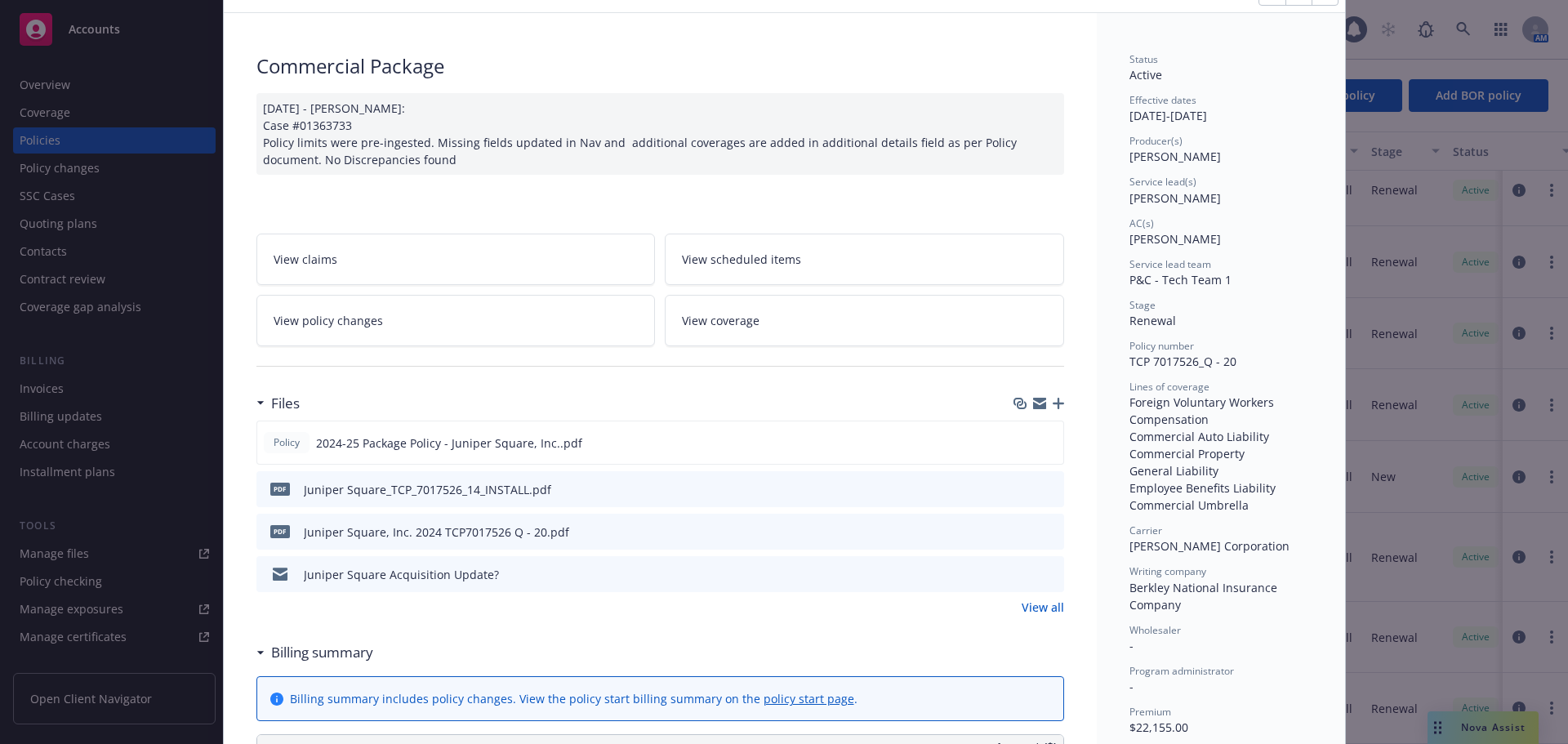
click at [1048, 573] on icon "preview file" at bounding box center [1048, 573] width 15 height 11
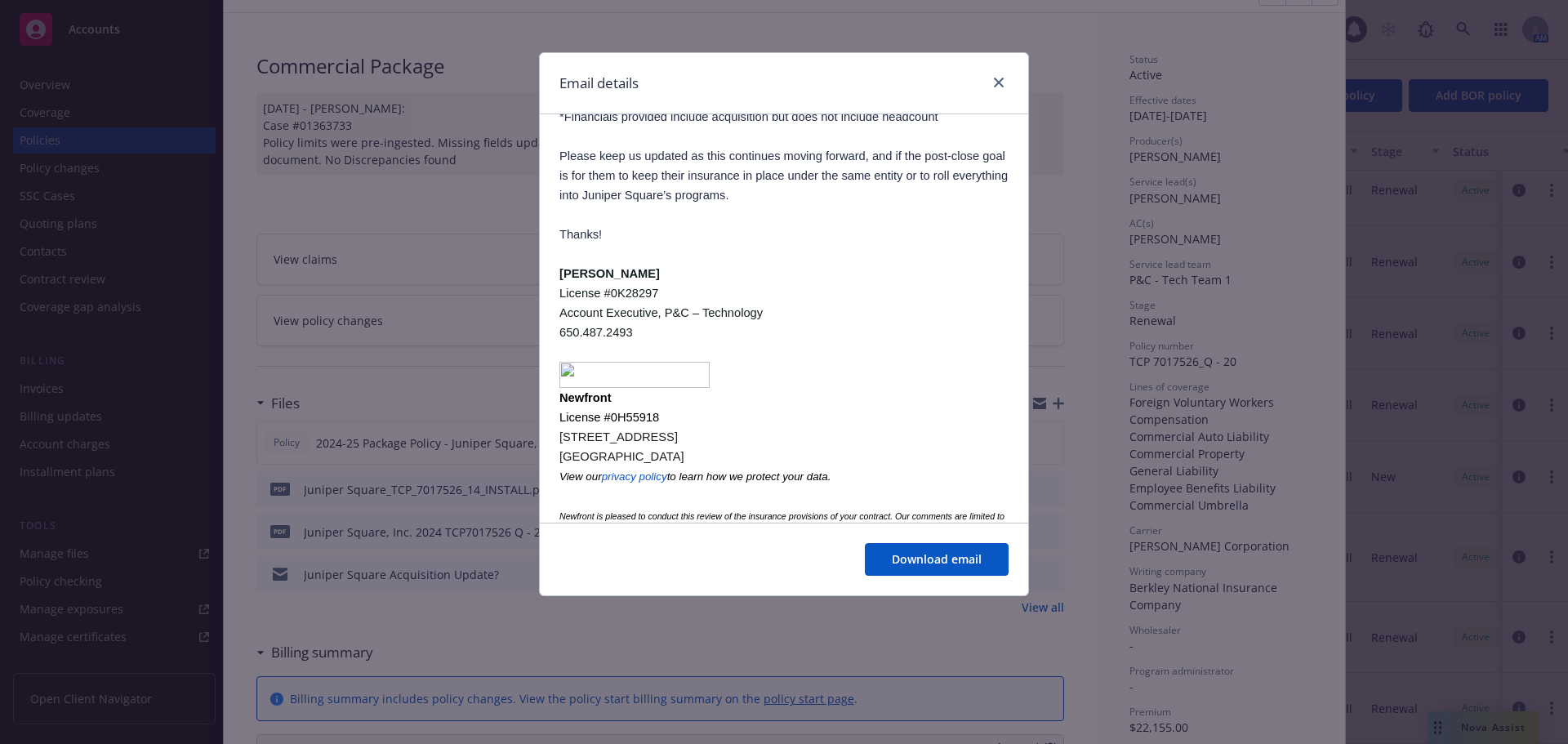
scroll to position [468, 0]
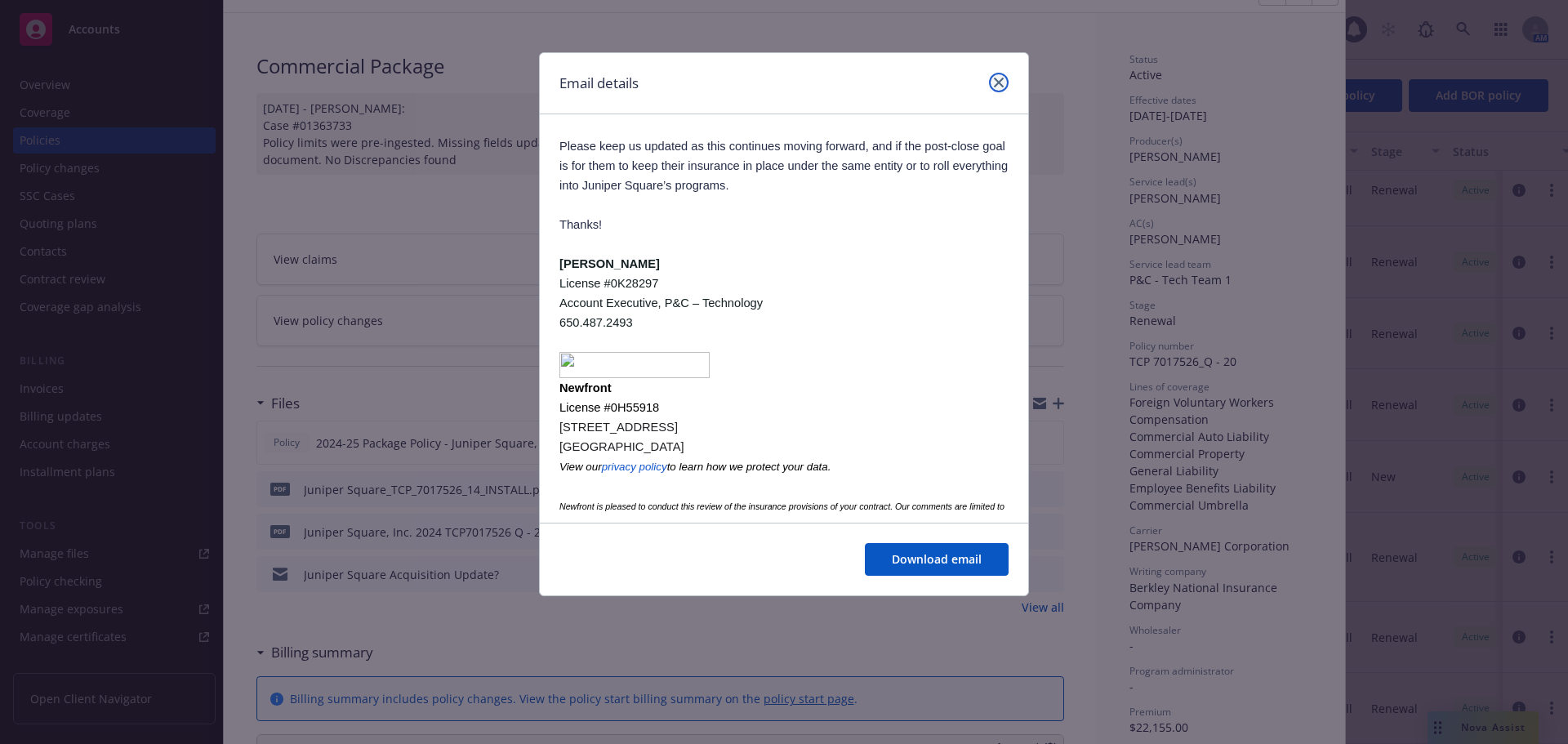
click at [1000, 81] on icon "close" at bounding box center [998, 82] width 10 height 10
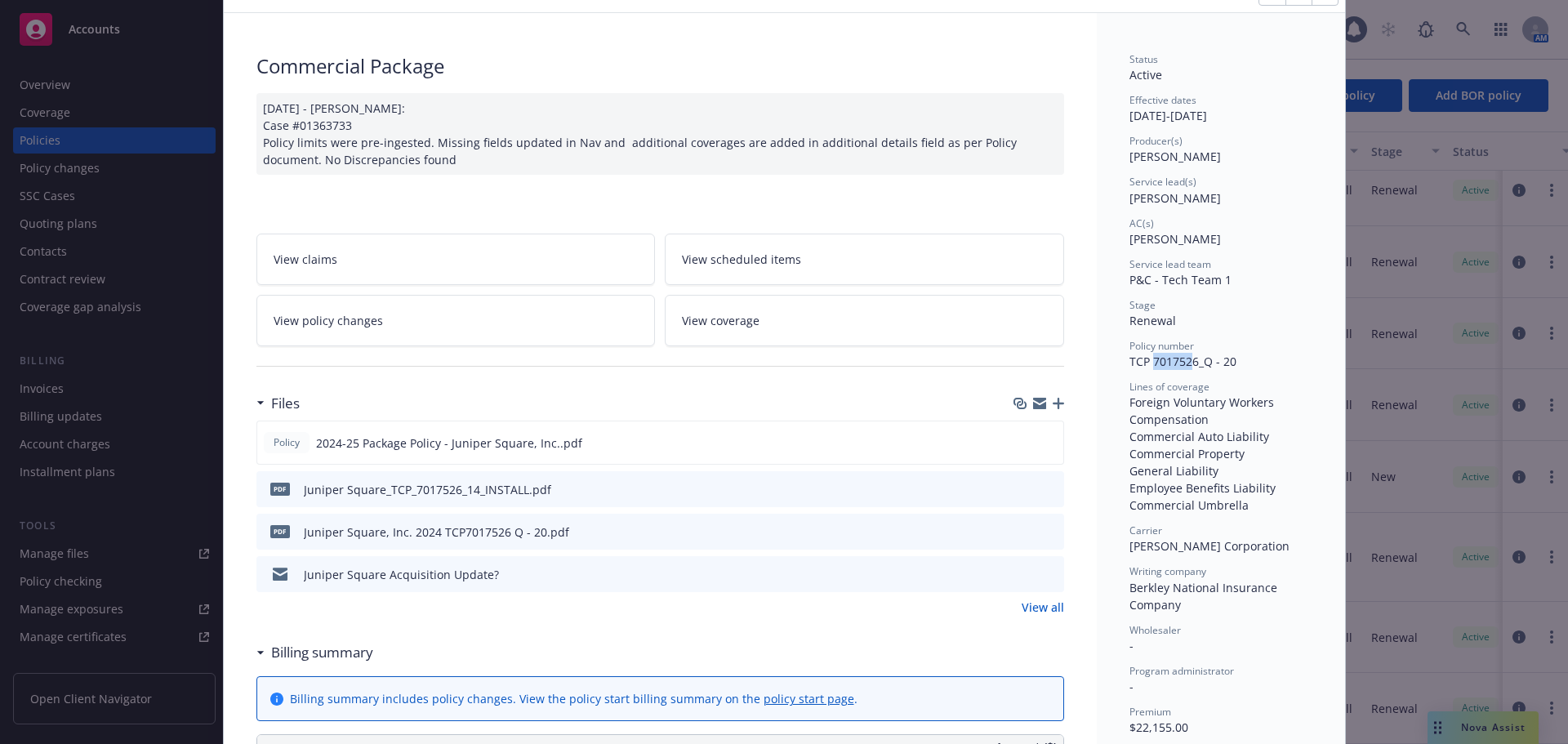
drag, startPoint x: 1187, startPoint y: 363, endPoint x: 1145, endPoint y: 361, distance: 42.0
click at [1145, 361] on span "TCP 7017526_Q - 20" at bounding box center [1183, 362] width 107 height 16
drag, startPoint x: 1125, startPoint y: 361, endPoint x: 1190, endPoint y: 366, distance: 65.2
click at [1190, 366] on span "TCP 7017526_Q - 20" at bounding box center [1183, 362] width 107 height 16
copy span "TCP 7017526"
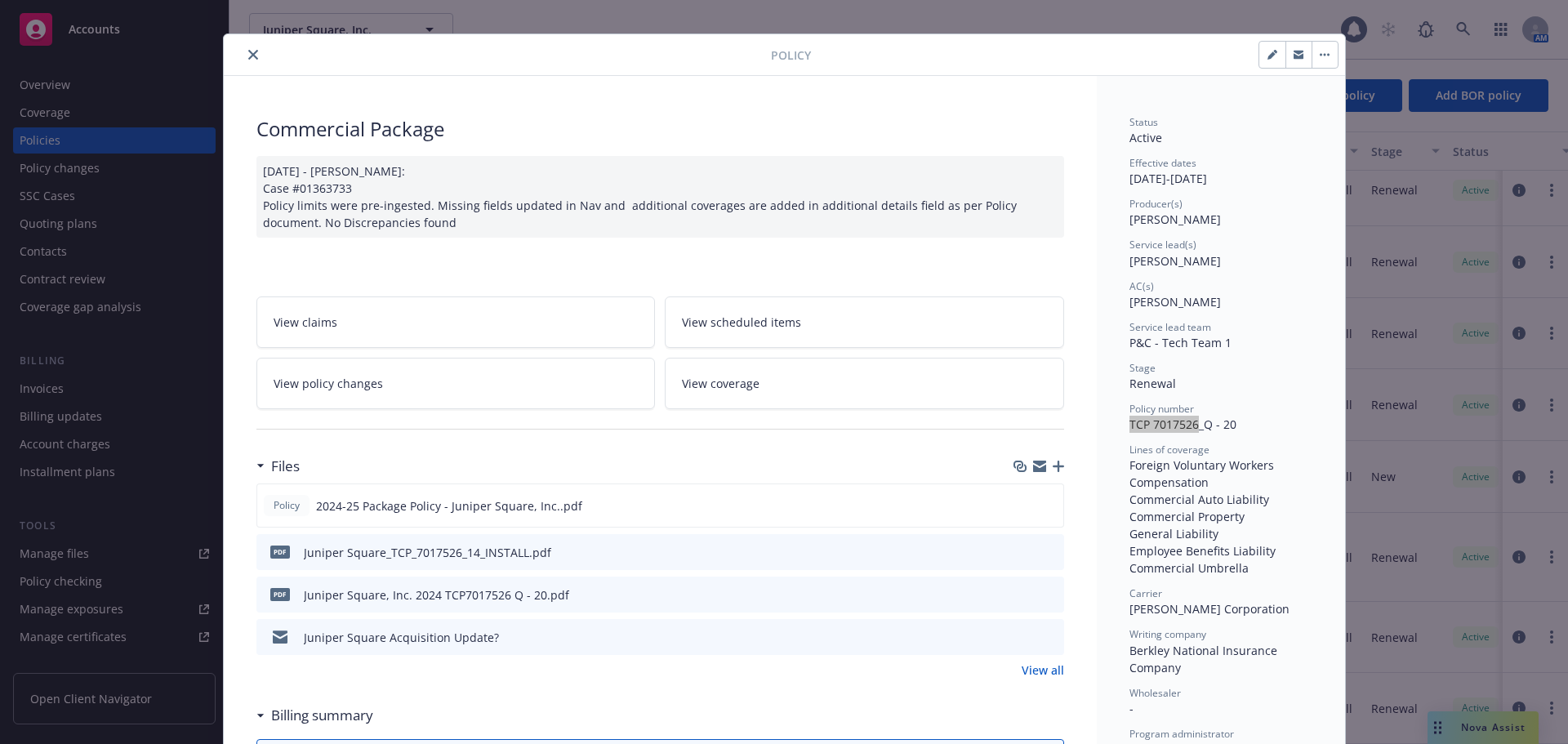
scroll to position [0, 0]
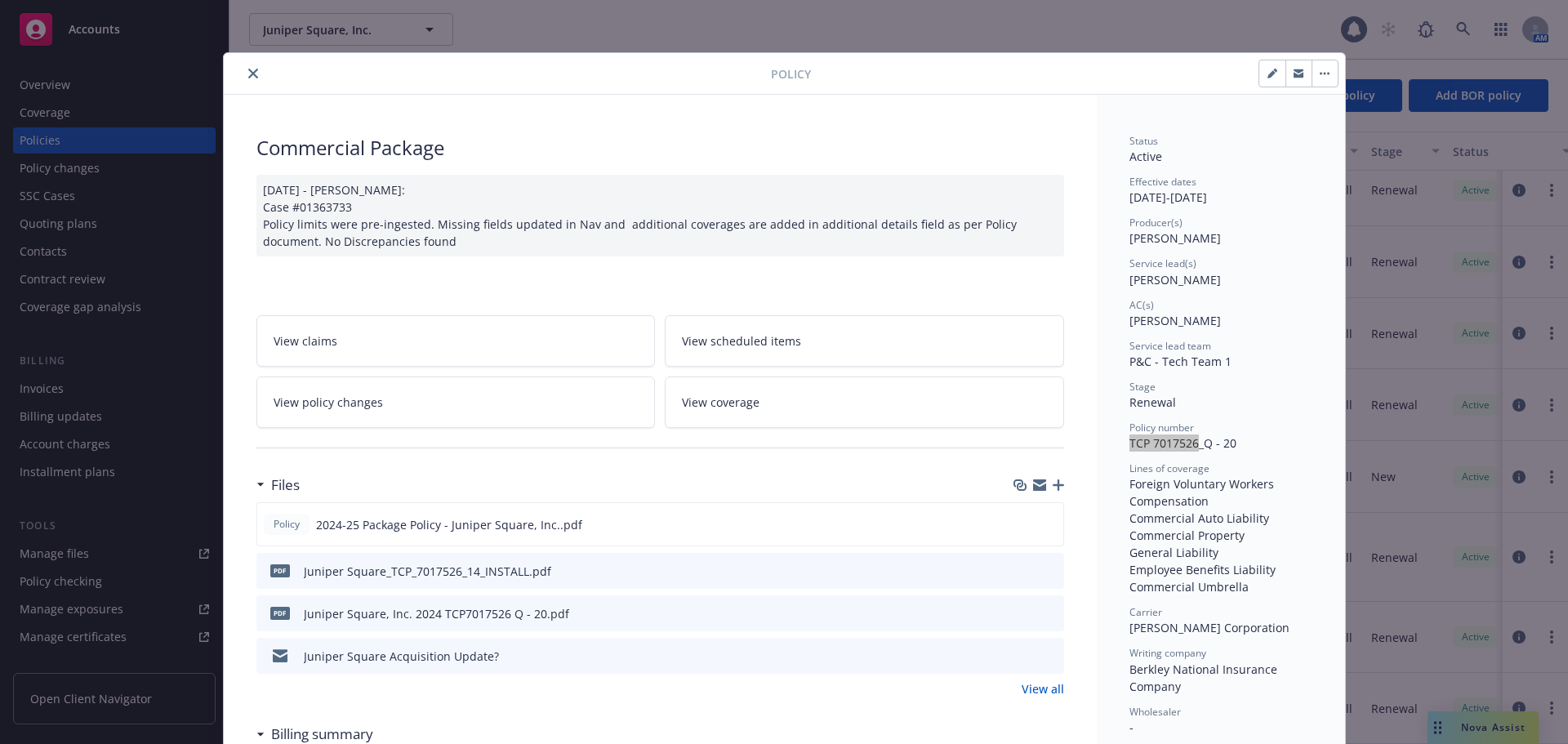
click at [248, 71] on icon "close" at bounding box center [253, 73] width 10 height 10
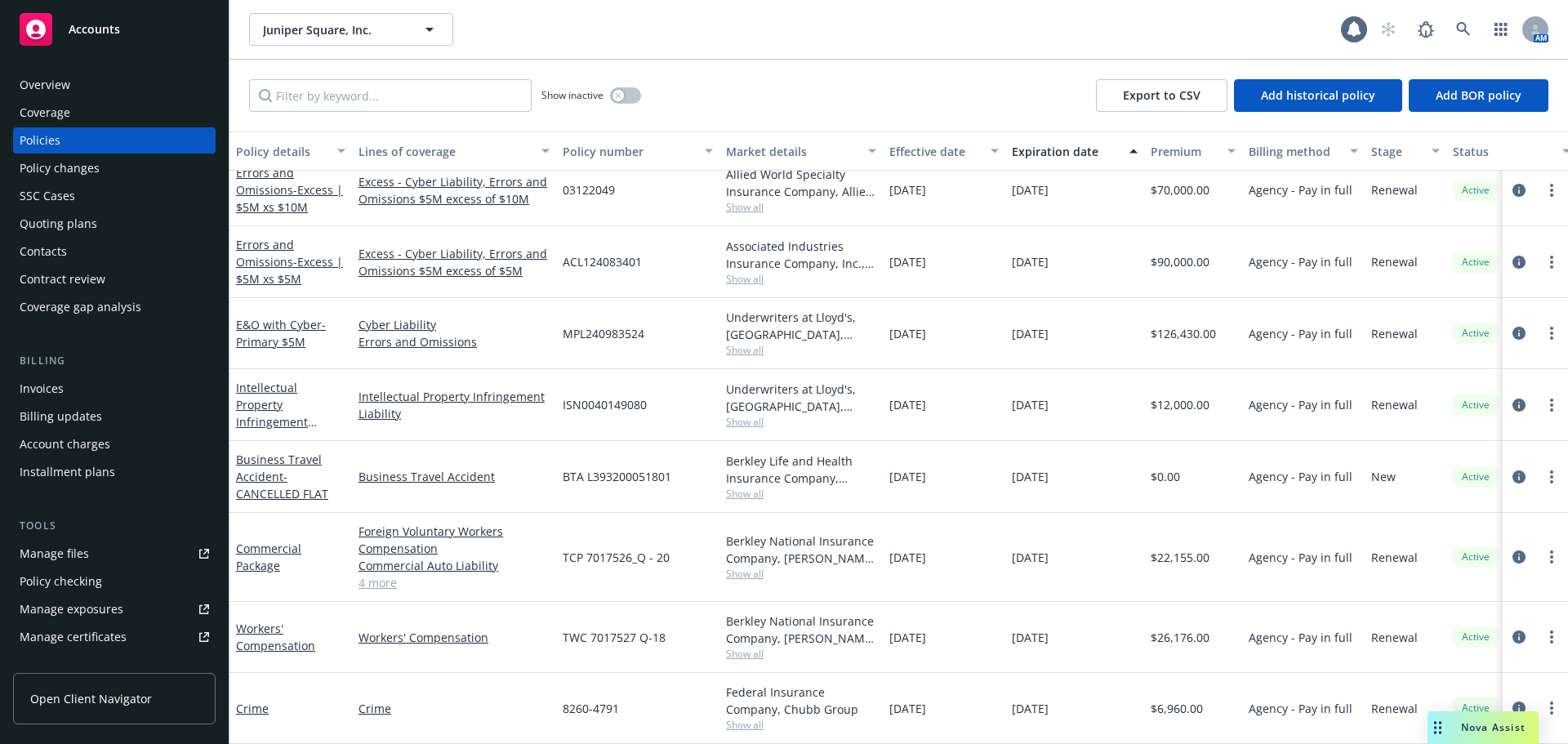
click at [135, 168] on div "Policy changes" at bounding box center [114, 169] width 190 height 26
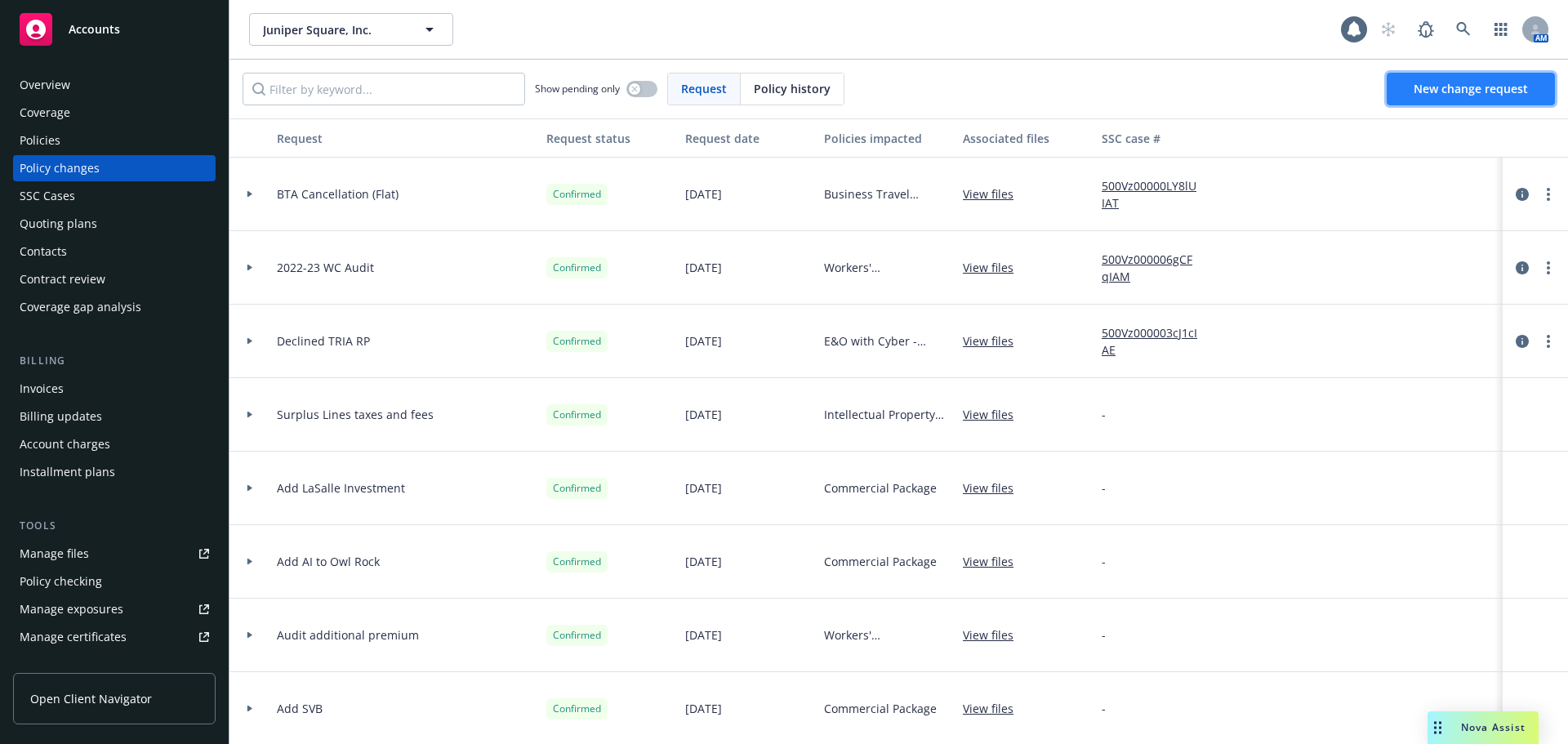
click at [1447, 83] on span "New change request" at bounding box center [1471, 89] width 114 height 16
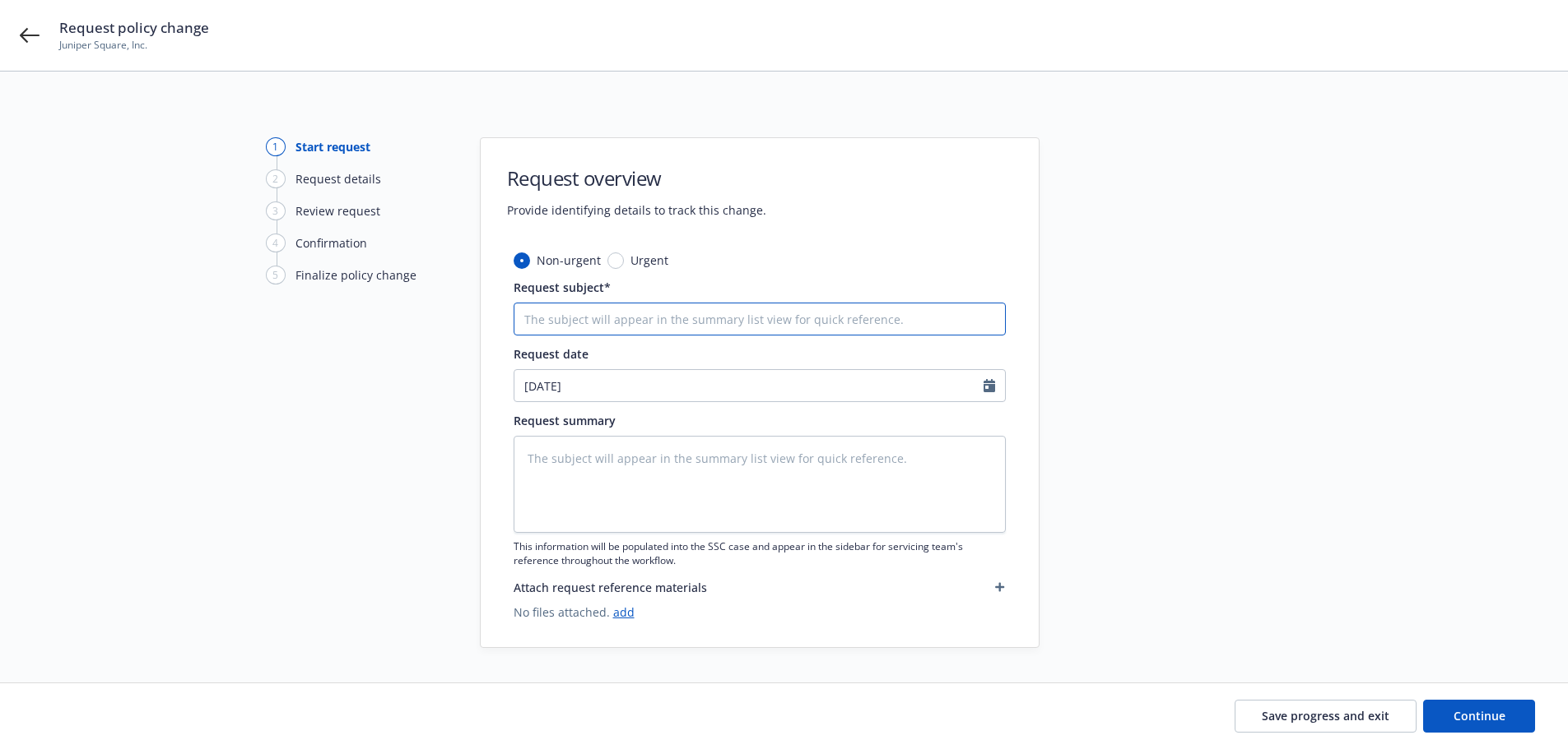
paste input "Add AB Private Credit Investors LLC as A.I. and LLP"
type textarea "x"
type input "Add AB Private Credit Investors LLC as A.I. and LLP"
click at [624, 256] on span "Urgent" at bounding box center [646, 261] width 44 height 18
click at [623, 256] on input "Urgent" at bounding box center [615, 261] width 17 height 17
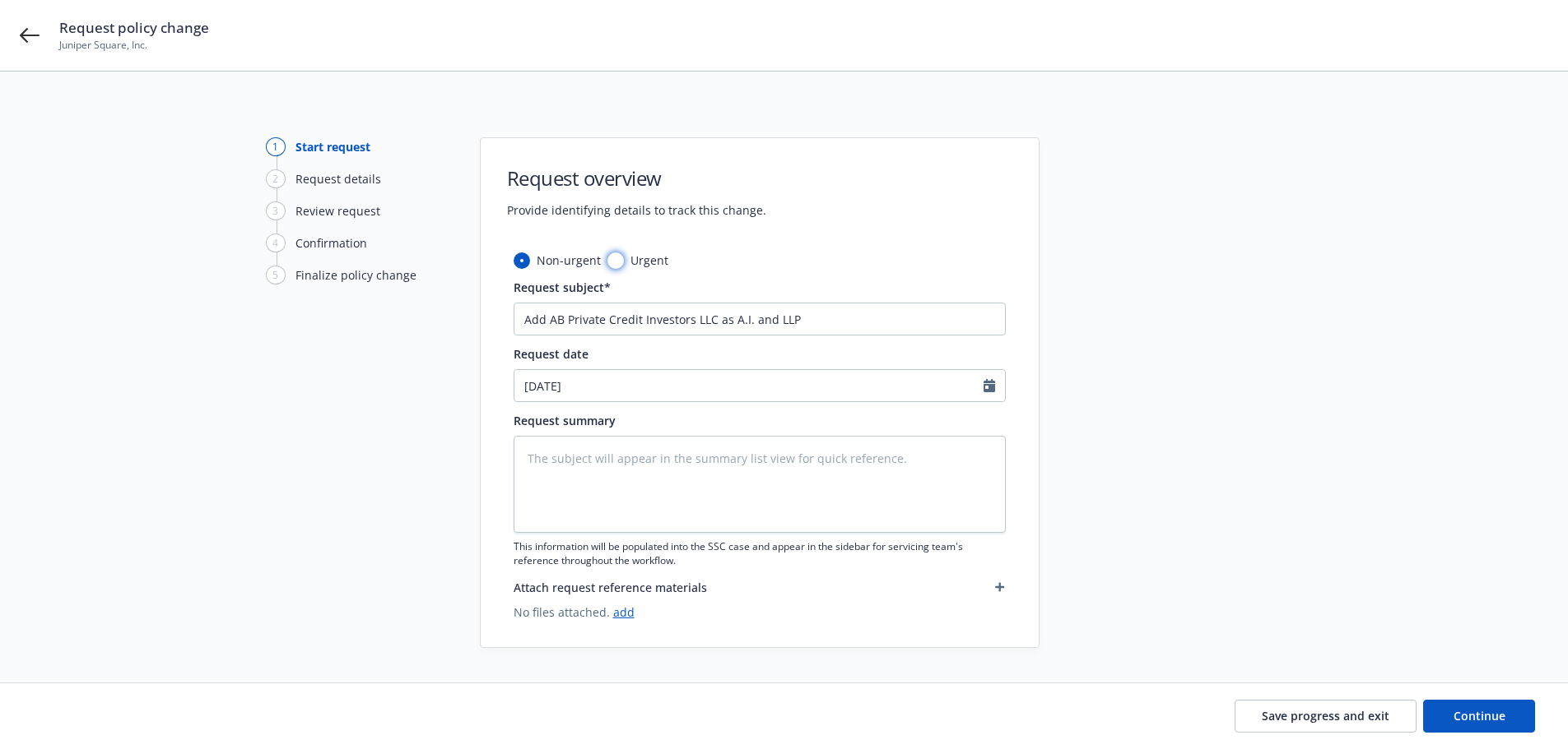
radio input "true"
click at [1443, 702] on button "Continue" at bounding box center [1479, 716] width 111 height 33
type textarea "x"
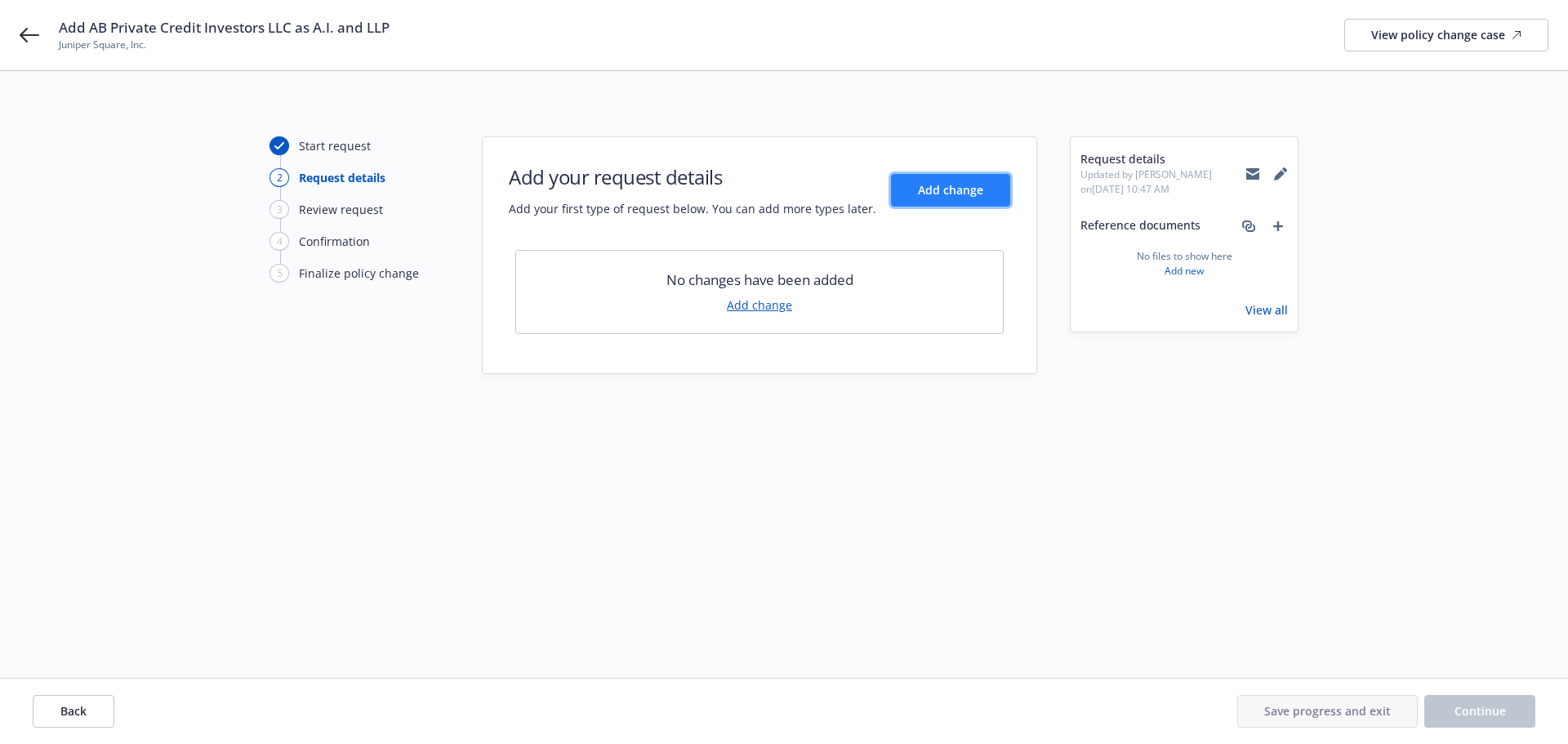
click at [988, 186] on button "Add change" at bounding box center [951, 190] width 119 height 33
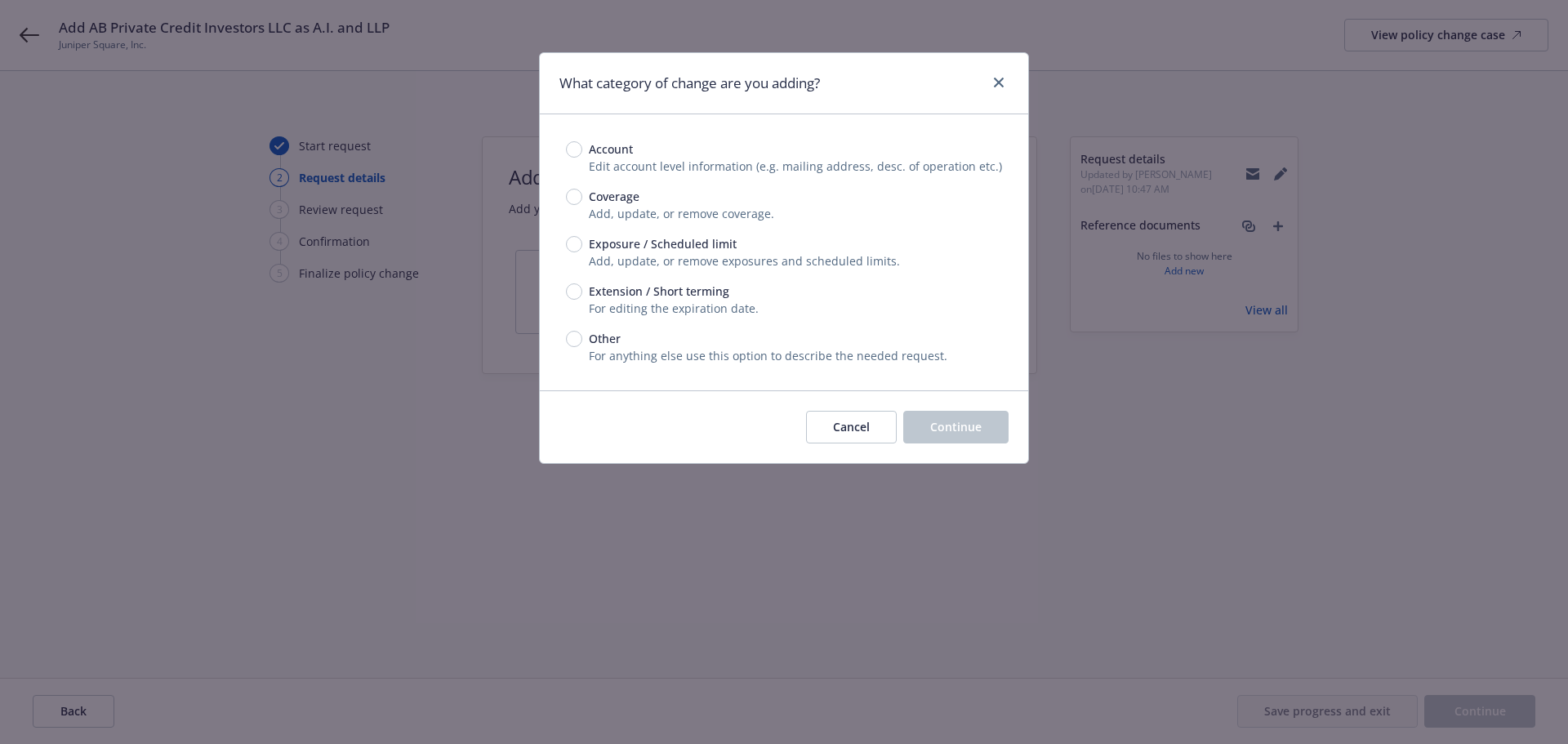
click at [660, 249] on span "Exposure / Scheduled limit" at bounding box center [663, 244] width 147 height 18
click at [582, 249] on input "Exposure / Scheduled limit" at bounding box center [574, 244] width 17 height 17
radio input "true"
click at [922, 416] on button "Continue" at bounding box center [956, 427] width 105 height 33
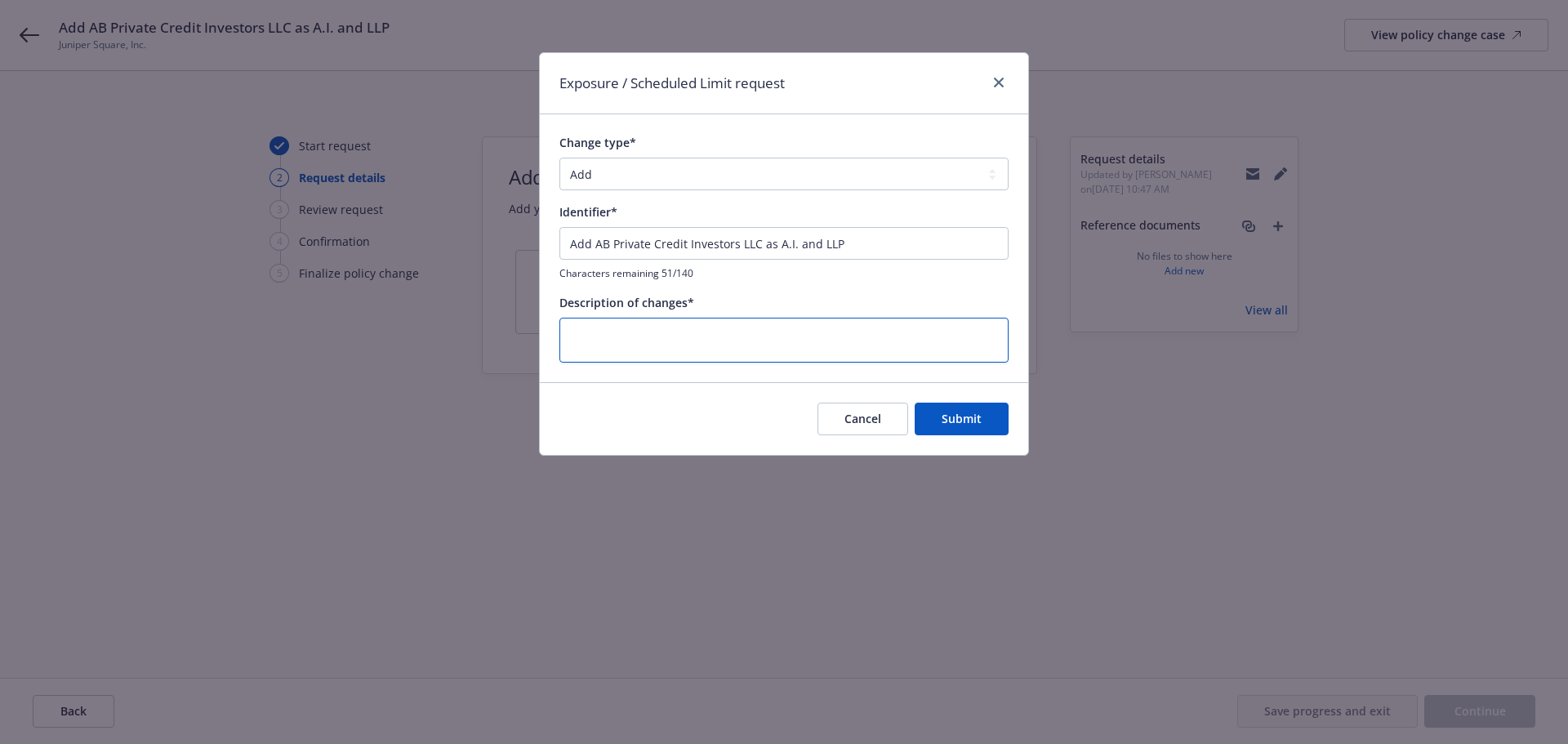
paste textarea "Add AB Private Credit Investors LLC as A.I. and LLP"
type textarea "x"
type textarea "Add AB Private Credit Investors LLC as A.I. and LLP"
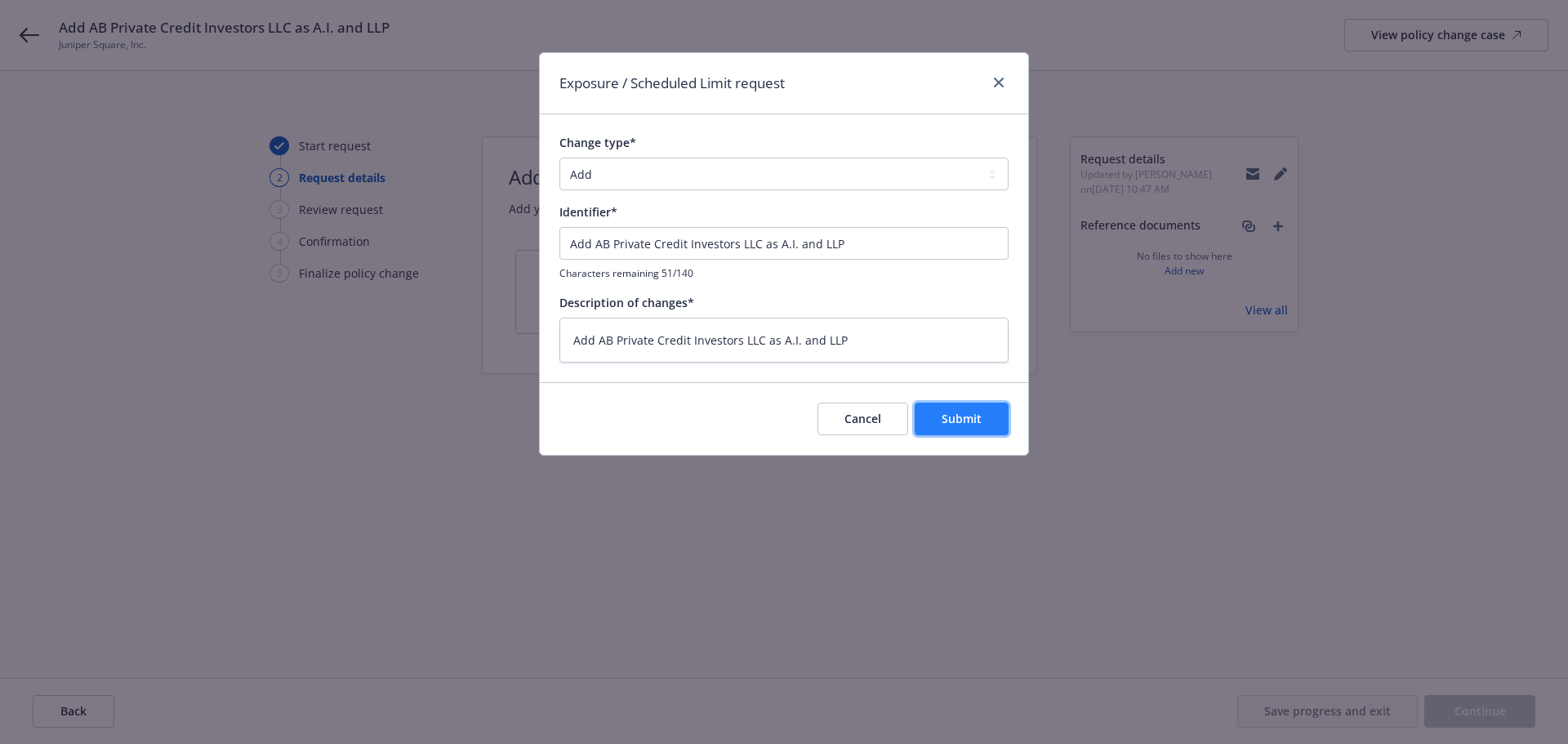
click at [972, 414] on span "Submit" at bounding box center [961, 419] width 40 height 16
type textarea "x"
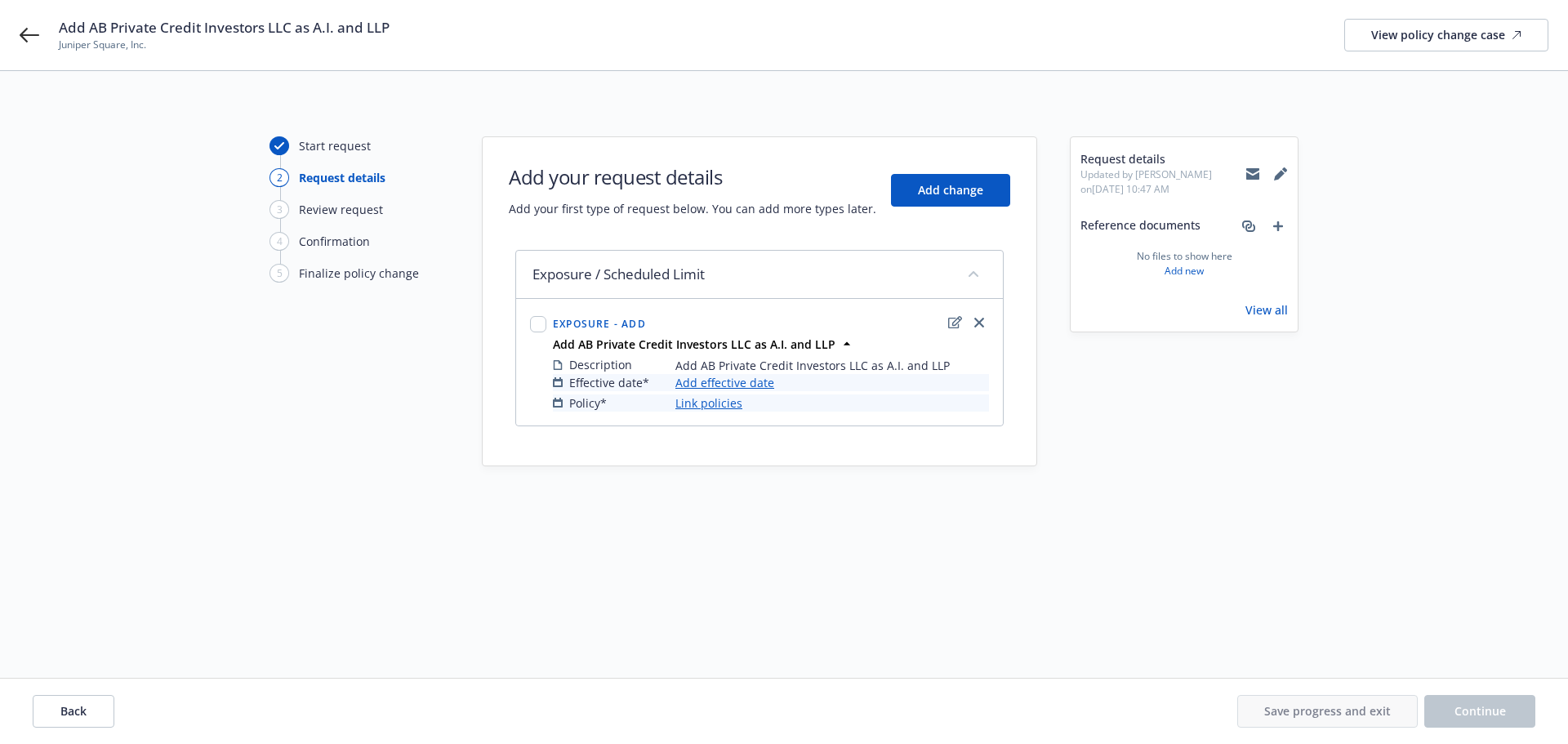
click at [723, 380] on link "Add effective date" at bounding box center [724, 383] width 99 height 18
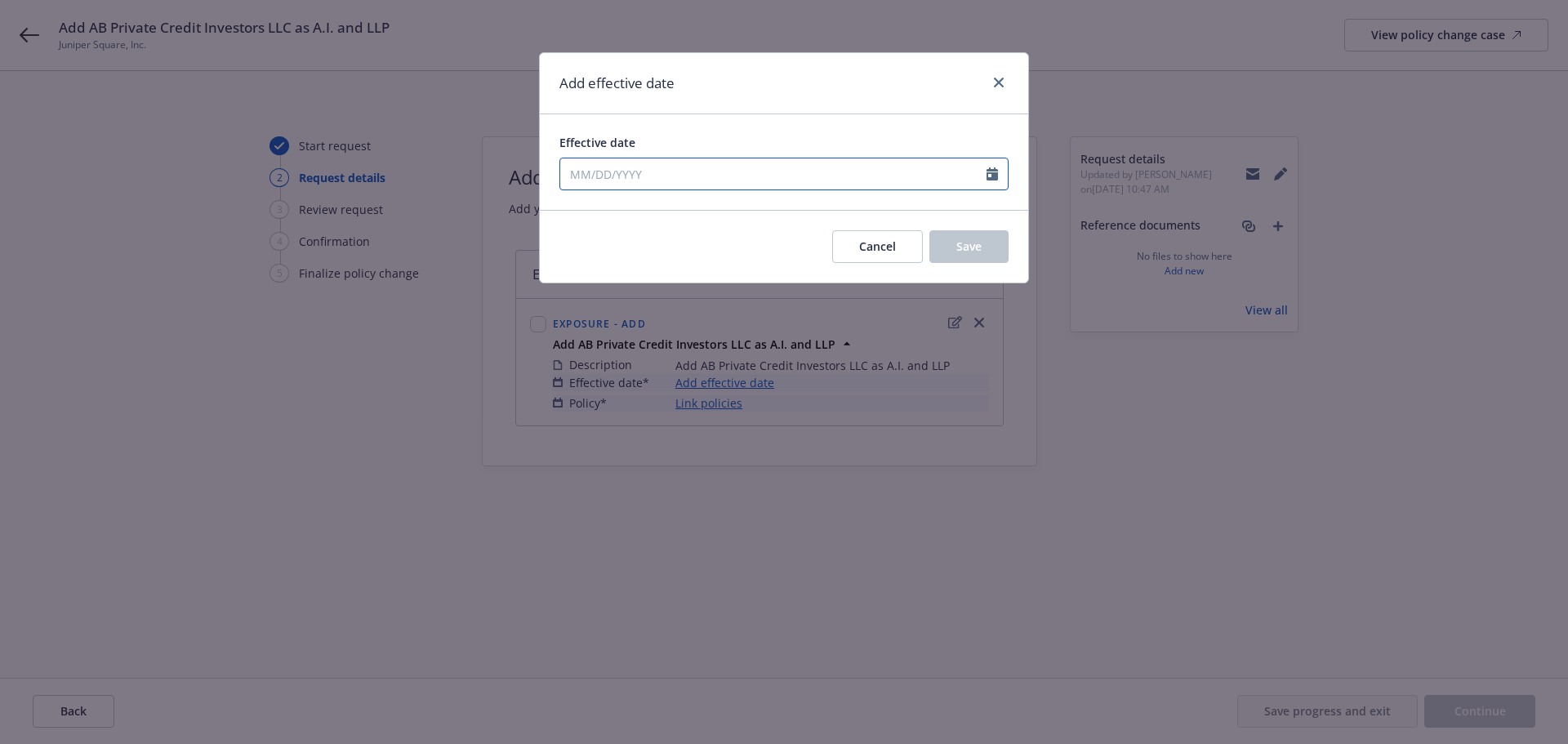
click at [694, 174] on input "Effective date" at bounding box center [773, 173] width 427 height 31
select select "10"
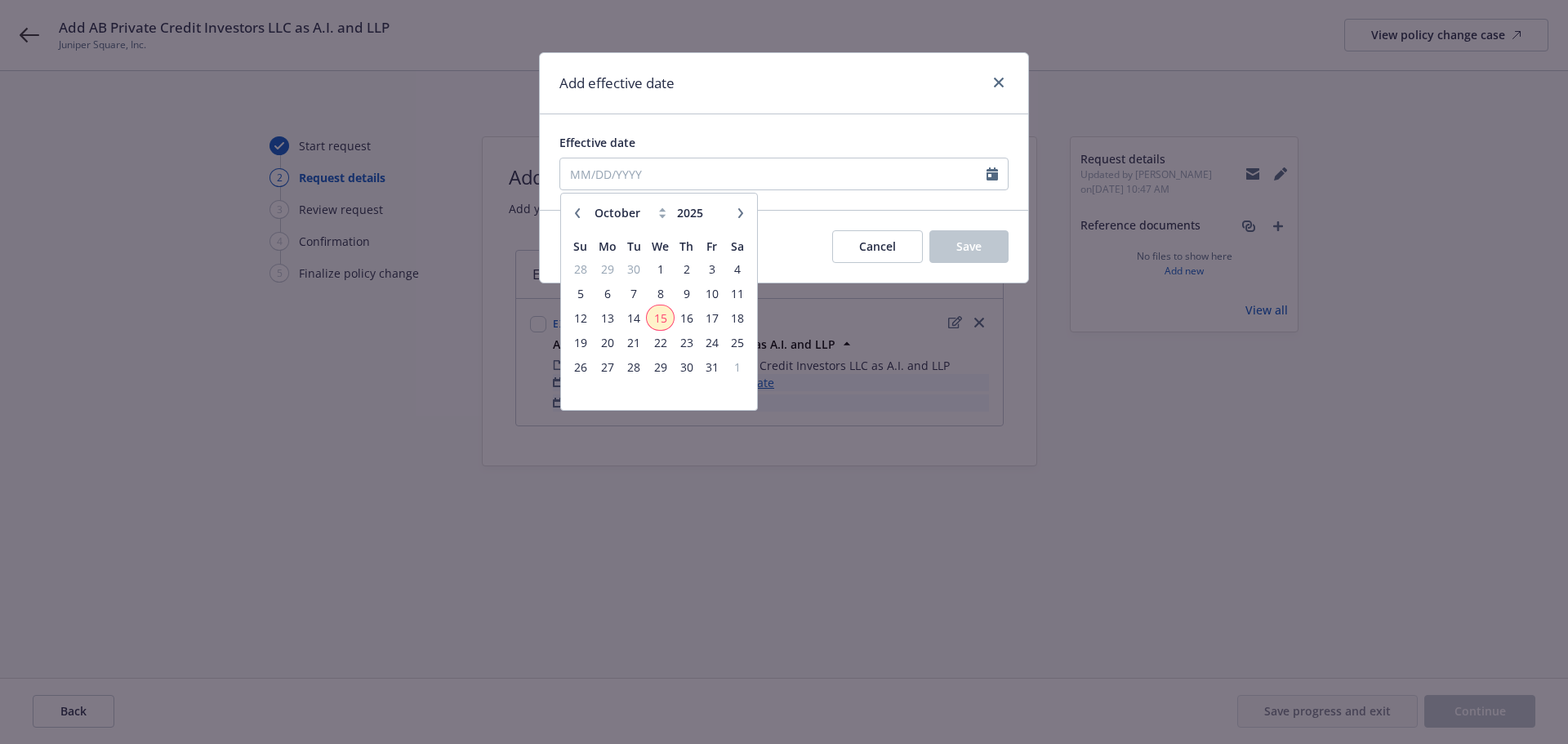
click at [660, 314] on span "15" at bounding box center [659, 318] width 24 height 20
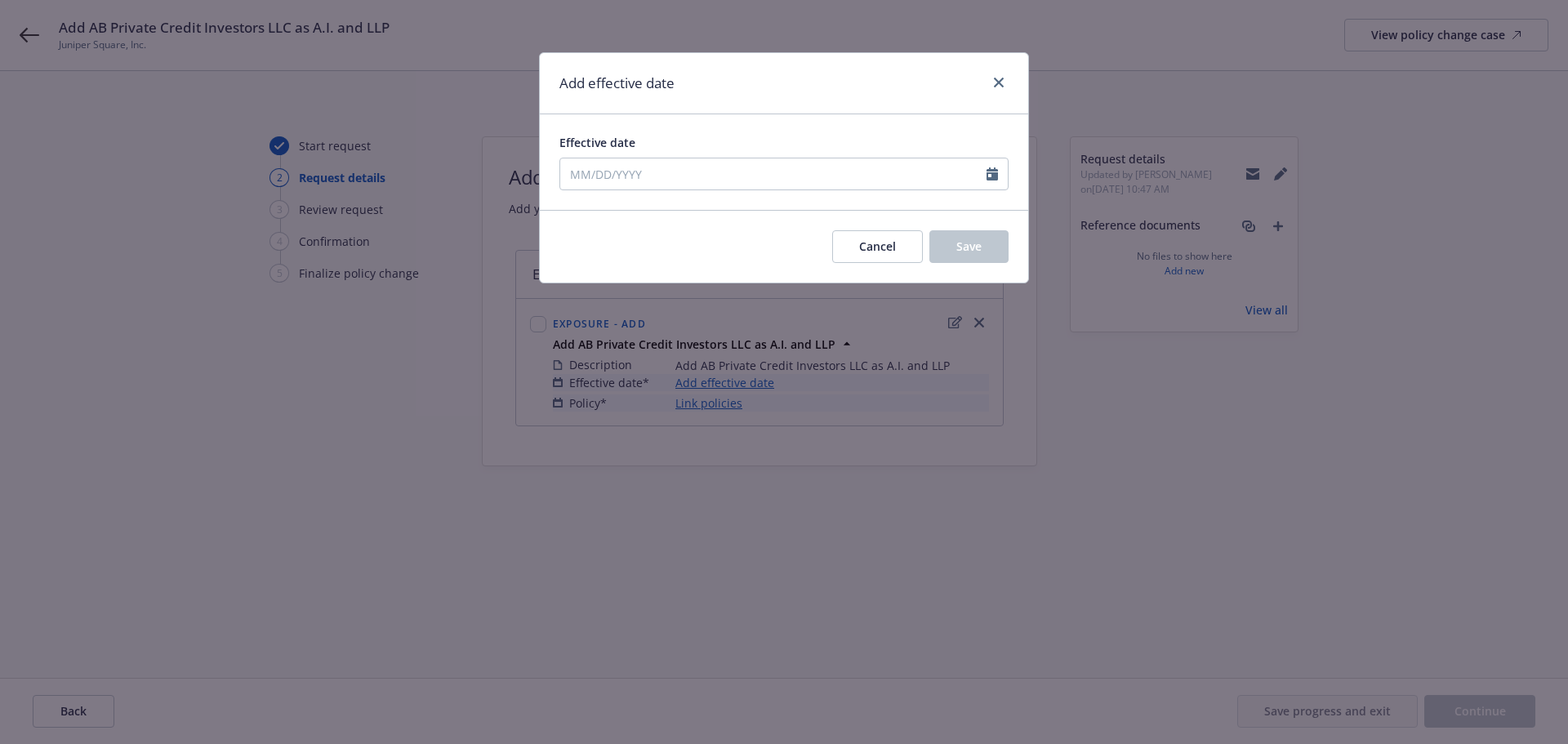
type input "10/15/2025"
click at [985, 249] on button "Save" at bounding box center [968, 246] width 79 height 33
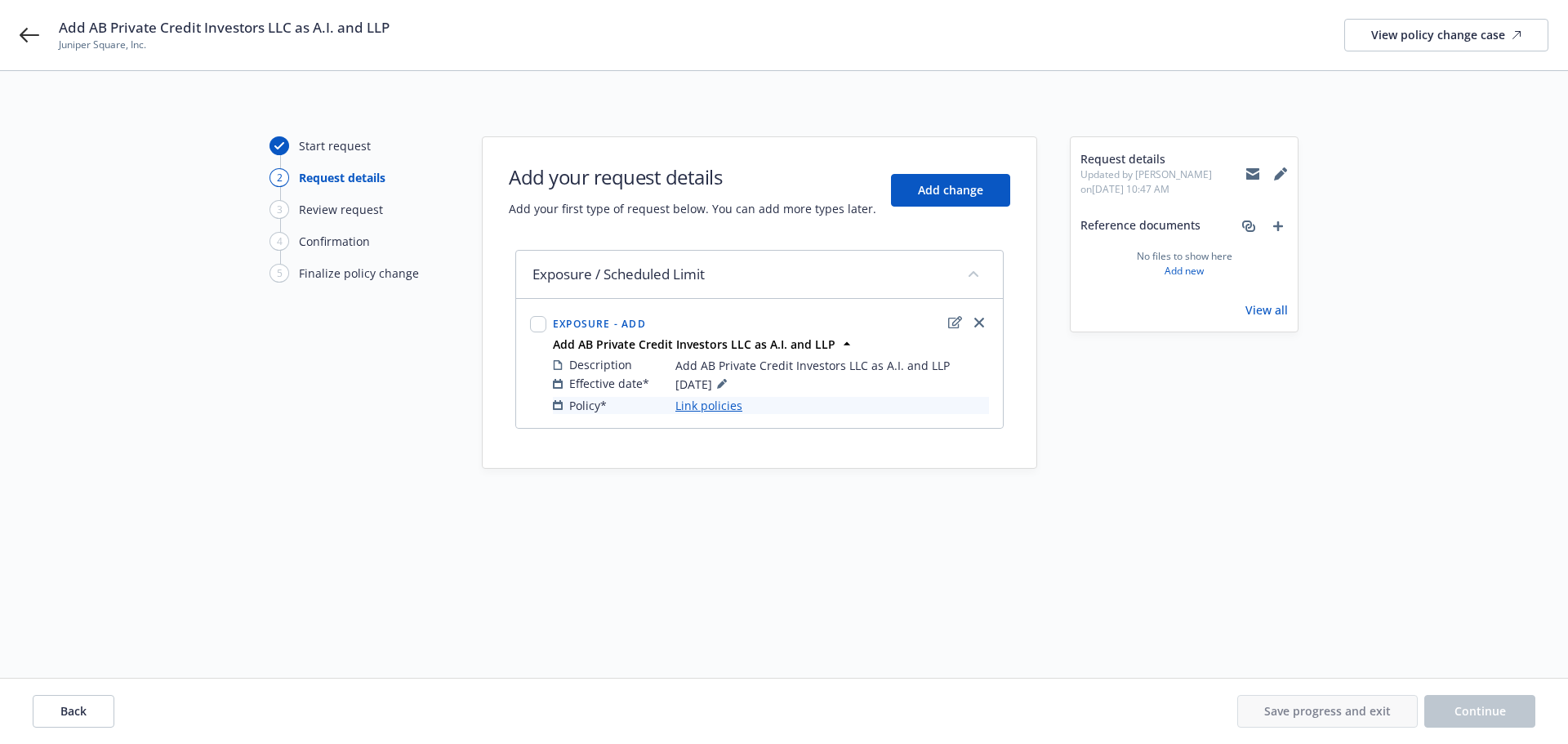
click at [715, 404] on link "Link policies" at bounding box center [708, 406] width 67 height 18
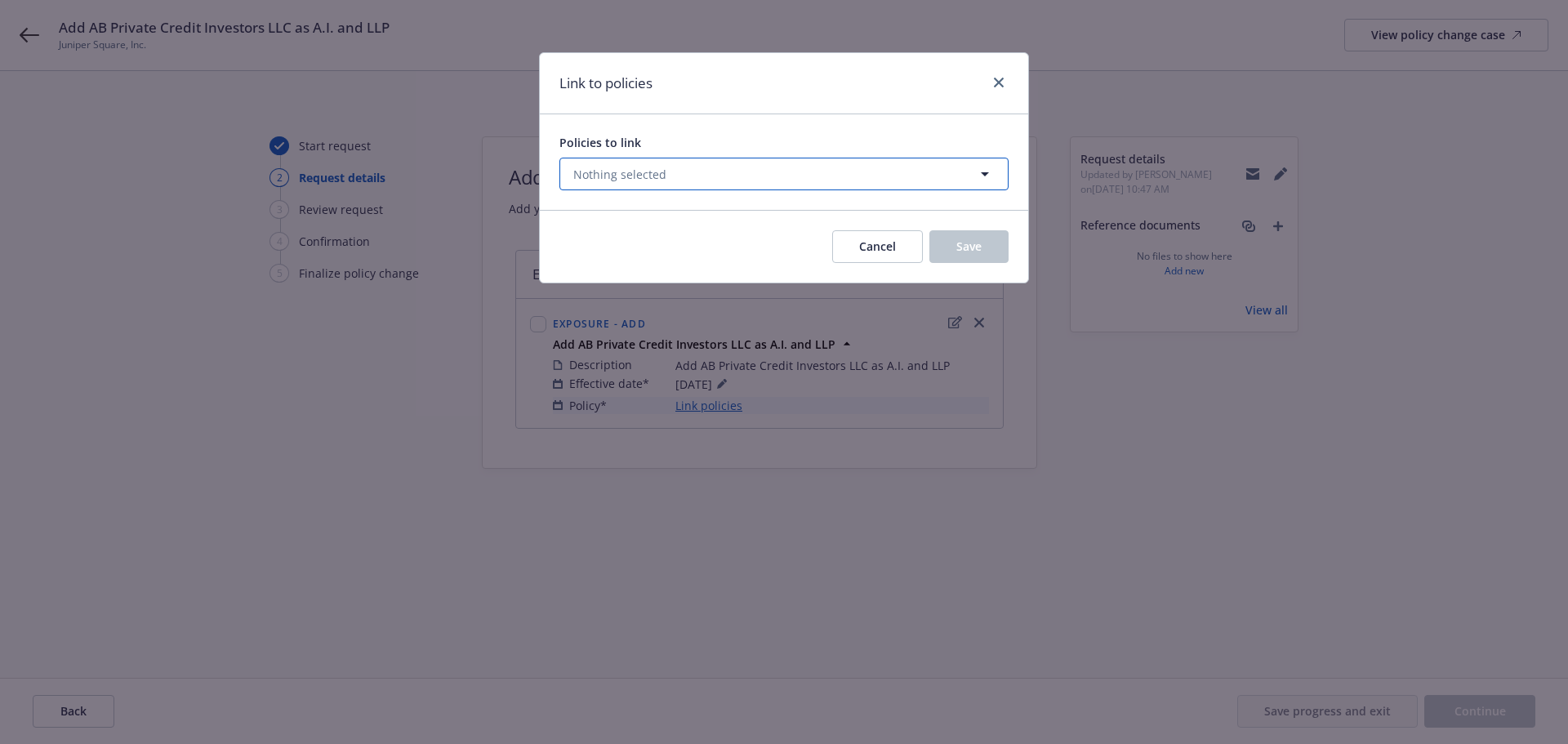
click at [733, 172] on button "Nothing selected" at bounding box center [784, 174] width 450 height 33
select select "ACTIVE"
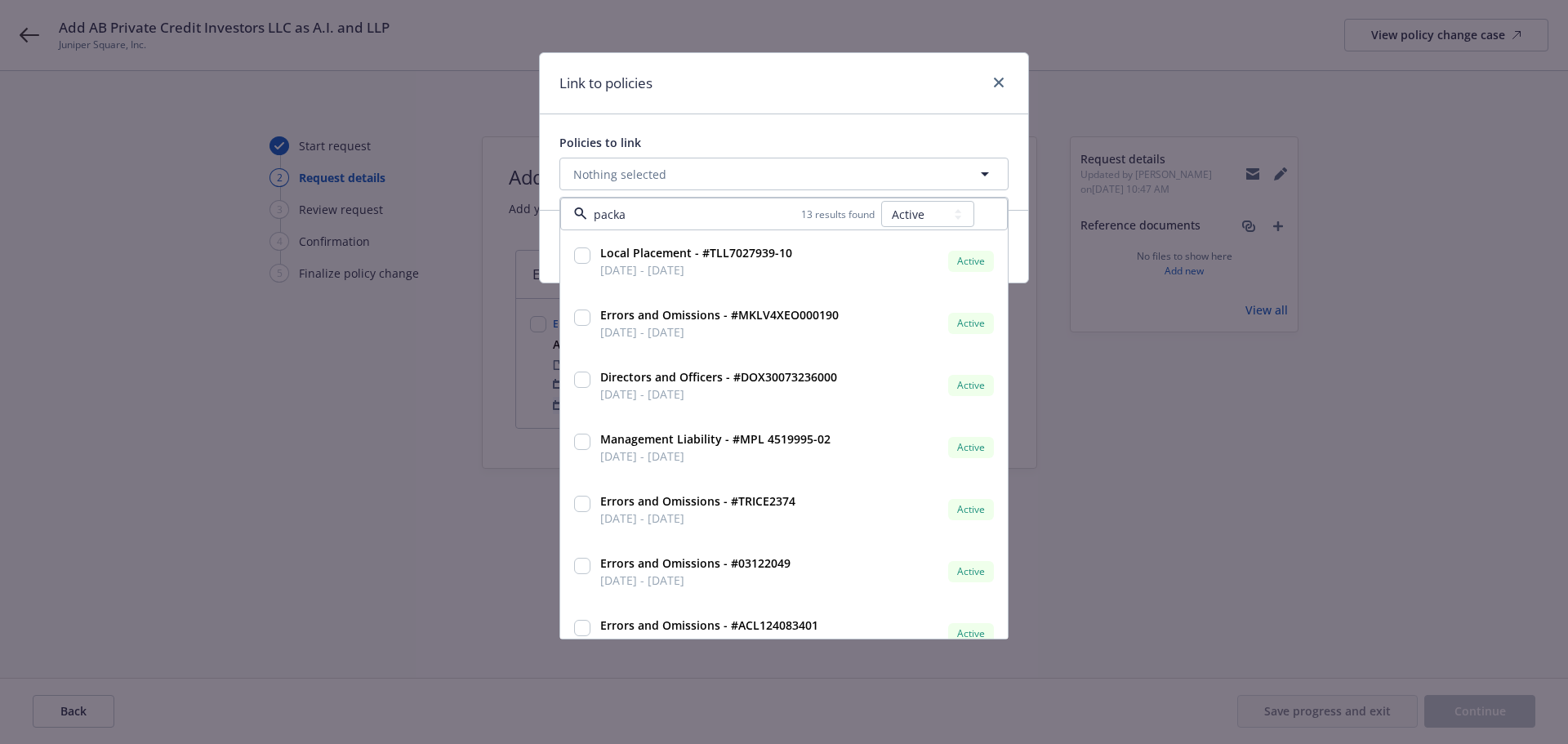
type input "packag"
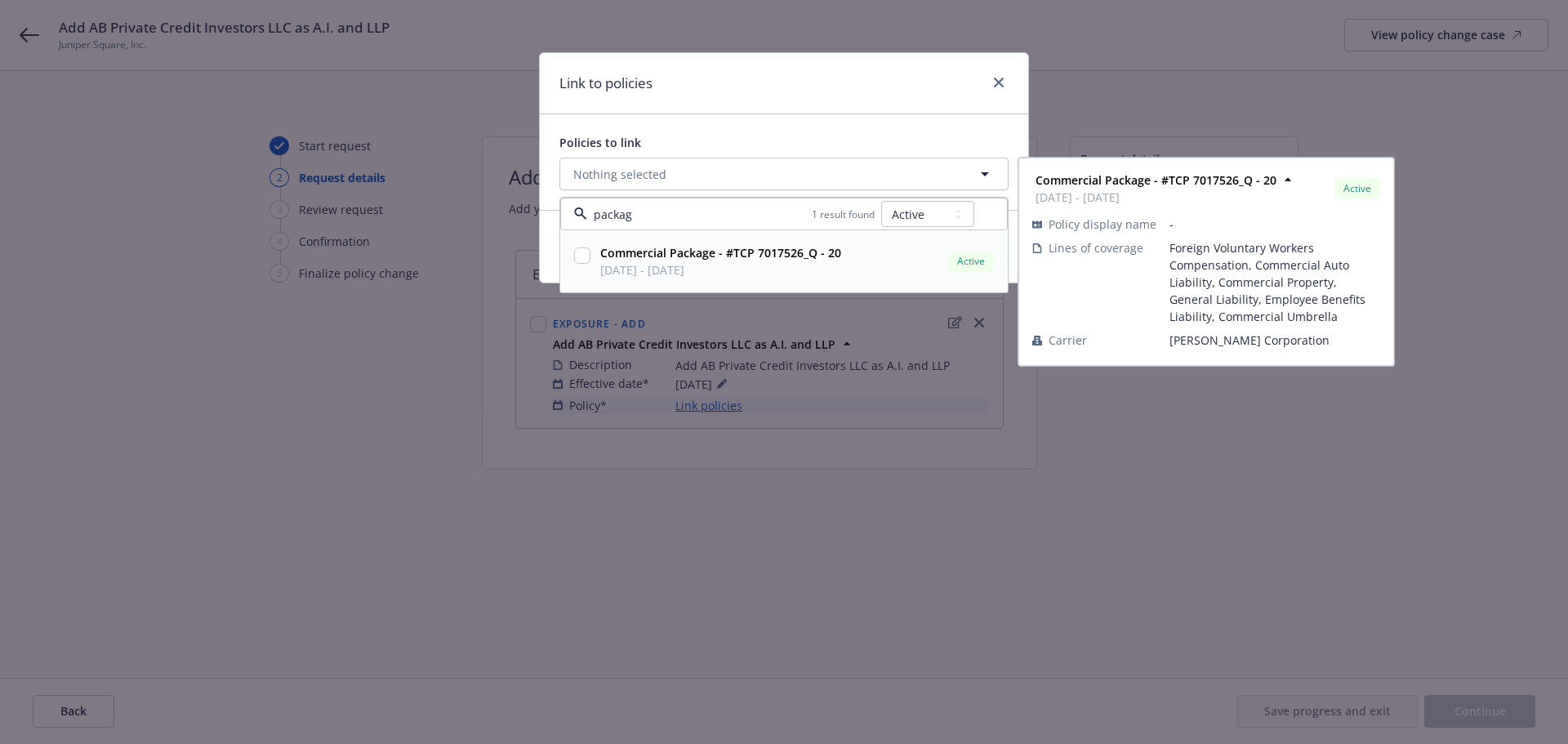
click at [585, 257] on input "checkbox" at bounding box center [582, 256] width 17 height 17
checkbox input "true"
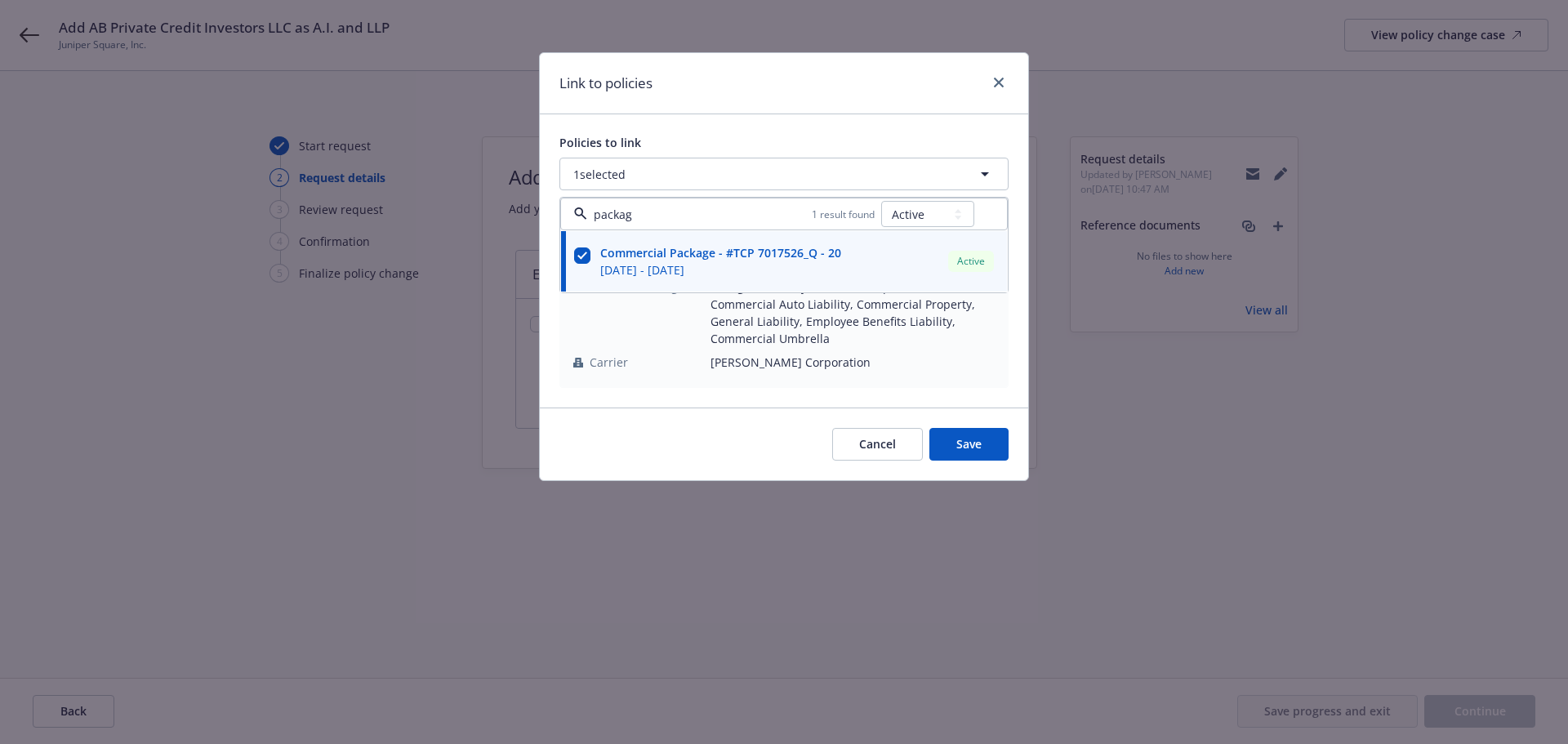
type input "packag"
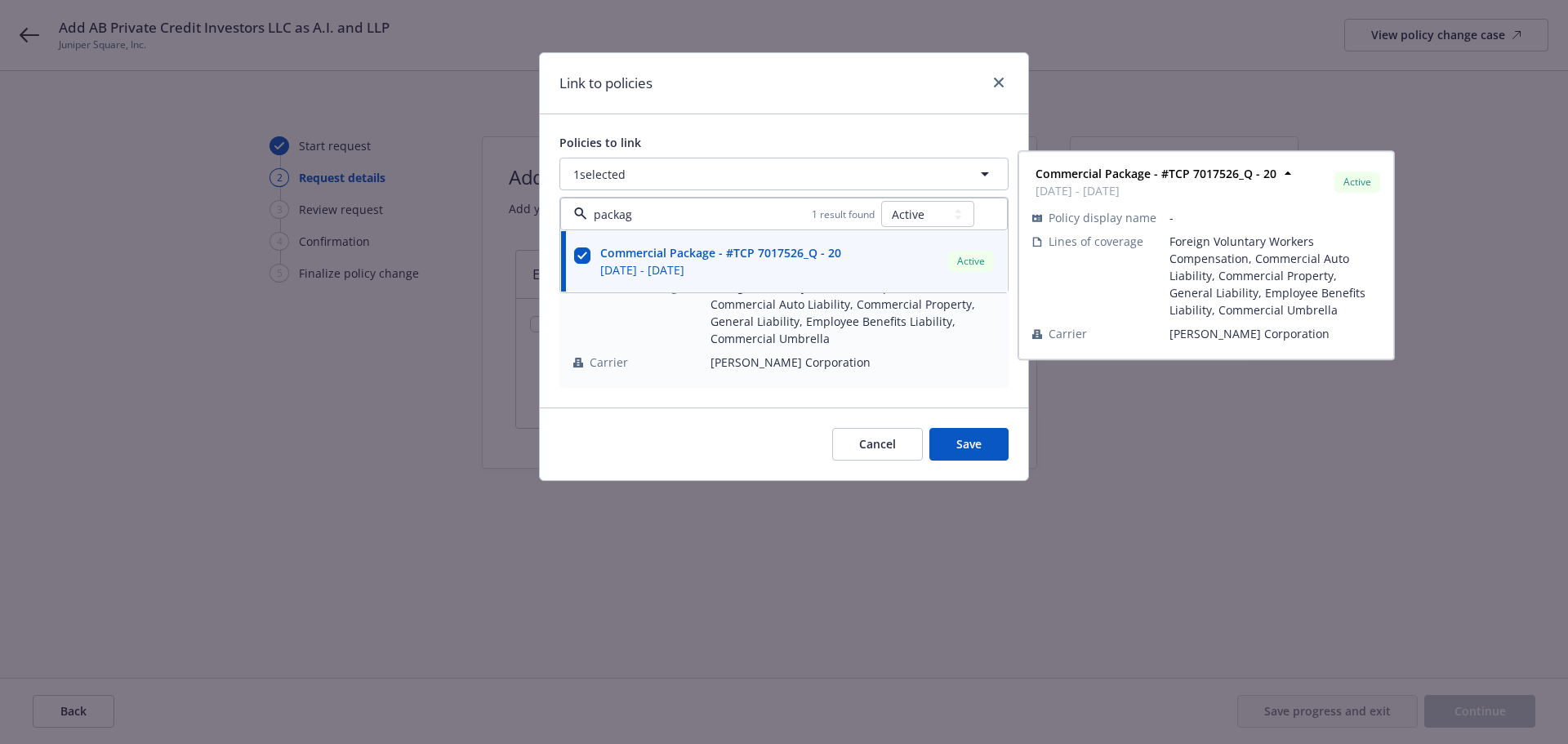
click at [694, 125] on div "Policies to link 1 selected packag 1 result found All Active Upcoming Expired C…" at bounding box center [784, 261] width 488 height 293
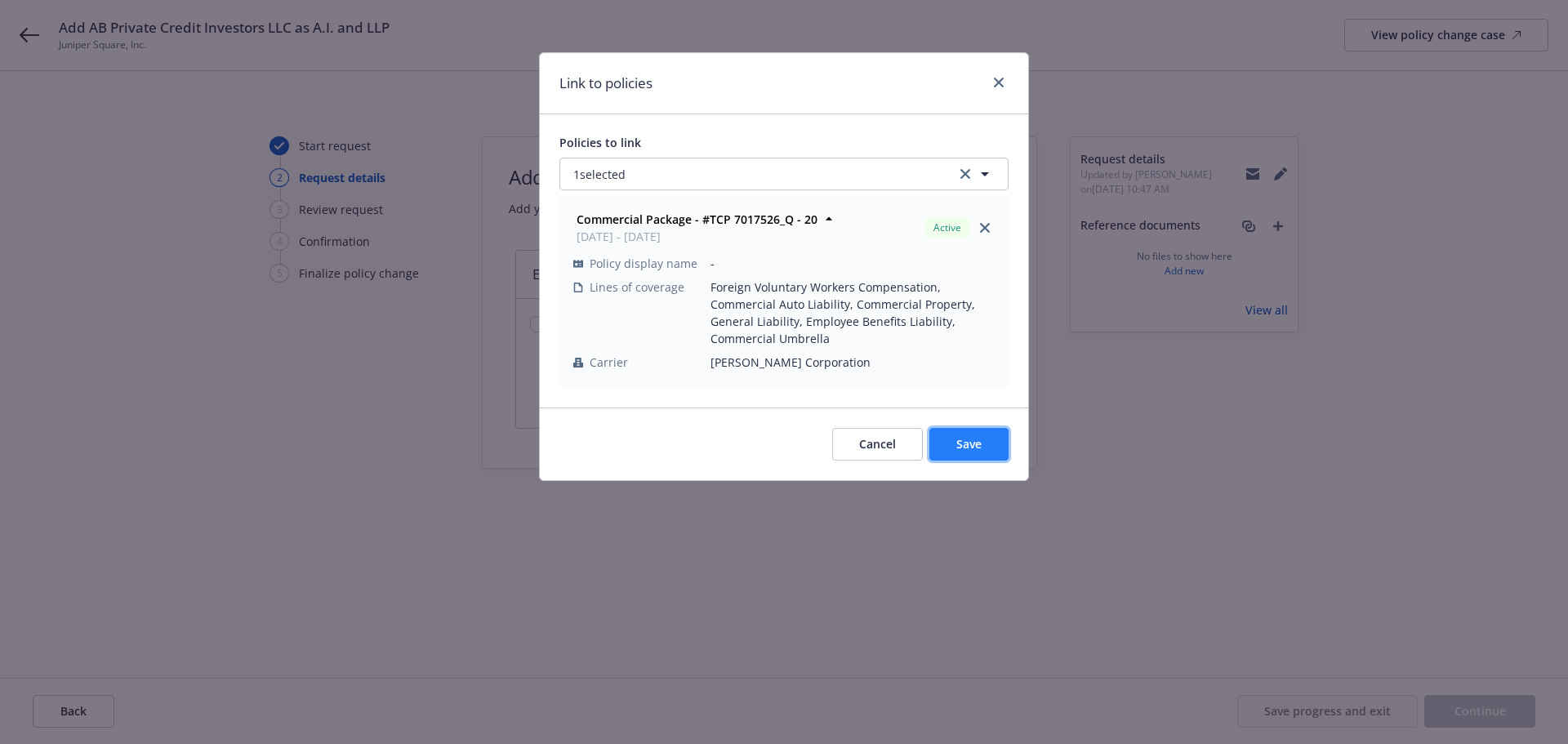
click at [967, 460] on button "Save" at bounding box center [968, 444] width 79 height 33
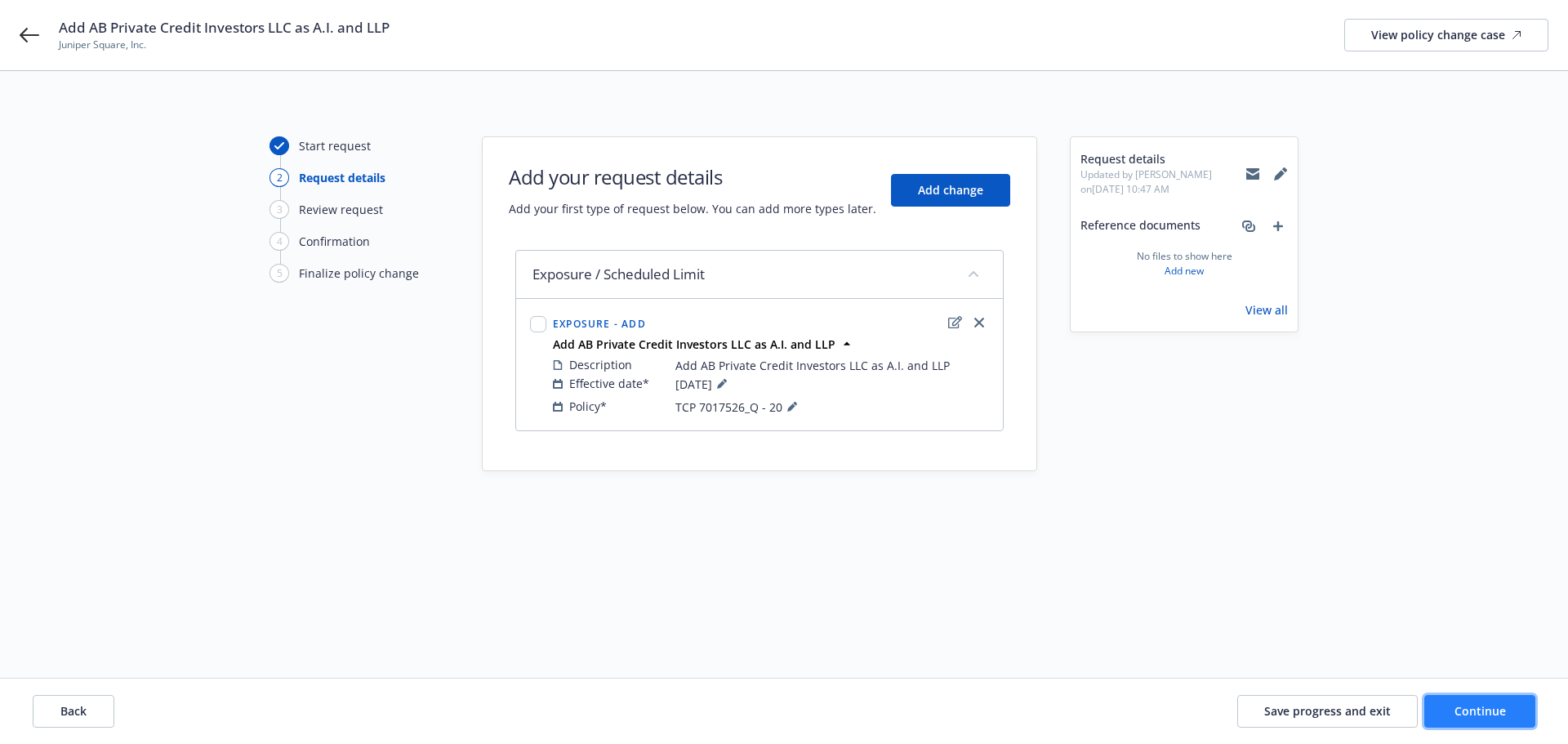
click at [1472, 716] on span "Continue" at bounding box center [1479, 711] width 52 height 16
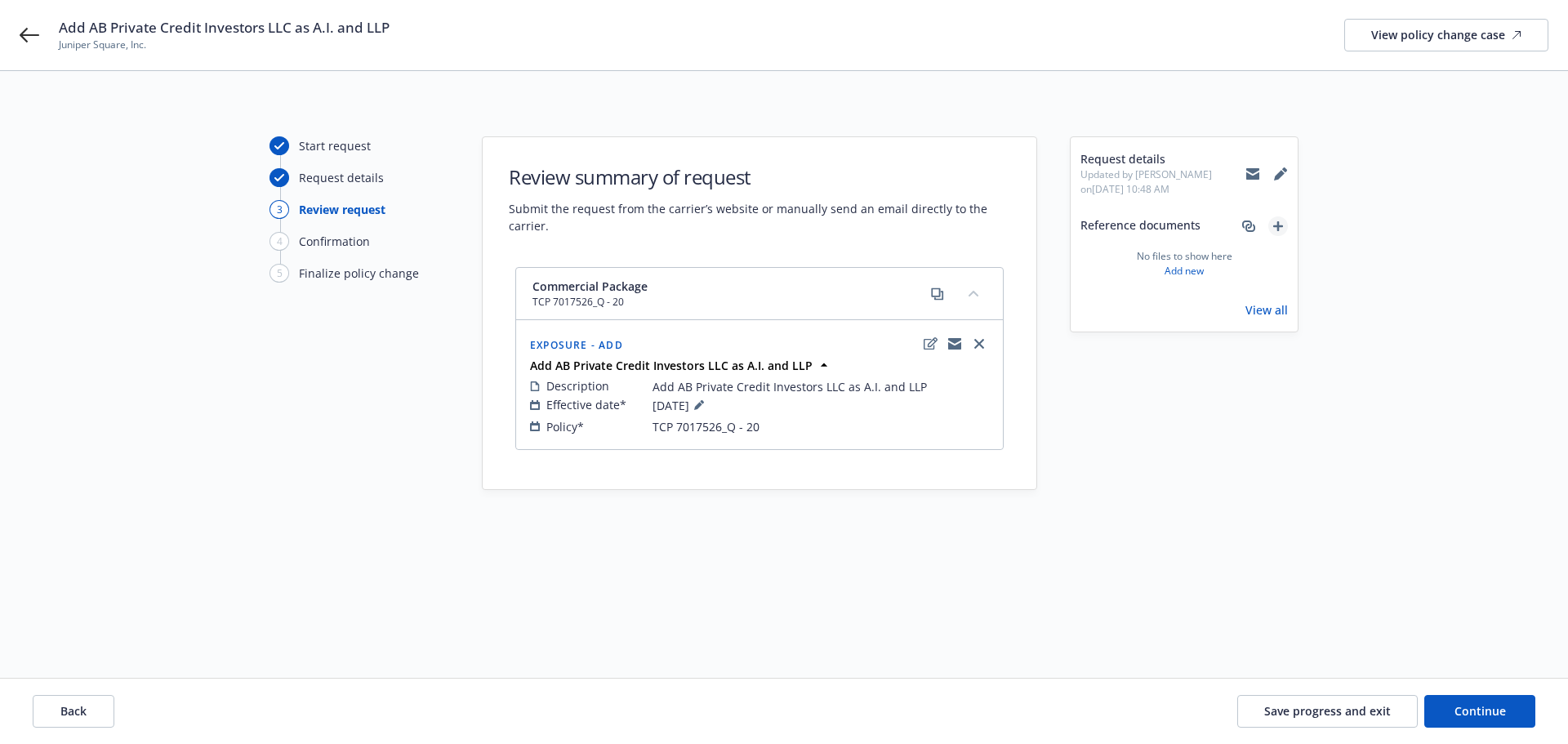
click at [1280, 224] on icon "add" at bounding box center [1277, 226] width 10 height 10
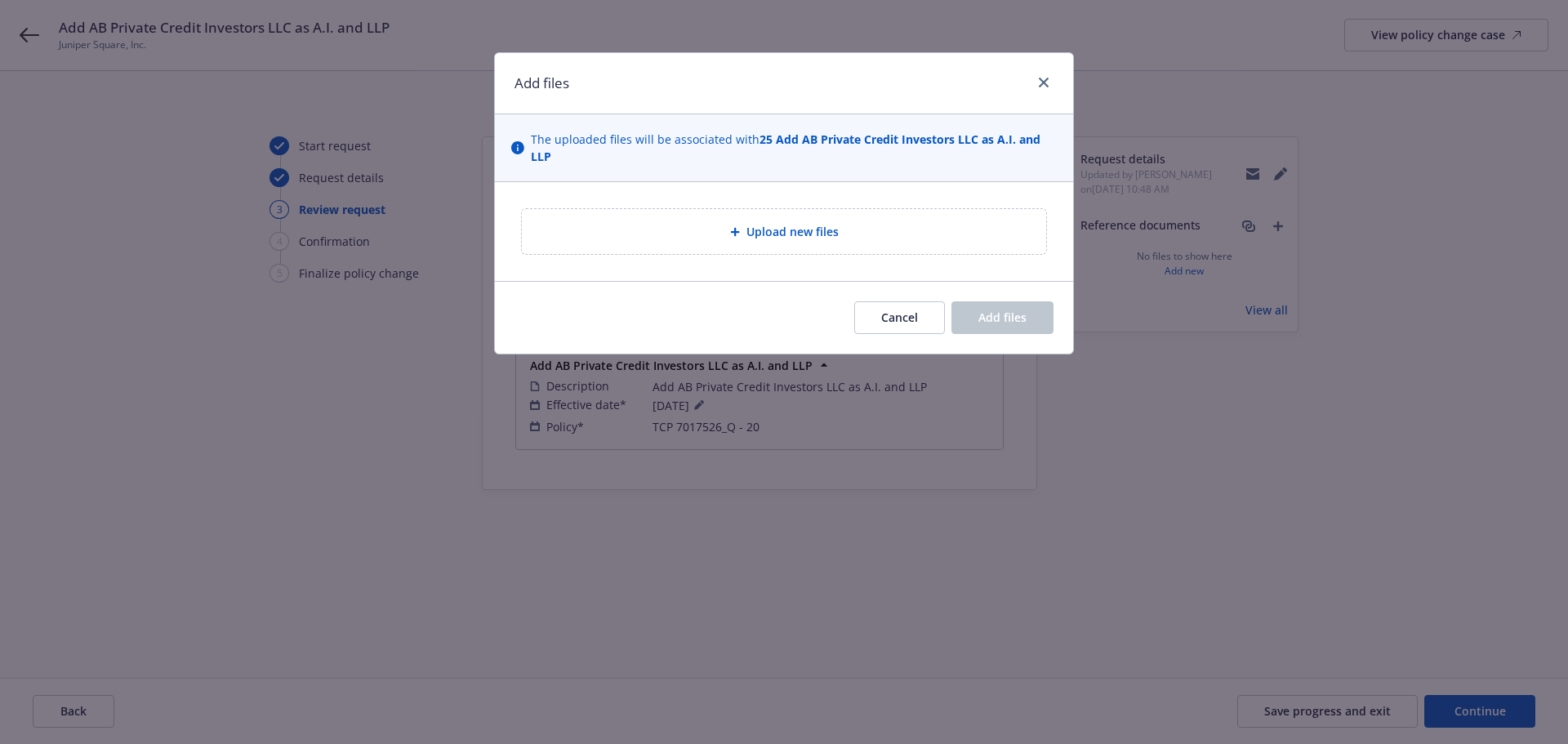
type textarea "x"
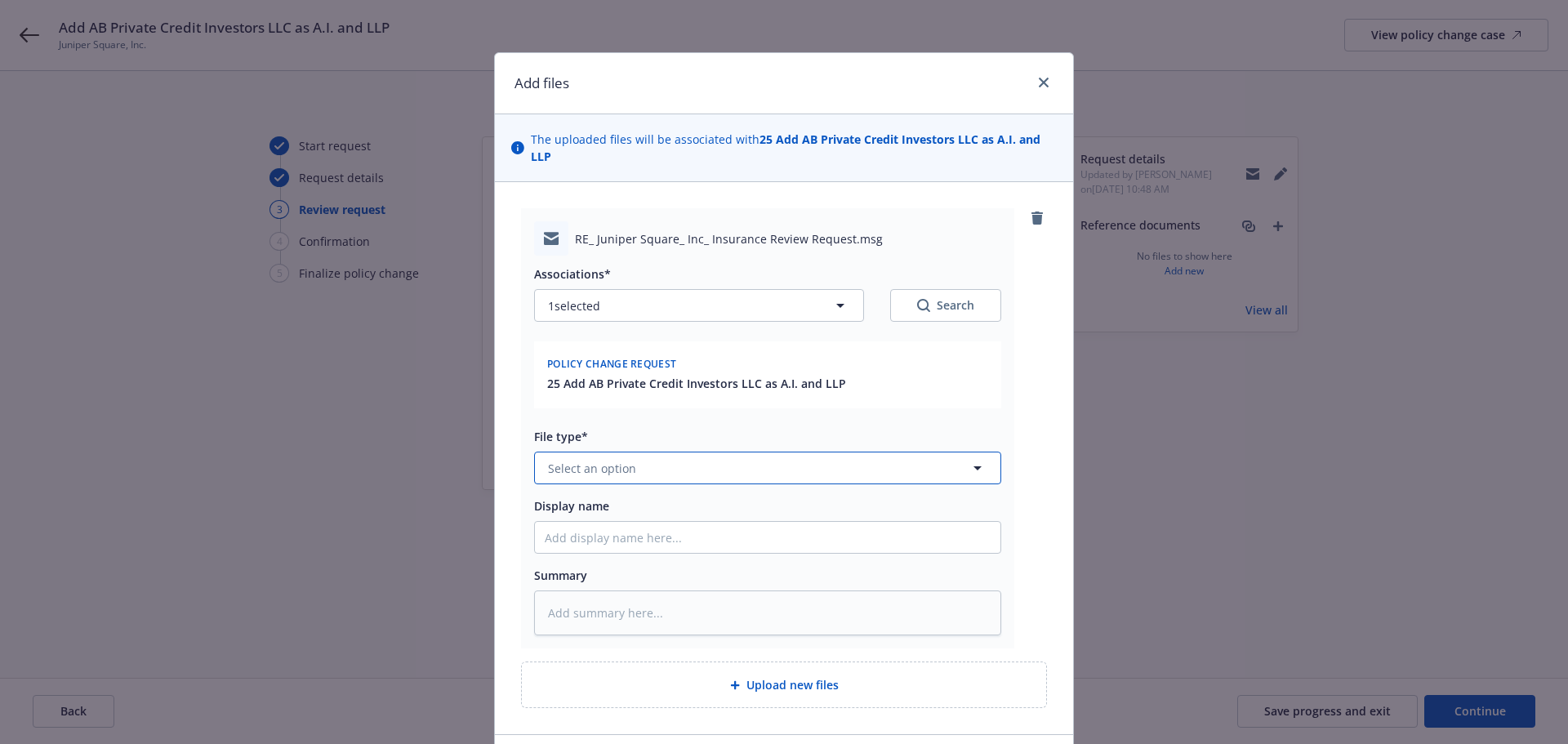
click at [669, 463] on button "Select an option" at bounding box center [767, 467] width 467 height 33
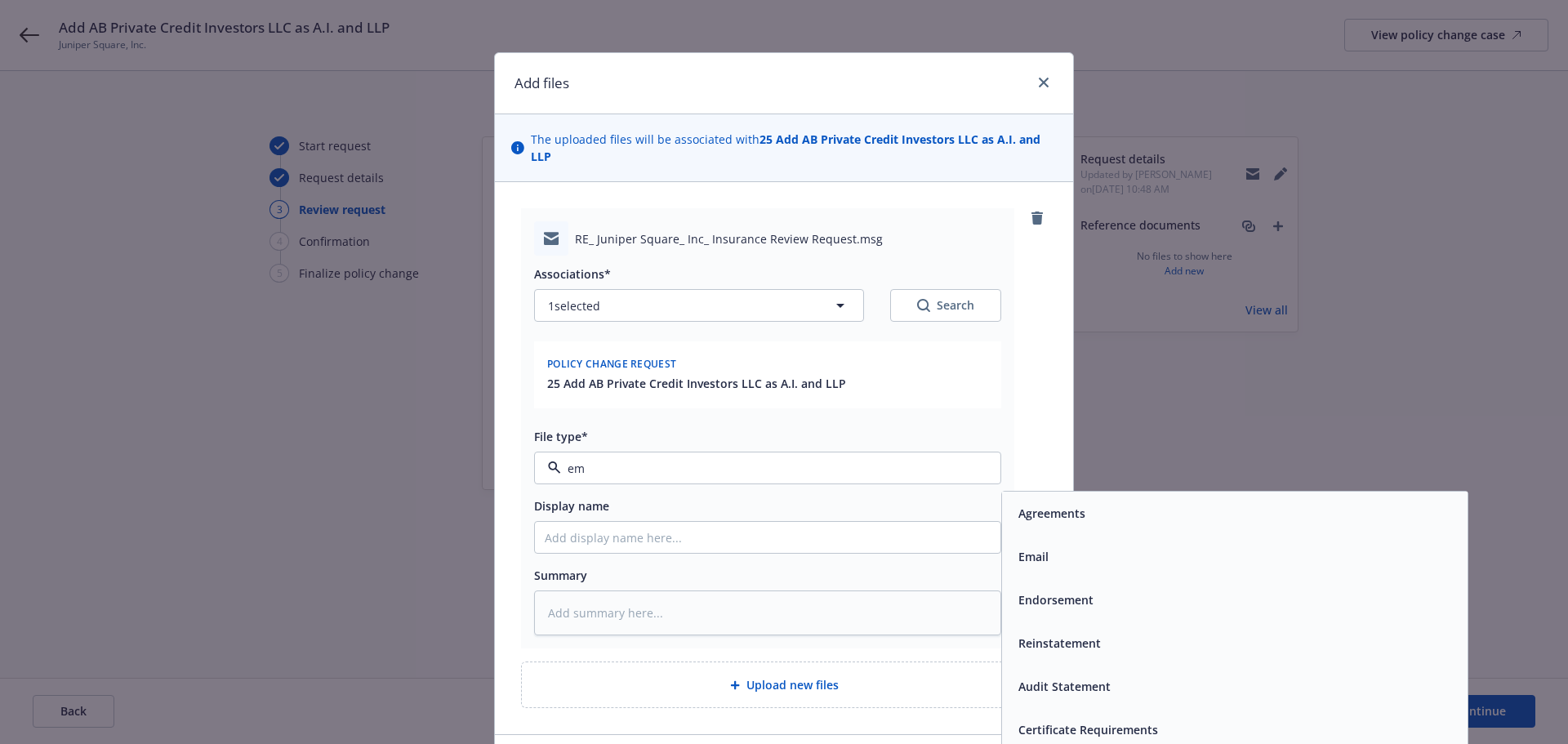
type input "ema"
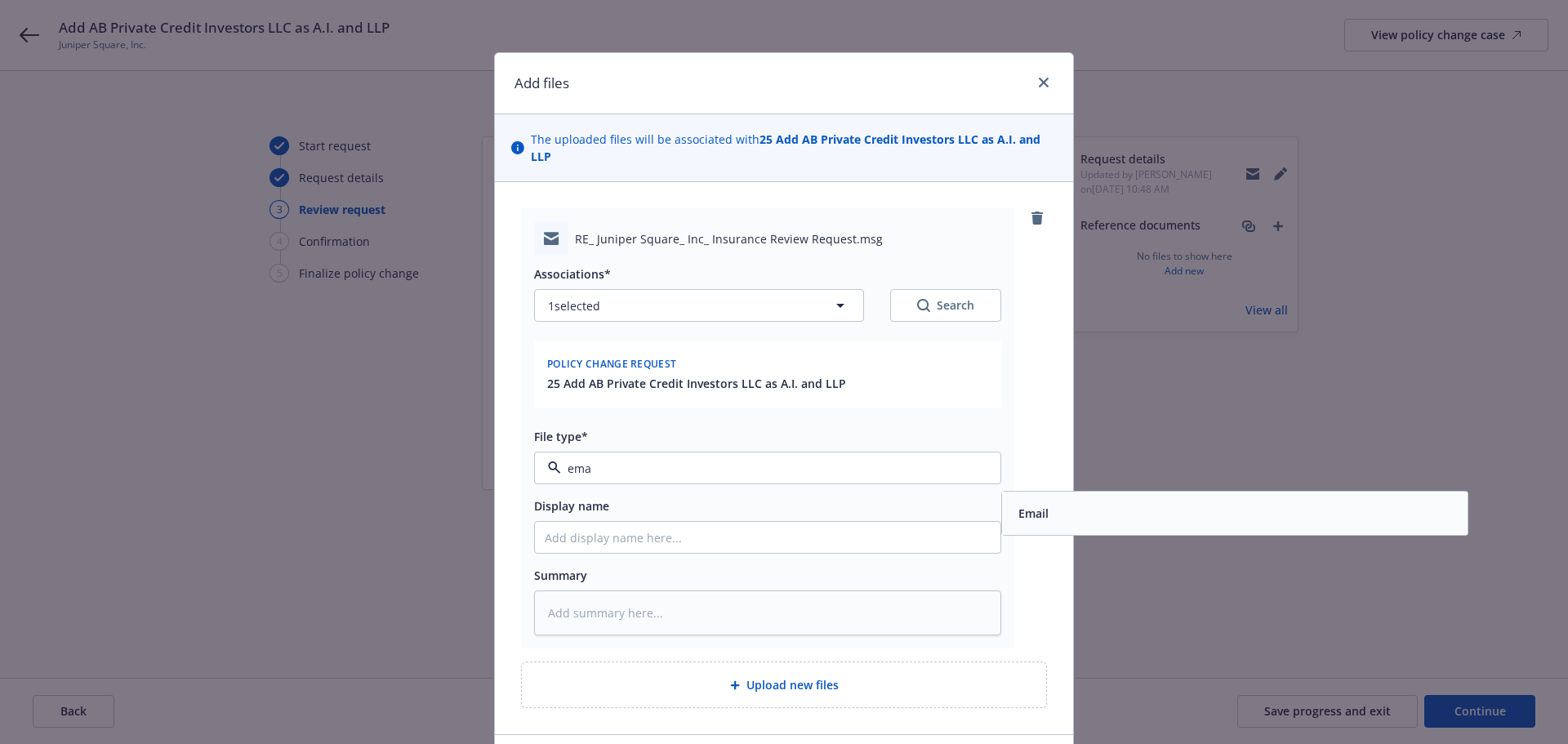
click at [1029, 509] on div "Email" at bounding box center [1032, 513] width 40 height 24
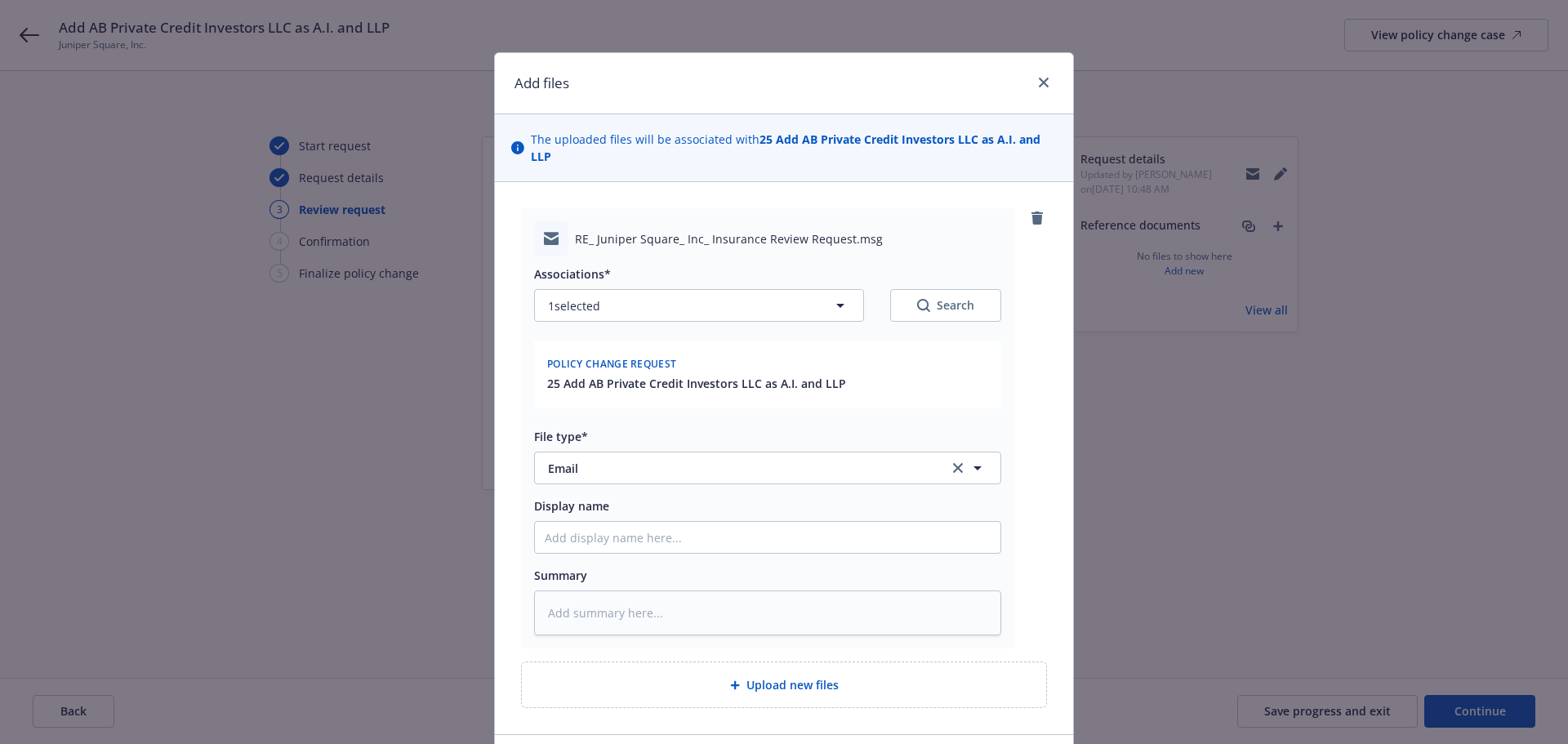
click at [1025, 573] on div "RE_ Juniper Square_ Inc_ Insurance Review Request.msg Associations* 1 selected …" at bounding box center [783, 428] width 526 height 440
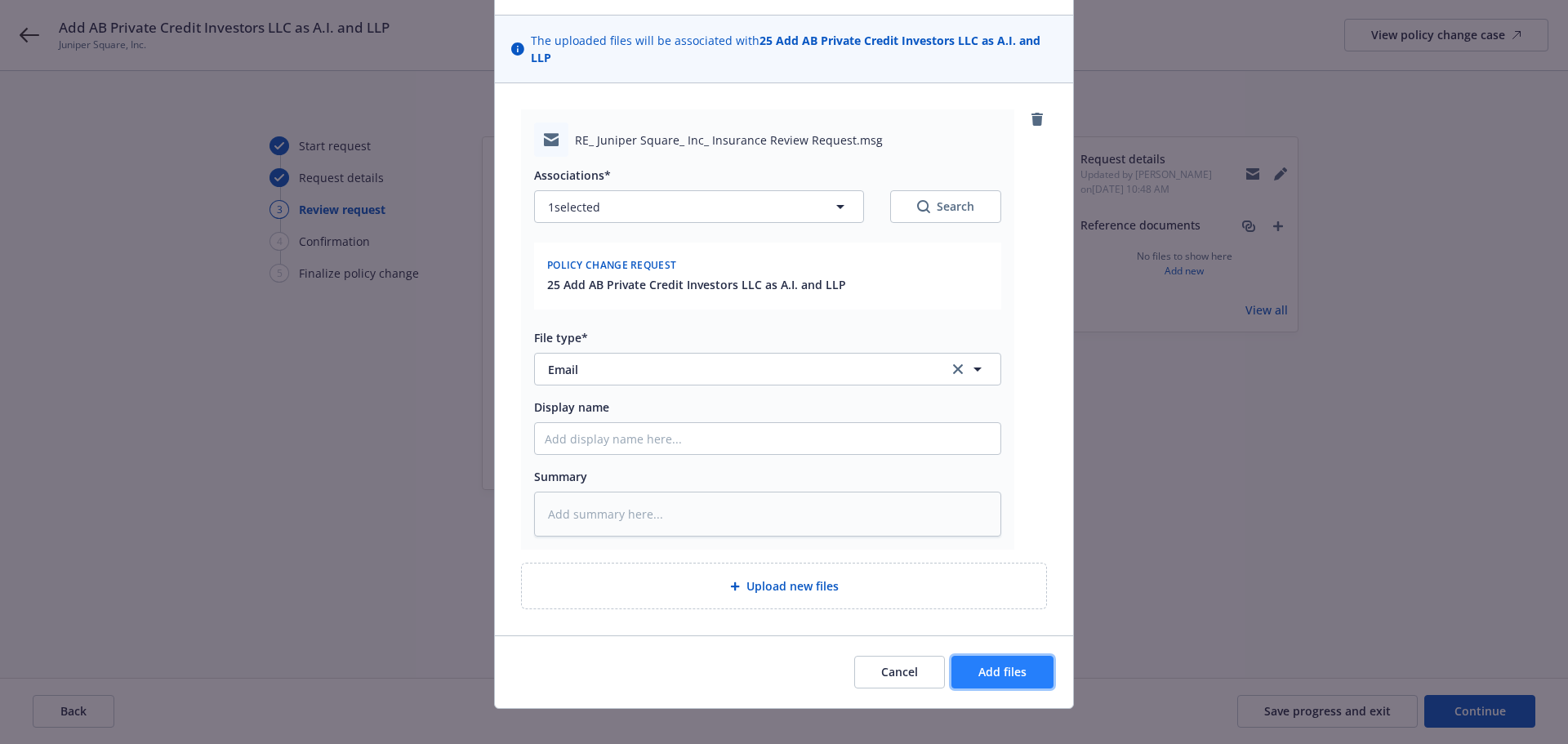
click at [1012, 664] on span "Add files" at bounding box center [1002, 672] width 48 height 16
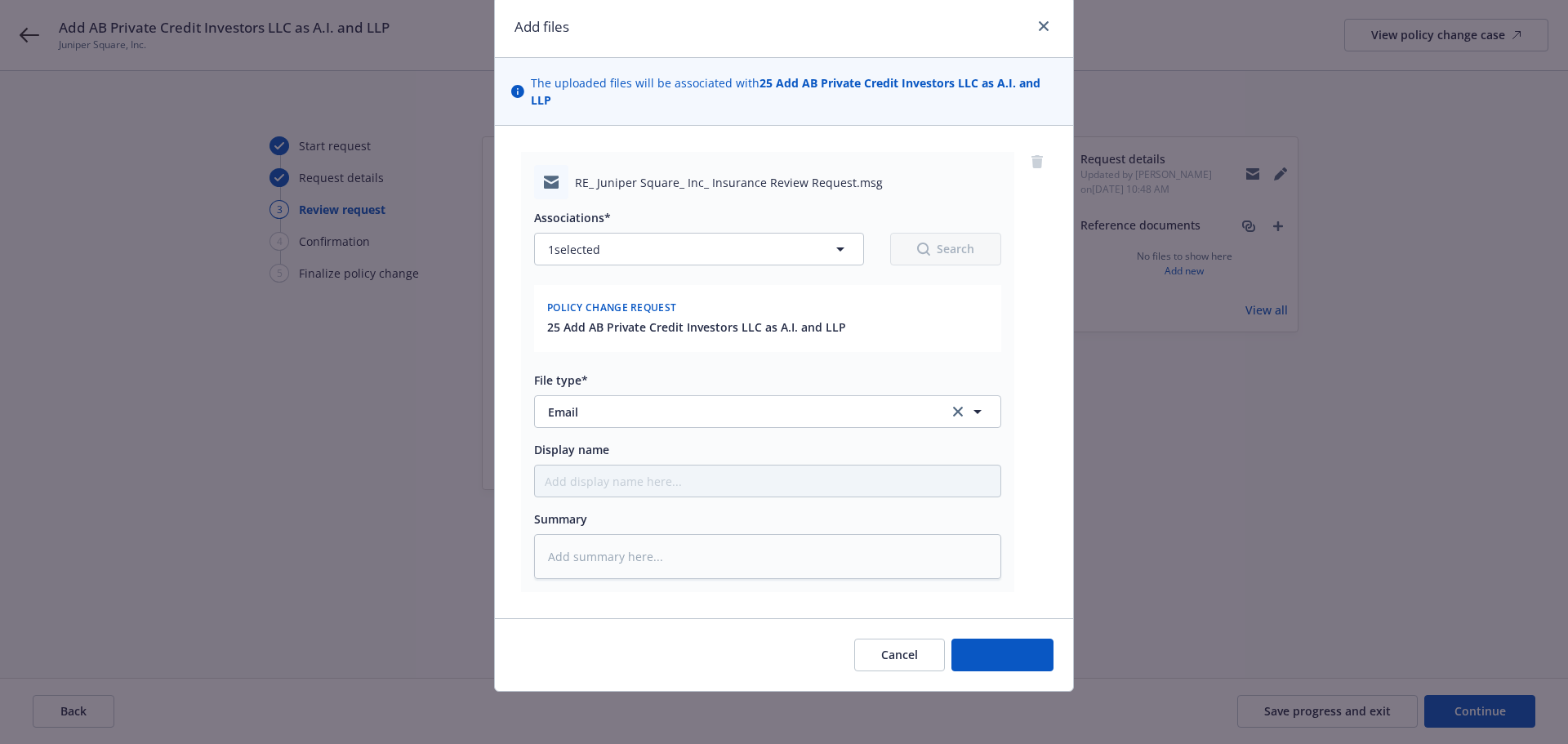
scroll to position [40, 0]
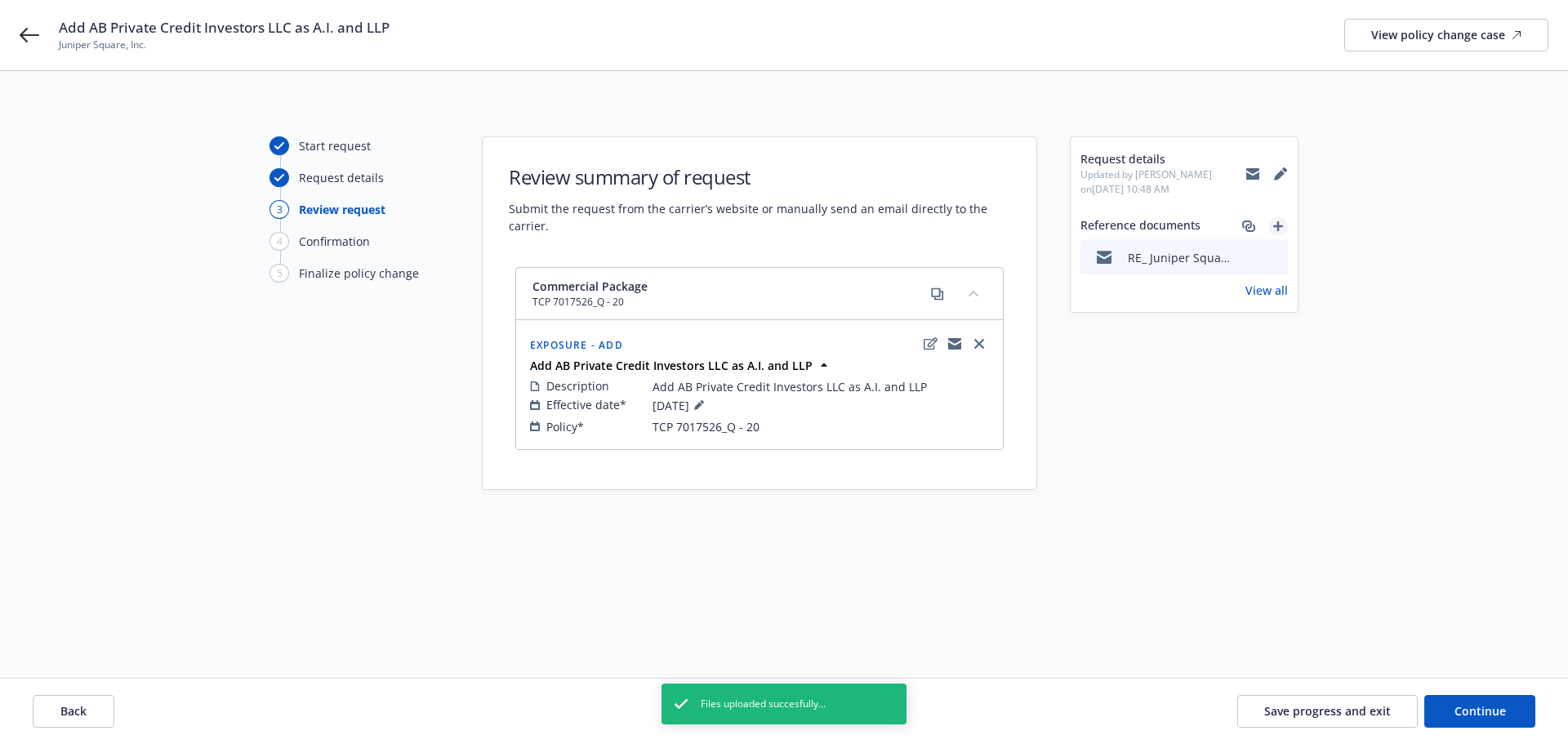
click at [1282, 224] on icon "add" at bounding box center [1277, 226] width 10 height 10
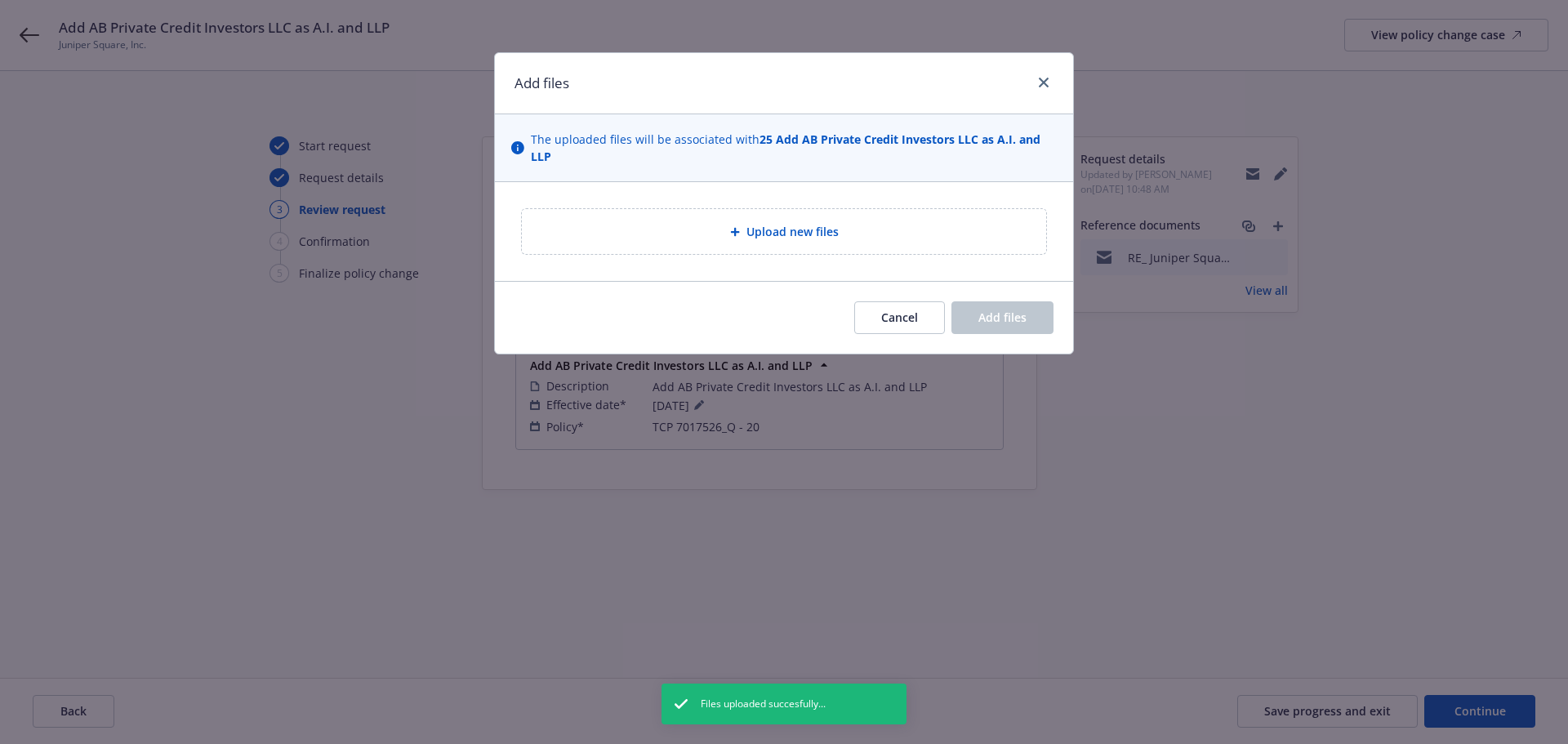
type textarea "x"
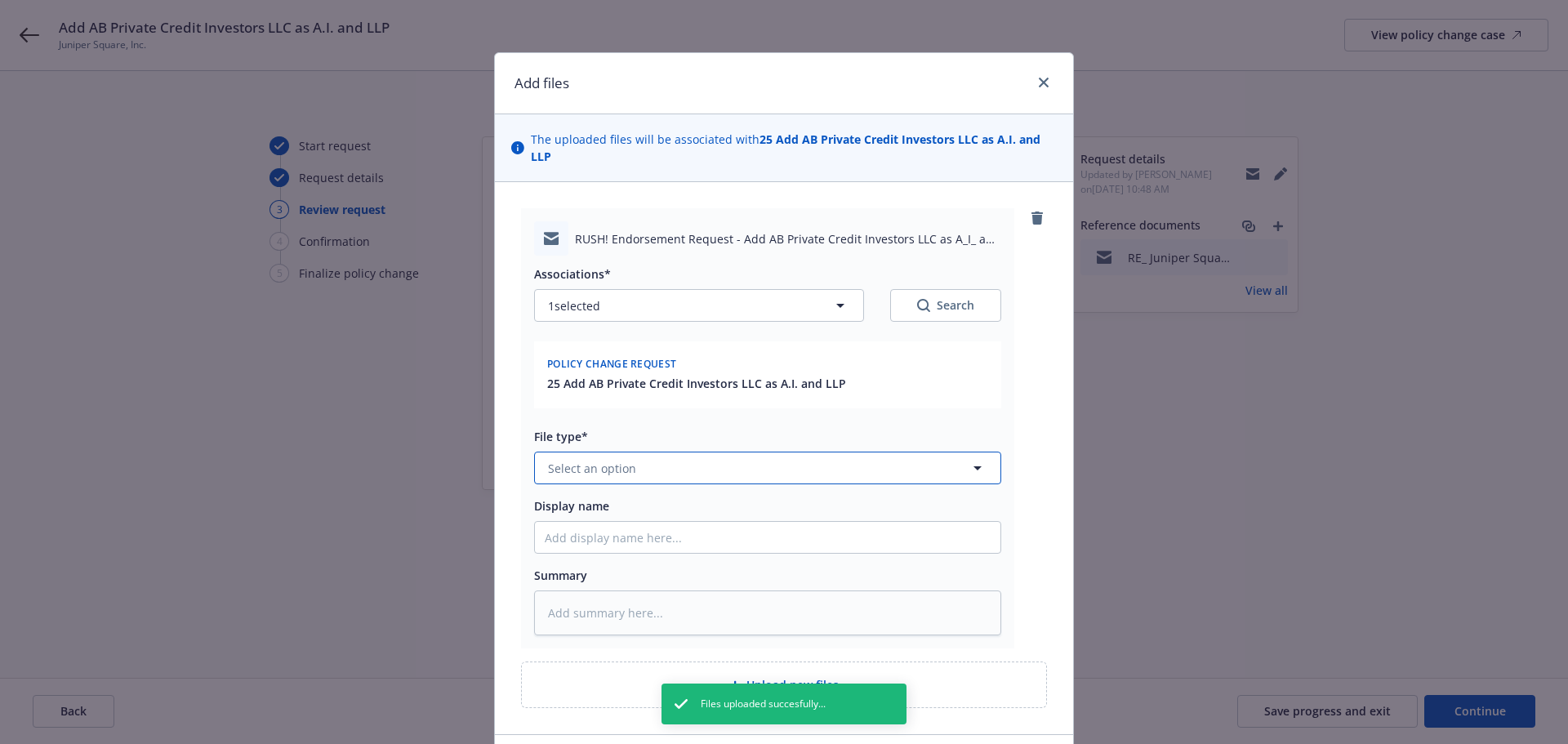
click at [620, 460] on span "Select an option" at bounding box center [592, 469] width 88 height 18
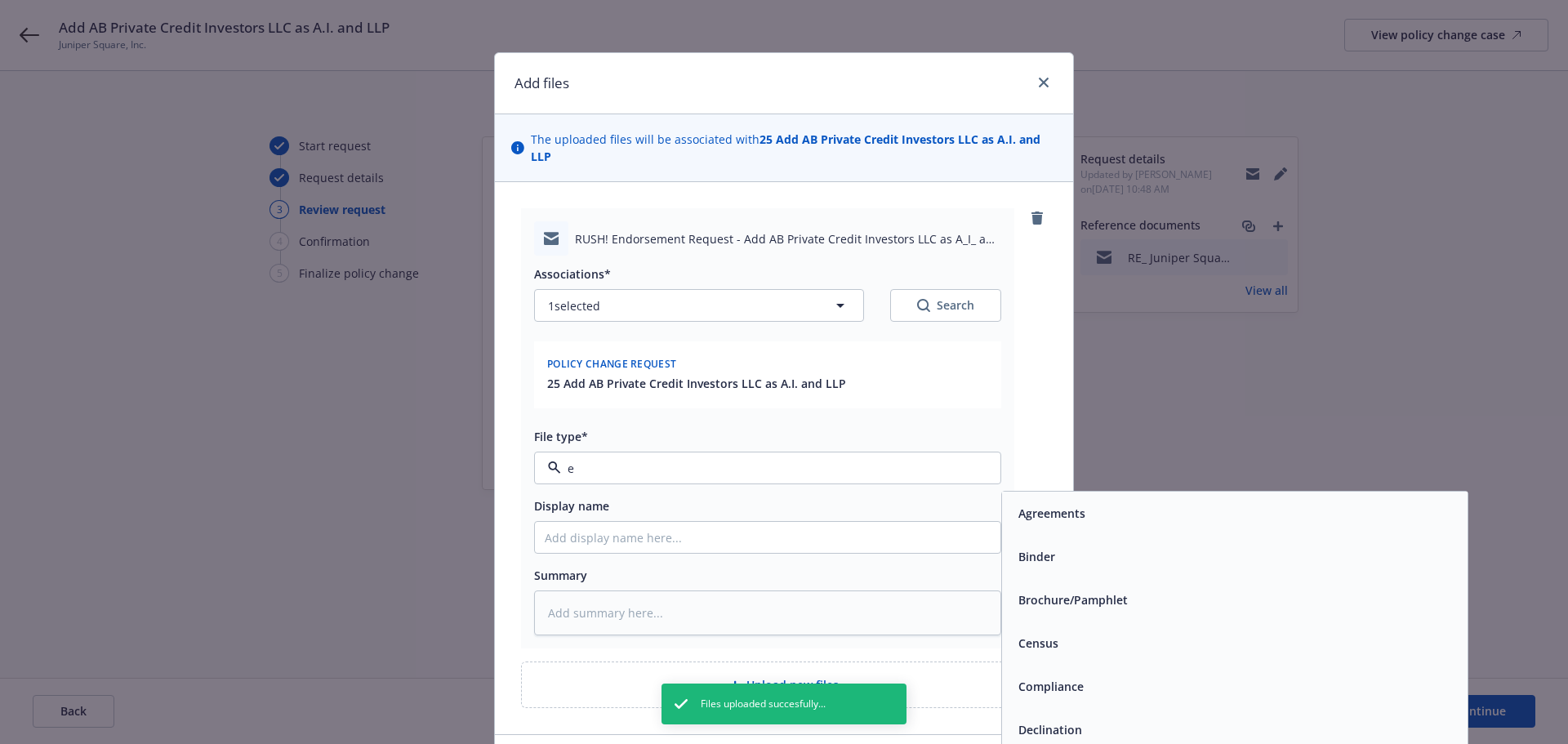
type input "em"
type textarea "x"
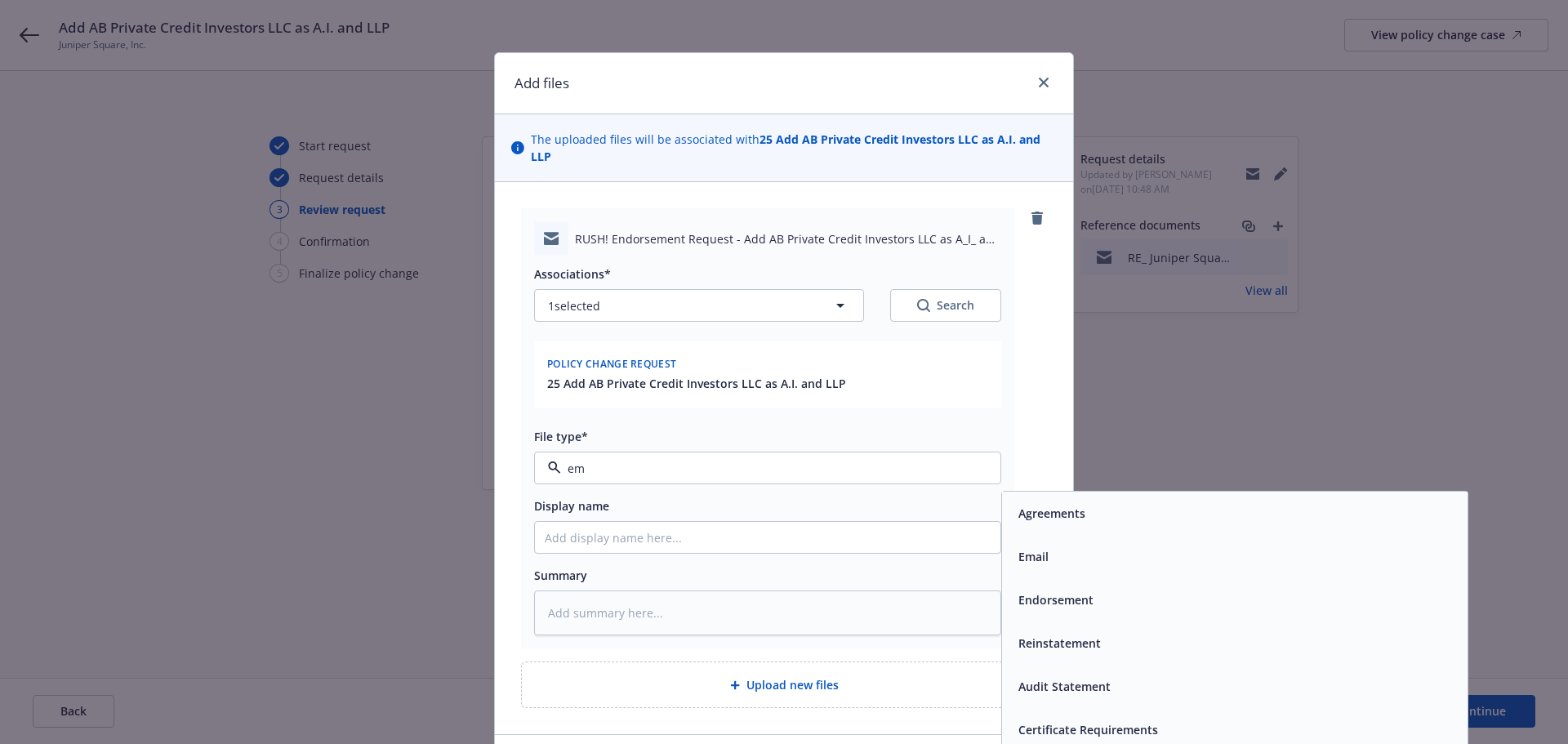
type input "ema"
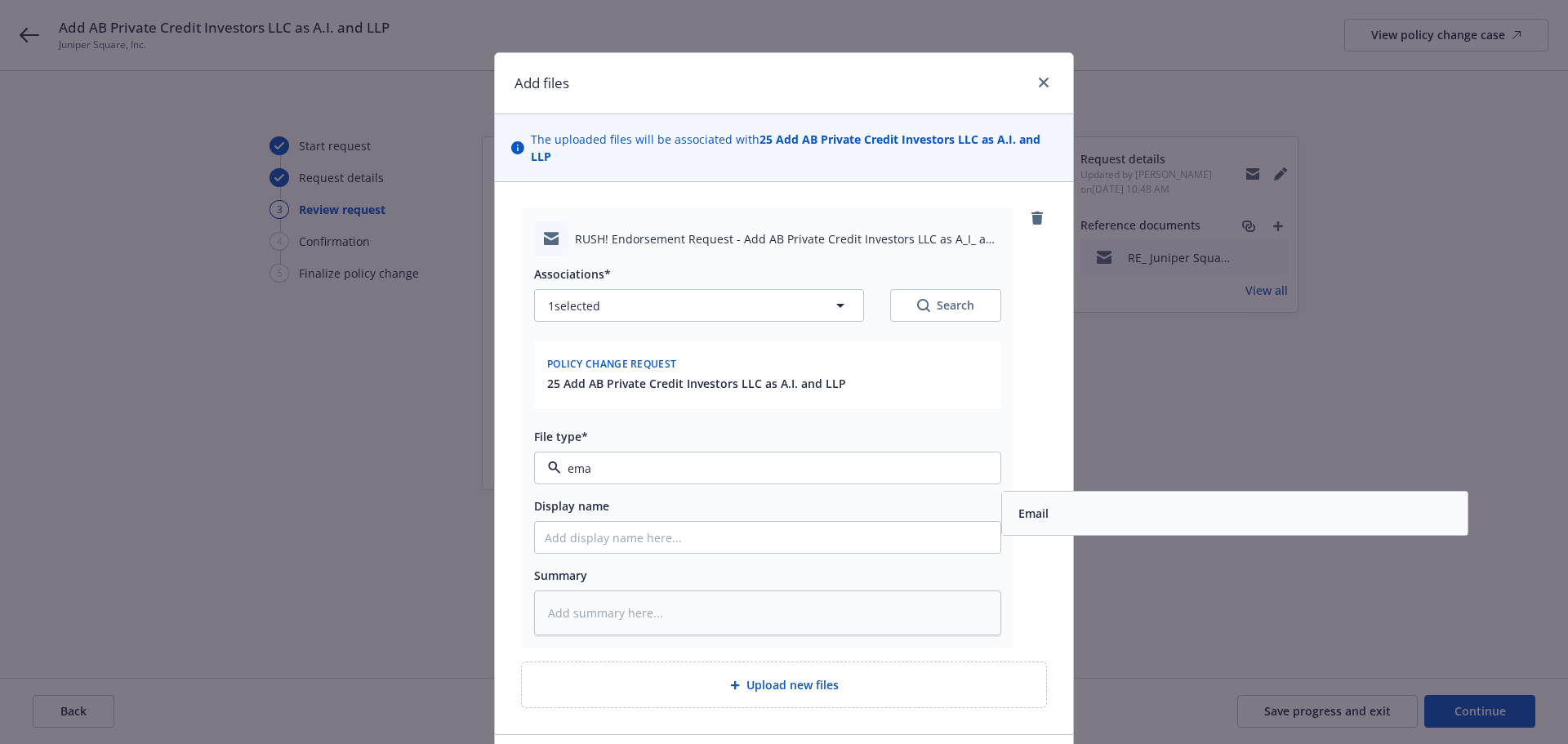
click at [1057, 512] on div "Email" at bounding box center [1234, 513] width 465 height 43
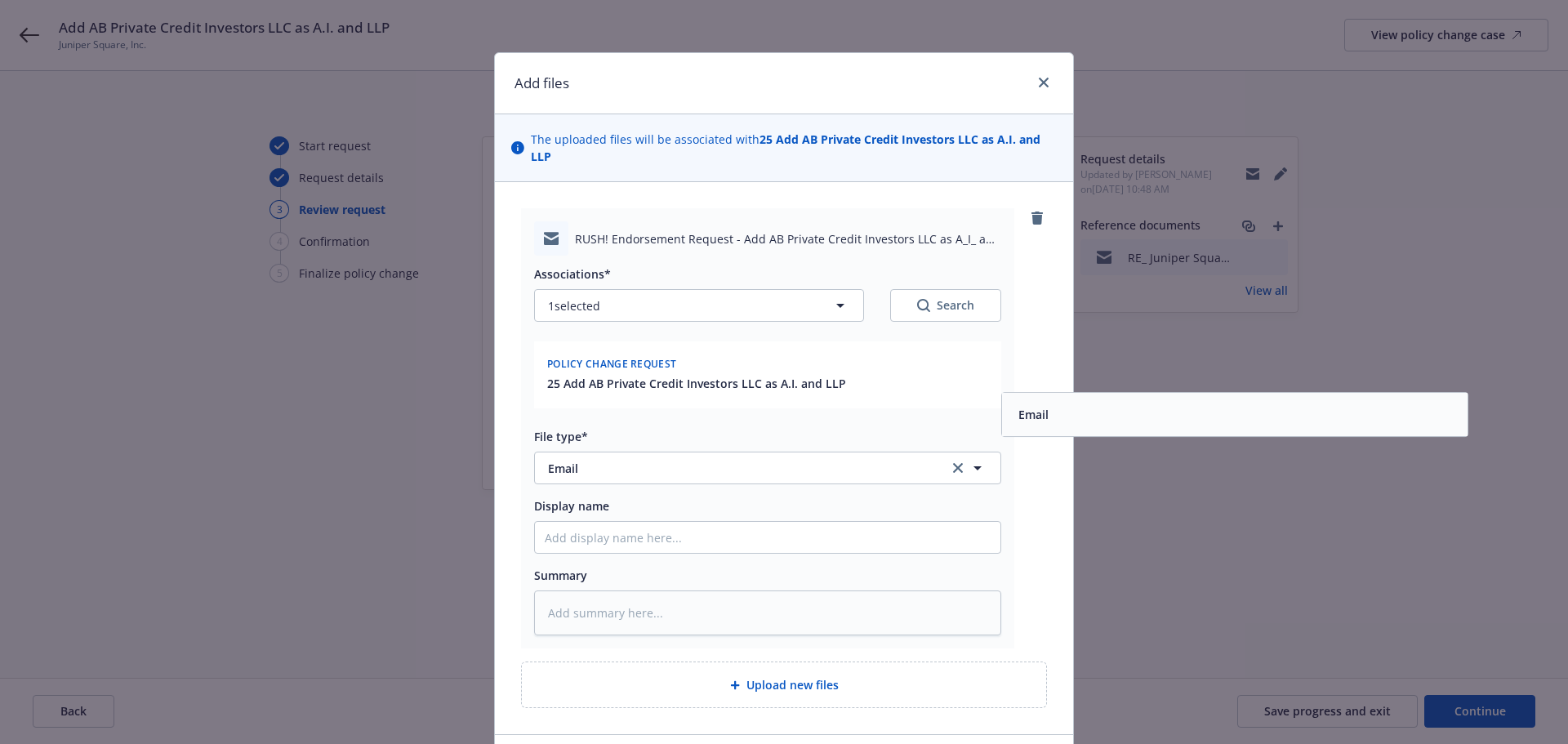
click at [1044, 542] on div "RUSH! Endorsement Request - Add AB Private Credit Investors LLC as A_I_ and LLP…" at bounding box center [784, 458] width 578 height 553
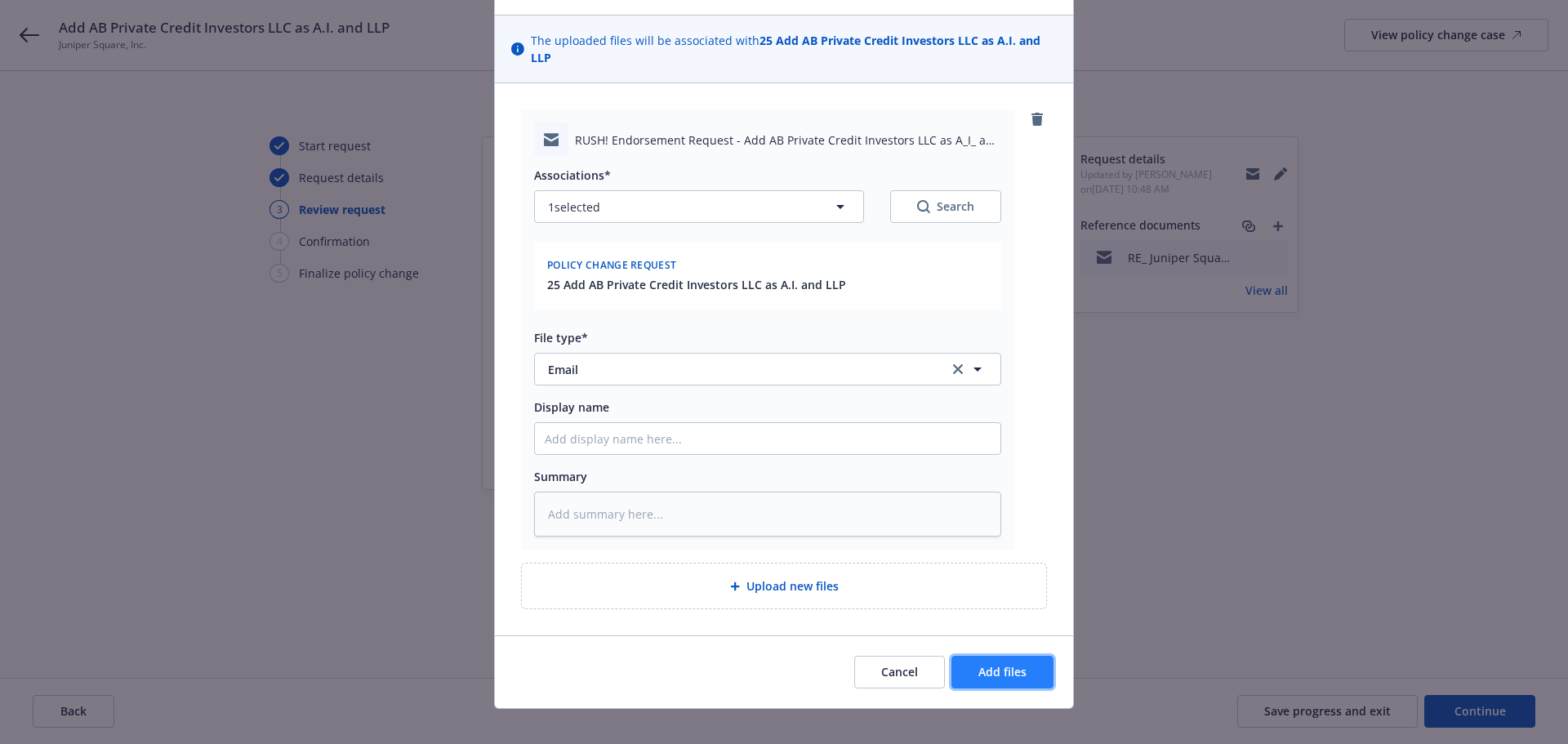
click at [1011, 664] on span "Add files" at bounding box center [1002, 672] width 48 height 16
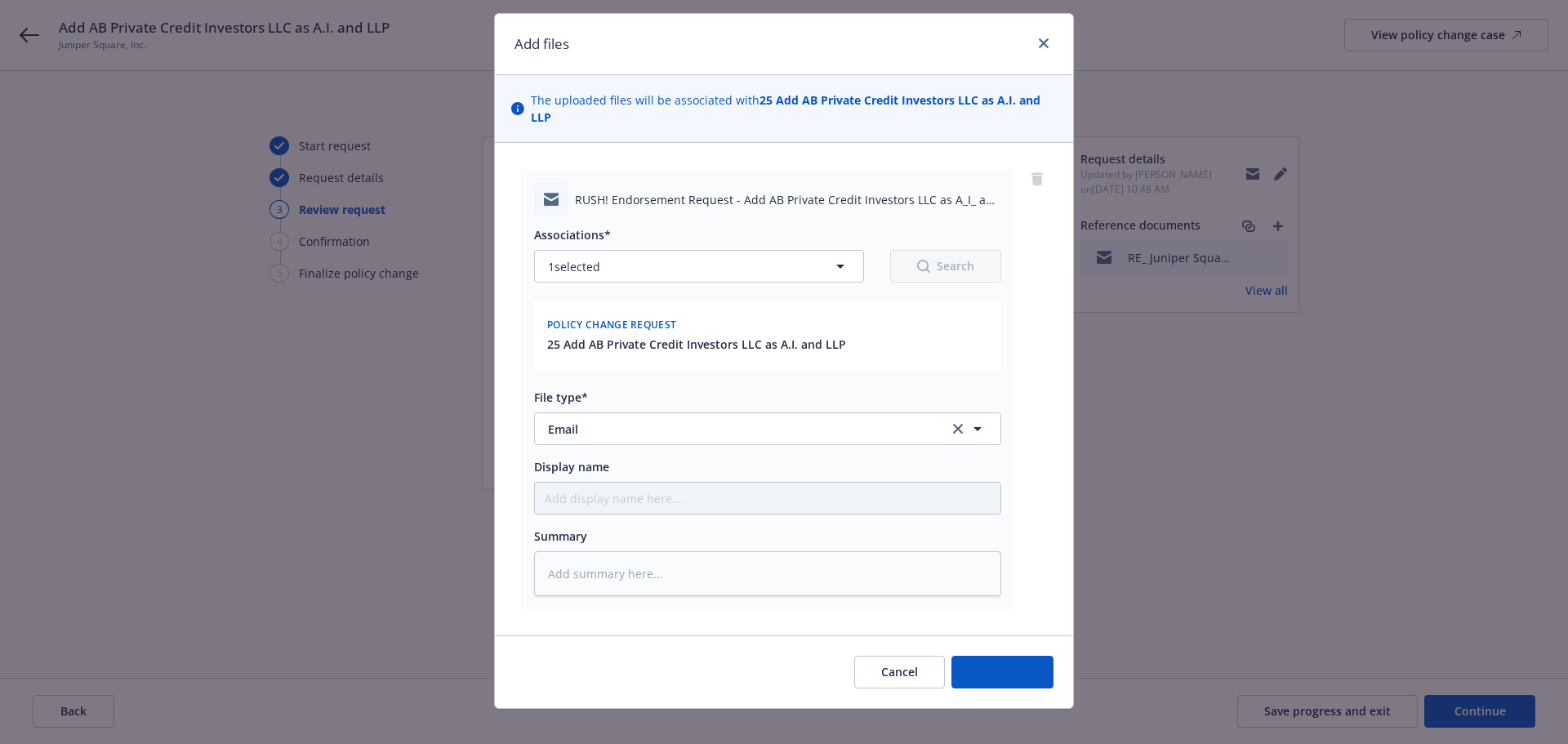
type textarea "x"
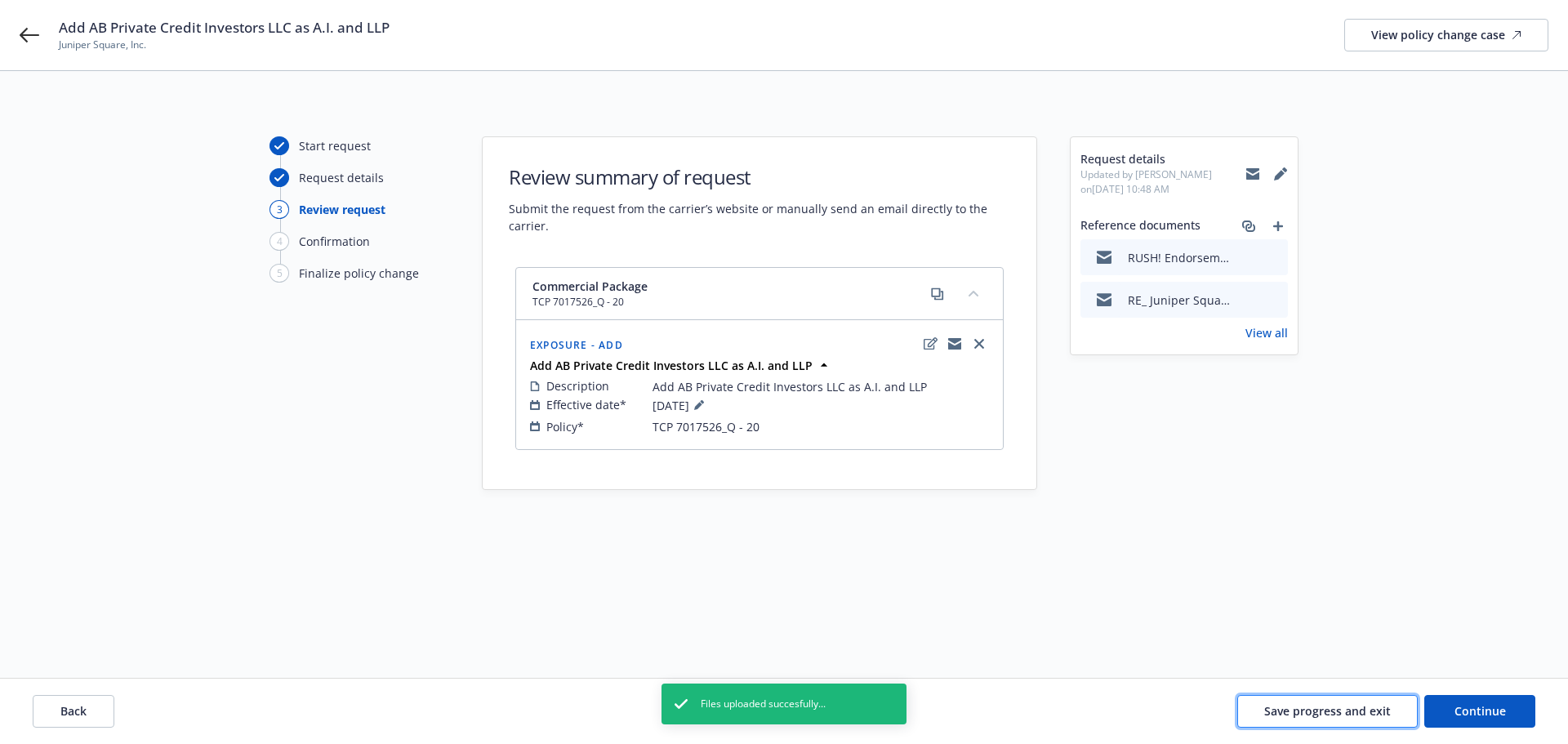
click at [1316, 706] on span "Save progress and exit" at bounding box center [1327, 711] width 126 height 16
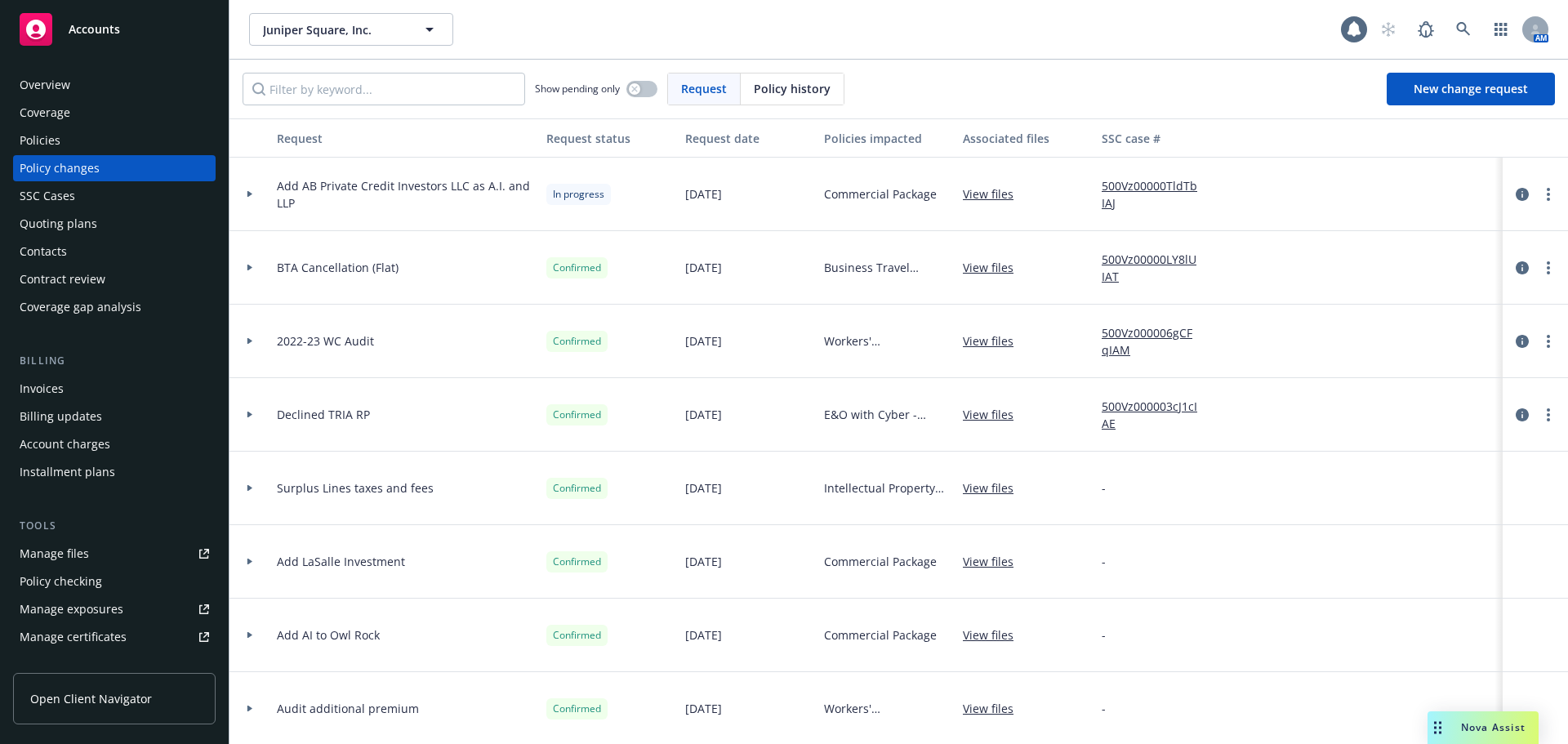
click at [146, 41] on div "Accounts" at bounding box center [114, 29] width 190 height 33
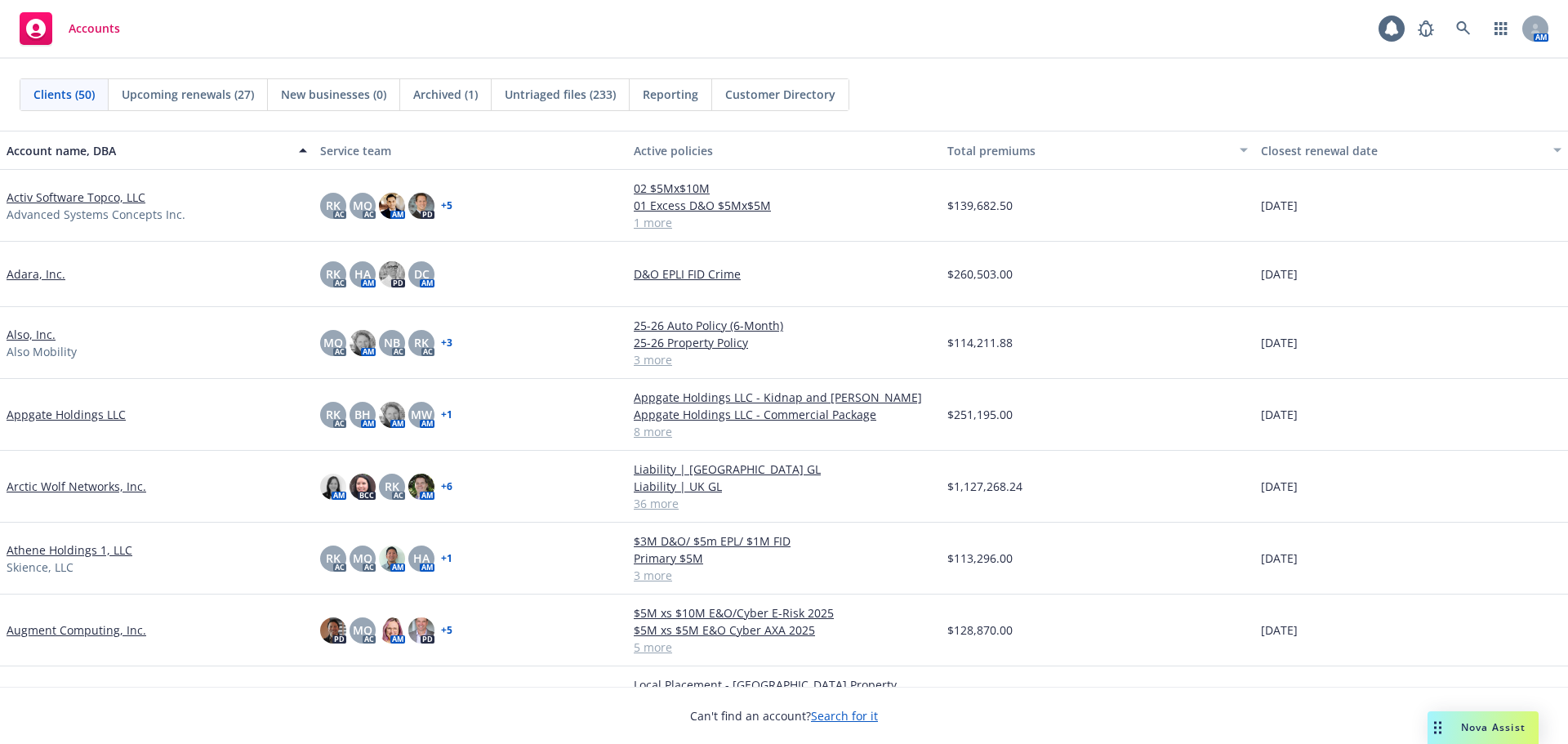
click at [114, 552] on link "Athene Holdings 1, LLC" at bounding box center [68, 551] width 126 height 18
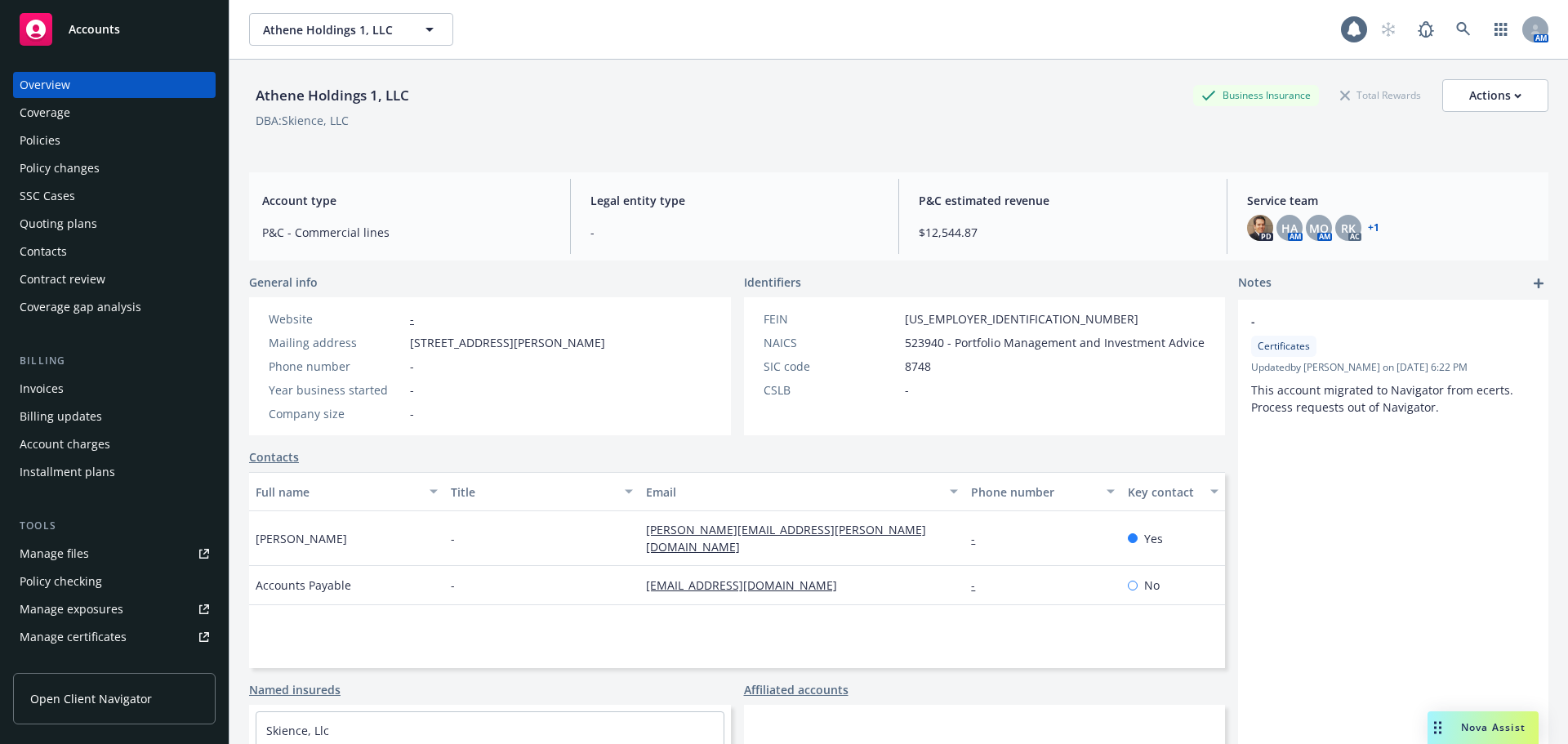
click at [145, 150] on div "Policies" at bounding box center [114, 141] width 190 height 26
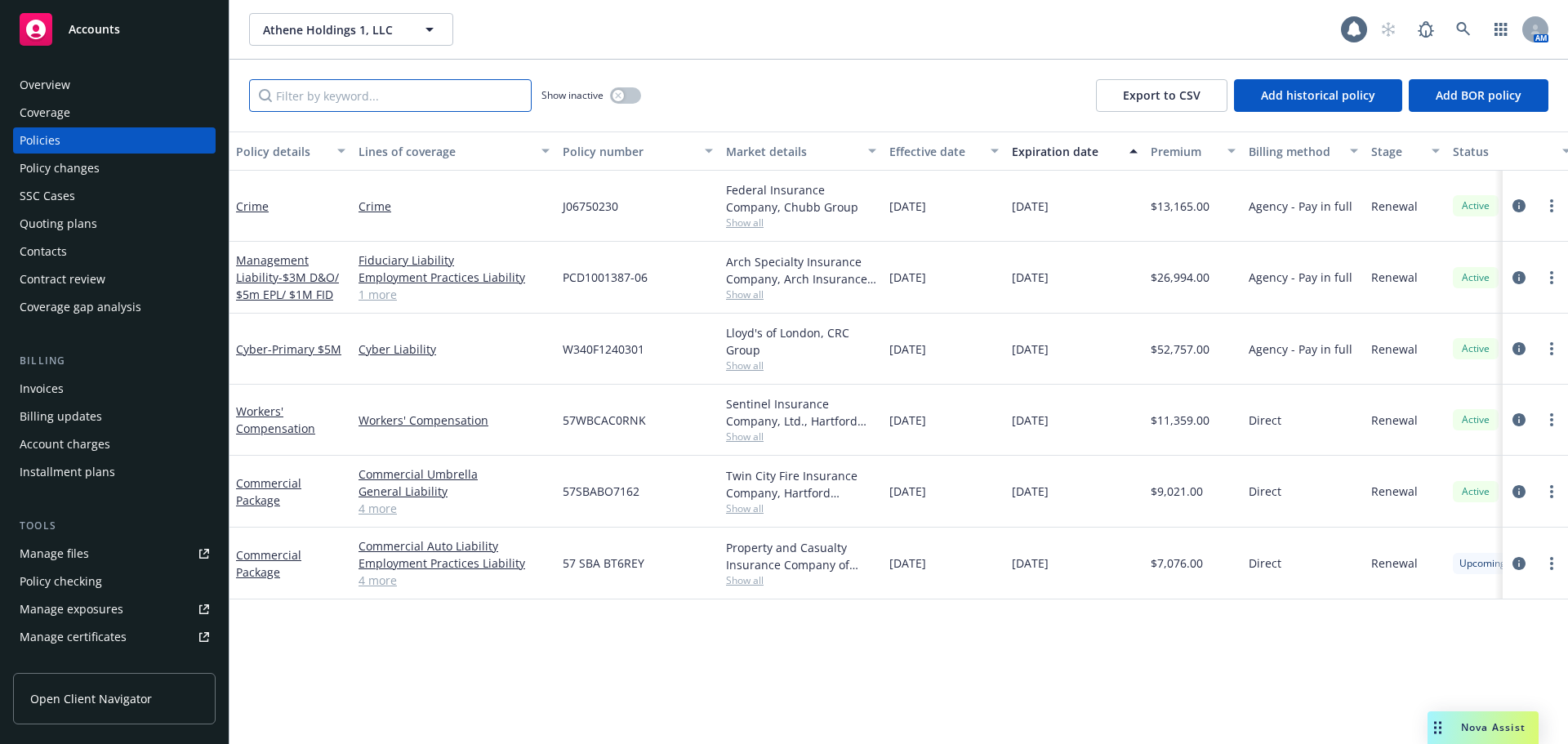
click at [353, 102] on input "Filter by keyword..." at bounding box center [391, 95] width 283 height 33
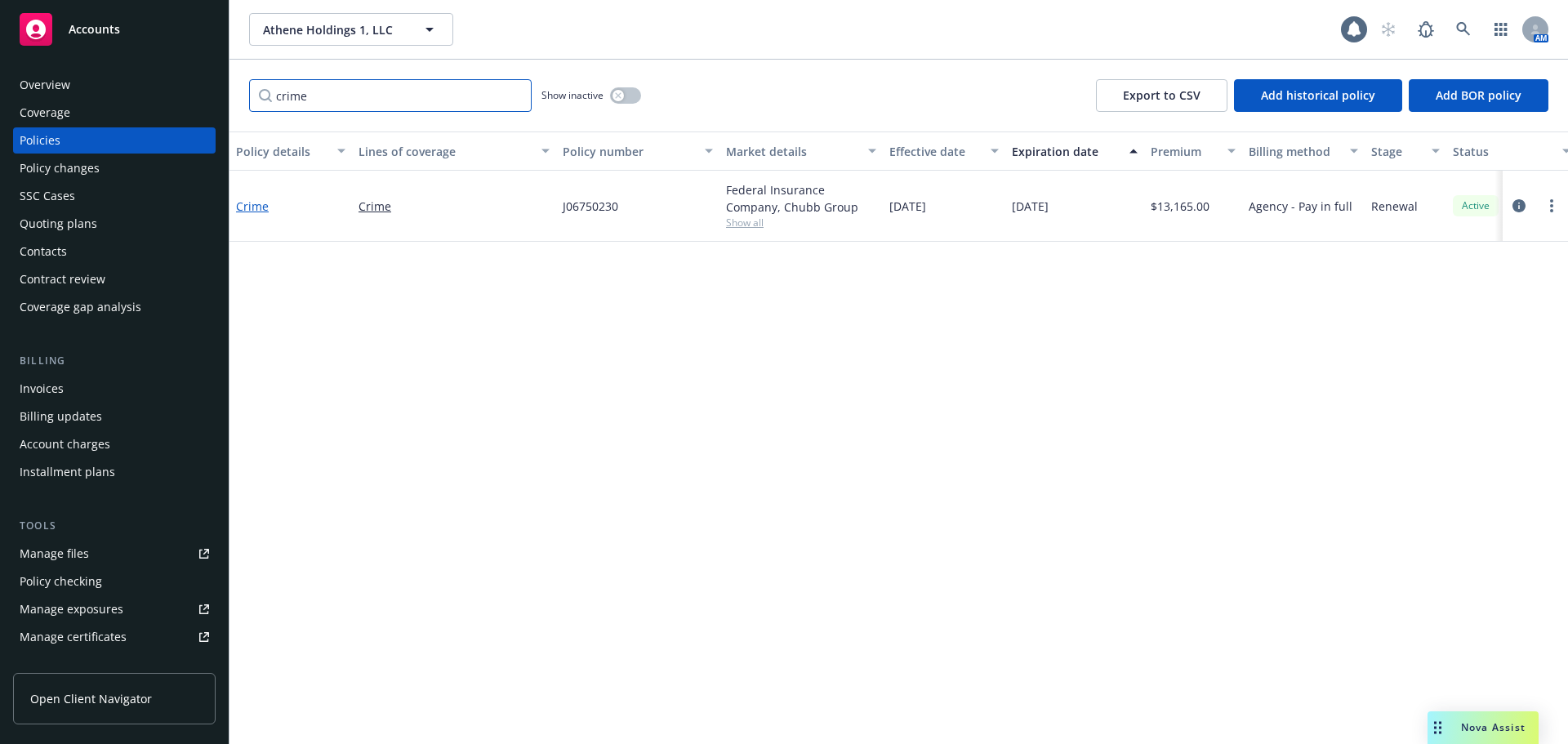
type input "crime"
click at [244, 208] on link "Crime" at bounding box center [252, 206] width 32 height 16
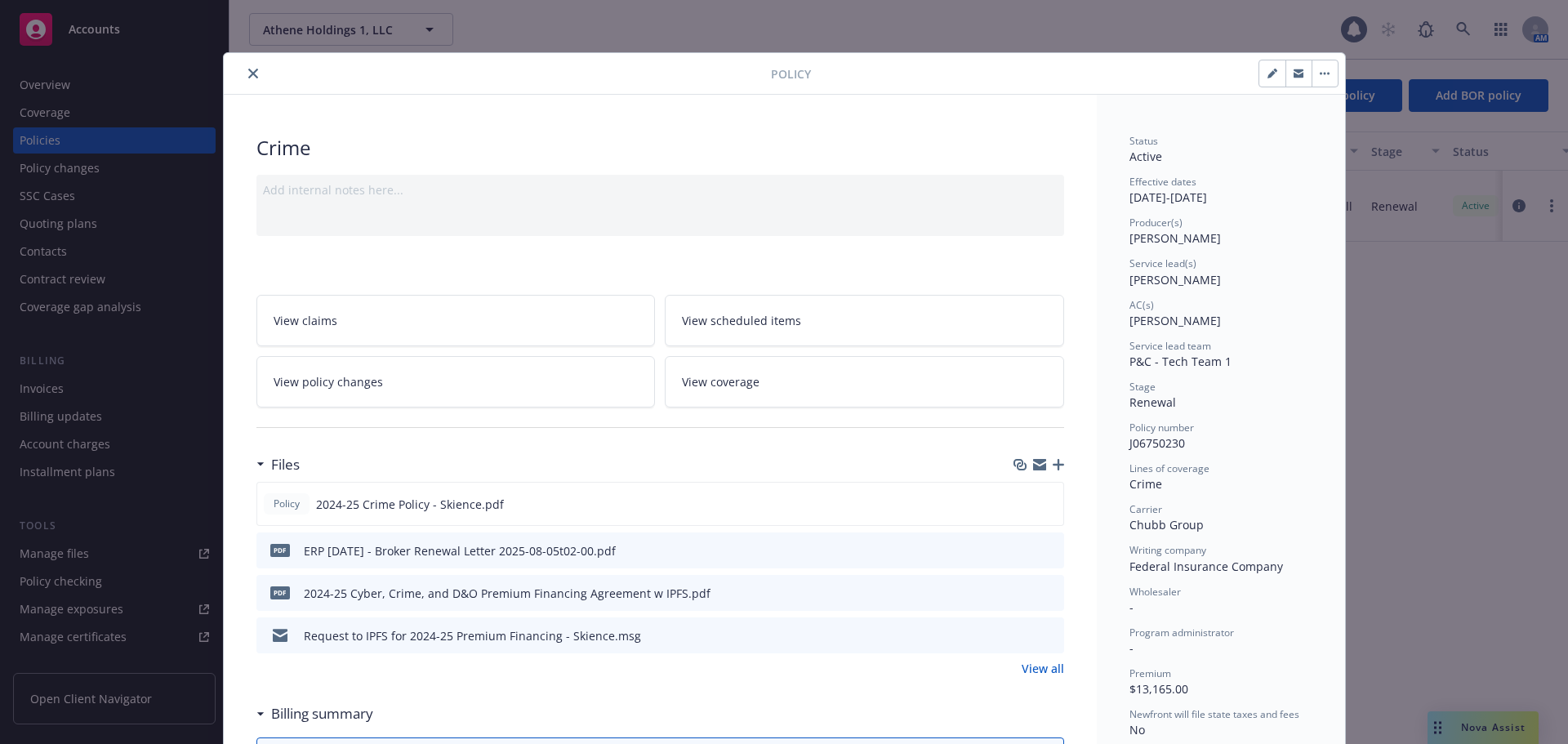
click at [248, 75] on icon "close" at bounding box center [253, 73] width 10 height 10
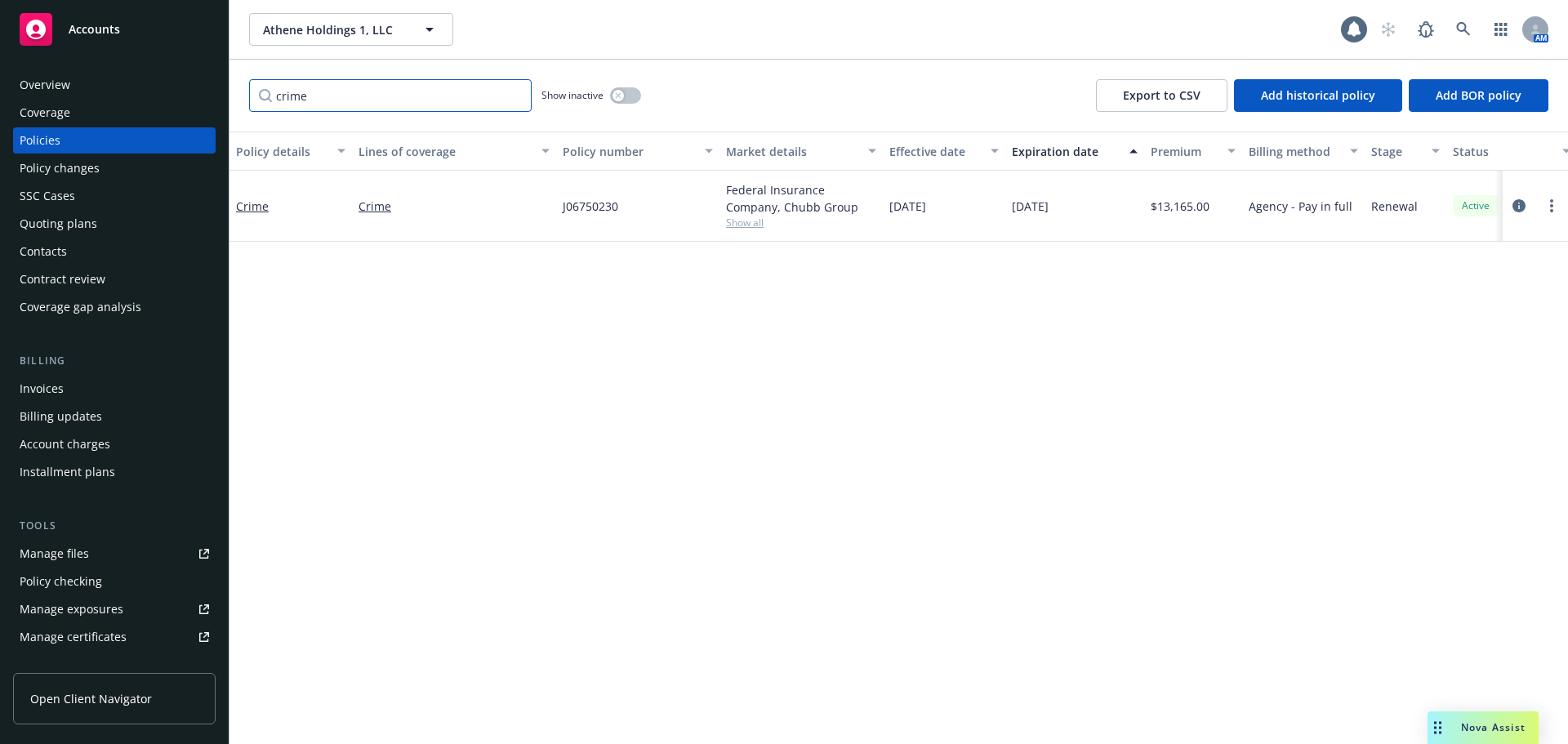
click at [517, 95] on input "crime" at bounding box center [391, 95] width 283 height 33
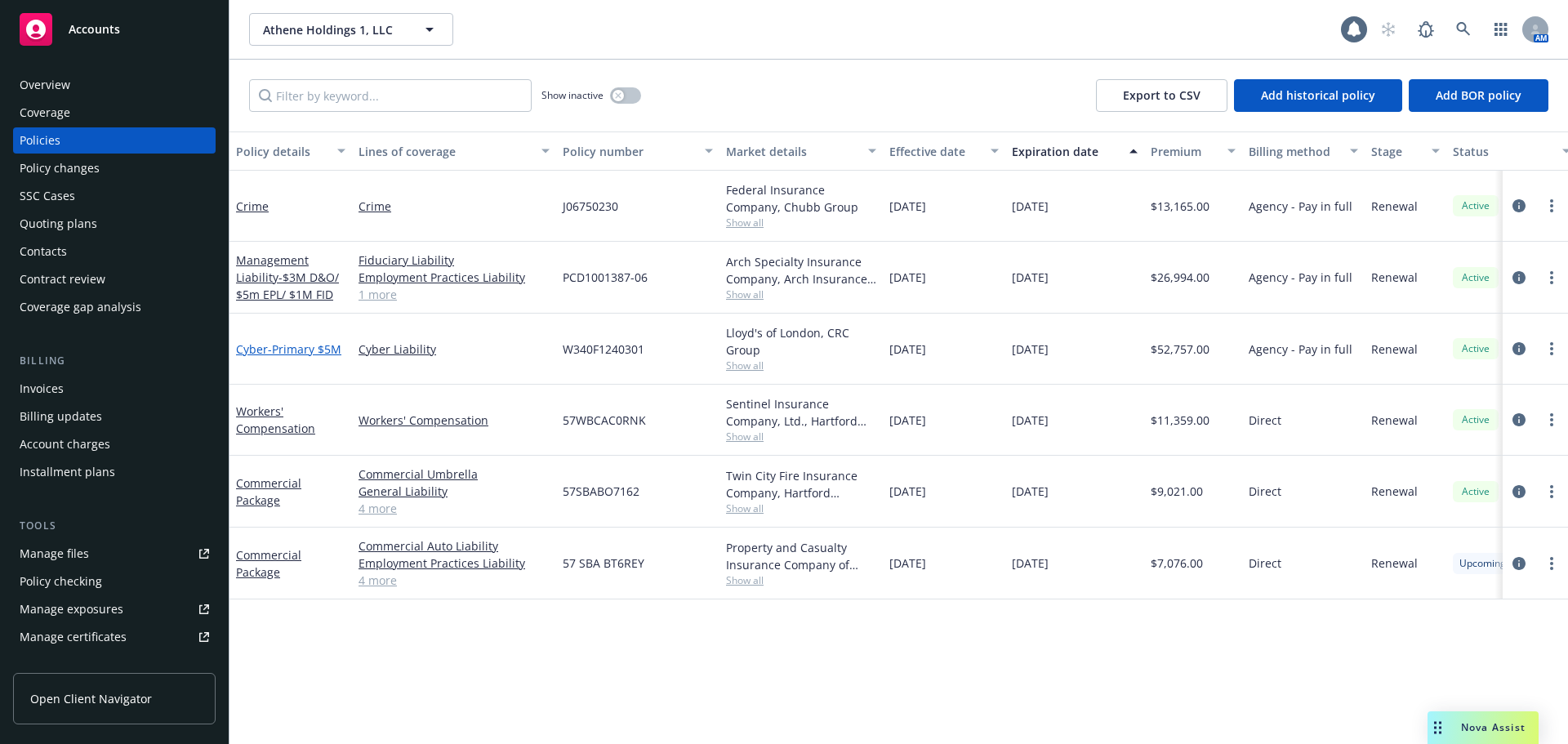
click at [306, 353] on span "- Primary $5M" at bounding box center [305, 350] width 74 height 16
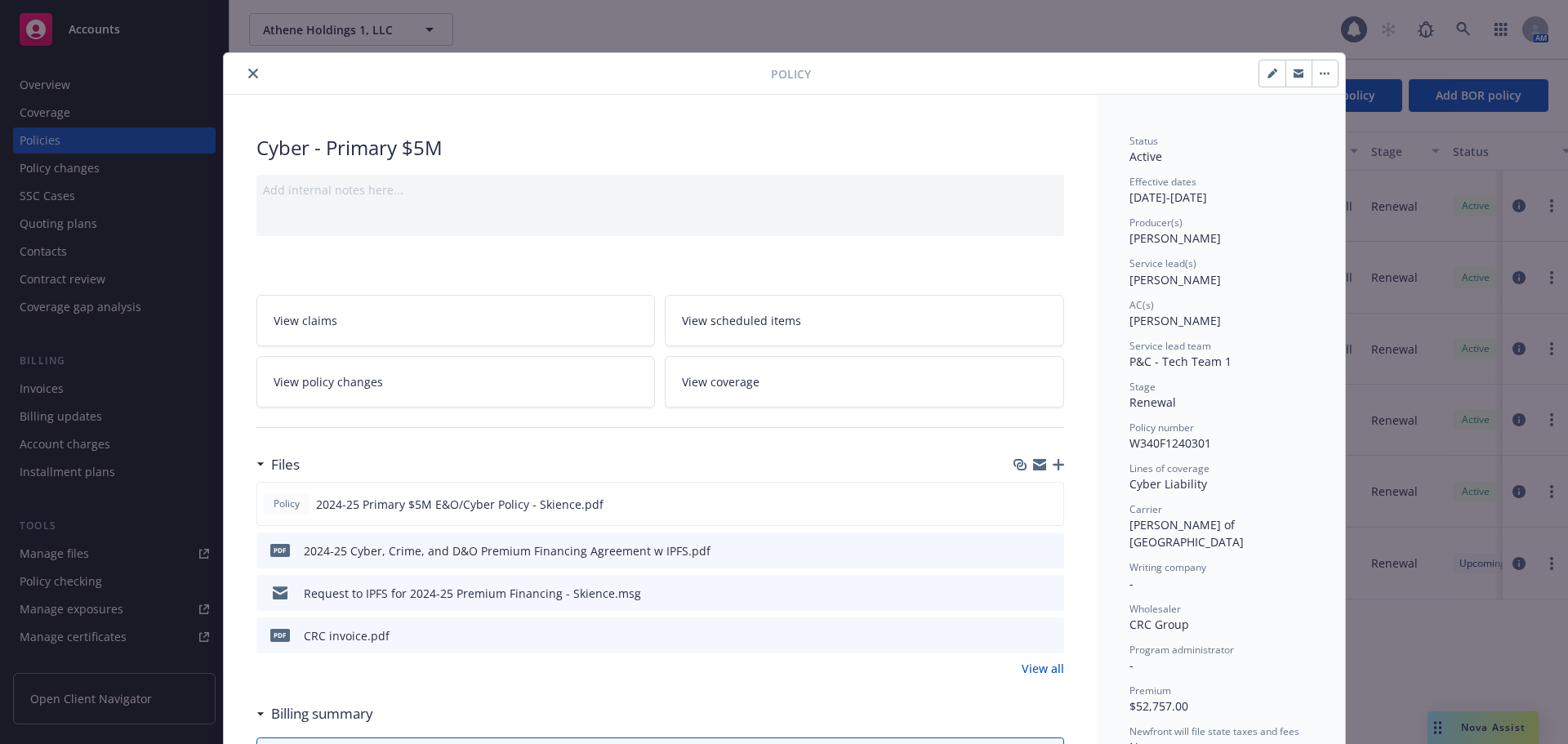
click at [248, 76] on icon "close" at bounding box center [253, 73] width 10 height 10
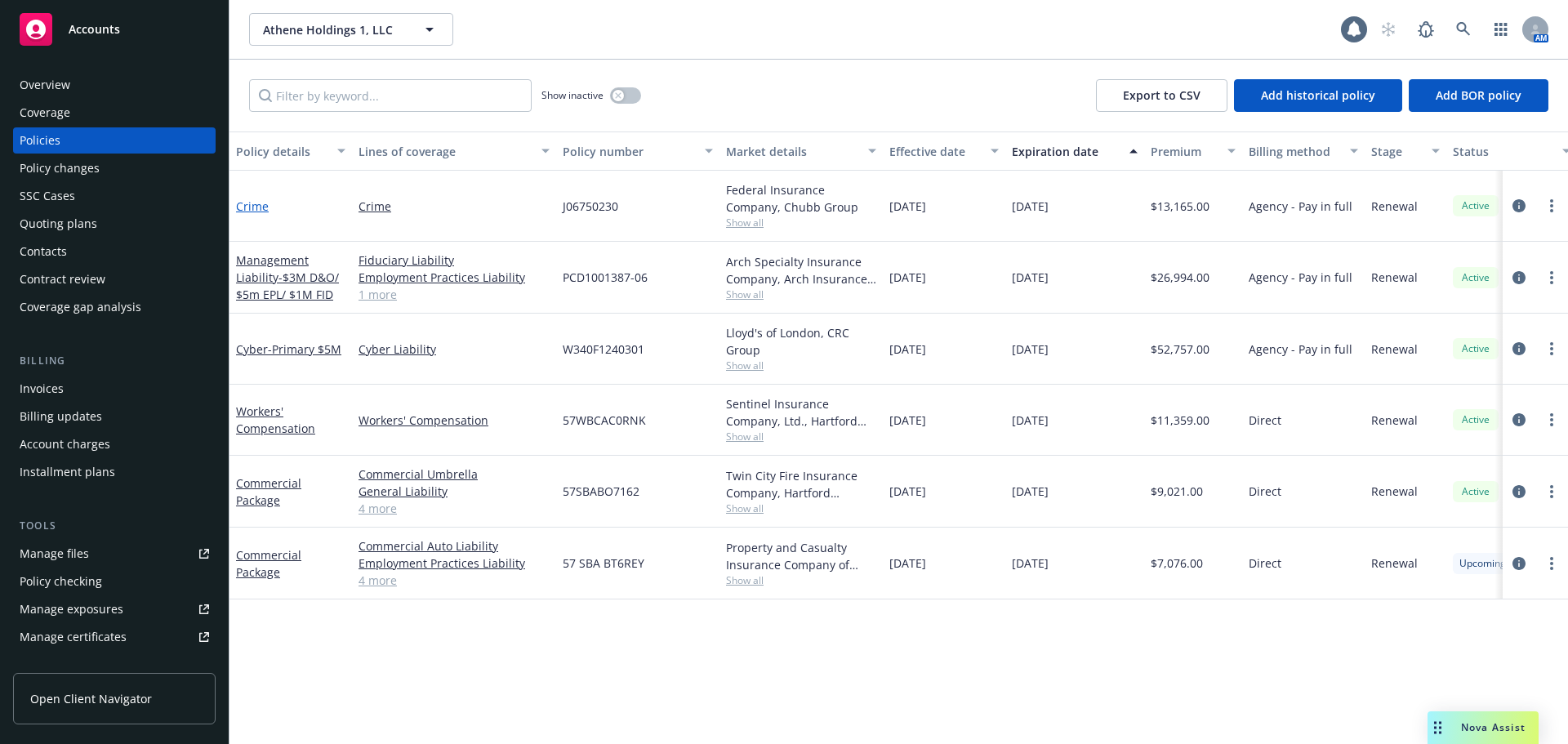
click at [255, 208] on link "Crime" at bounding box center [252, 206] width 32 height 16
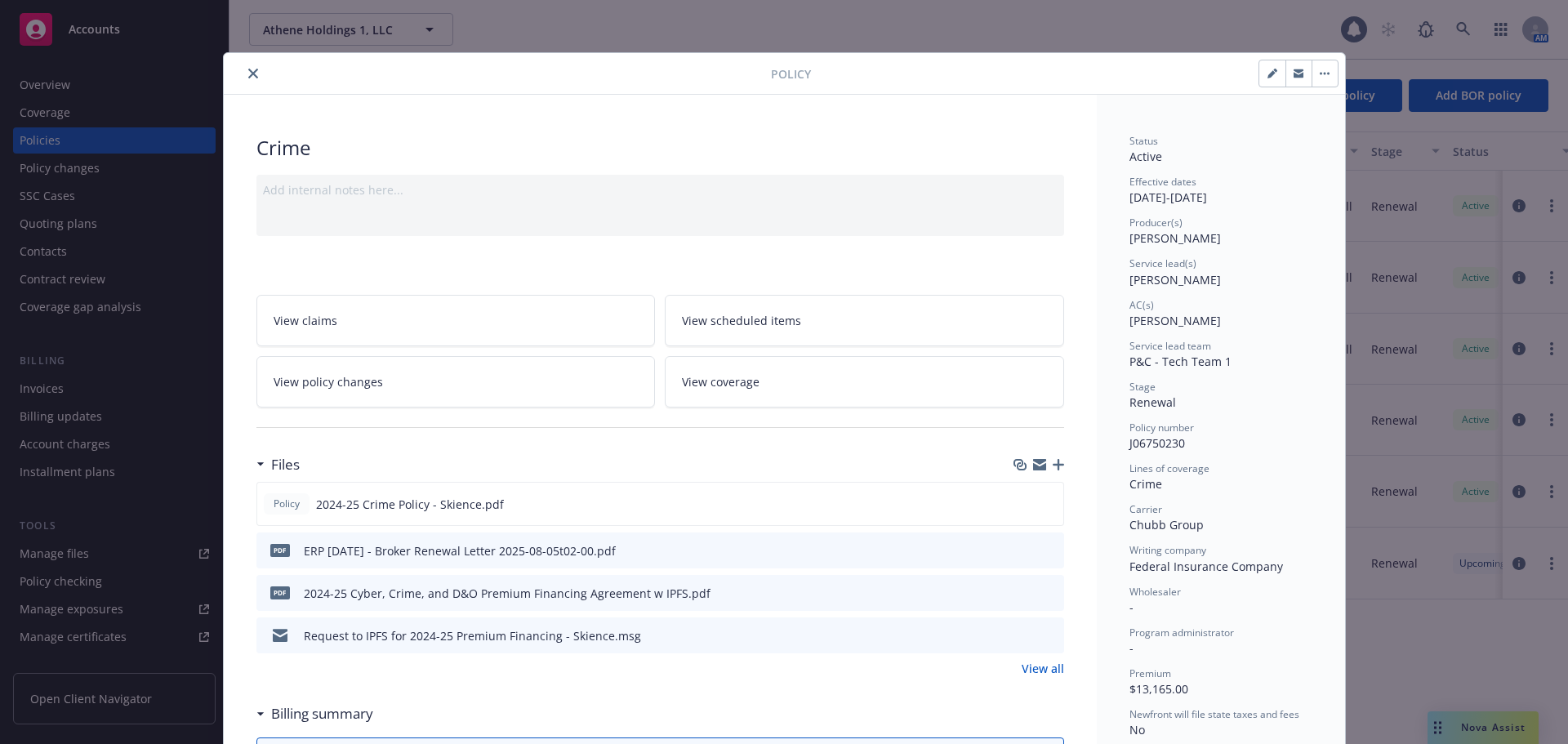
scroll to position [49, 0]
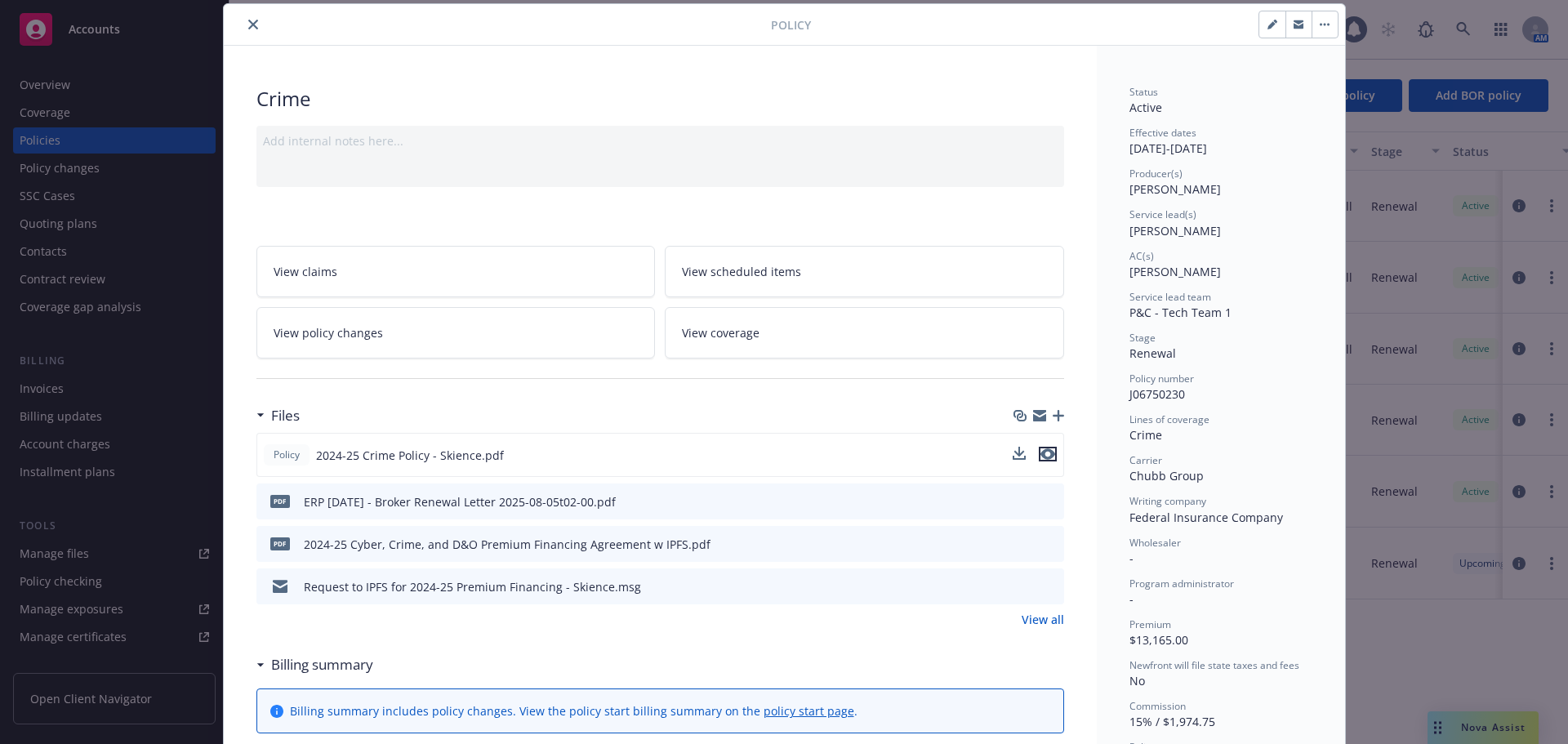
click at [1040, 453] on icon "preview file" at bounding box center [1047, 454] width 15 height 11
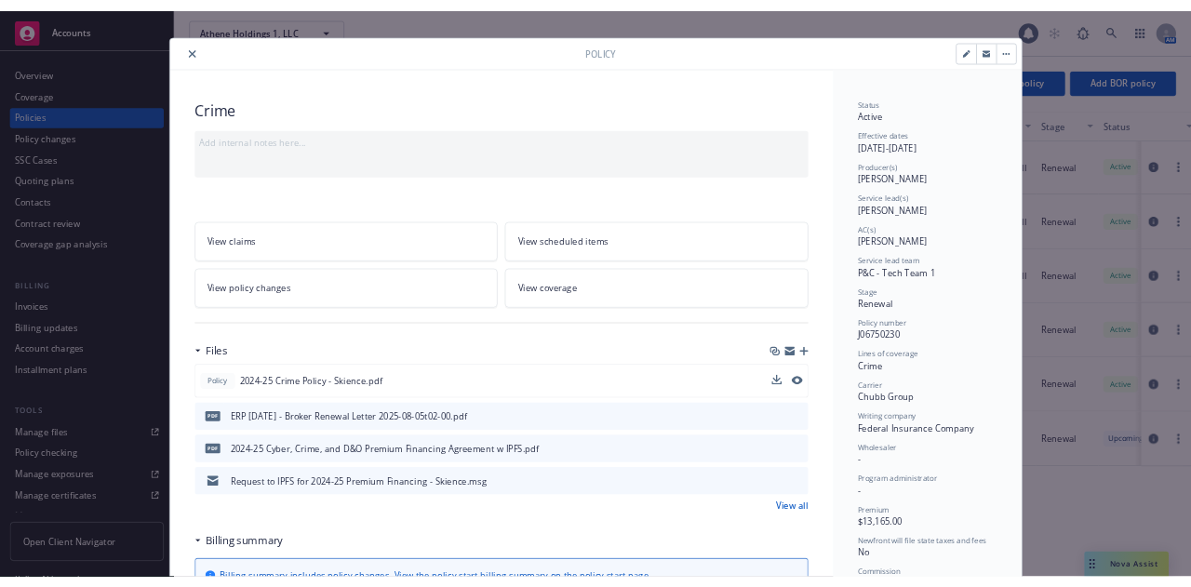
scroll to position [0, 0]
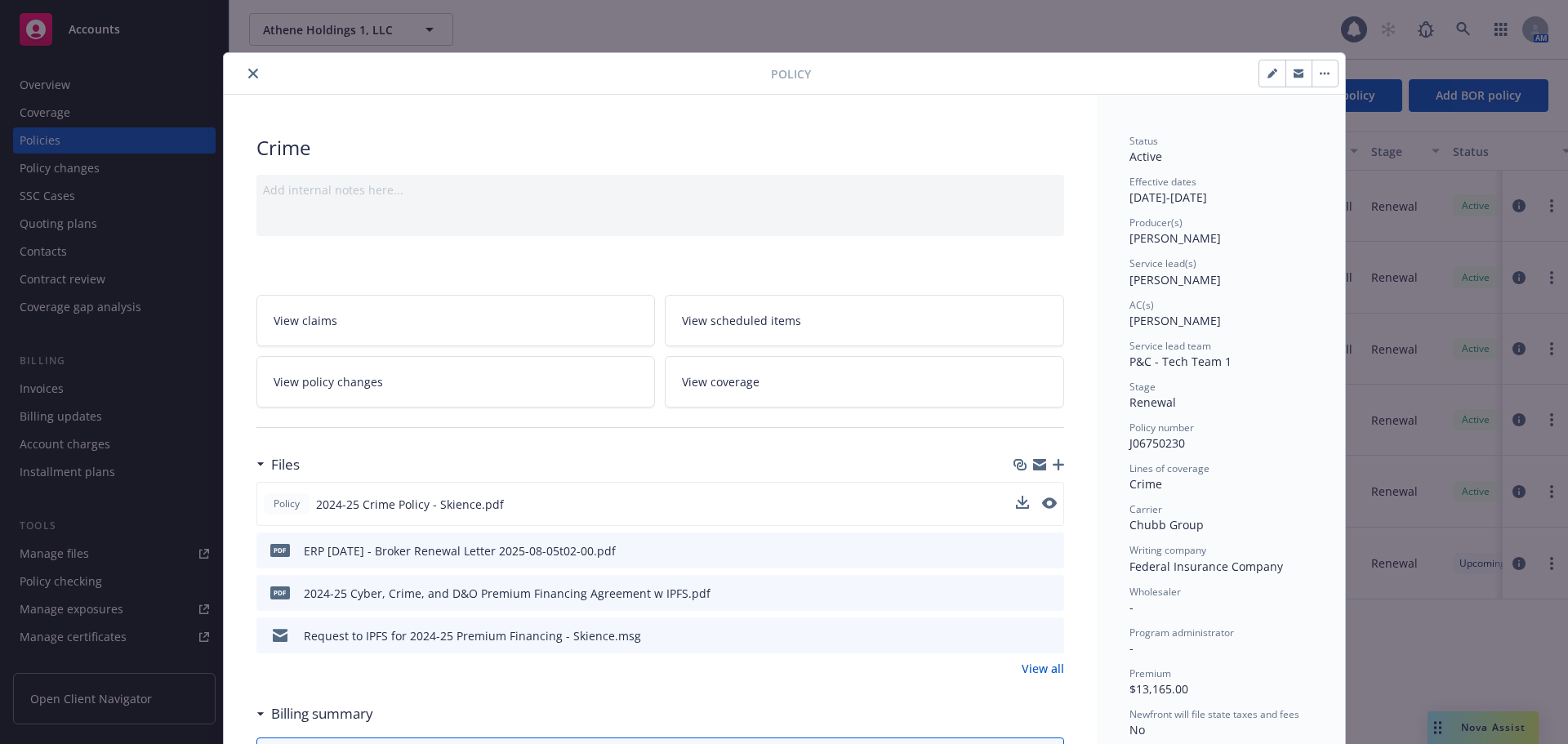
click at [248, 76] on icon "close" at bounding box center [253, 73] width 10 height 10
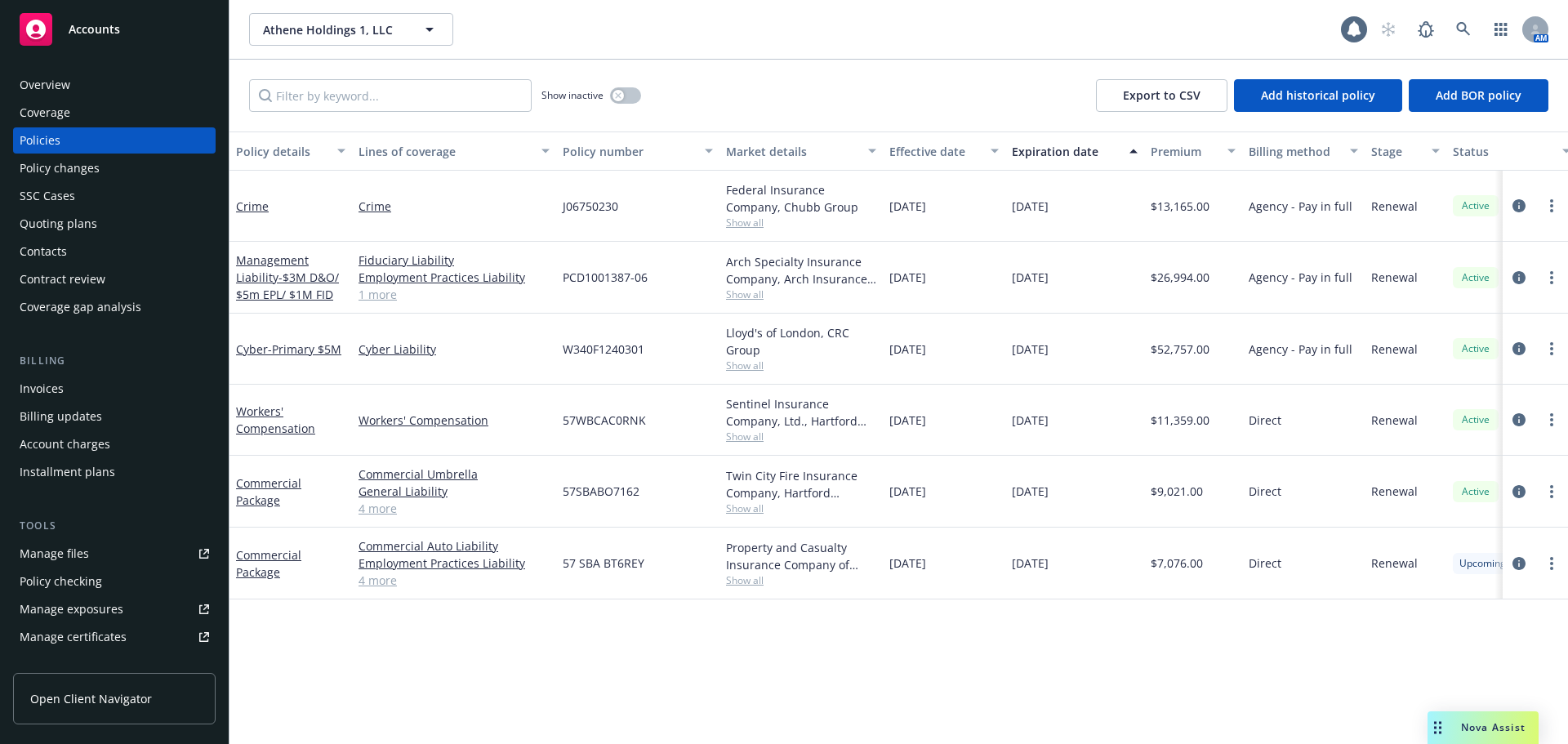
click at [114, 84] on div "Overview" at bounding box center [114, 85] width 190 height 26
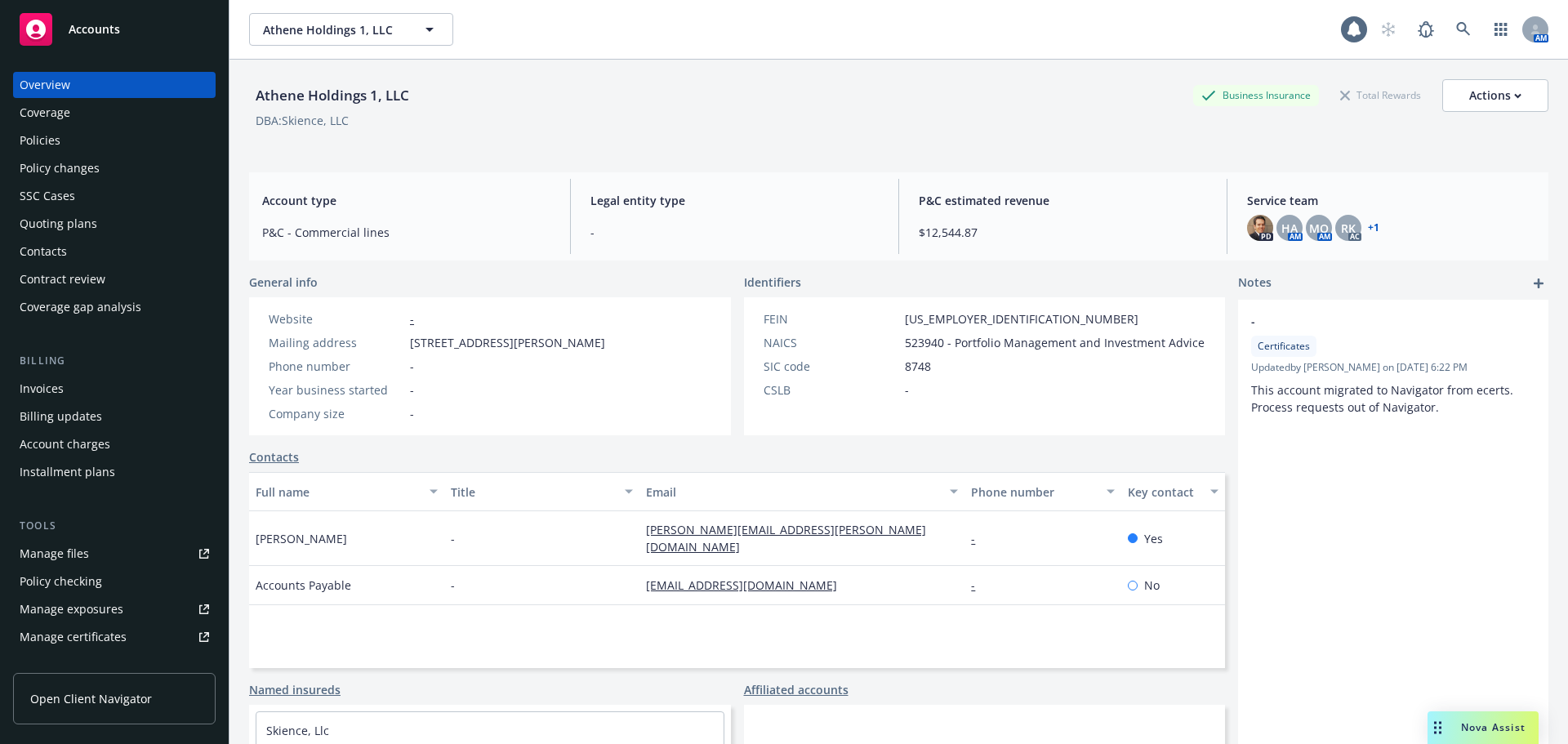
click at [60, 146] on div "Policies" at bounding box center [114, 141] width 190 height 26
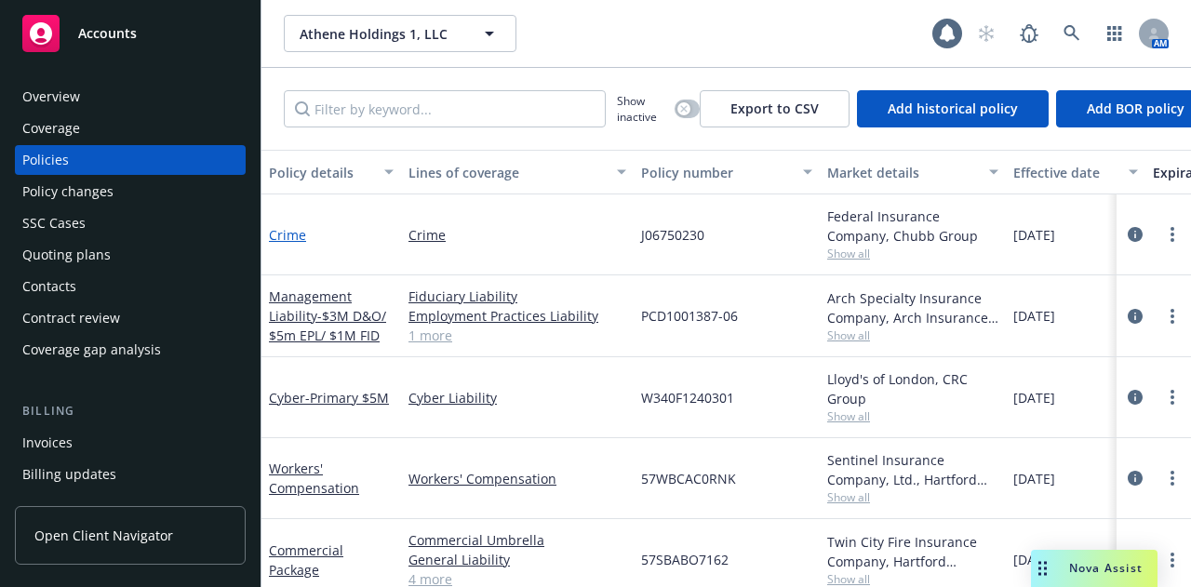
click at [293, 242] on link "Crime" at bounding box center [287, 235] width 37 height 18
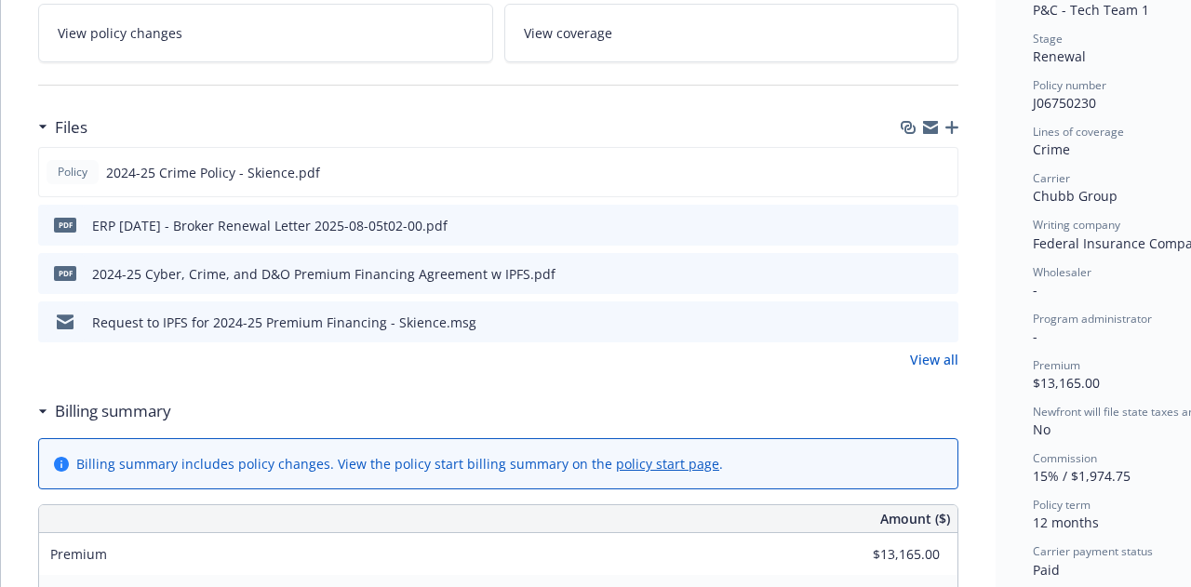
scroll to position [465, 0]
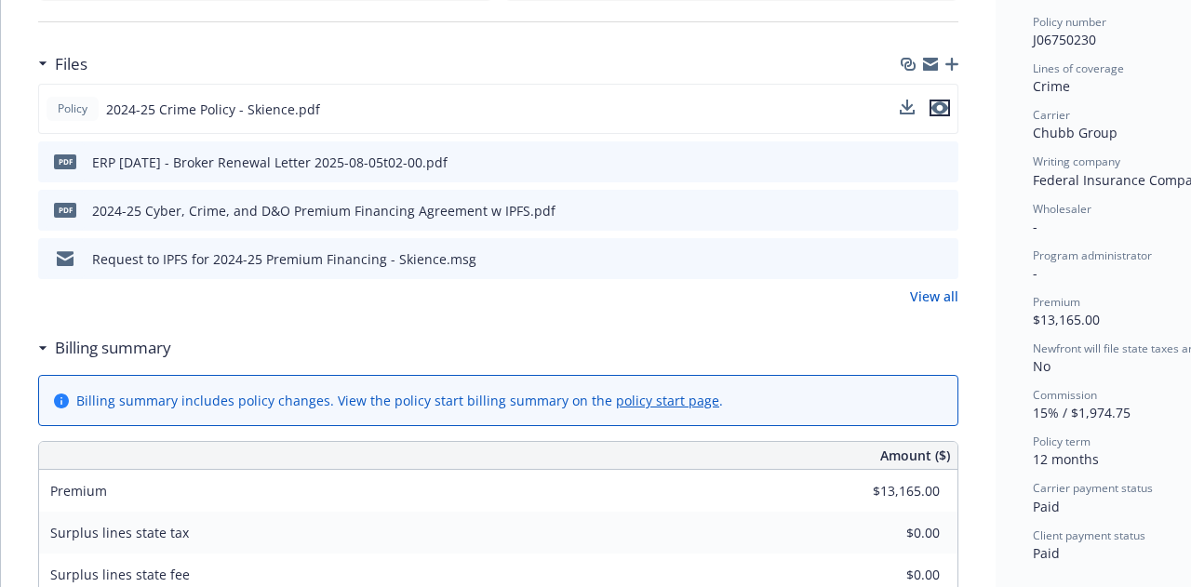
click at [938, 109] on icon "preview file" at bounding box center [939, 107] width 17 height 13
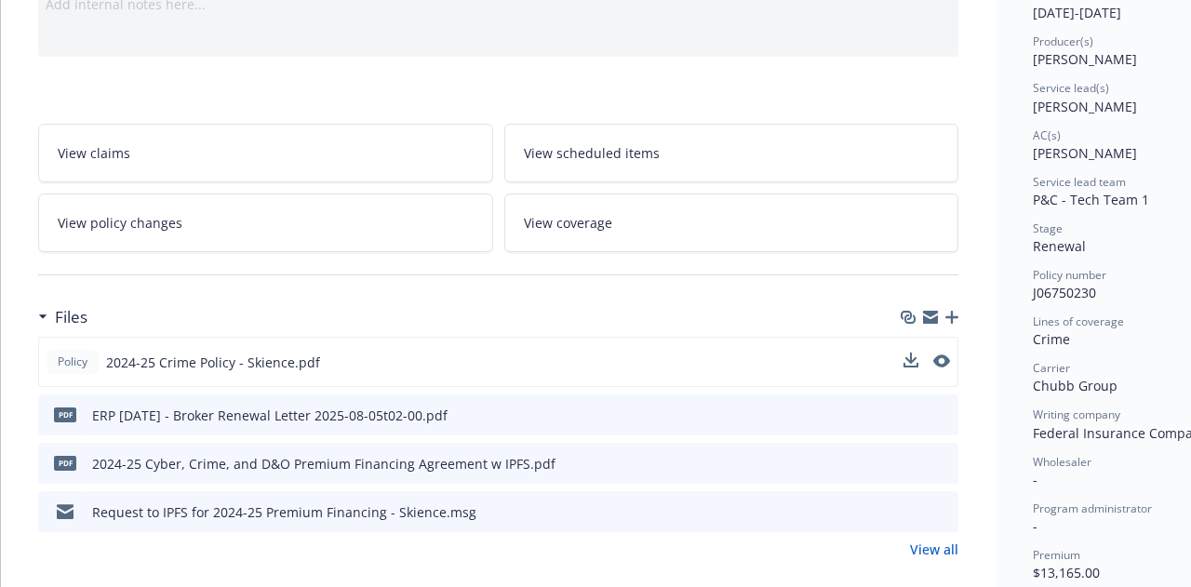
scroll to position [0, 0]
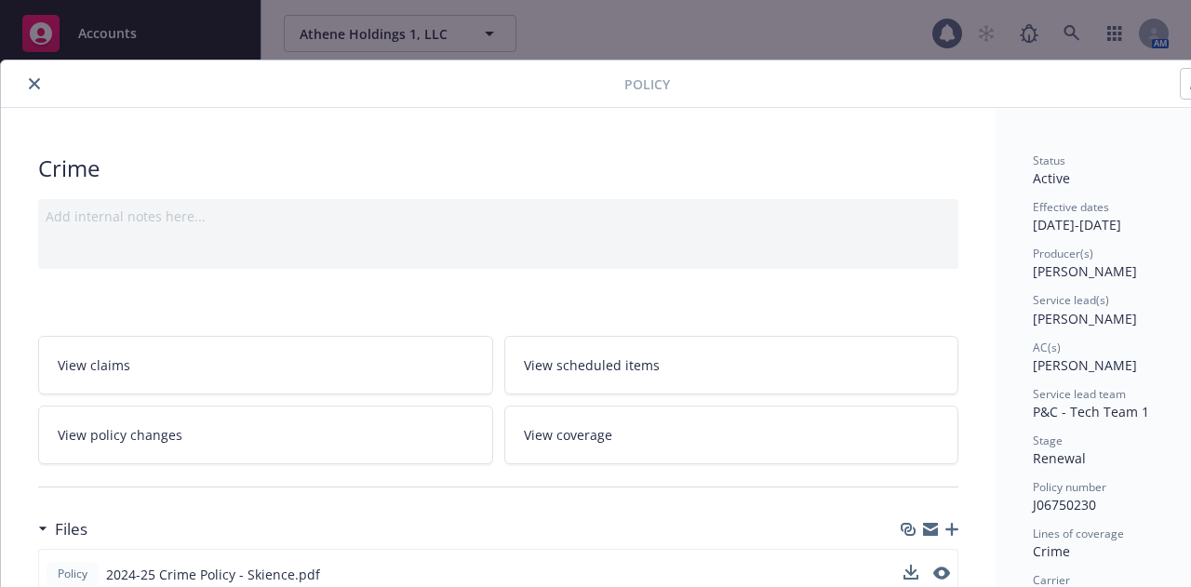
click at [30, 80] on icon "close" at bounding box center [34, 83] width 11 height 11
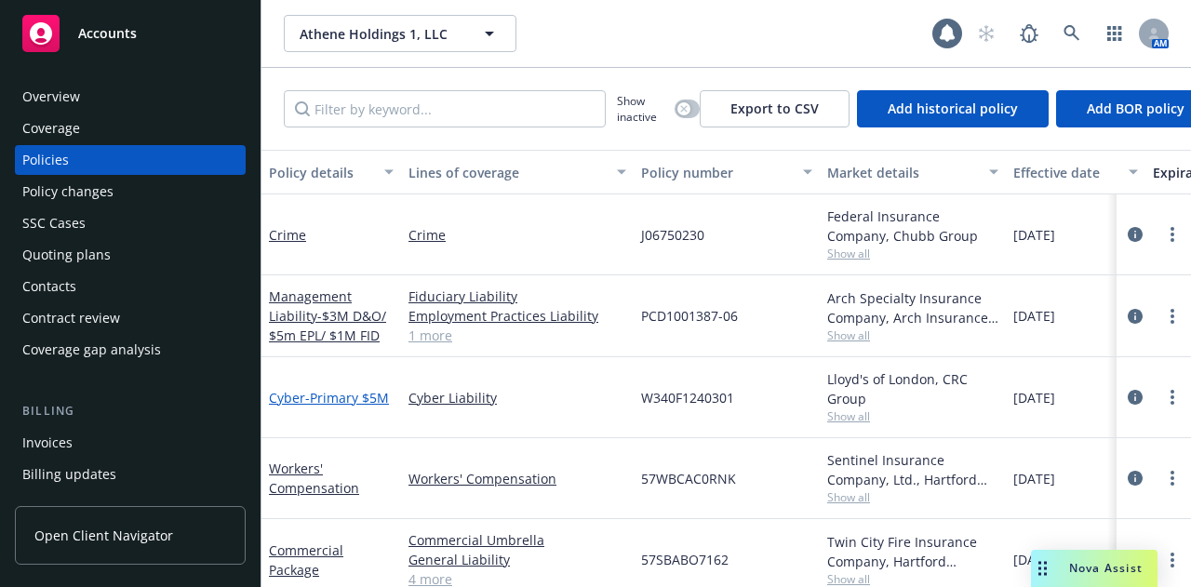
click at [327, 398] on span "- Primary $5M" at bounding box center [347, 398] width 84 height 18
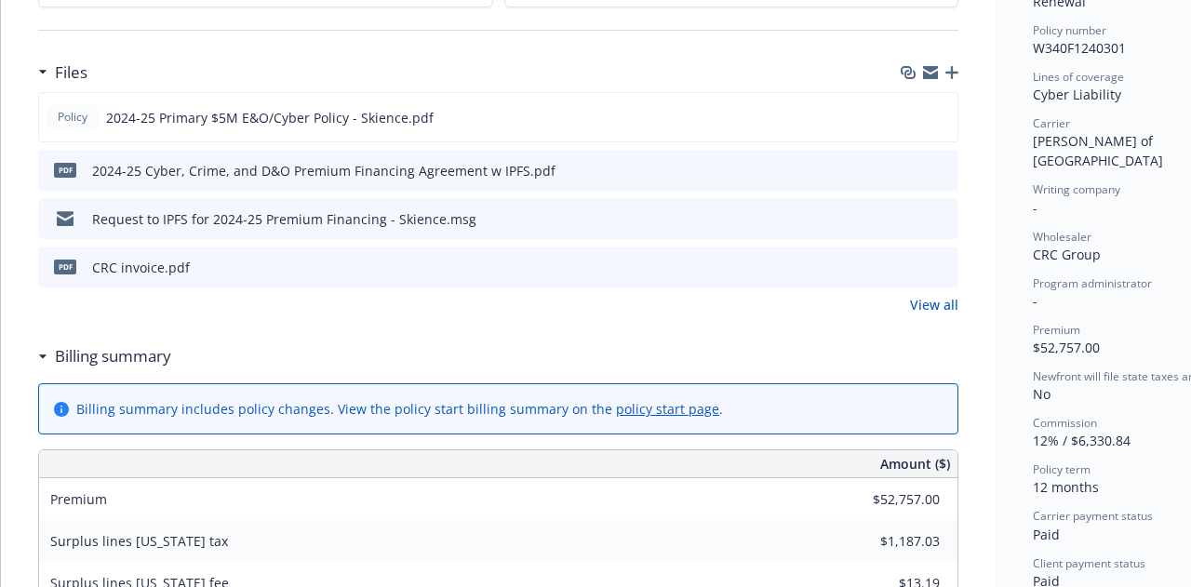
scroll to position [651, 0]
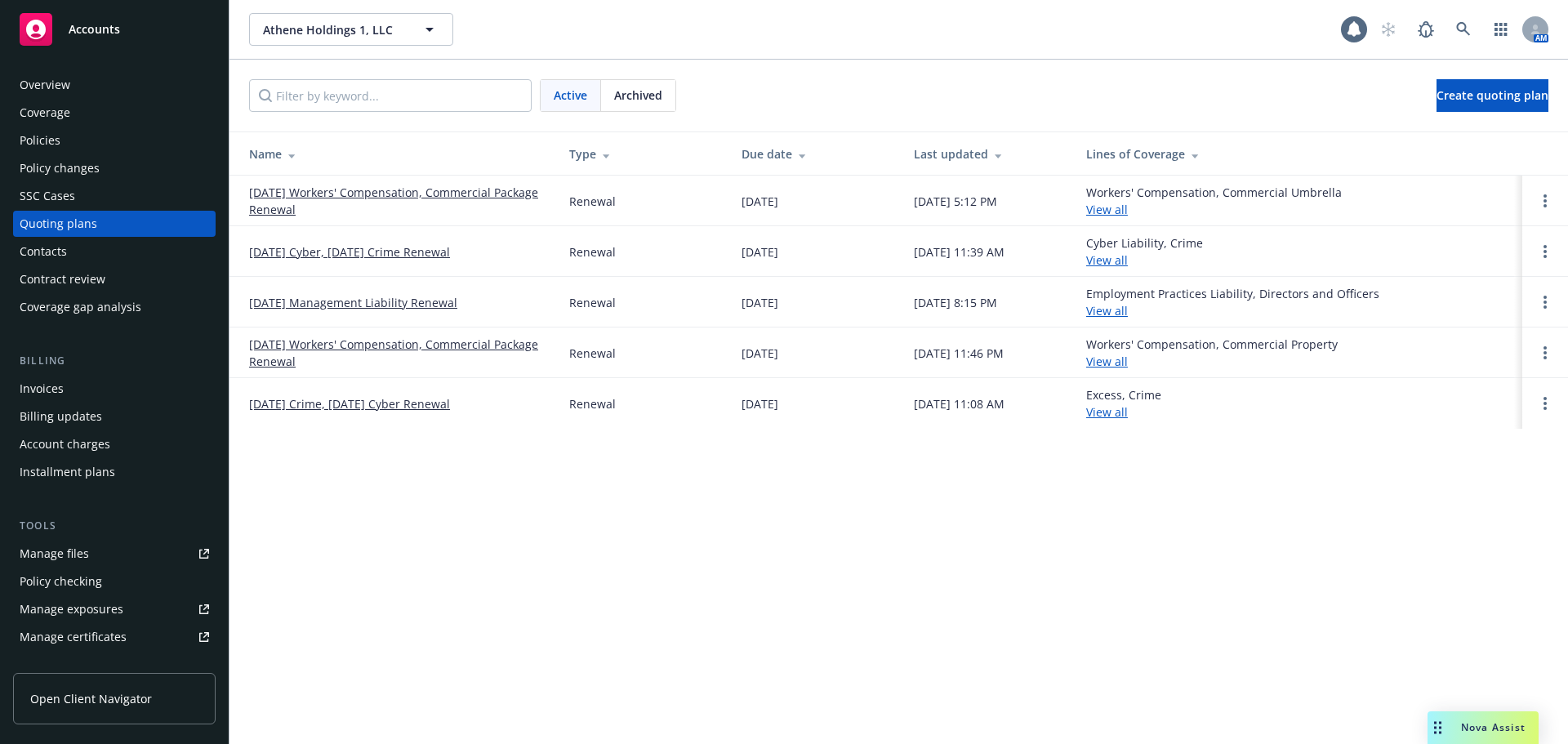
click at [333, 256] on link "[DATE] Cyber, [DATE] Crime Renewal" at bounding box center [349, 252] width 201 height 18
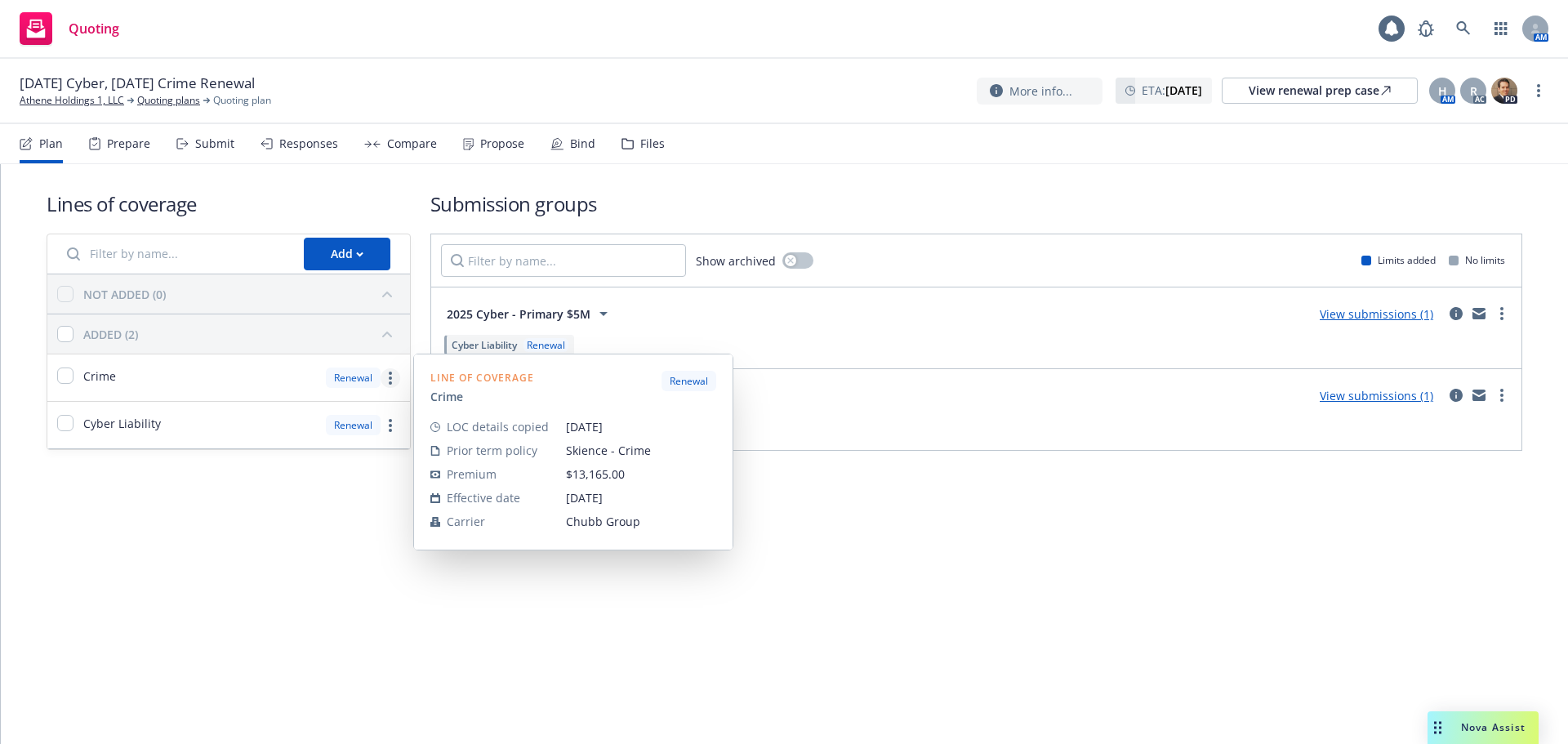
click at [393, 379] on link "more" at bounding box center [390, 378] width 19 height 19
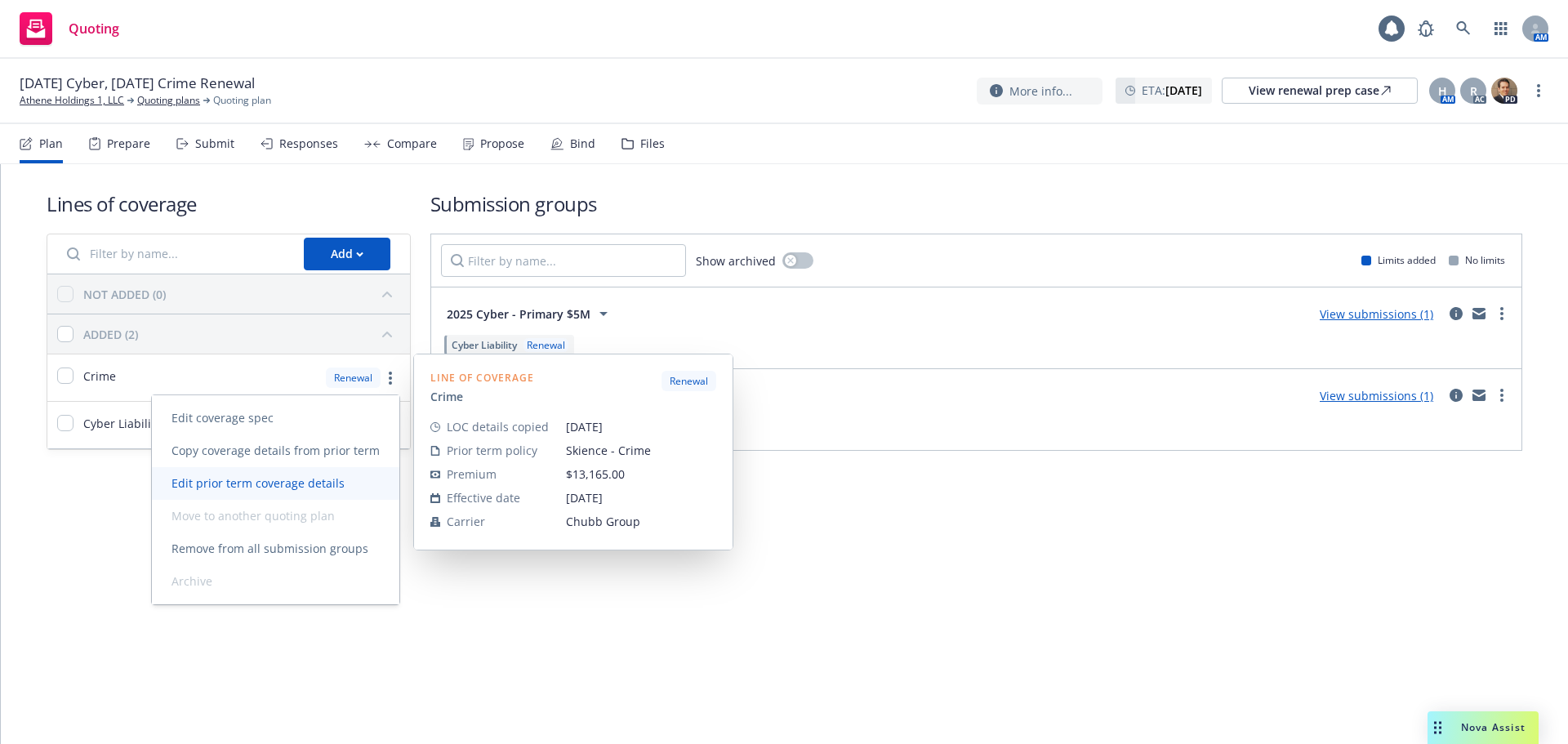
click at [318, 489] on span "Edit prior term coverage details" at bounding box center [258, 483] width 212 height 16
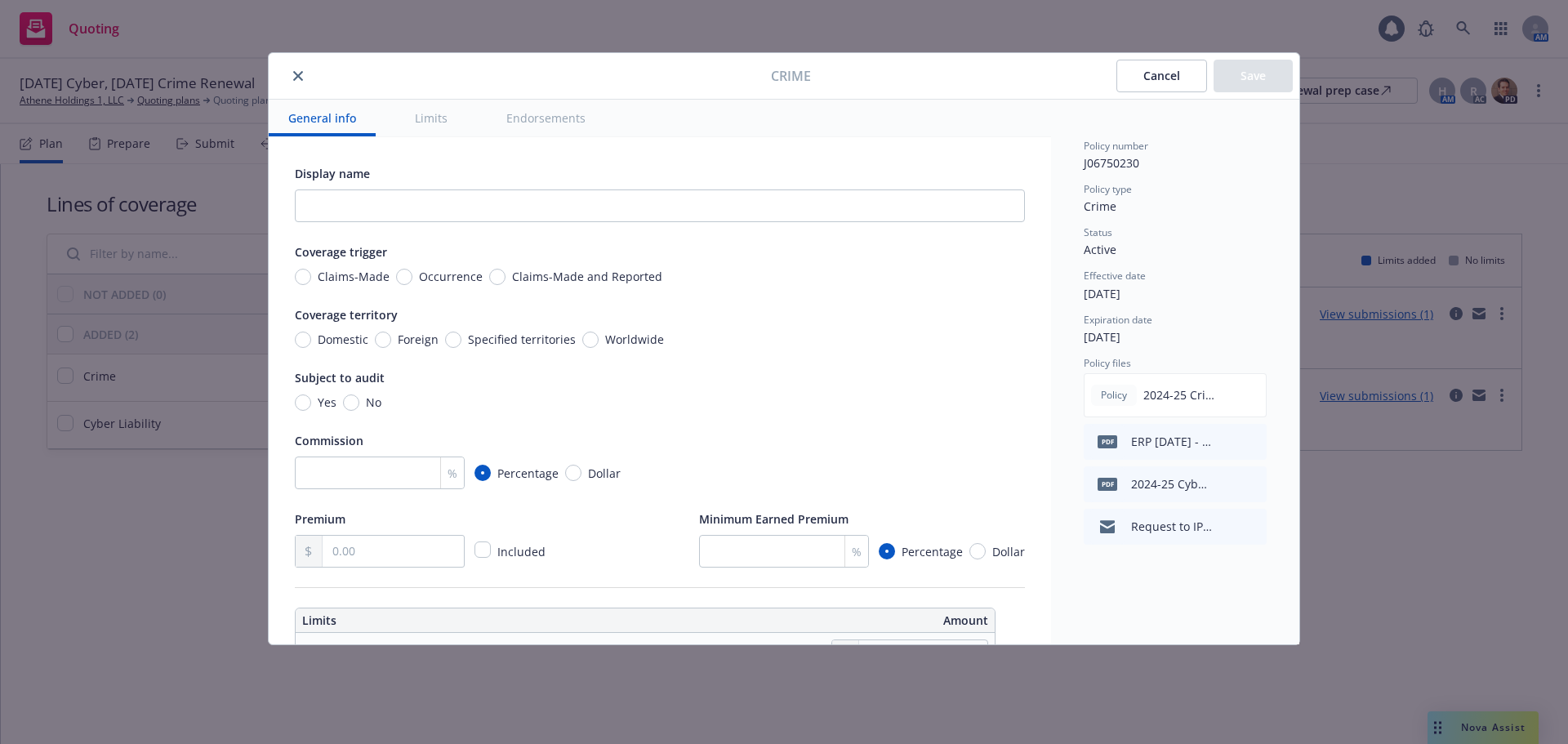
click at [351, 337] on span "Domestic" at bounding box center [343, 340] width 51 height 18
click at [311, 337] on input "Domestic" at bounding box center [303, 340] width 17 height 17
radio input "true"
click at [352, 398] on input "No" at bounding box center [351, 402] width 17 height 17
radio input "true"
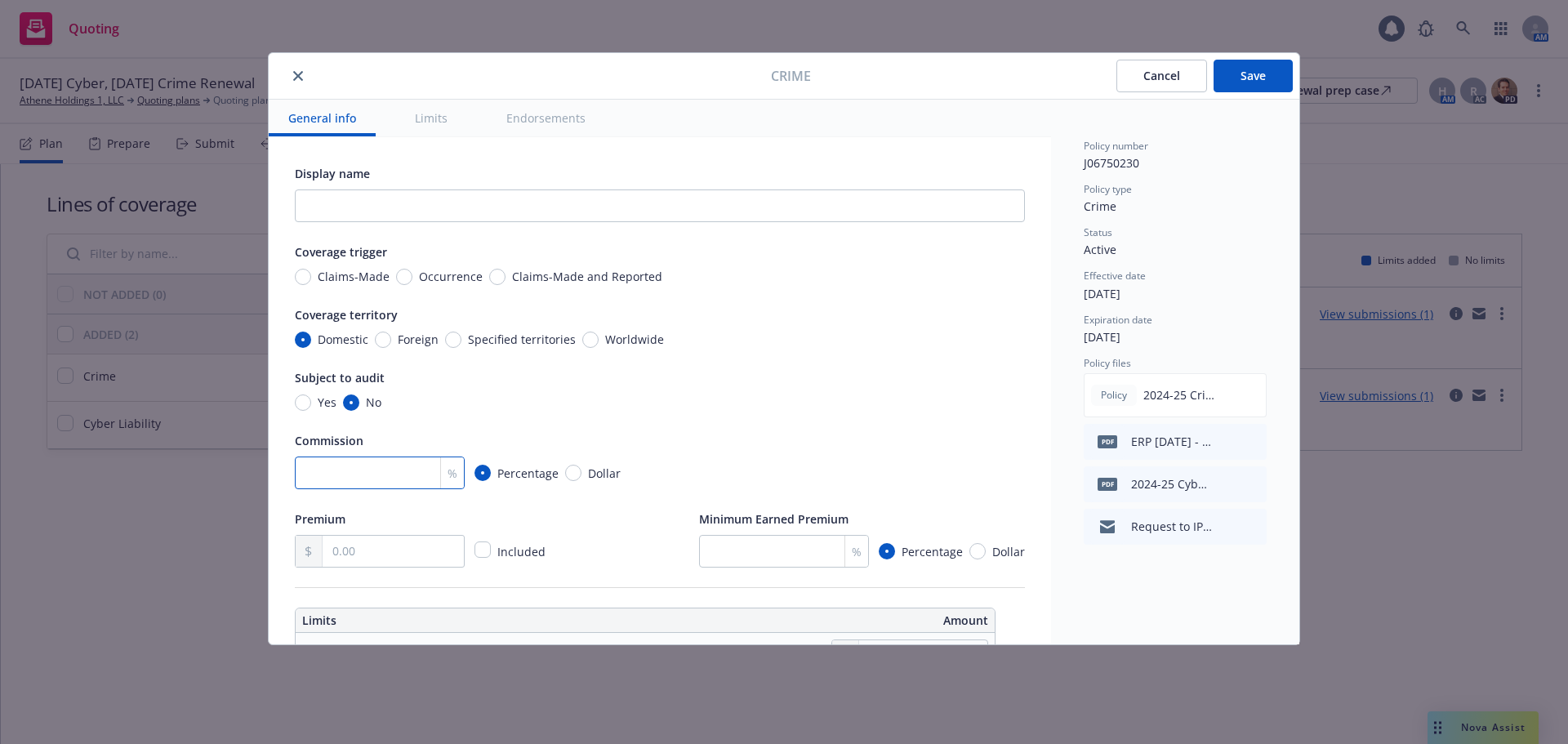
click at [396, 468] on input "number" at bounding box center [379, 473] width 169 height 33
type input "15"
click at [358, 550] on input "text" at bounding box center [392, 551] width 141 height 31
type input "13,165.00"
click at [623, 510] on div "Premium 13,165.00 Included Minimum Earned Premium % Percentage Dollar" at bounding box center [659, 538] width 730 height 59
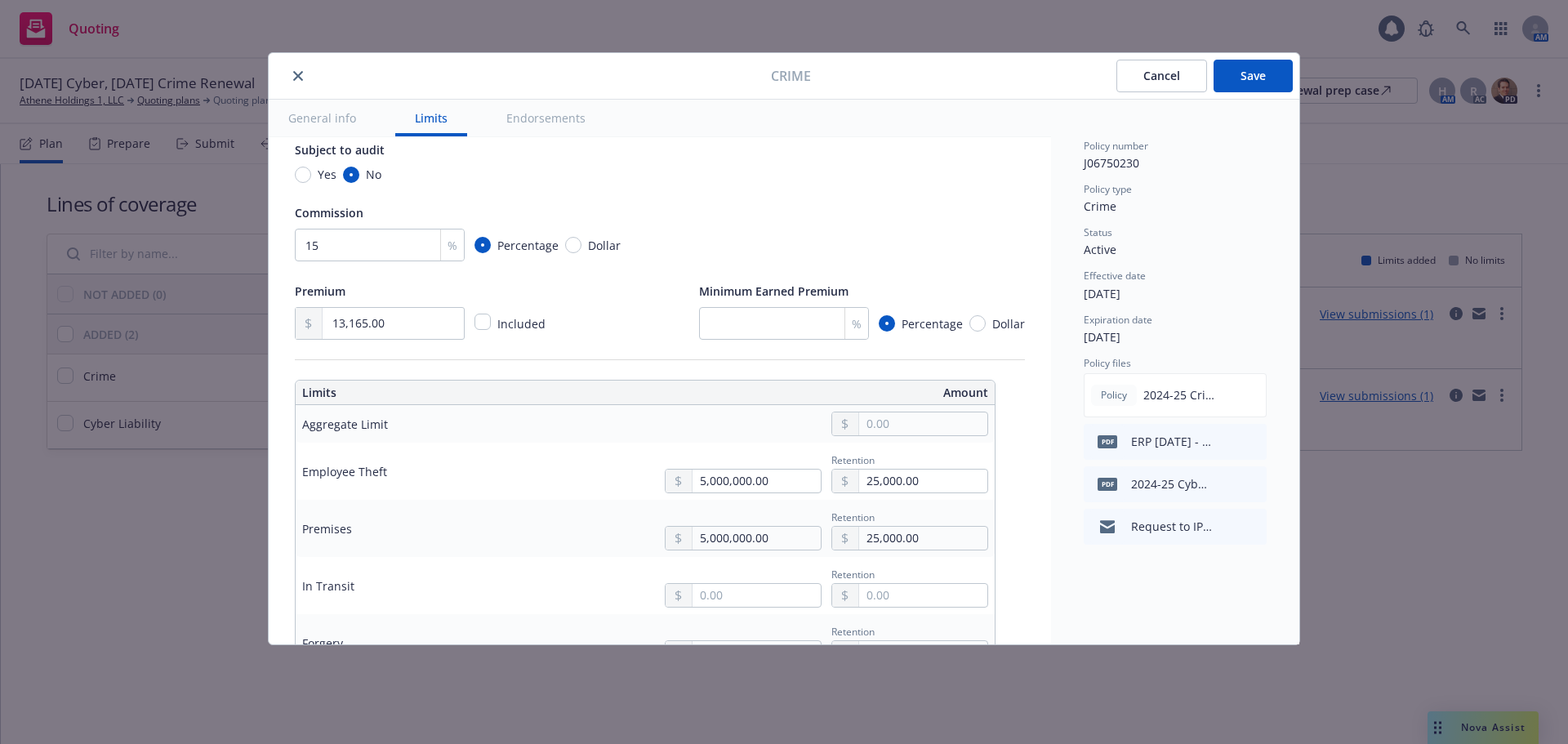
scroll to position [245, 0]
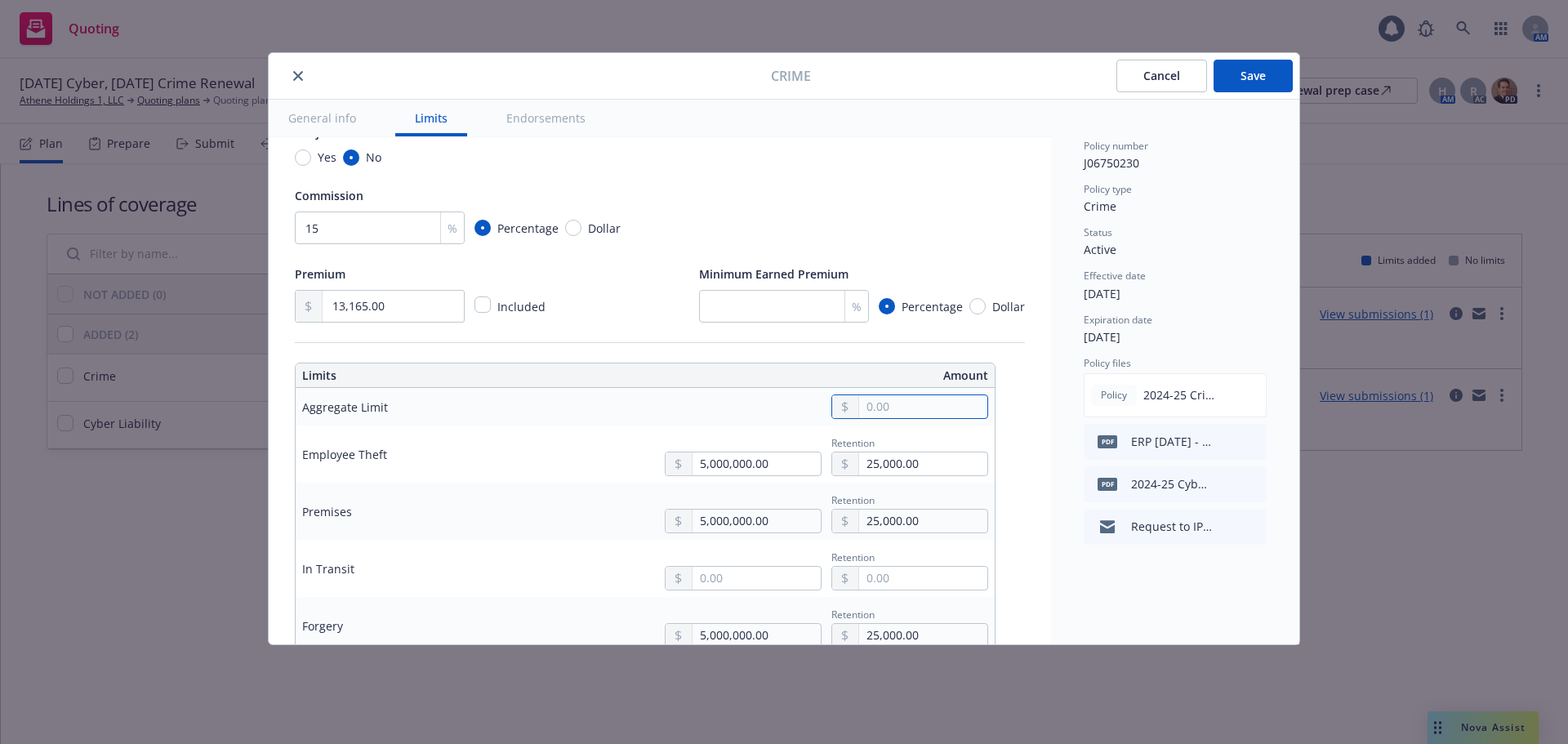
click at [876, 407] on input "text" at bounding box center [923, 407] width 128 height 23
type input "5,000,000.00"
click at [897, 527] on button "$5,000,000.00" at bounding box center [912, 538] width 140 height 30
click at [499, 488] on td "Premises" at bounding box center [418, 511] width 245 height 57
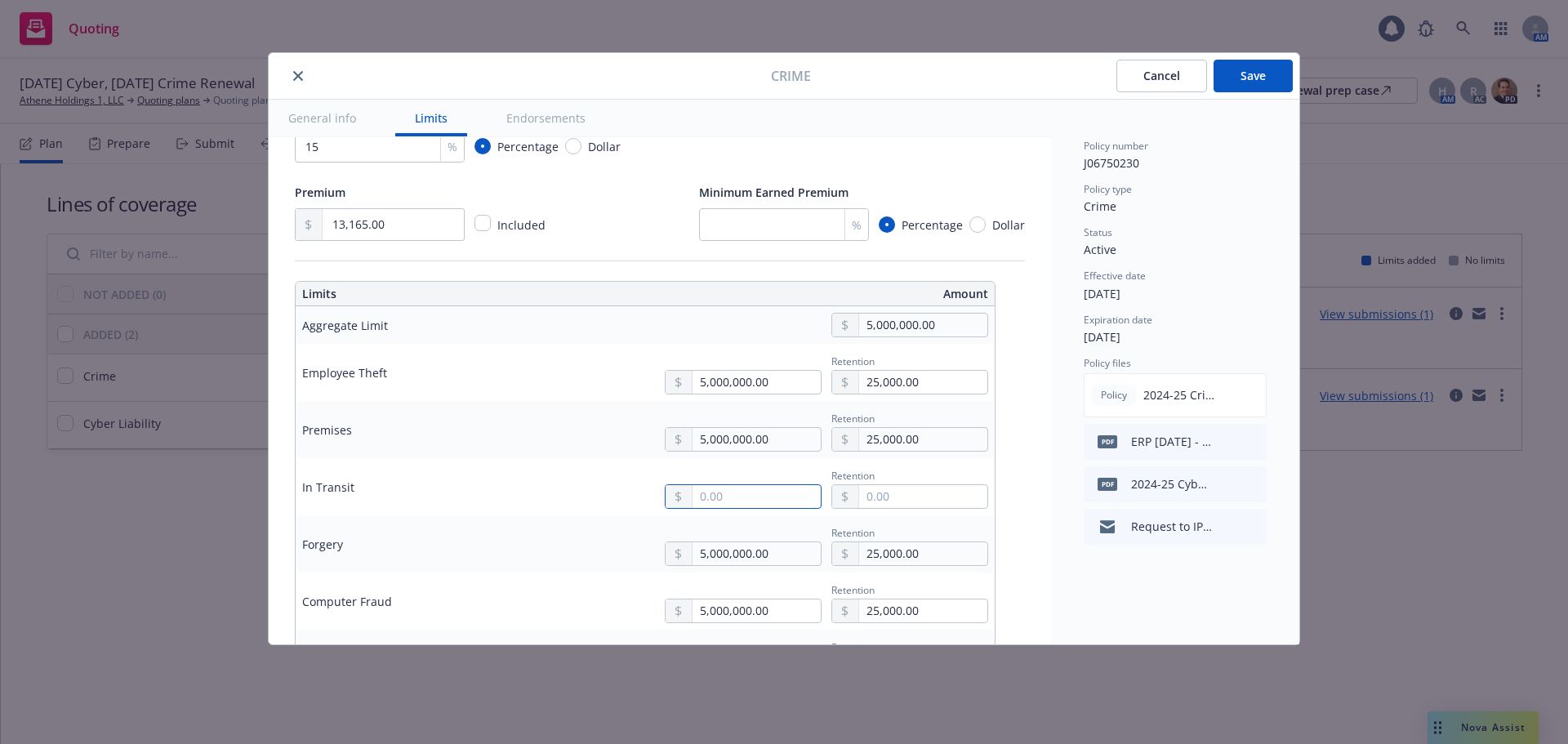
click at [745, 495] on input "text" at bounding box center [757, 496] width 128 height 23
type input "5,000,000.00"
click at [744, 625] on button "$5,000,000.00" at bounding box center [745, 628] width 140 height 30
click at [933, 487] on input "text" at bounding box center [923, 496] width 128 height 23
type input "25,000.00"
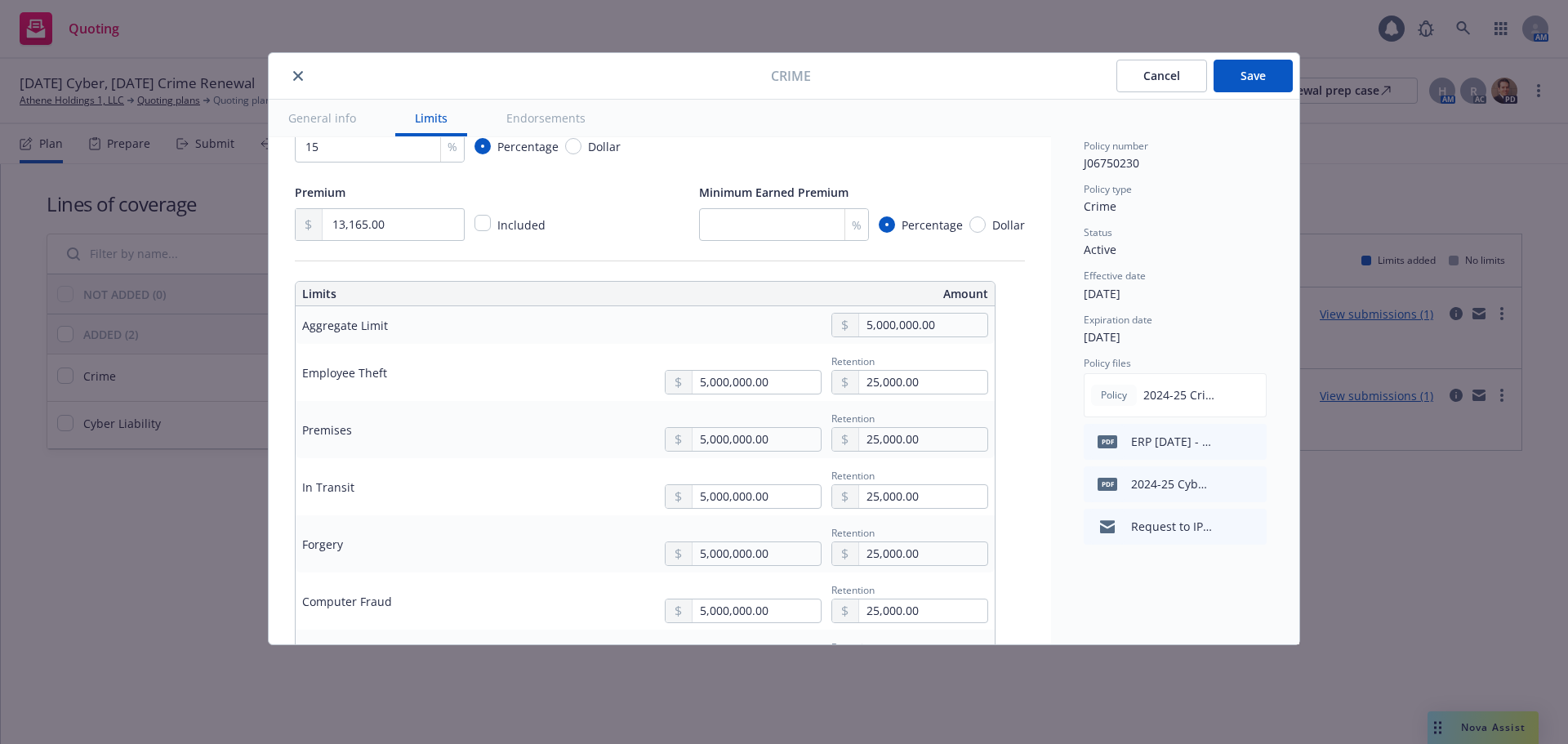
click at [514, 506] on td "In Transit" at bounding box center [418, 487] width 245 height 57
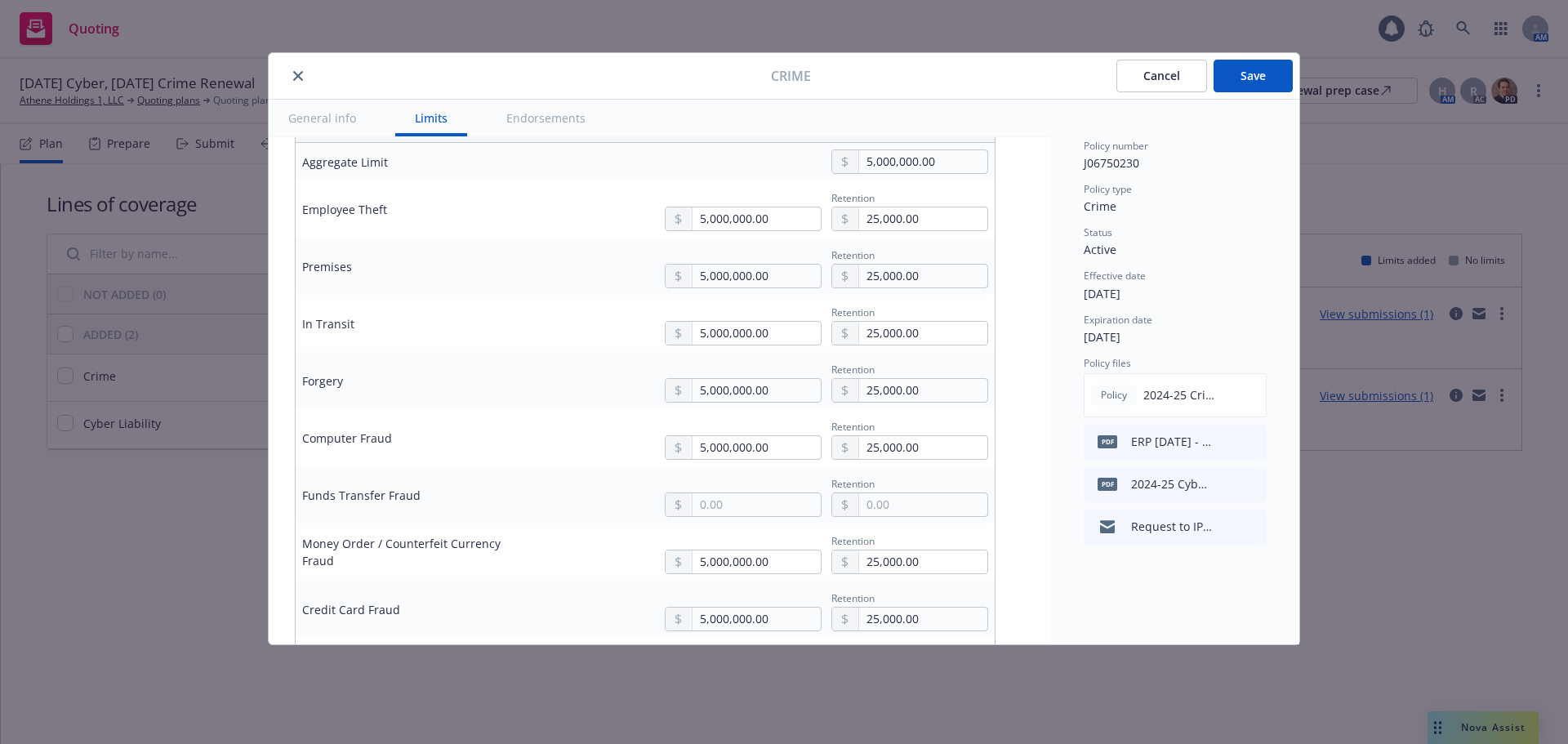
scroll to position [572, 0]
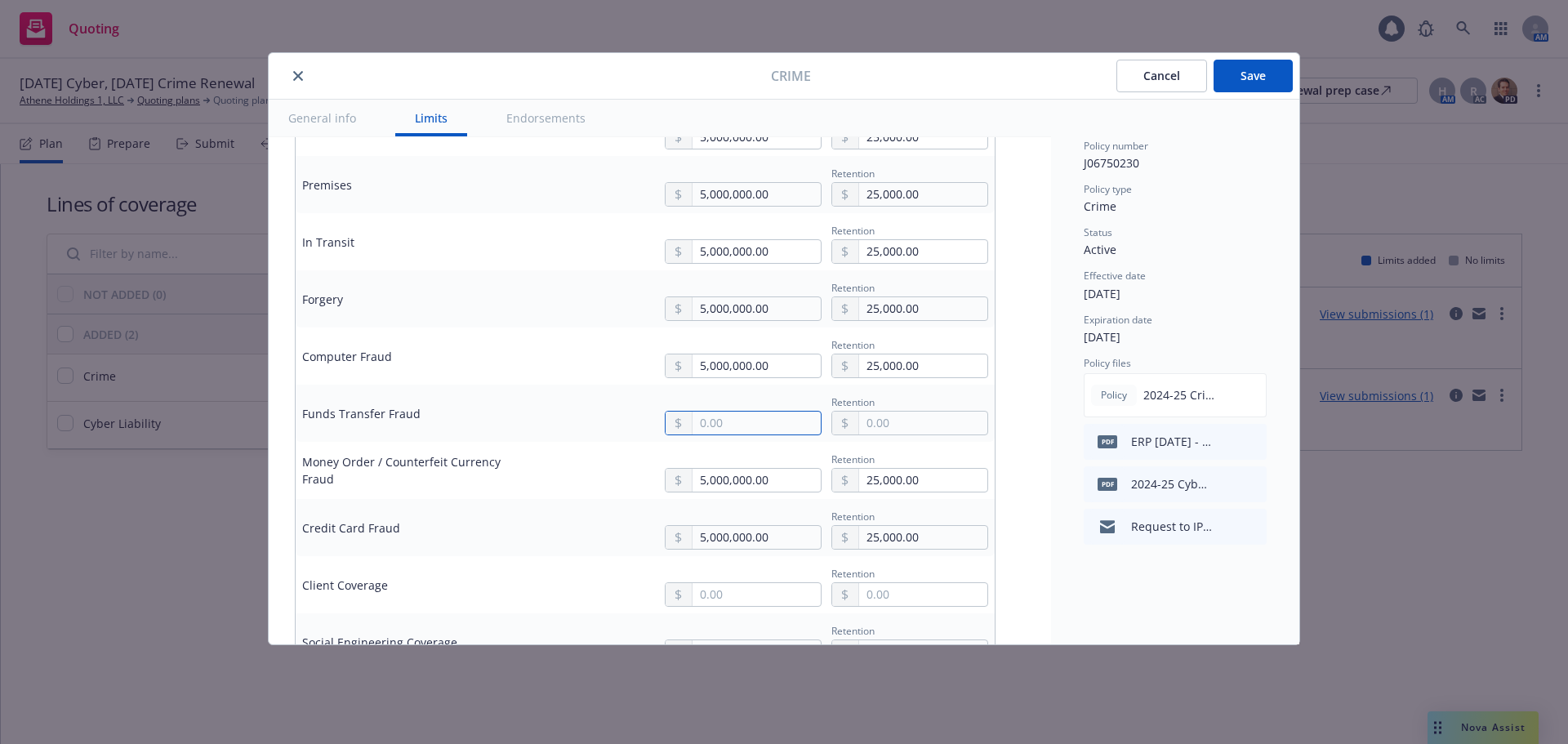
click at [714, 428] on input "text" at bounding box center [757, 423] width 128 height 23
type input "5,000,000.00"
click at [759, 553] on button "$5,000,000.00" at bounding box center [745, 555] width 140 height 30
click at [898, 418] on input "text" at bounding box center [923, 423] width 128 height 23
type input "25,000.00"
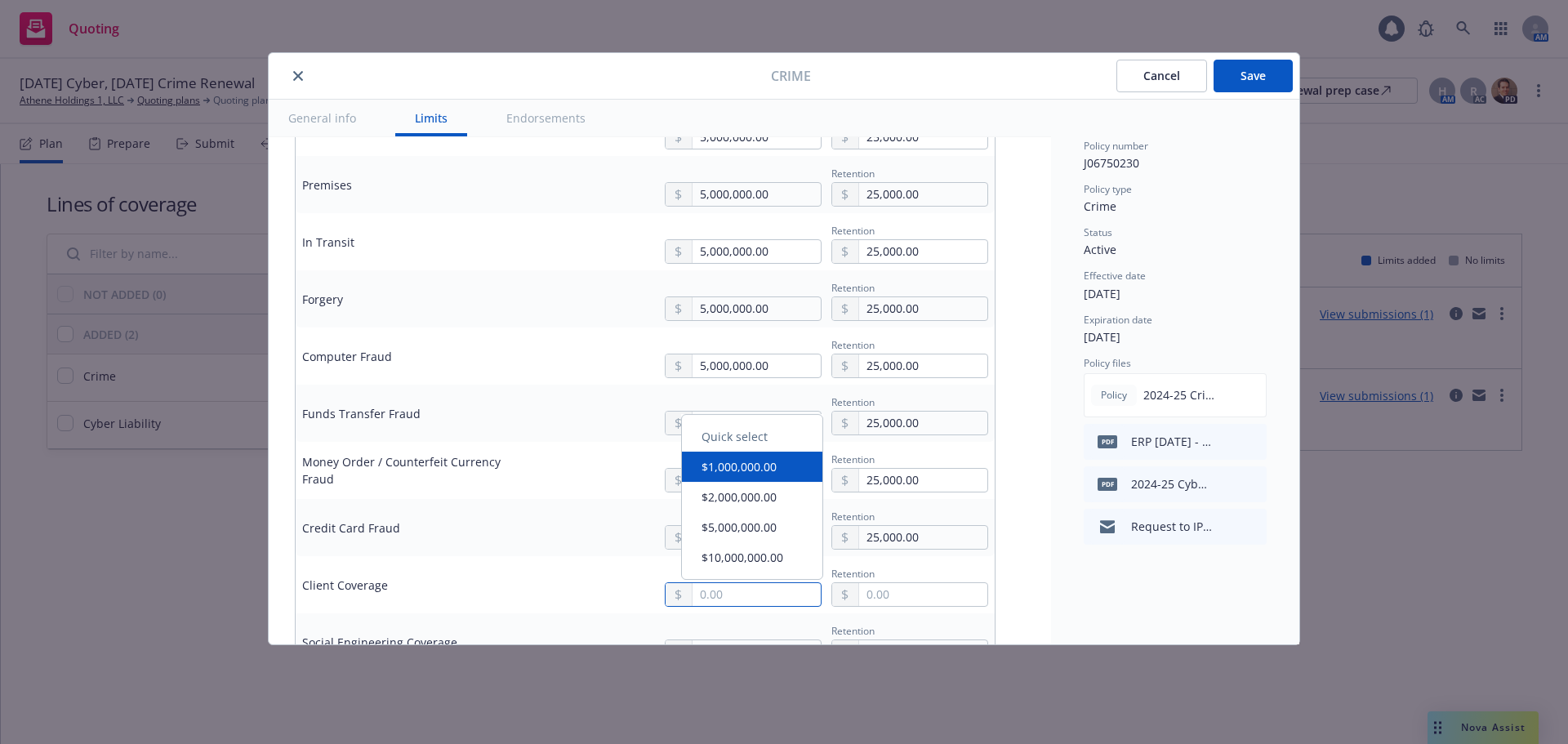
click at [761, 593] on input "text" at bounding box center [757, 595] width 128 height 23
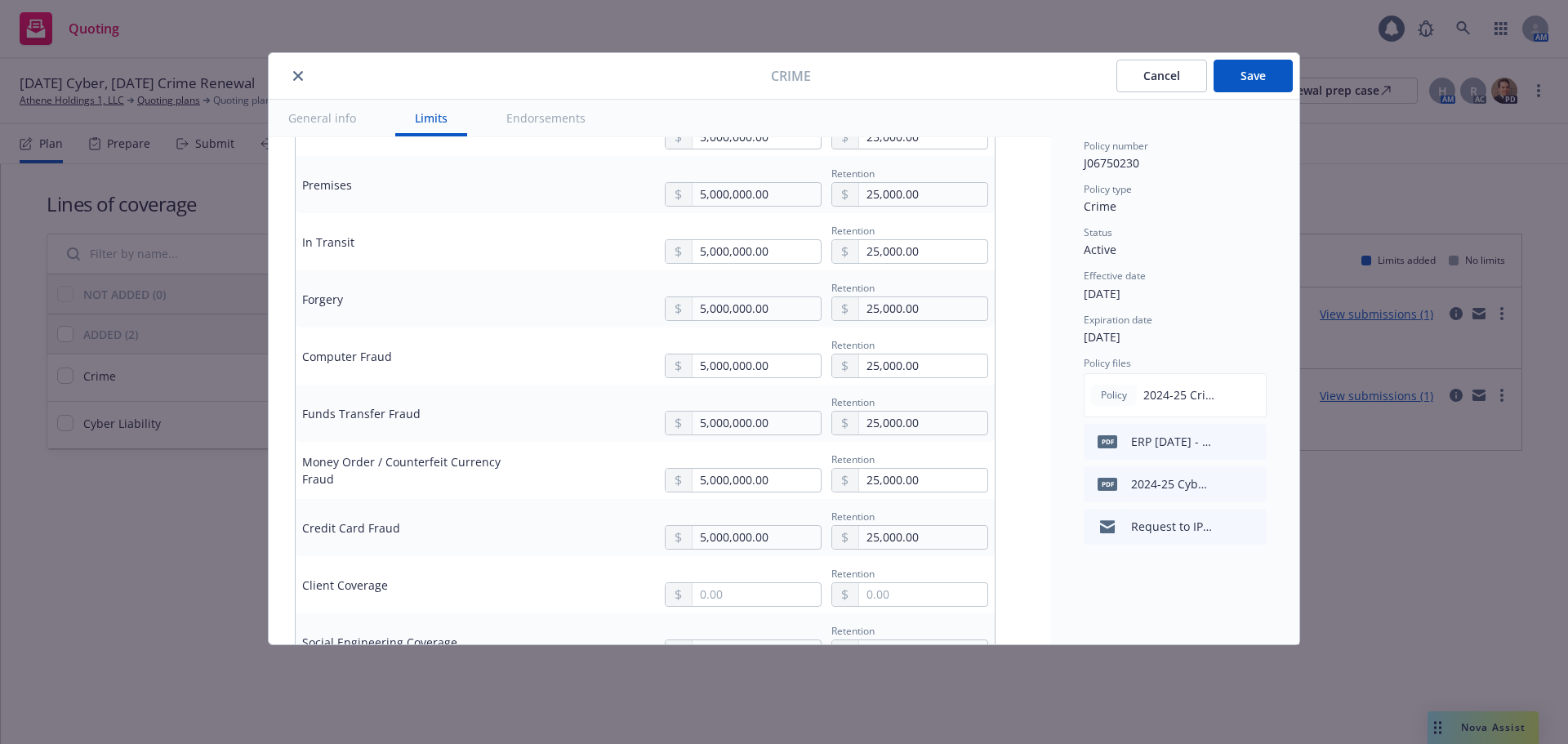
type input "5,000,000.00"
click at [755, 539] on div "Quick select $1,000,000.00 $2,000,000.00 $5,000,000.00 $10,000,000.00" at bounding box center [752, 505] width 142 height 166
click at [871, 584] on input "text" at bounding box center [923, 595] width 128 height 23
type input "25,000.00"
click at [610, 580] on div "5,000,000.00 Retention 25,000.00" at bounding box center [767, 585] width 441 height 44
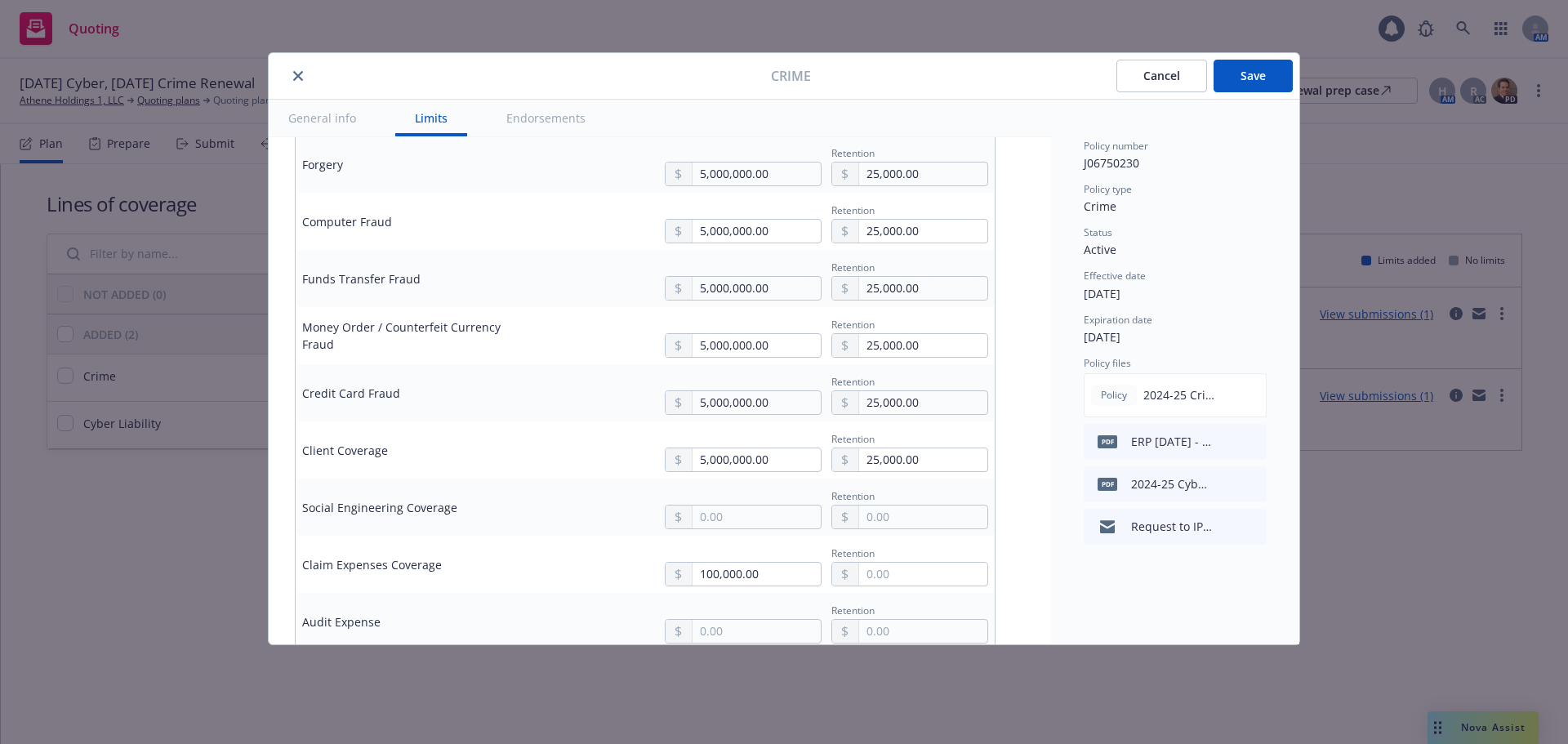
scroll to position [735, 0]
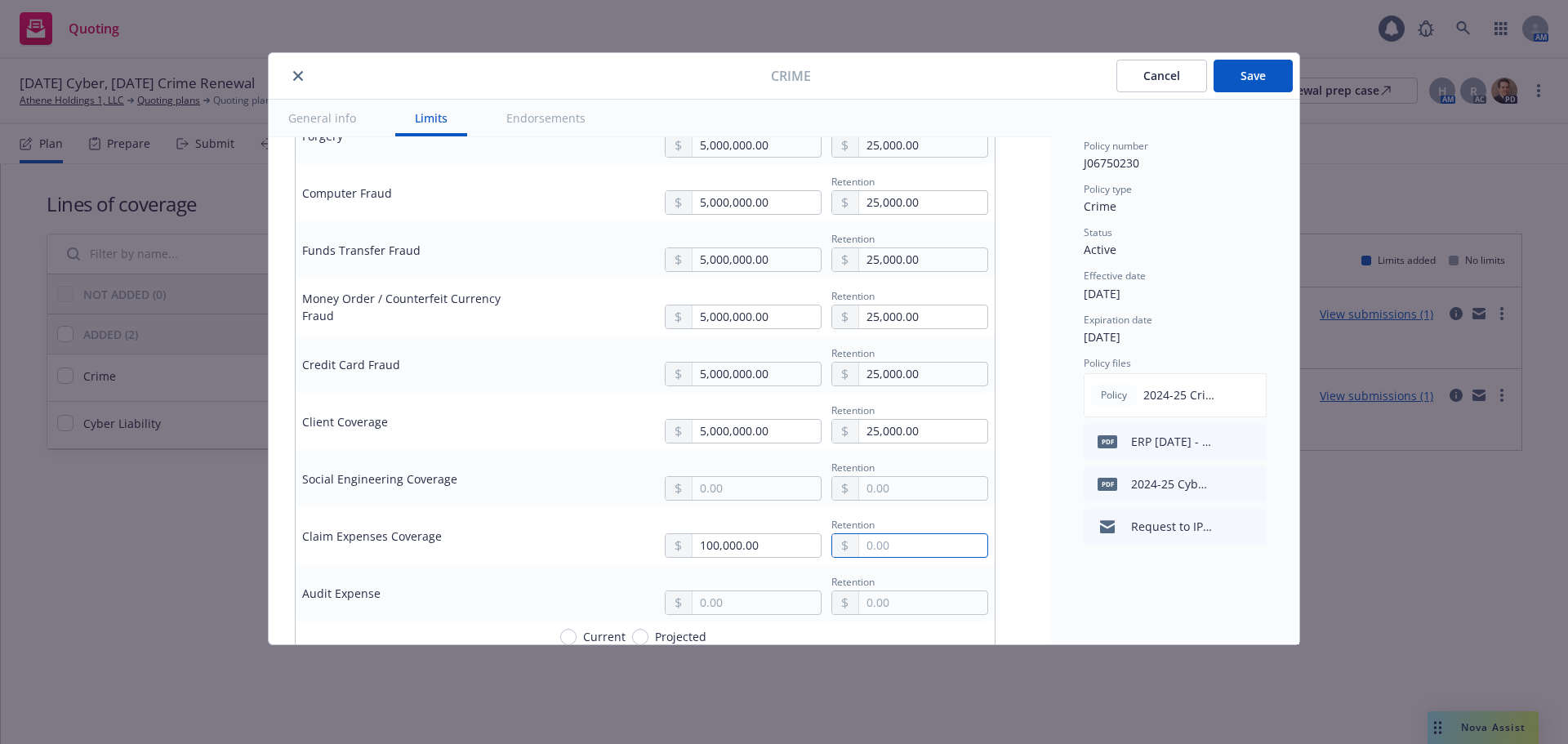
click at [879, 546] on input "text" at bounding box center [923, 545] width 128 height 23
type input "0.00"
click at [555, 555] on div "100,000.00 Retention 0.00" at bounding box center [767, 536] width 441 height 44
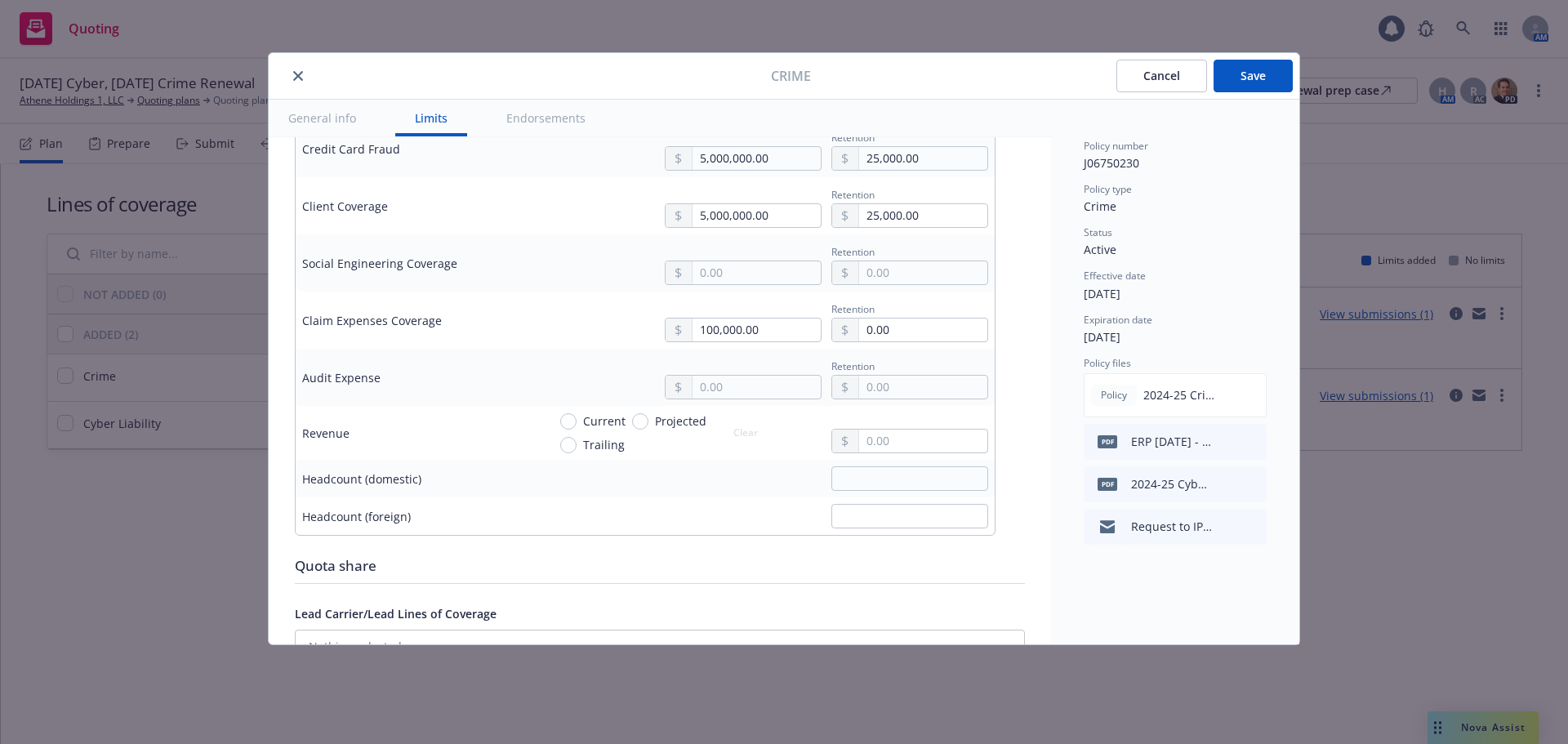
scroll to position [980, 0]
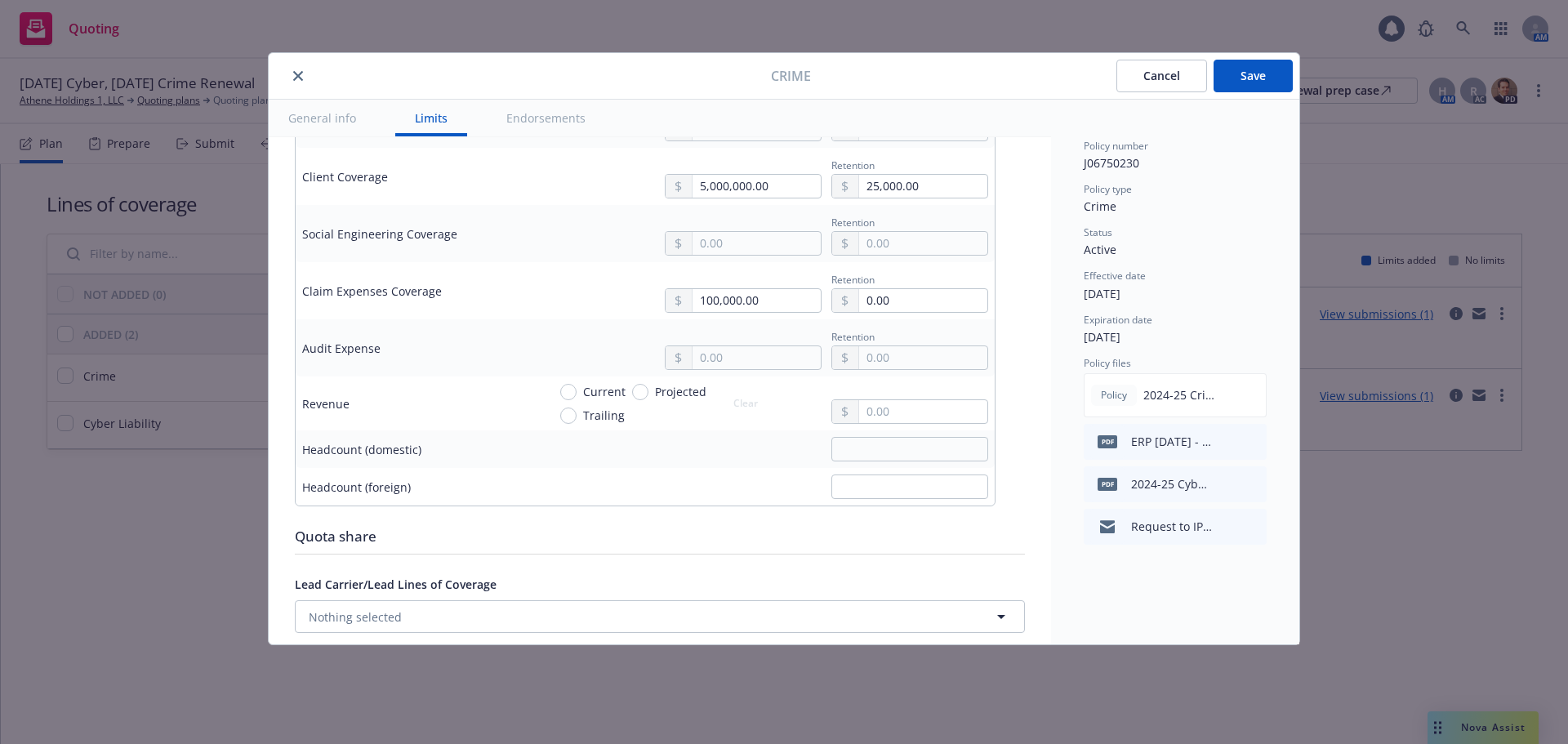
click at [597, 387] on span "Current" at bounding box center [604, 392] width 42 height 18
click at [577, 387] on input "Current" at bounding box center [568, 392] width 17 height 17
radio input "true"
click at [883, 414] on input "text" at bounding box center [923, 412] width 128 height 23
type input "10,248,883.00"
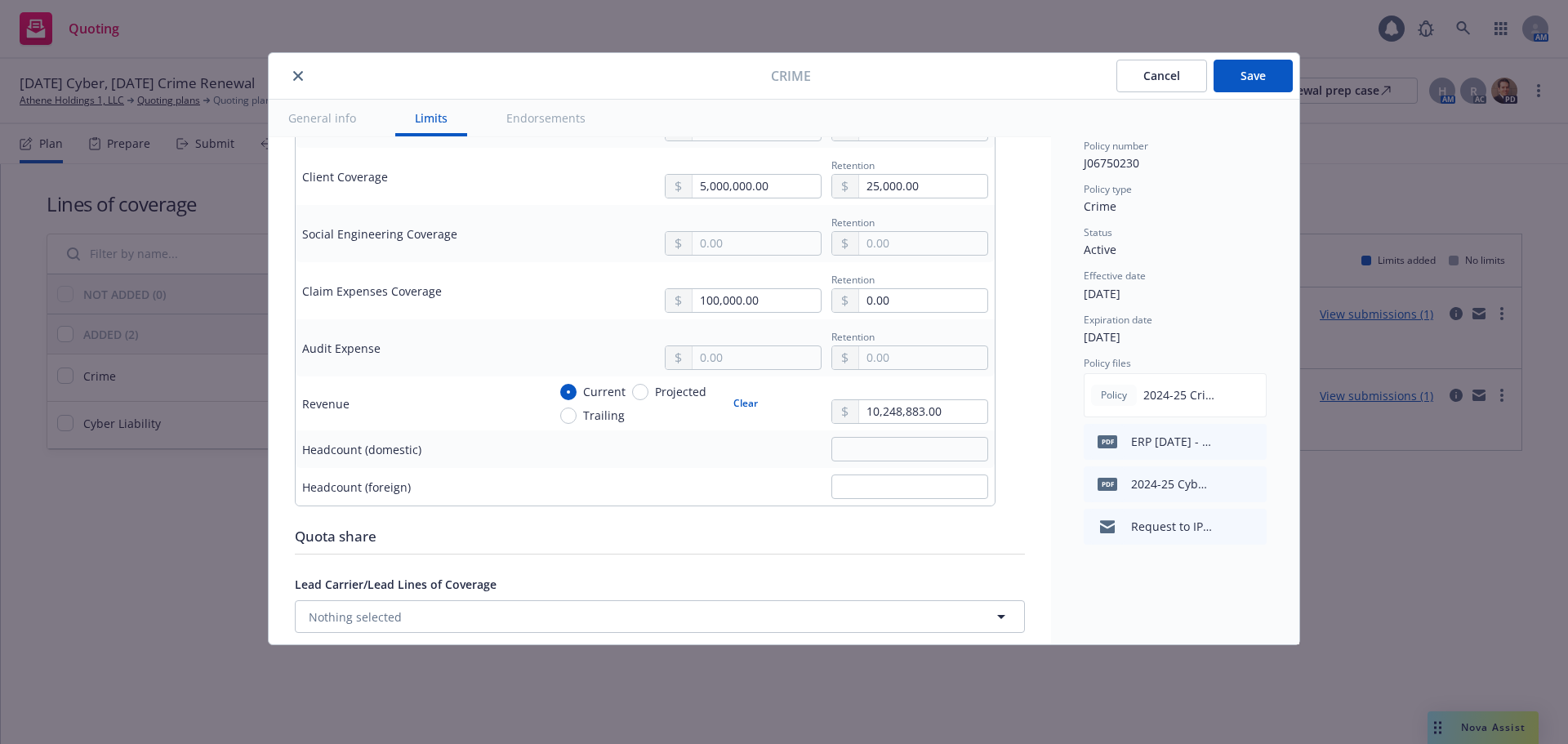
click at [752, 445] on div at bounding box center [767, 450] width 441 height 25
click at [853, 446] on input "text" at bounding box center [910, 450] width 157 height 25
type input "86"
click at [733, 545] on div "Quota share" at bounding box center [659, 537] width 730 height 21
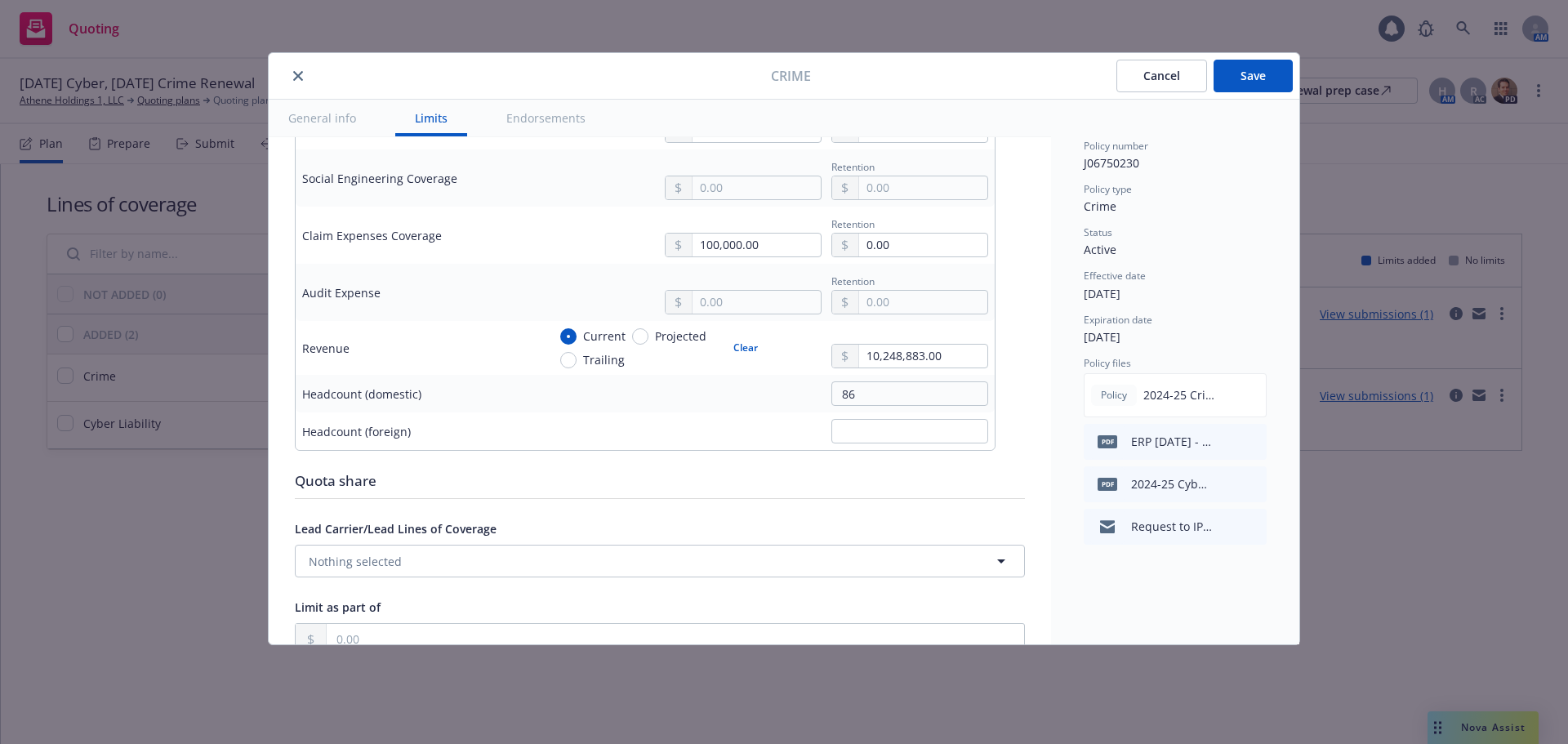
scroll to position [1062, 0]
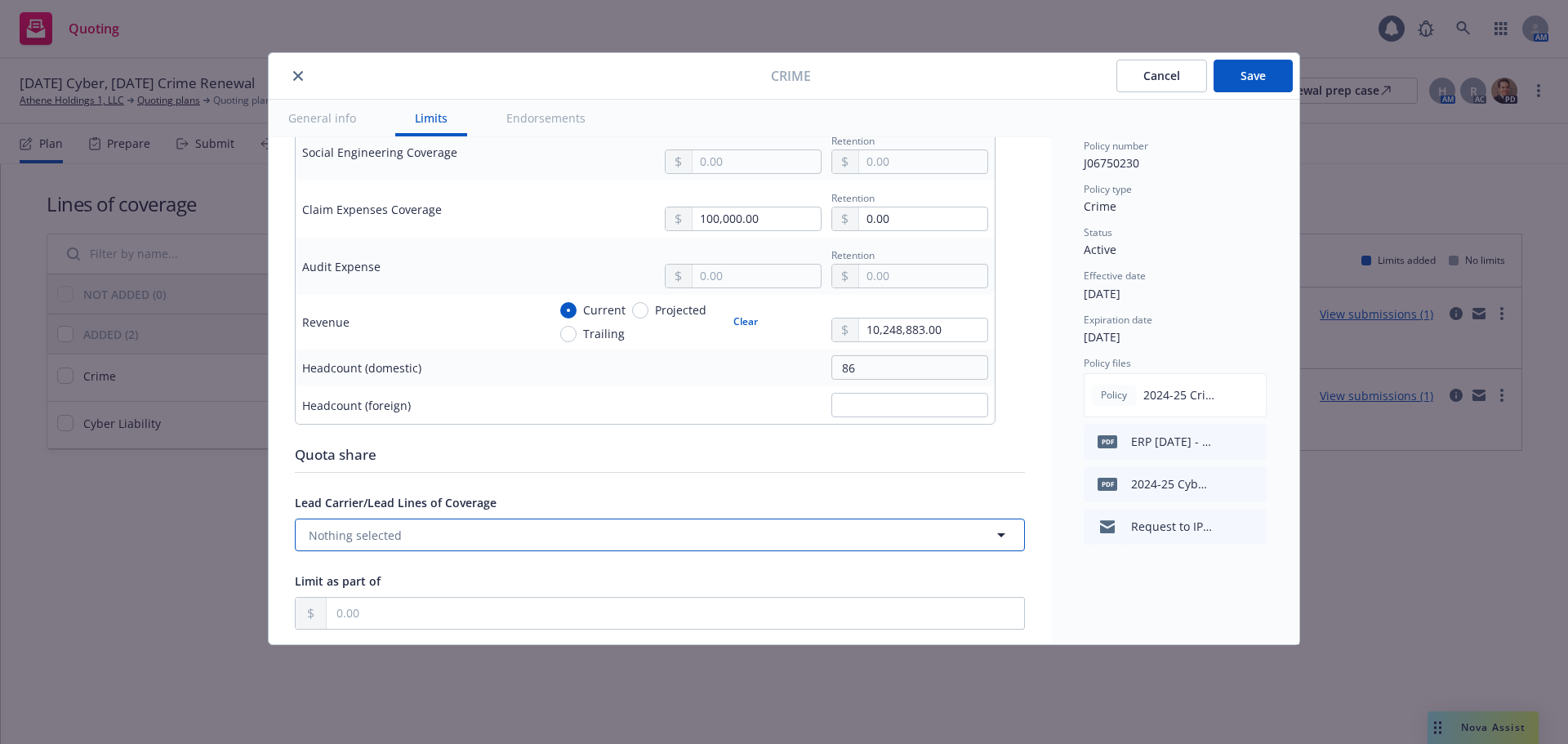
click at [586, 535] on button "Nothing selected" at bounding box center [659, 535] width 730 height 33
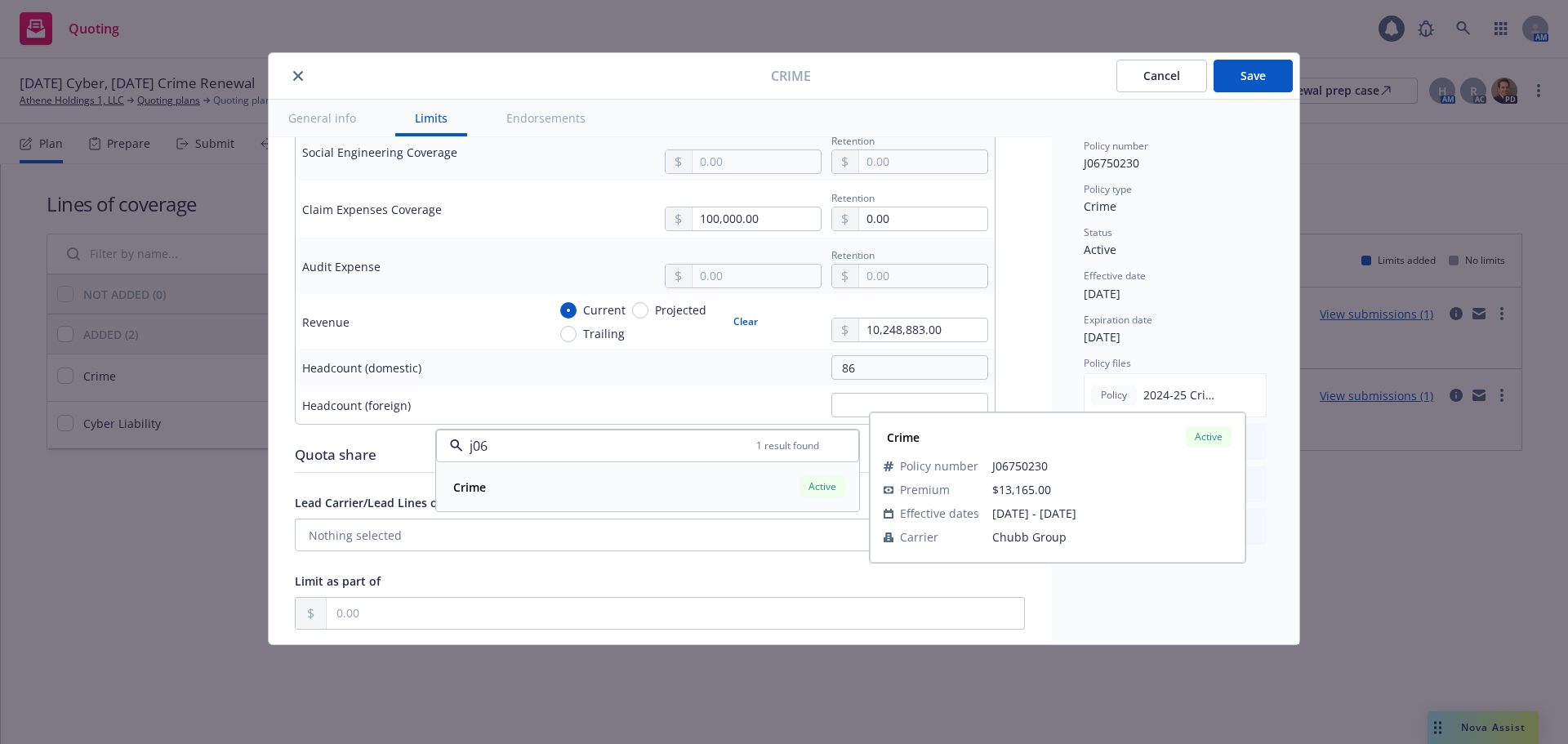
click at [507, 474] on div "Crime Active" at bounding box center [648, 488] width 402 height 28
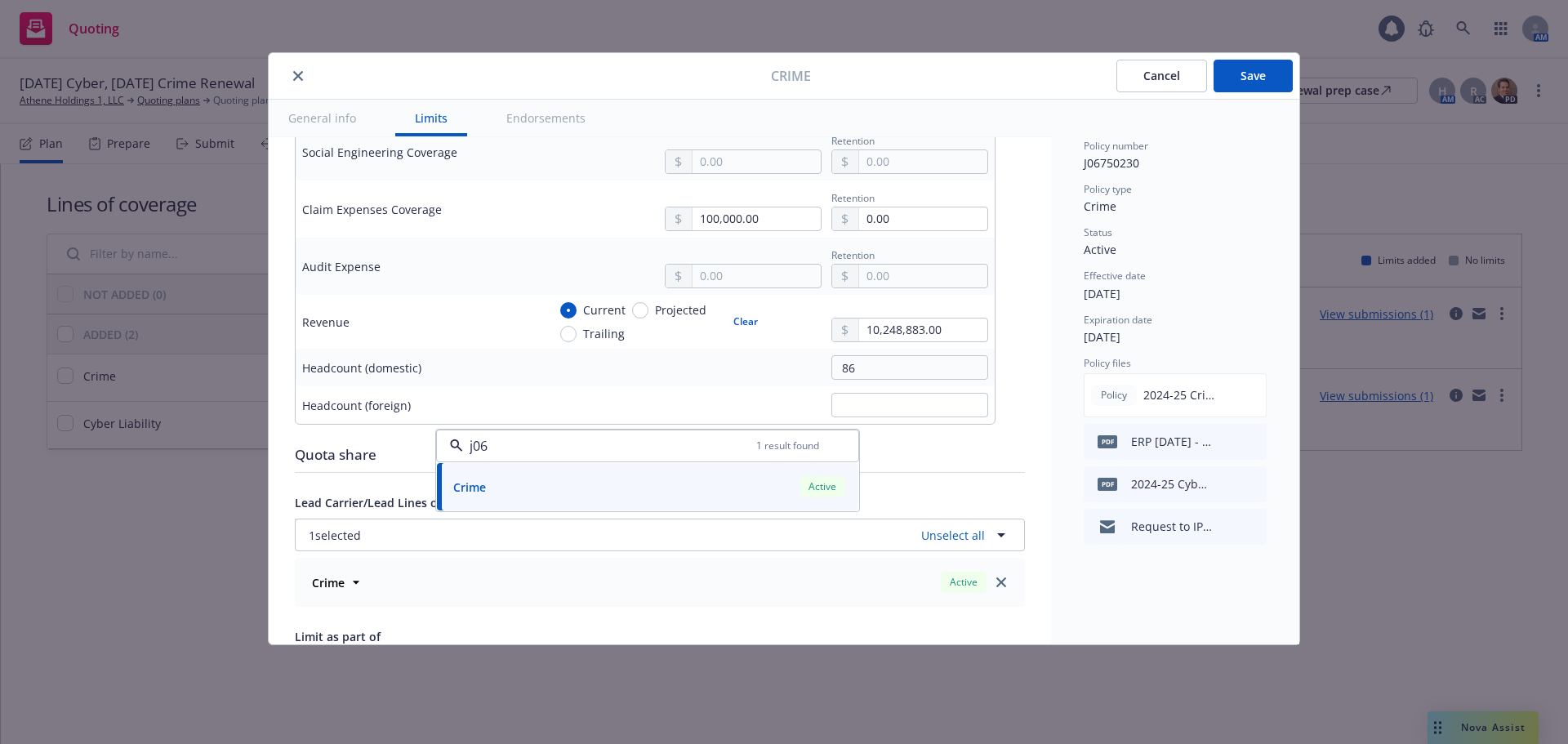
type input "j06"
click at [368, 451] on div "Quota share" at bounding box center [659, 455] width 730 height 21
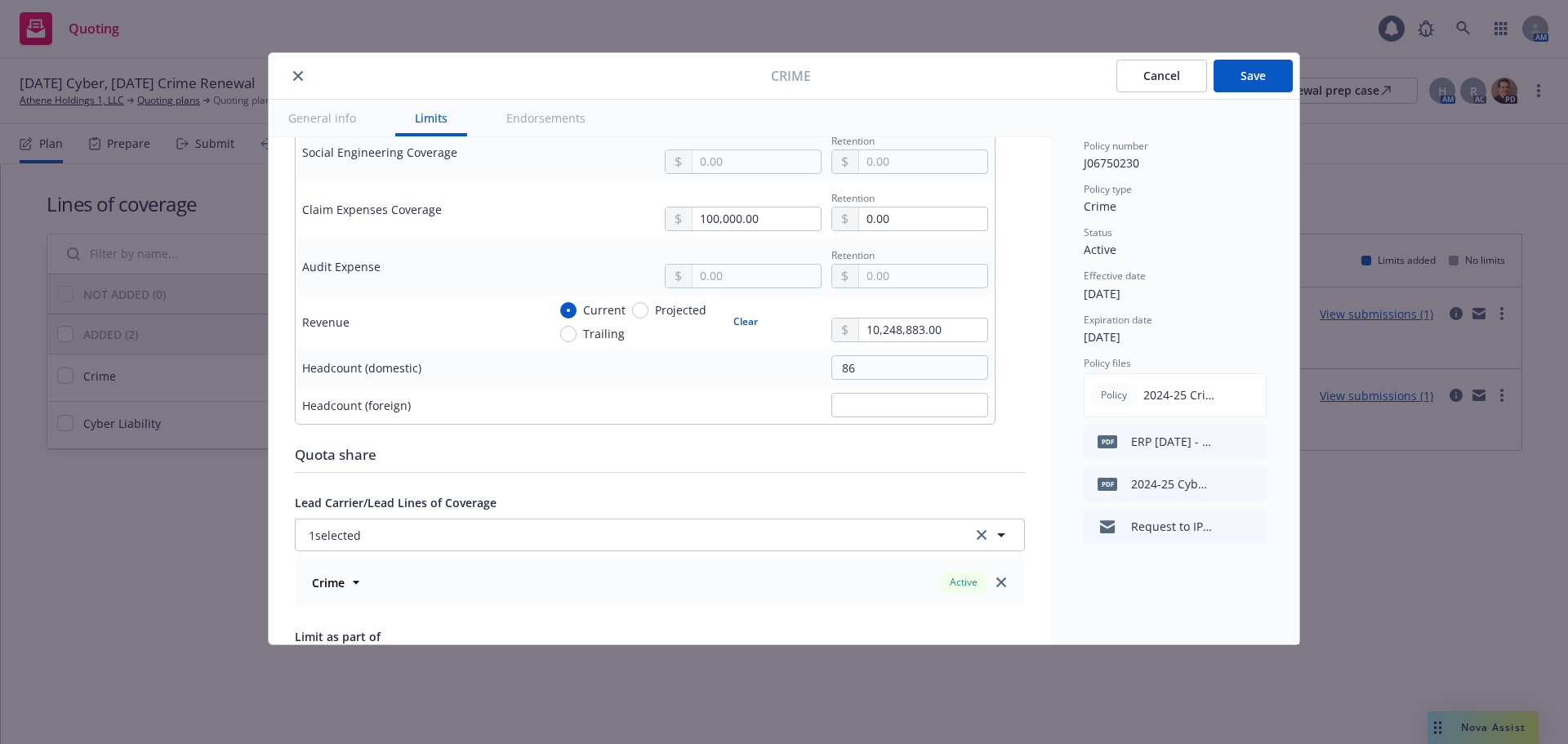
click at [1267, 73] on button "Save" at bounding box center [1253, 76] width 79 height 33
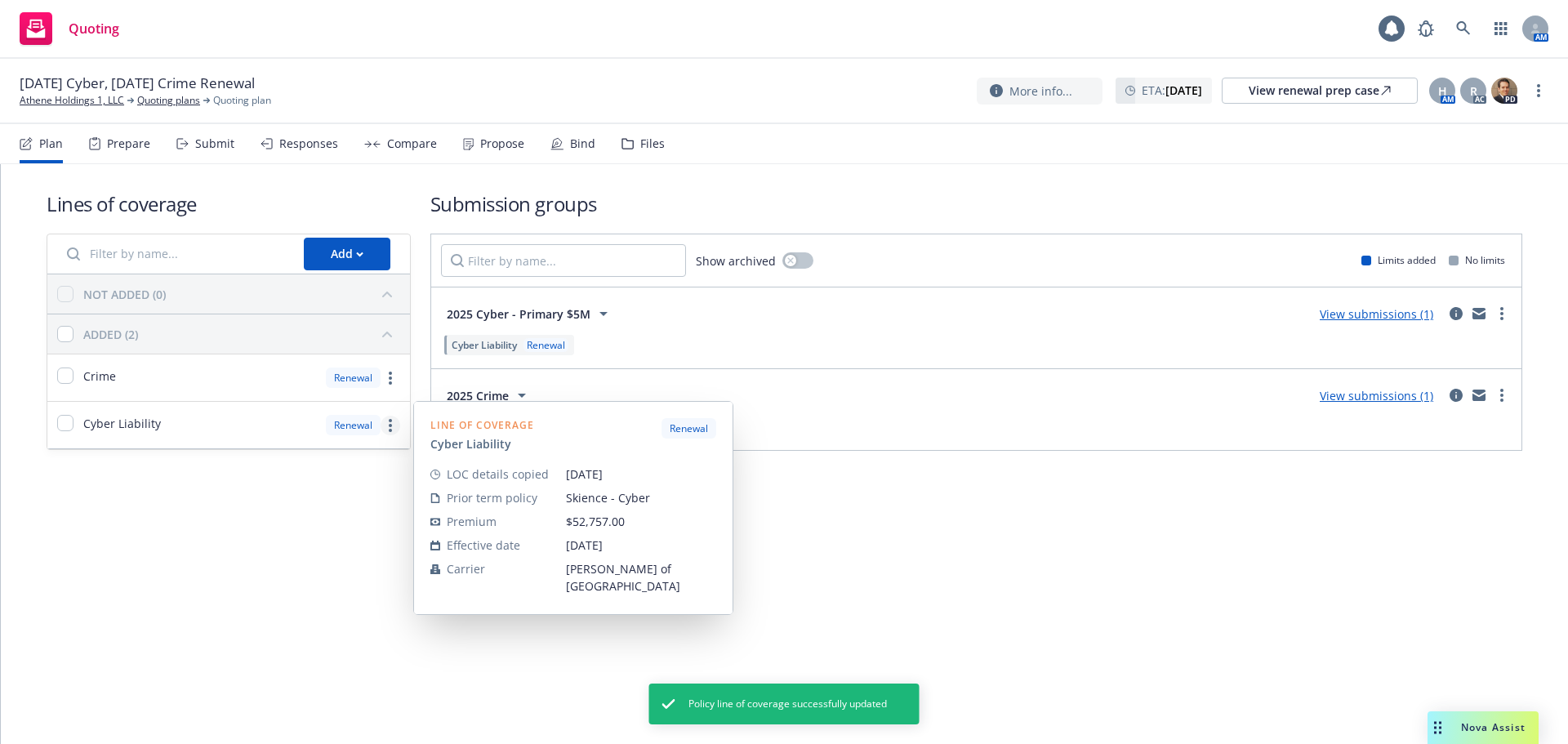
click at [390, 430] on circle "more" at bounding box center [391, 430] width 4 height 4
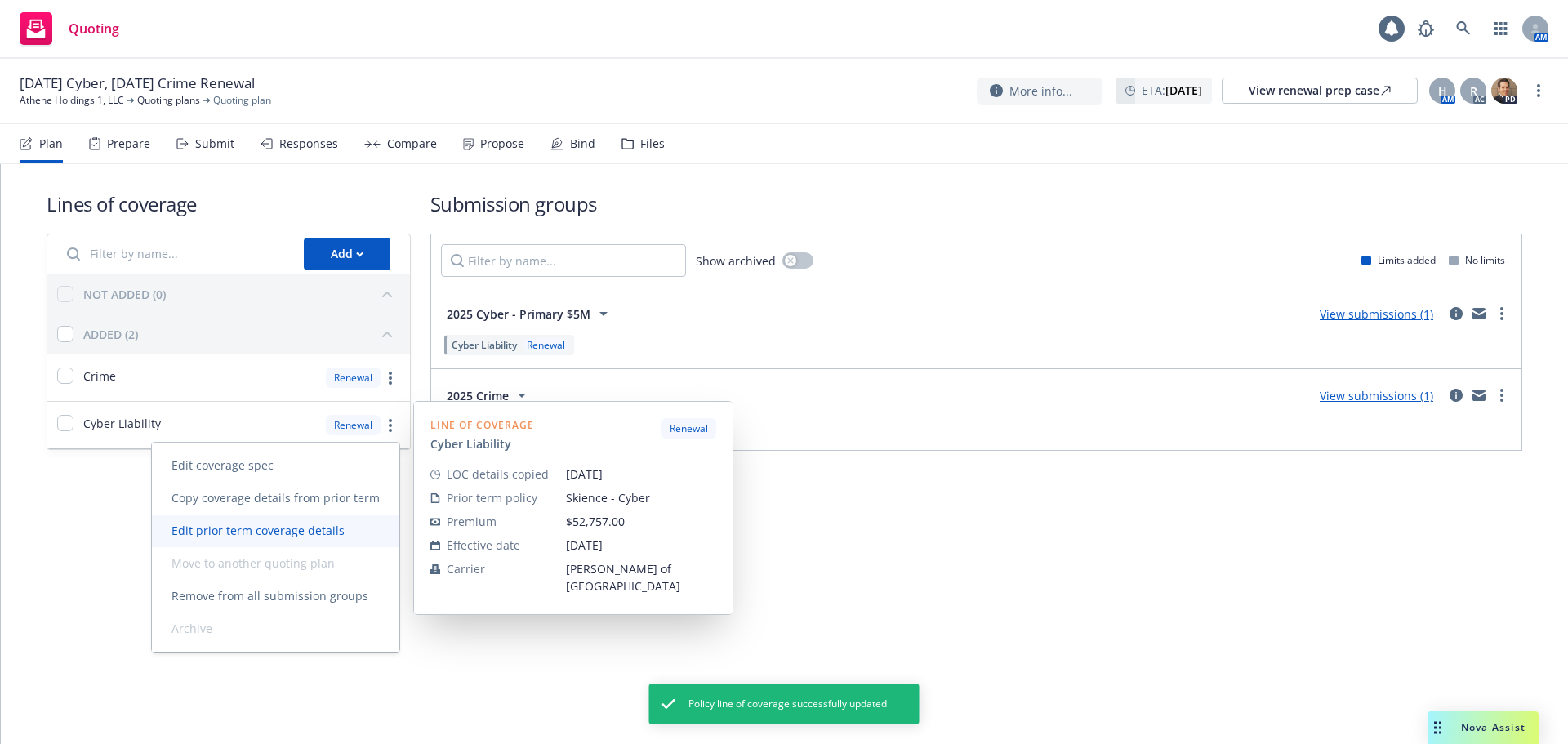
click at [316, 524] on span "Edit prior term coverage details" at bounding box center [258, 531] width 212 height 16
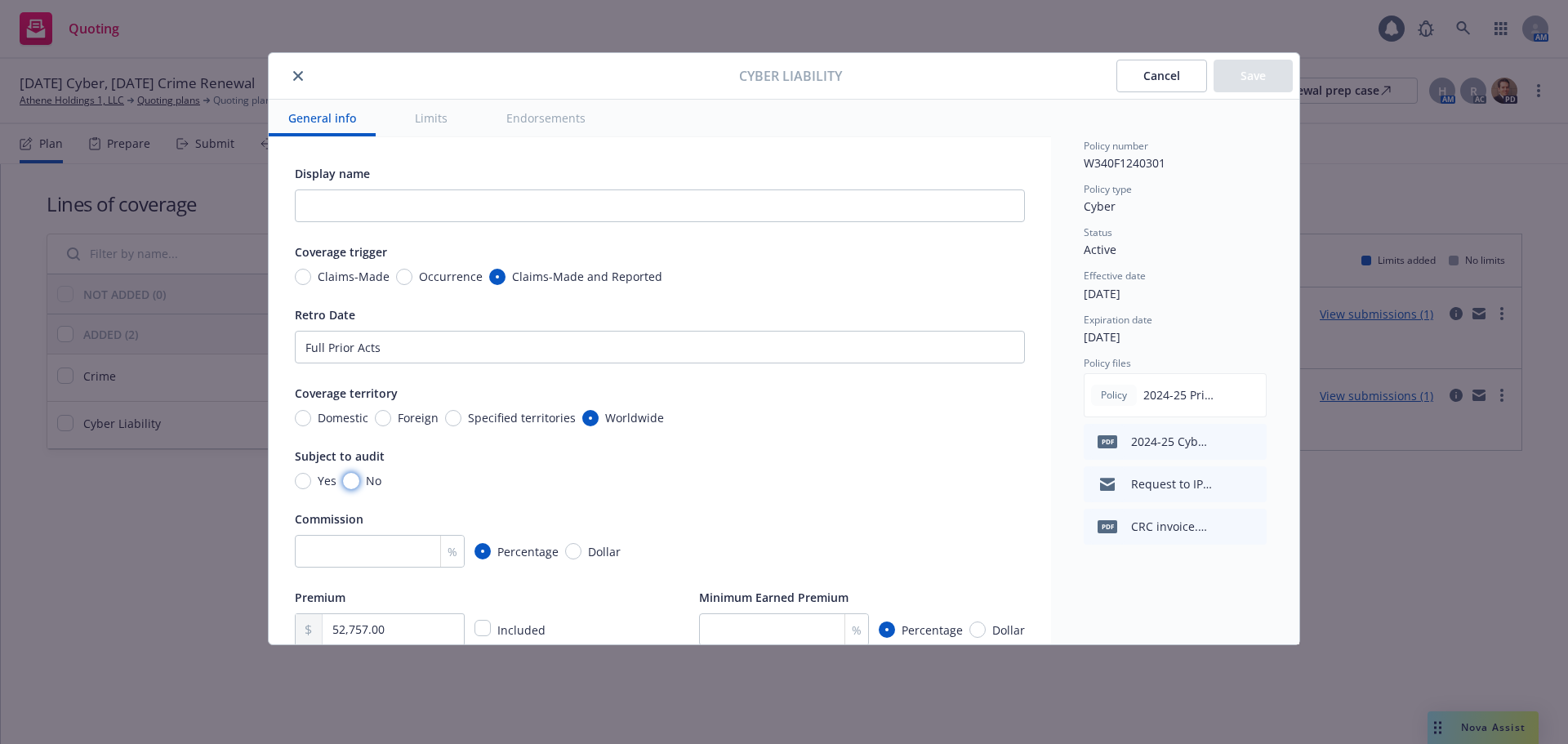
click at [353, 480] on input "No" at bounding box center [351, 481] width 17 height 17
radio input "true"
click at [325, 561] on input "number" at bounding box center [379, 551] width 169 height 33
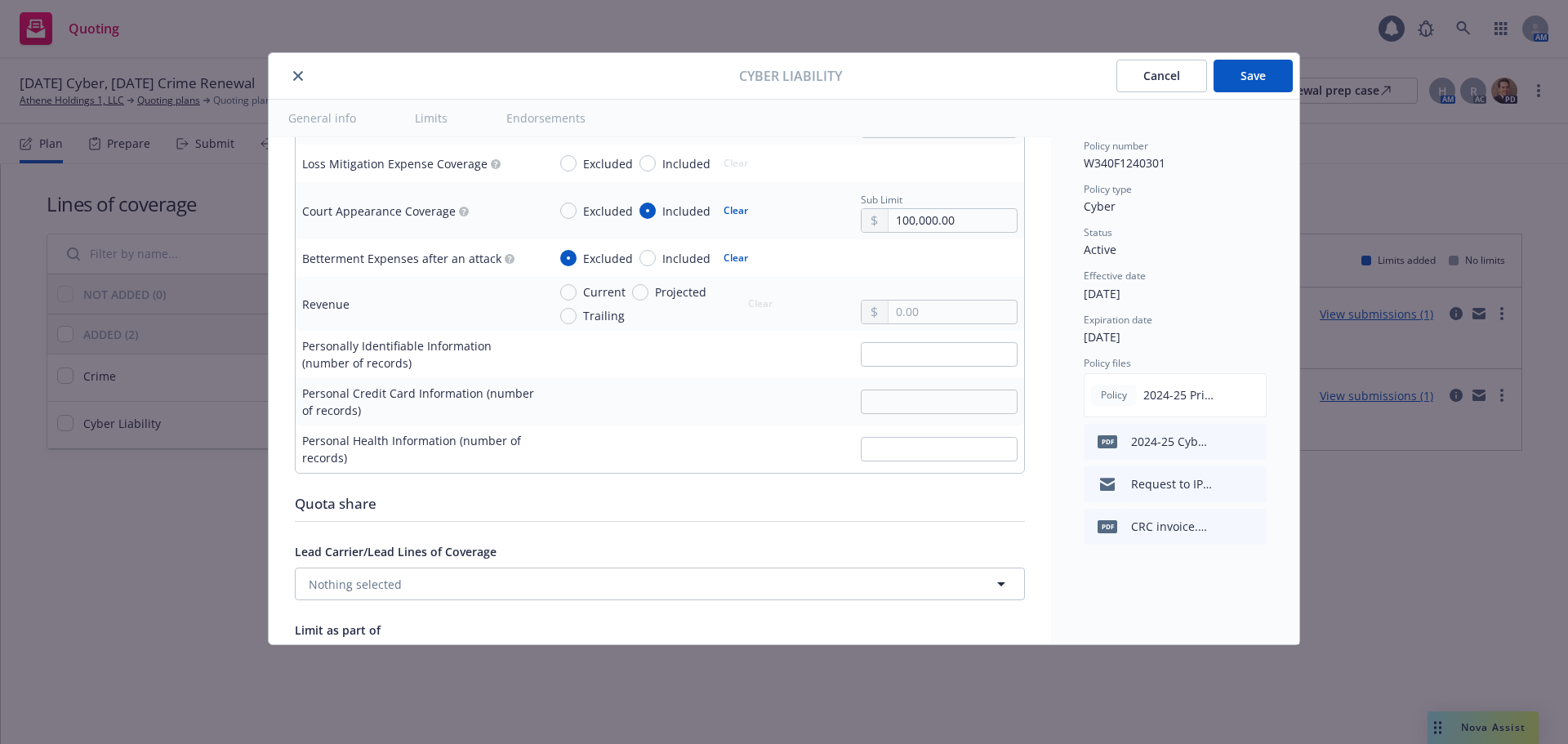
scroll to position [3104, 0]
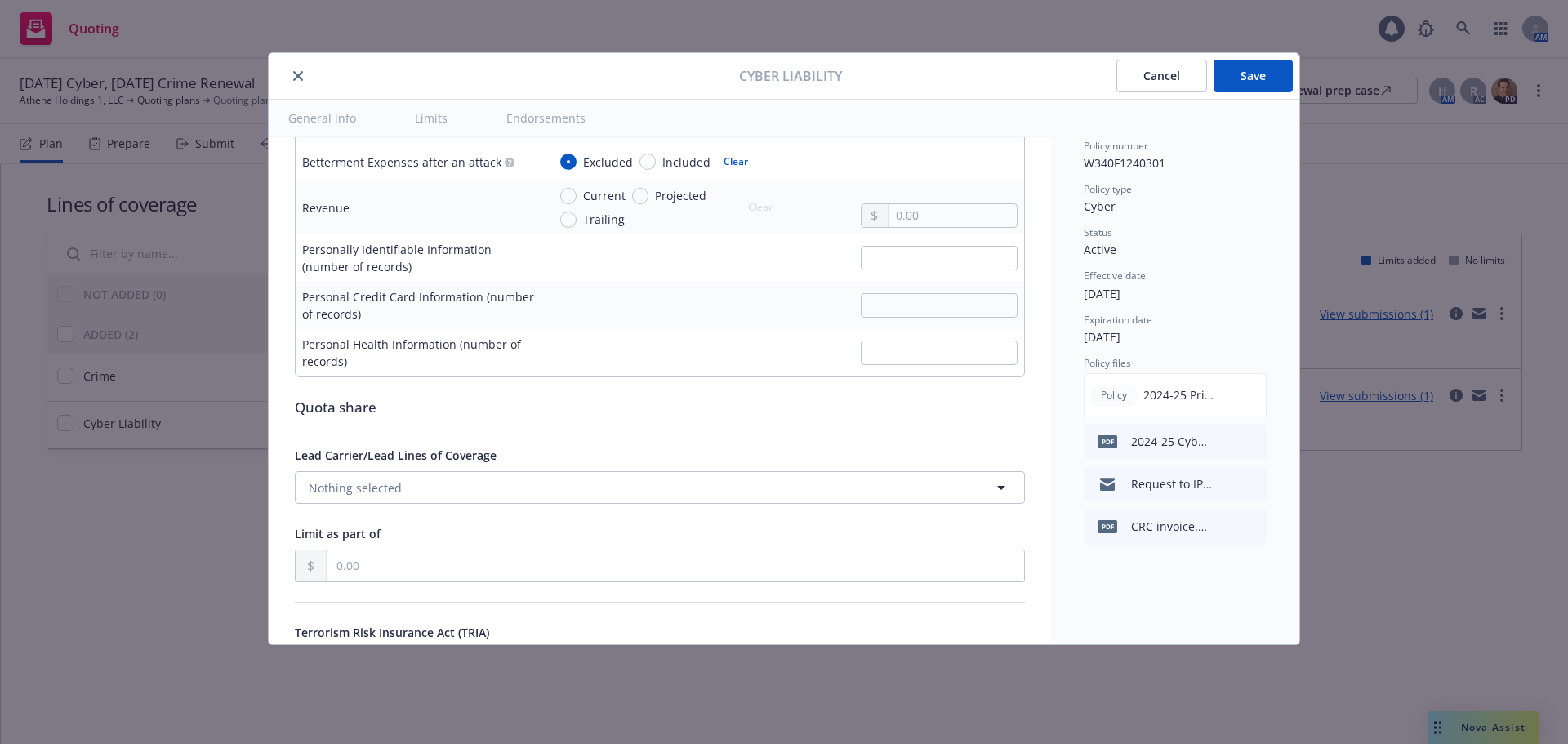
type input "12"
click at [537, 488] on button "Nothing selected" at bounding box center [659, 488] width 730 height 33
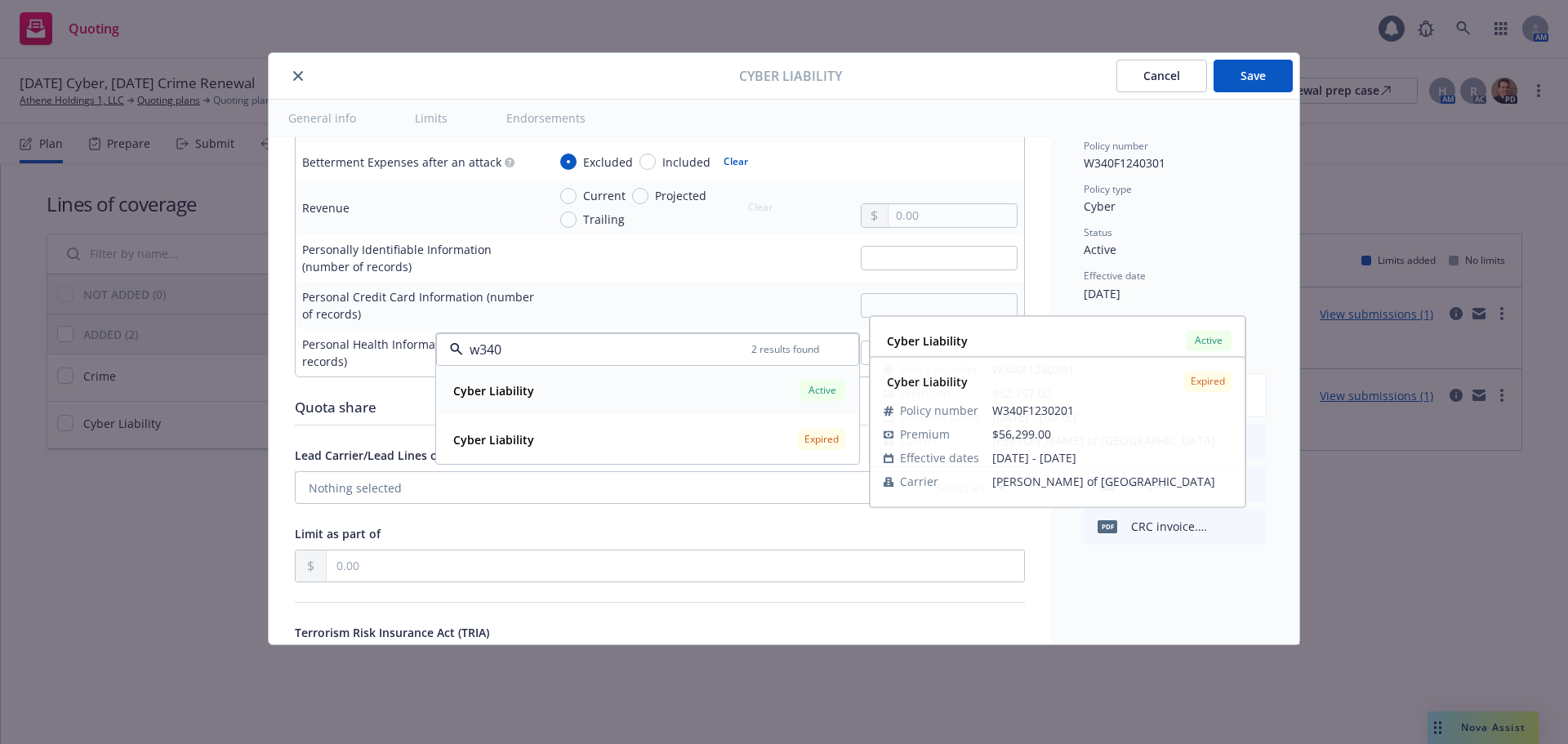
click at [629, 385] on div "Cyber Liability Active" at bounding box center [648, 391] width 402 height 28
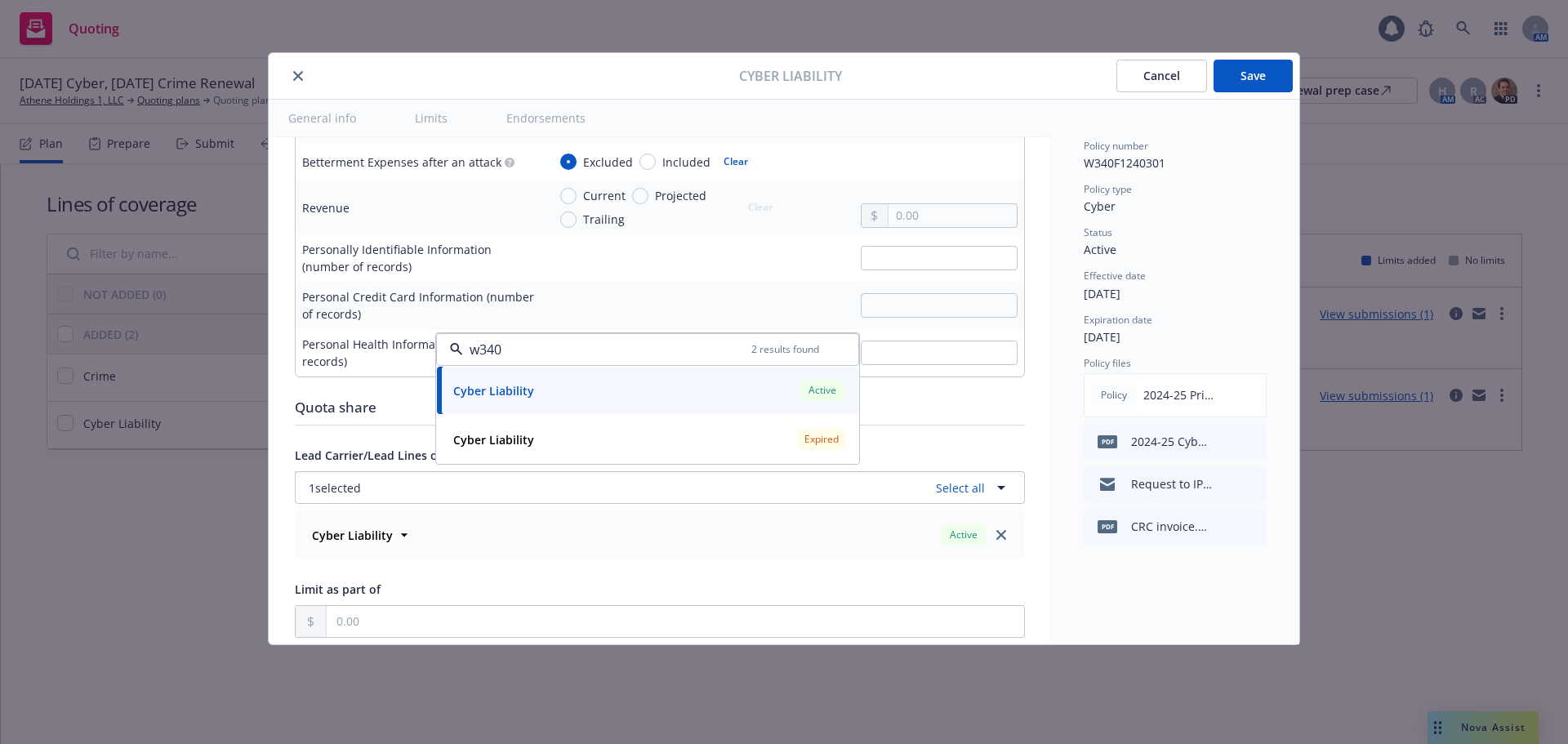
type input "w340"
click at [381, 410] on div "Quota share" at bounding box center [659, 408] width 730 height 21
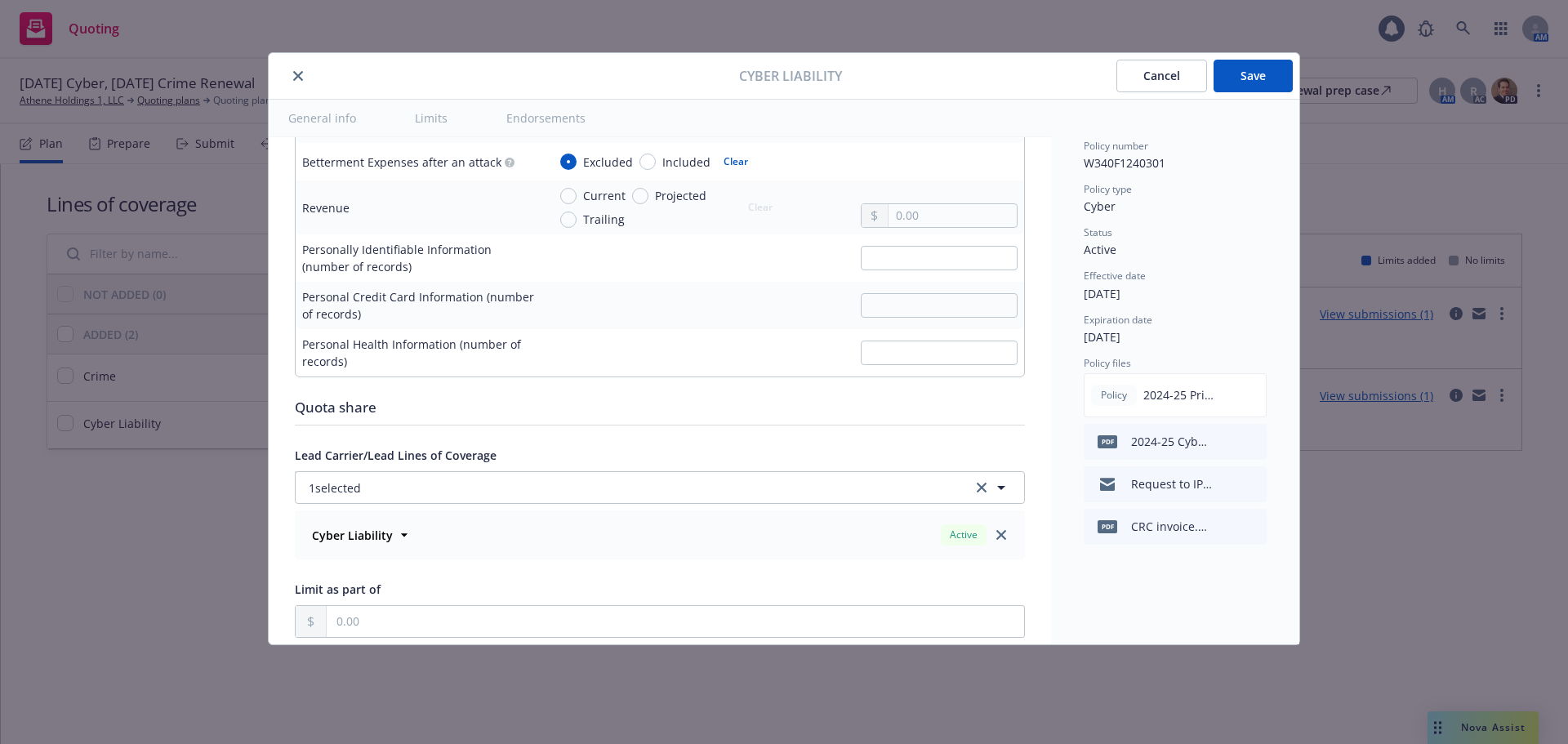
click at [1262, 83] on button "Save" at bounding box center [1253, 76] width 79 height 33
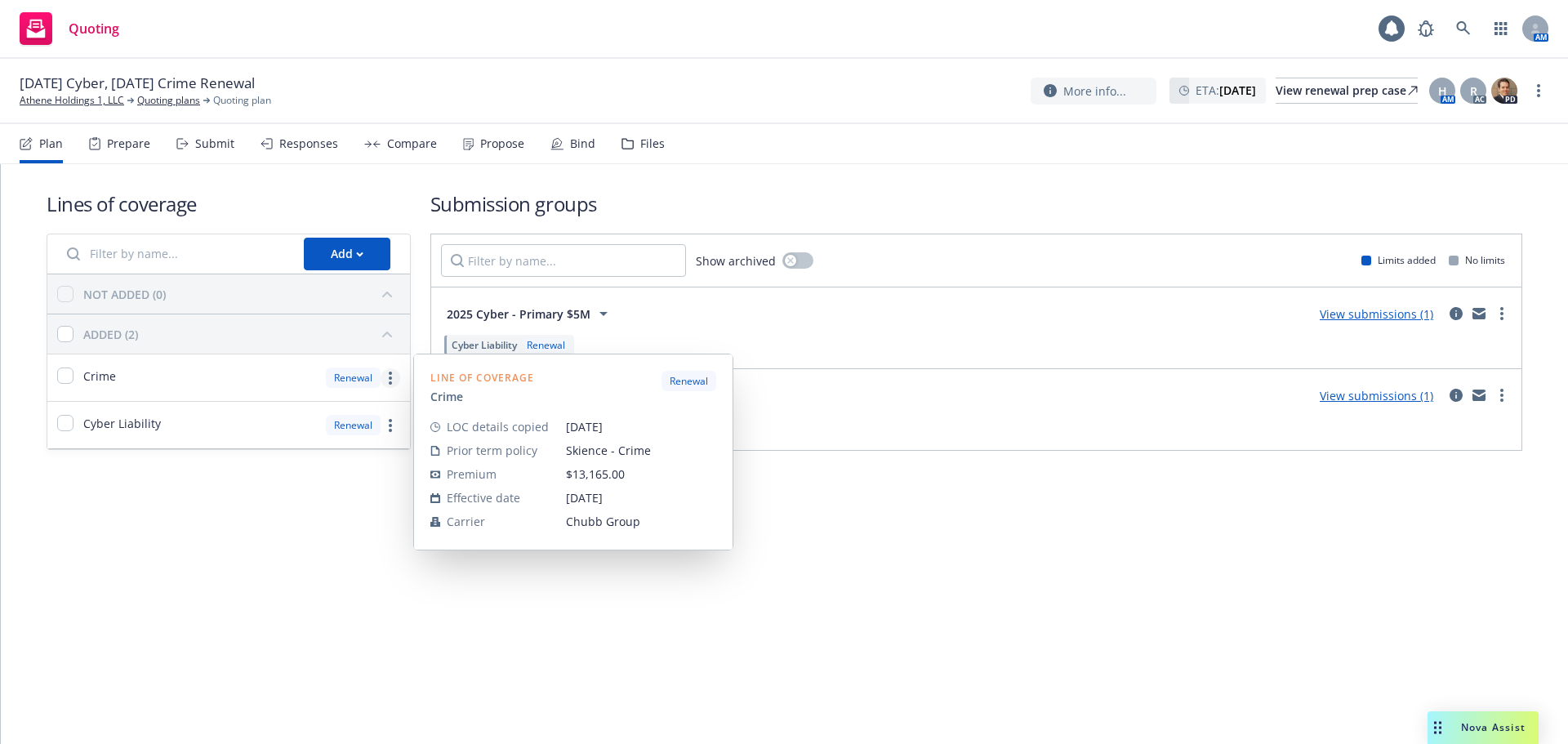
click at [394, 384] on link "more" at bounding box center [390, 378] width 19 height 19
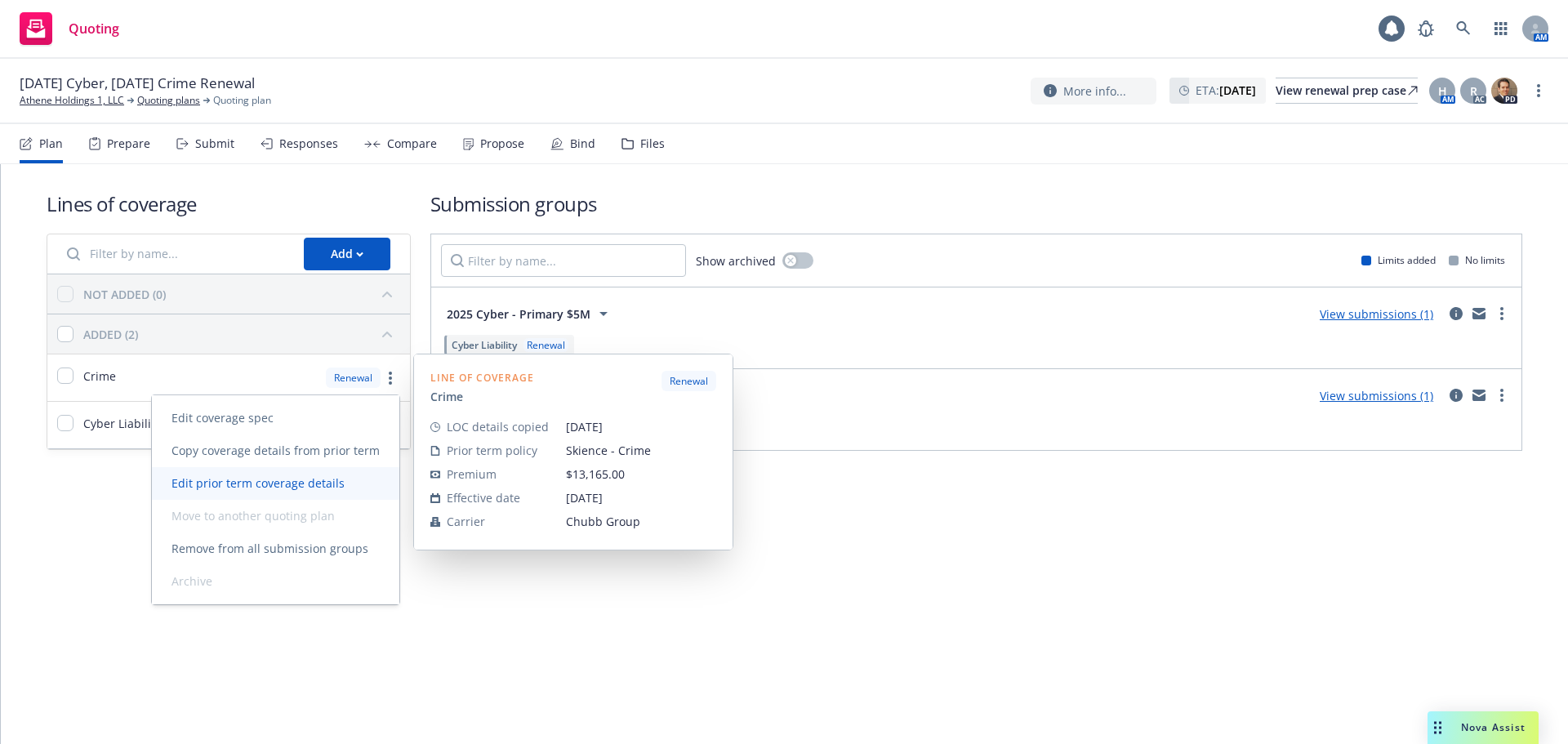
click at [354, 487] on span "Edit prior term coverage details" at bounding box center [258, 483] width 212 height 16
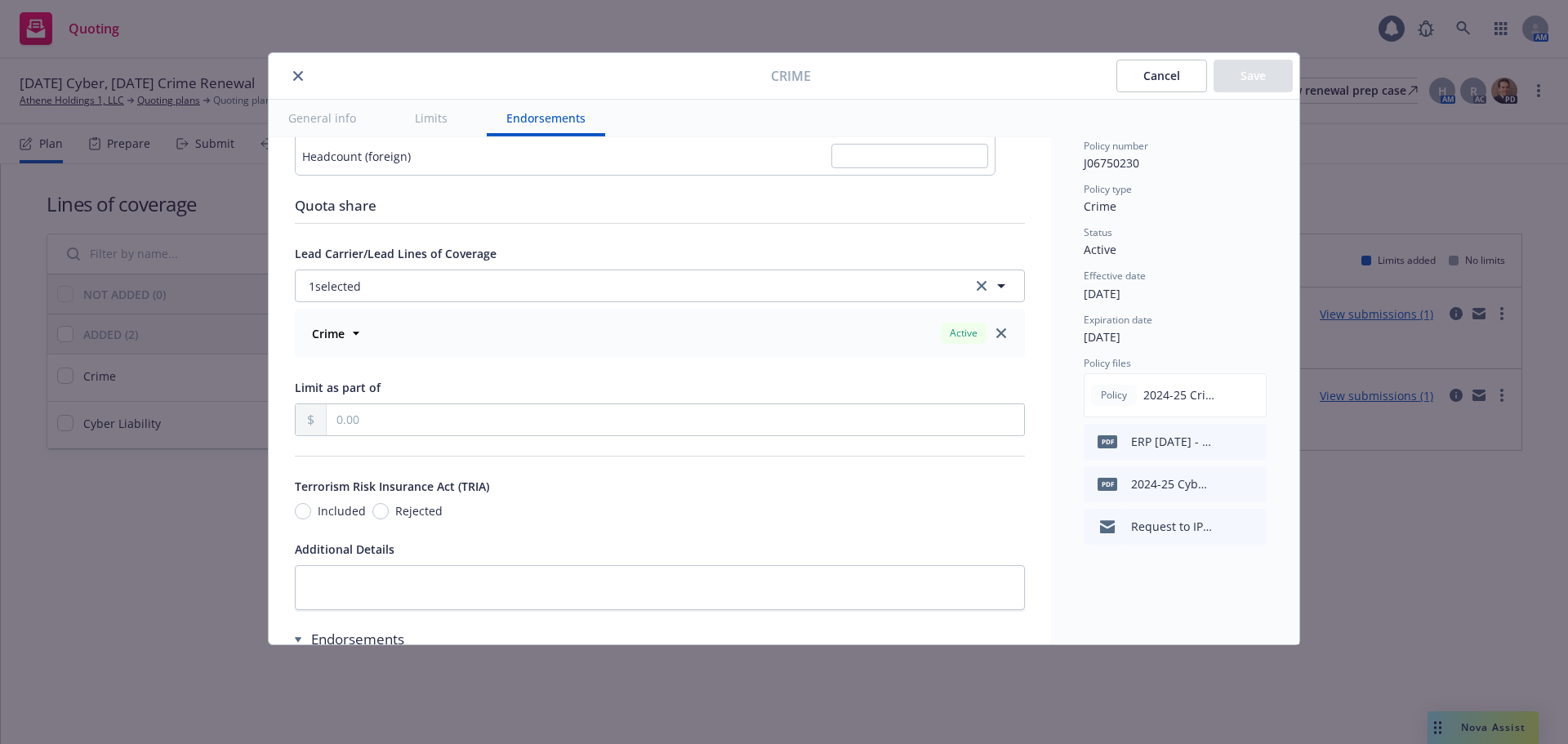
scroll to position [1307, 0]
click at [1174, 80] on button "Cancel" at bounding box center [1161, 76] width 90 height 33
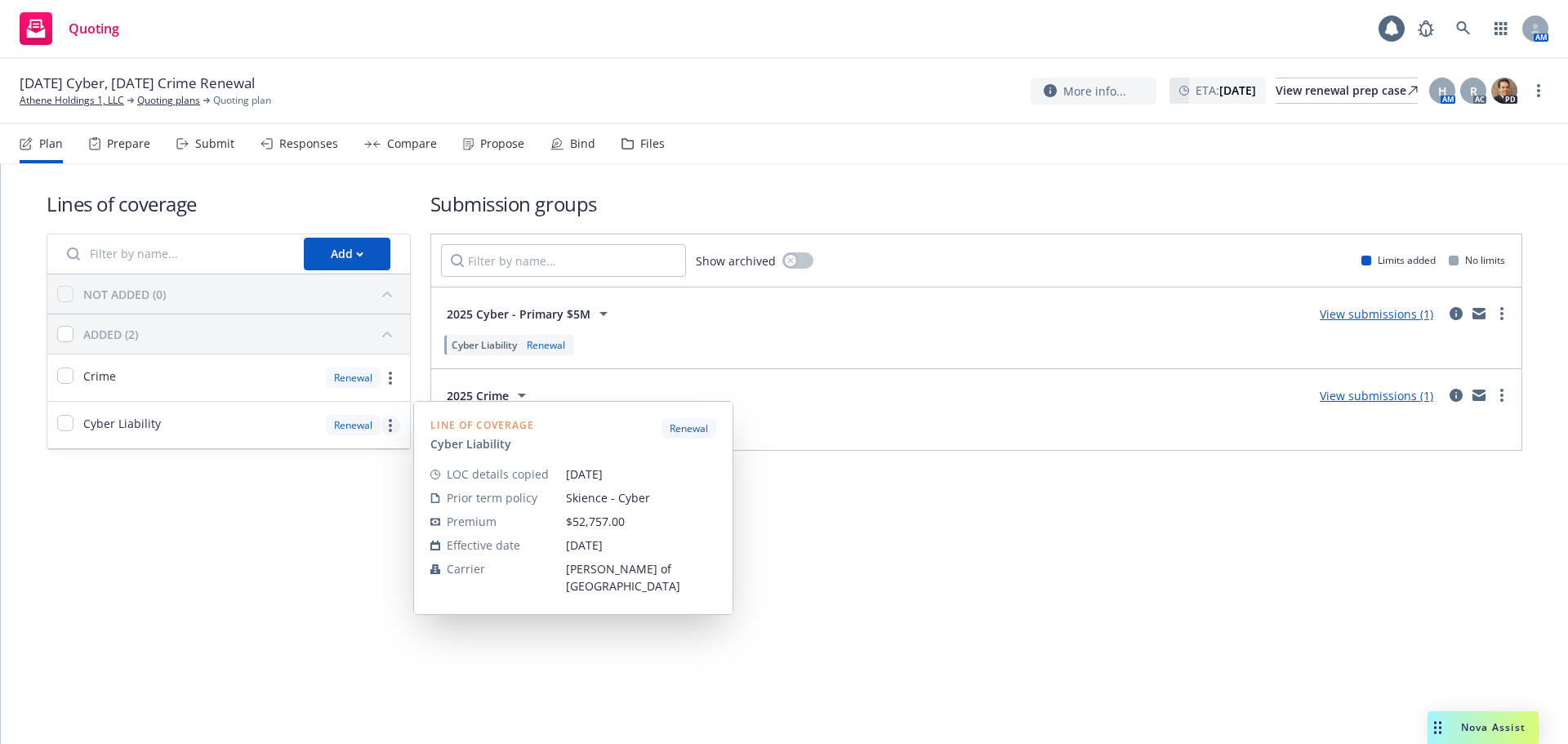
click at [391, 425] on circle "more" at bounding box center [391, 426] width 4 height 4
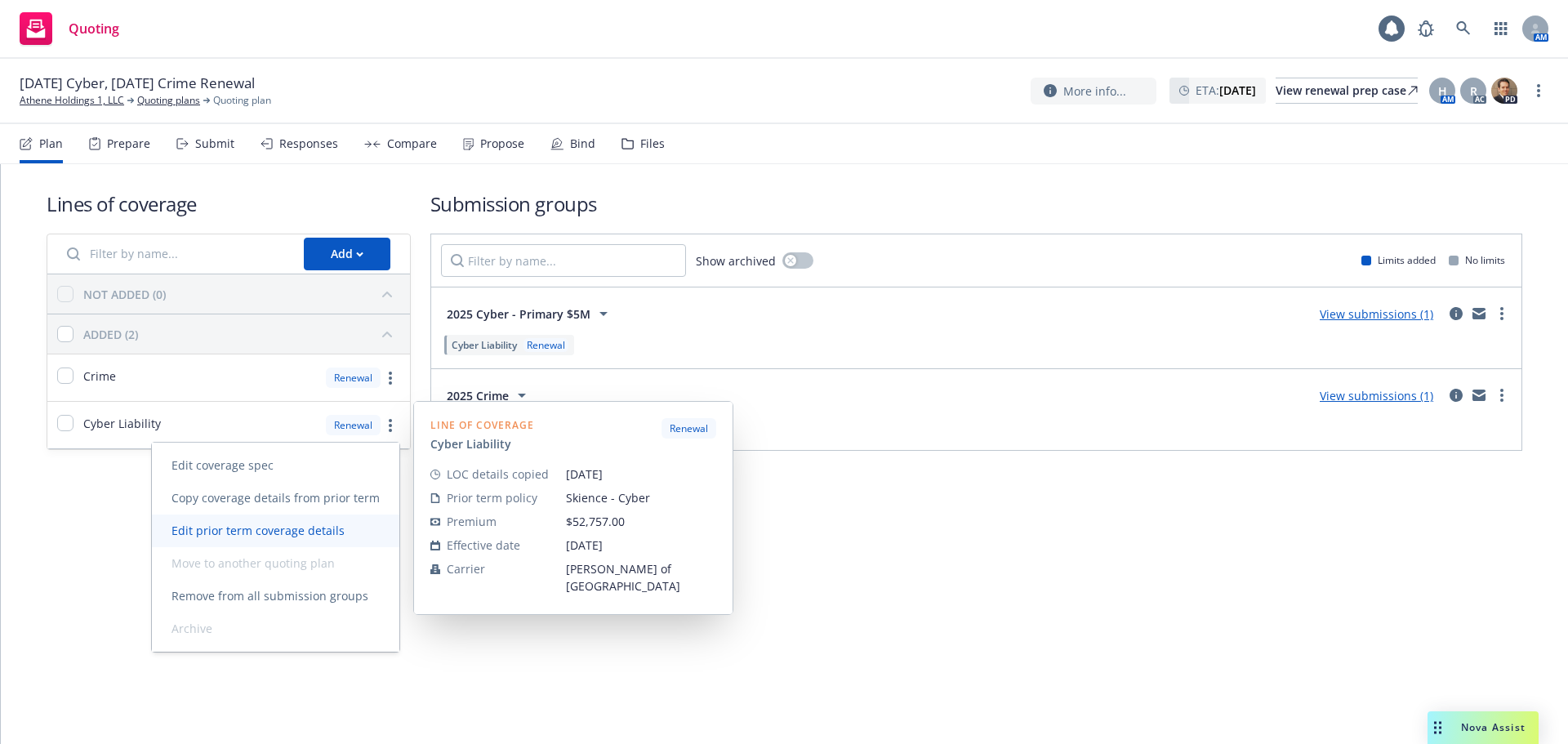
click at [334, 543] on link "Edit prior term coverage details" at bounding box center [276, 531] width 248 height 33
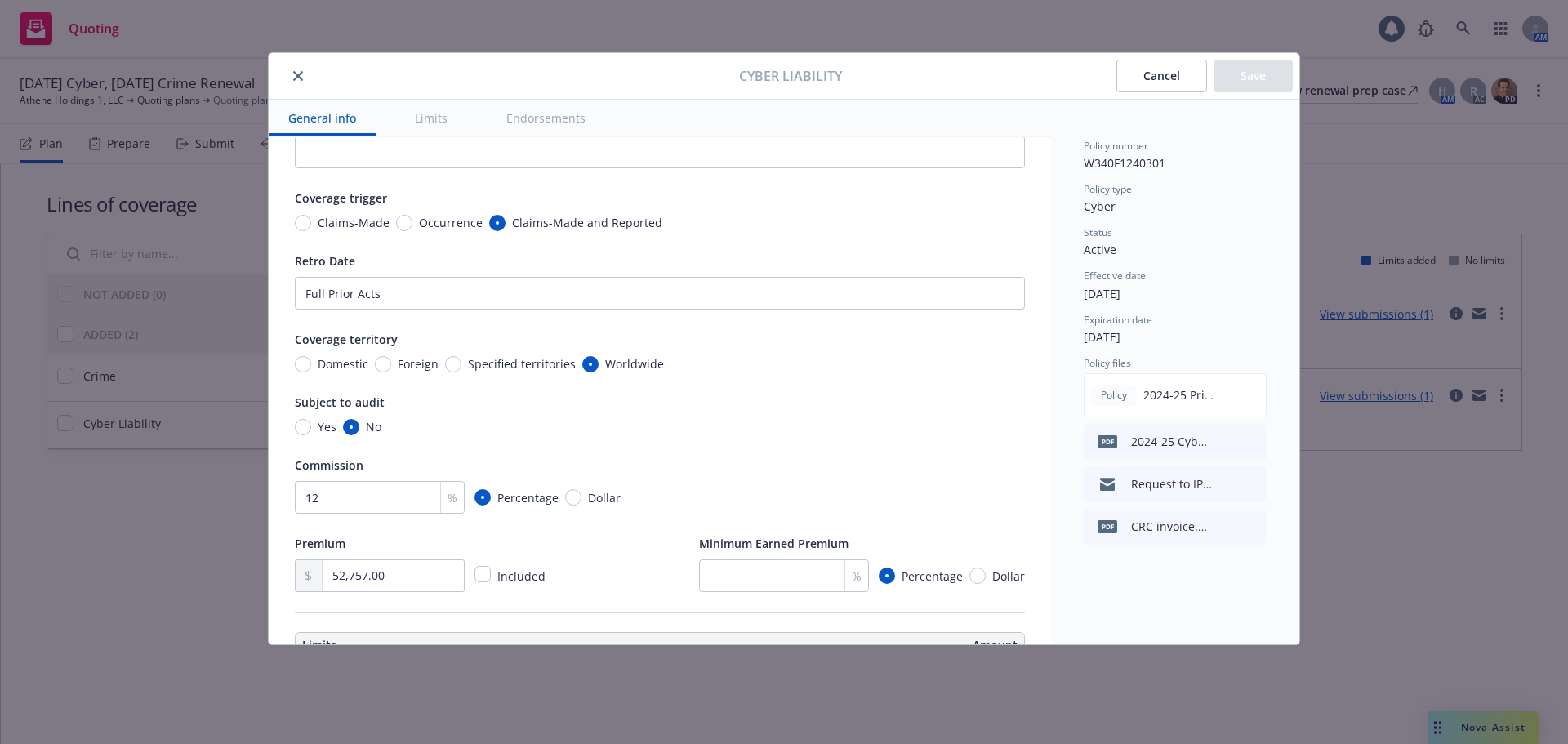
scroll to position [0, 0]
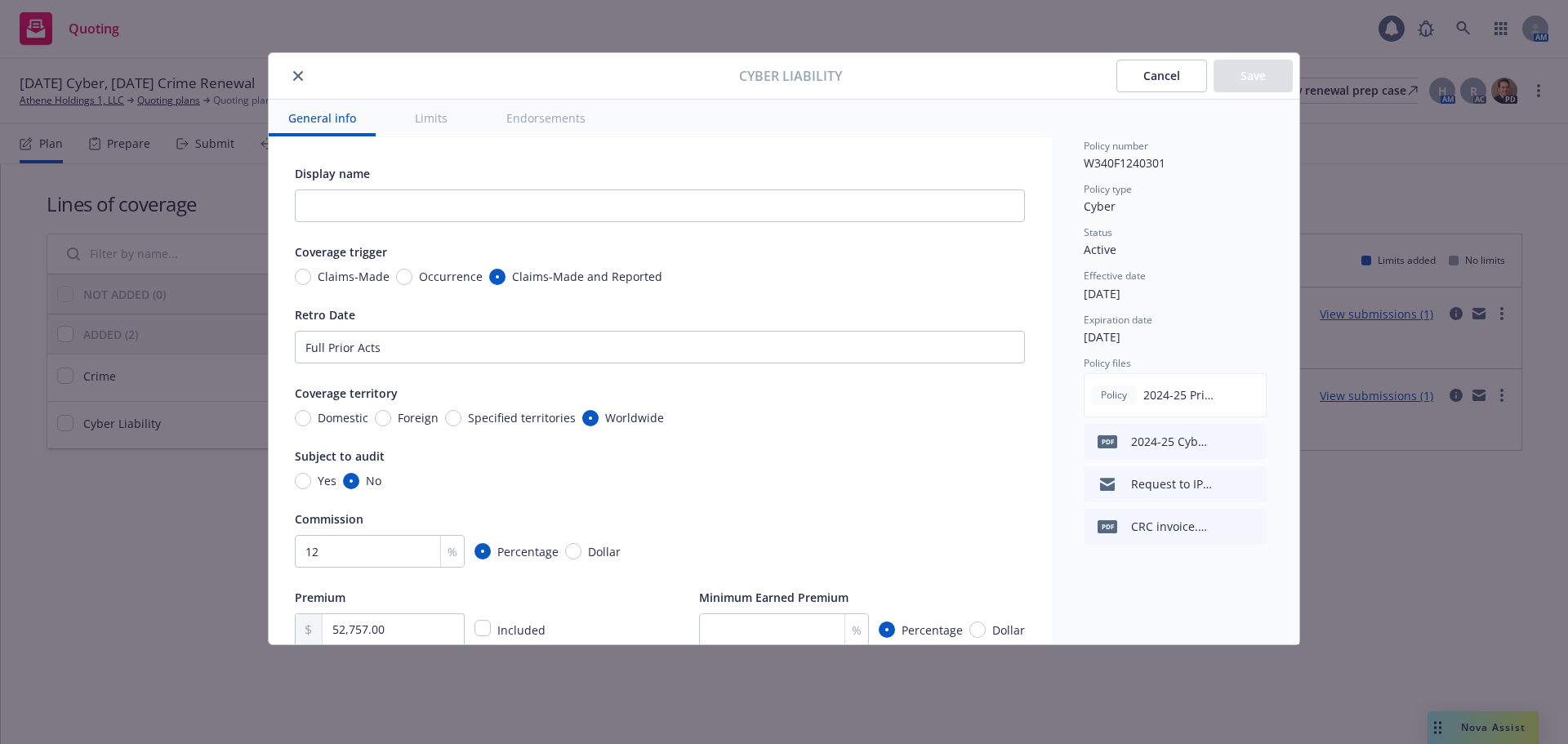
click at [1188, 73] on button "Cancel" at bounding box center [1161, 76] width 90 height 33
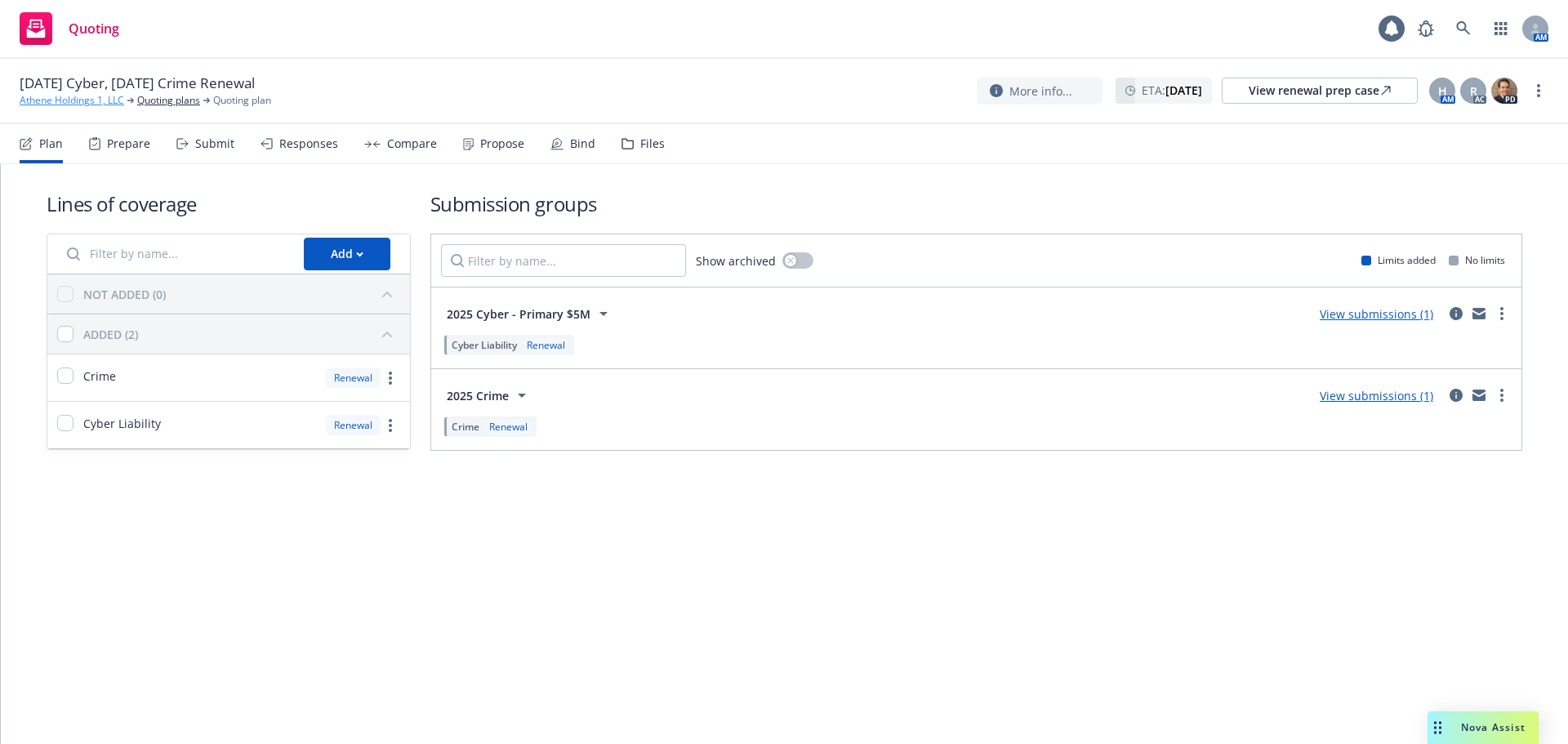
click at [108, 100] on link "Athene Holdings 1, LLC" at bounding box center [71, 100] width 104 height 15
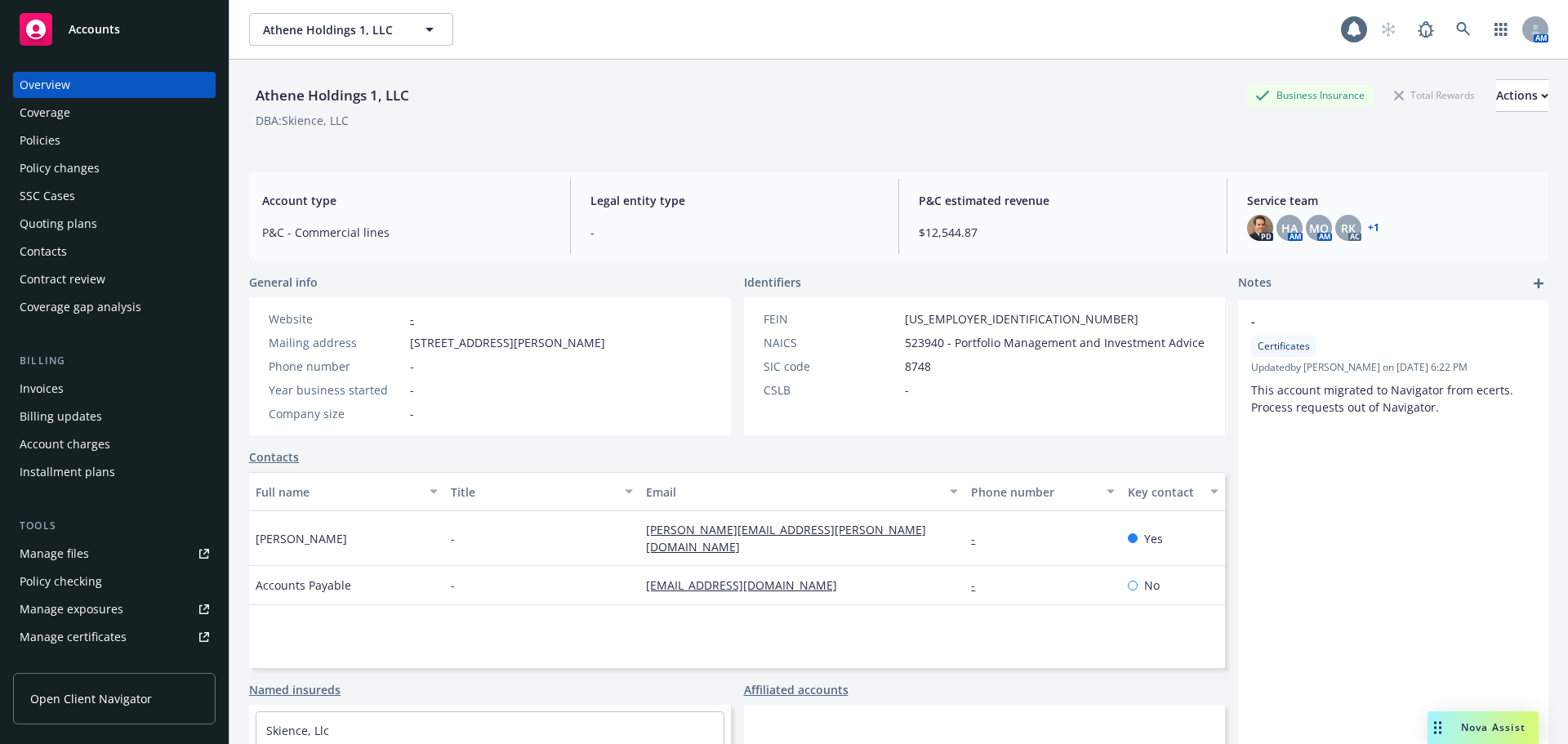
click at [142, 28] on div "Accounts" at bounding box center [114, 29] width 190 height 33
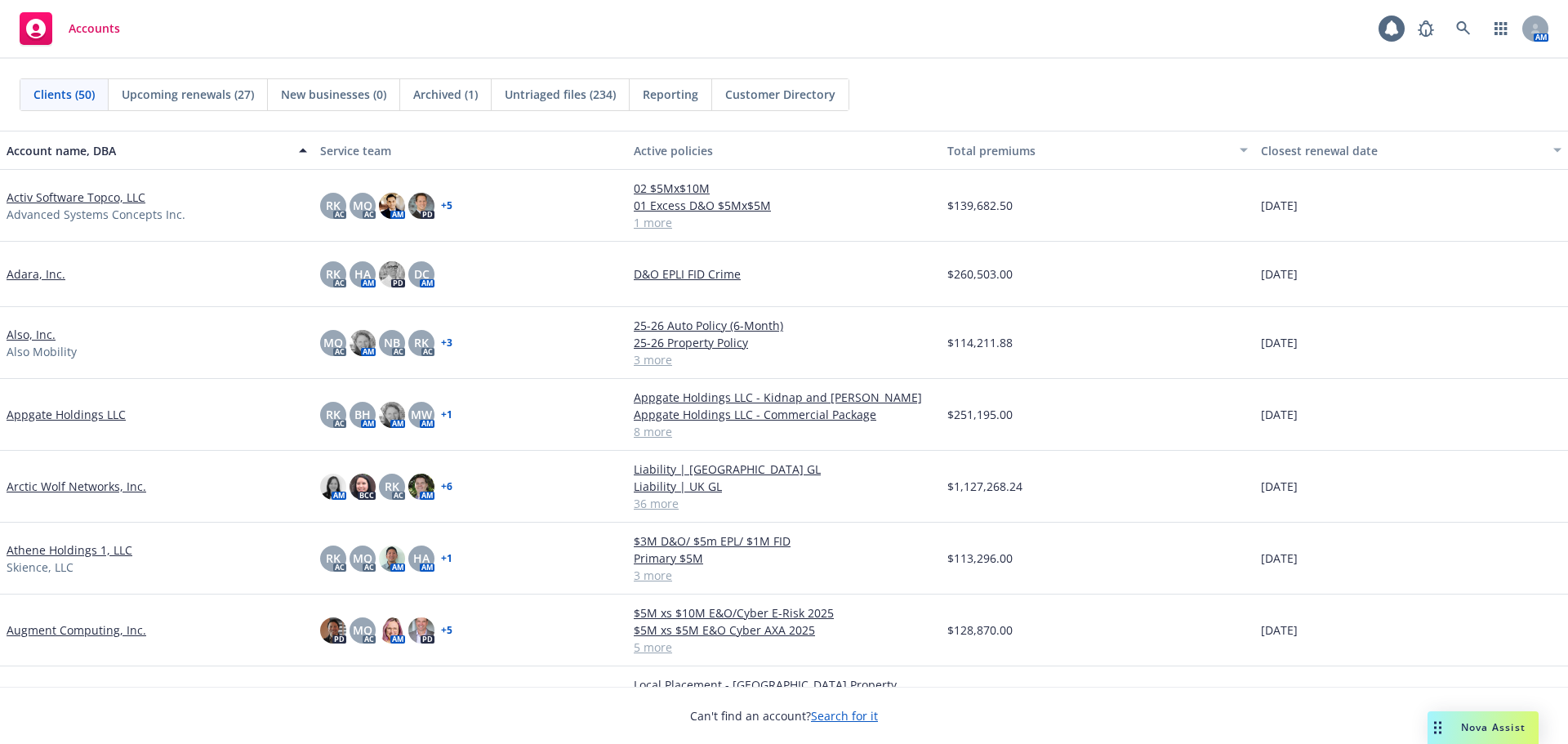
click at [69, 631] on link "Augment Computing, Inc." at bounding box center [76, 631] width 140 height 18
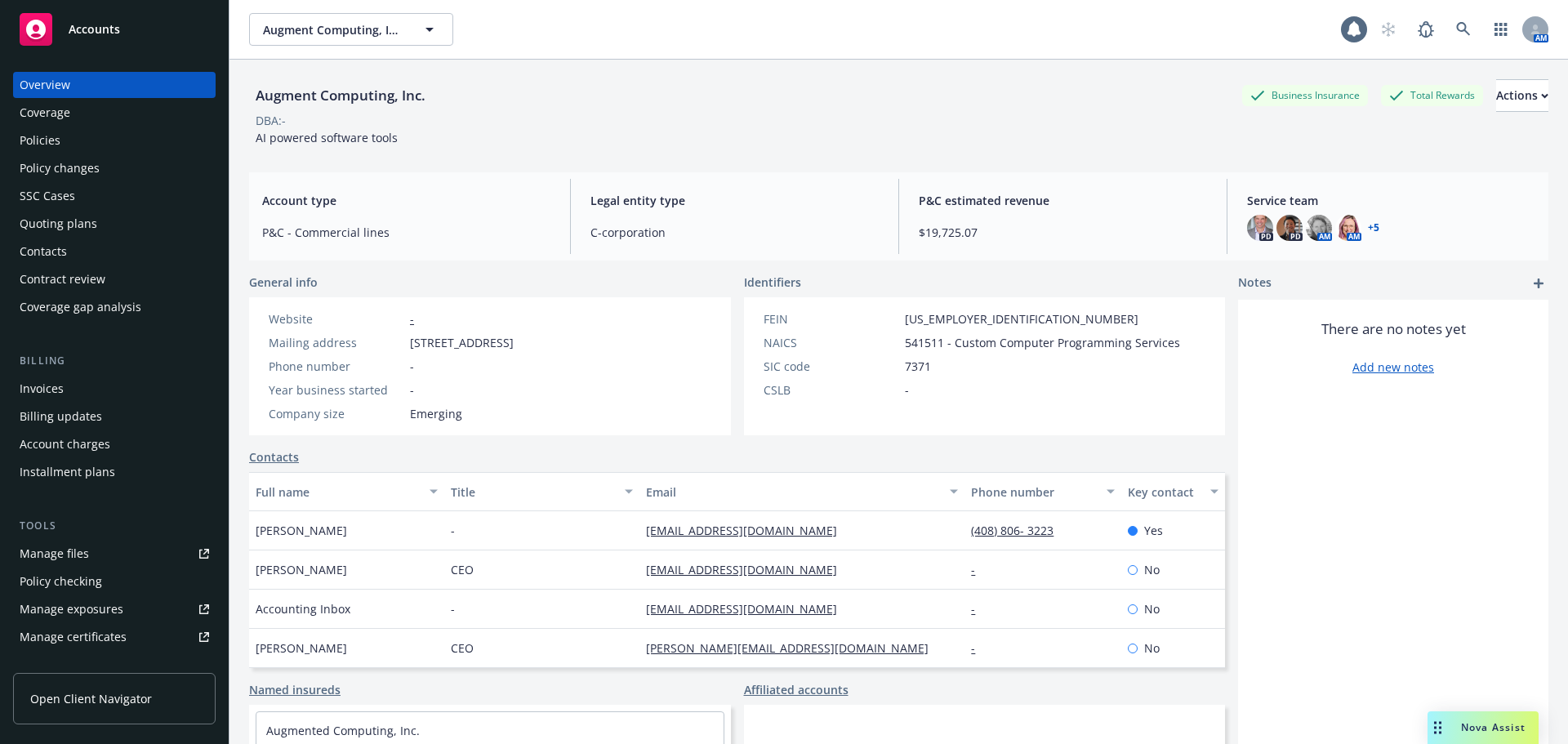
click at [81, 141] on div "Policies" at bounding box center [114, 141] width 190 height 26
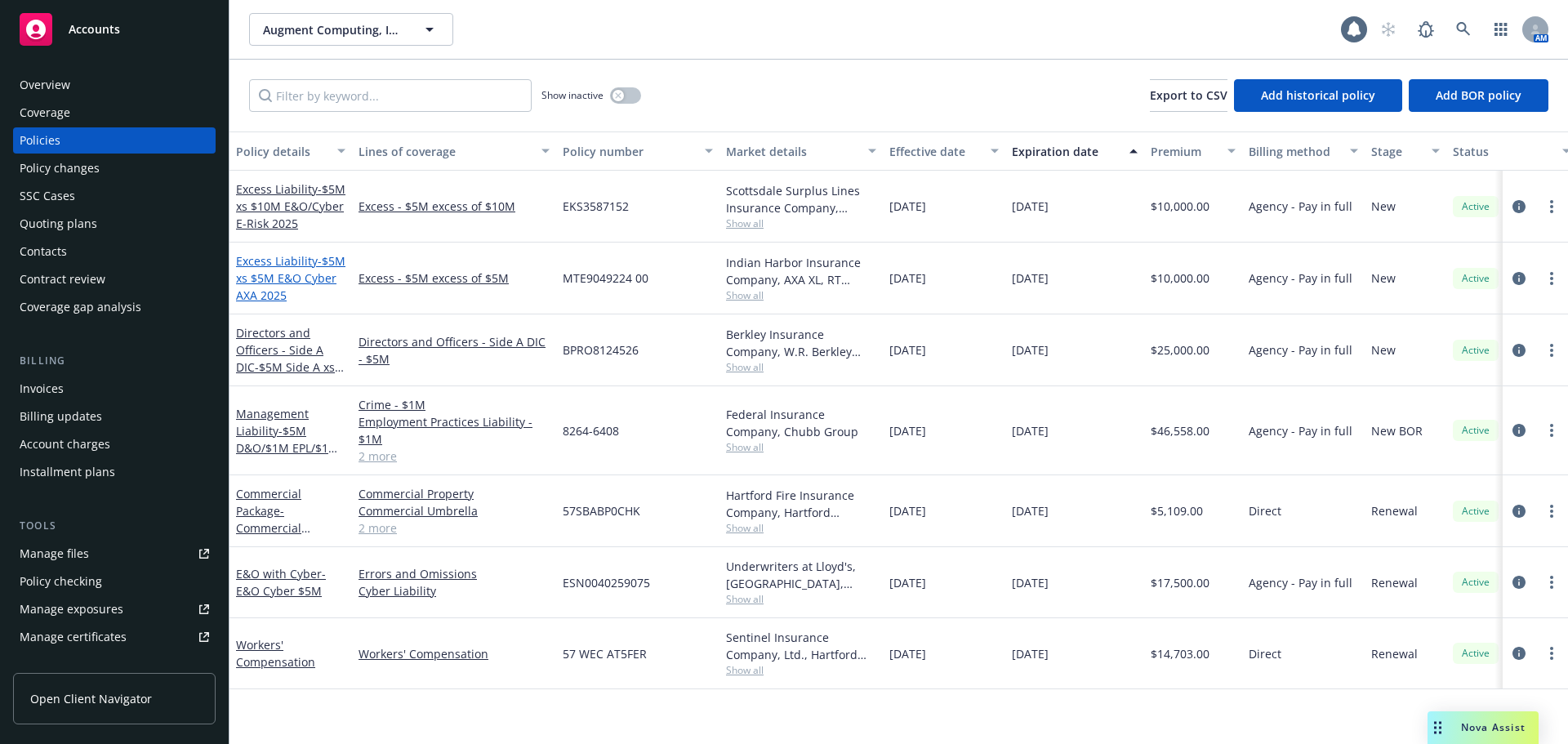
click at [287, 280] on span "- $5M xs $5M E&O Cyber AXA 2025" at bounding box center [291, 278] width 110 height 50
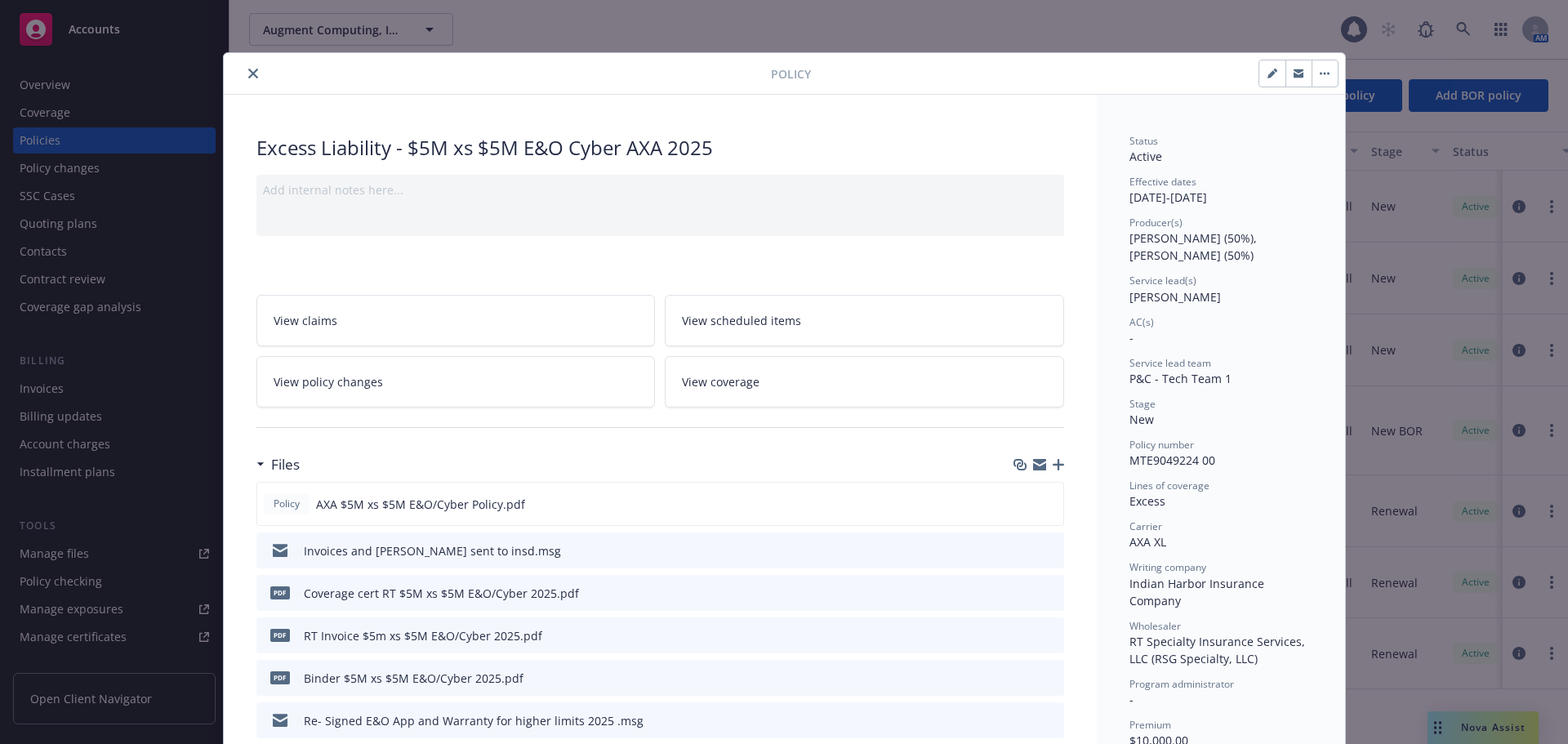
click at [1054, 465] on icon "button" at bounding box center [1058, 465] width 11 height 11
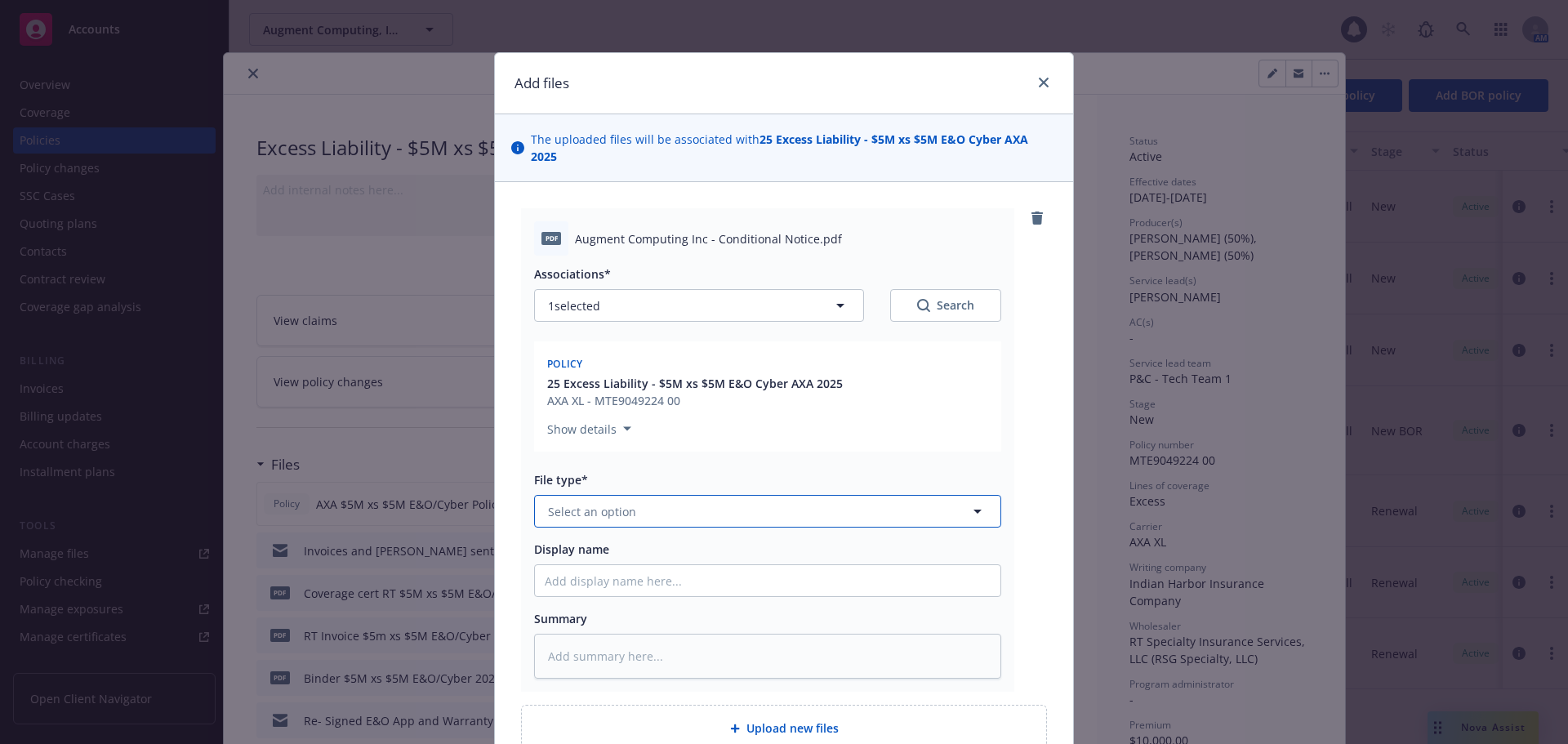
click at [560, 503] on span "Select an option" at bounding box center [592, 512] width 88 height 18
type input "condition"
click at [688, 548] on span "Conditional Renewal Notice" at bounding box center [629, 557] width 155 height 18
click at [1037, 469] on div "pdf Augment Computing Inc - Conditional Notice.pdf Associations* 1 selected Sea…" at bounding box center [783, 450] width 526 height 484
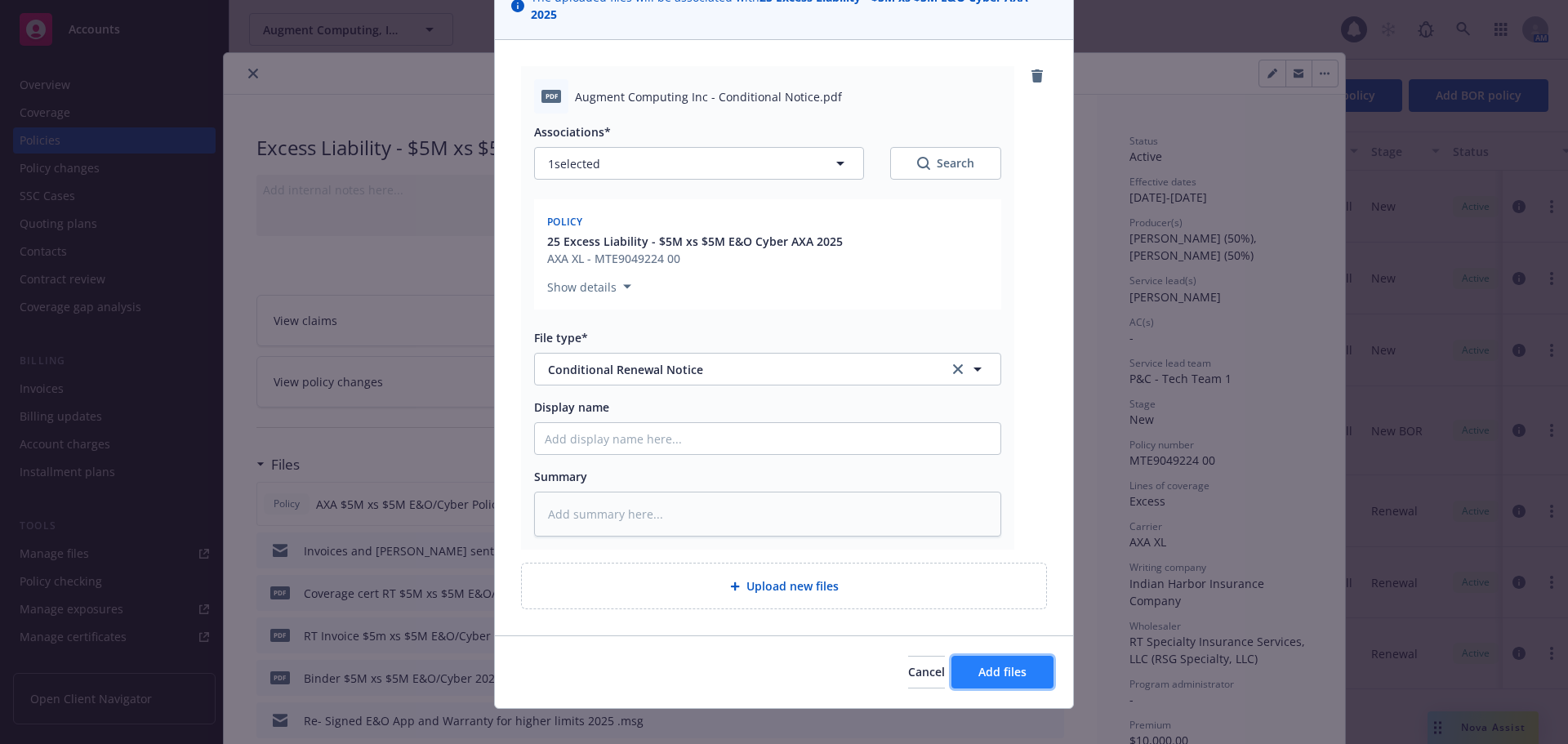
click at [1013, 664] on span "Add files" at bounding box center [1002, 672] width 48 height 16
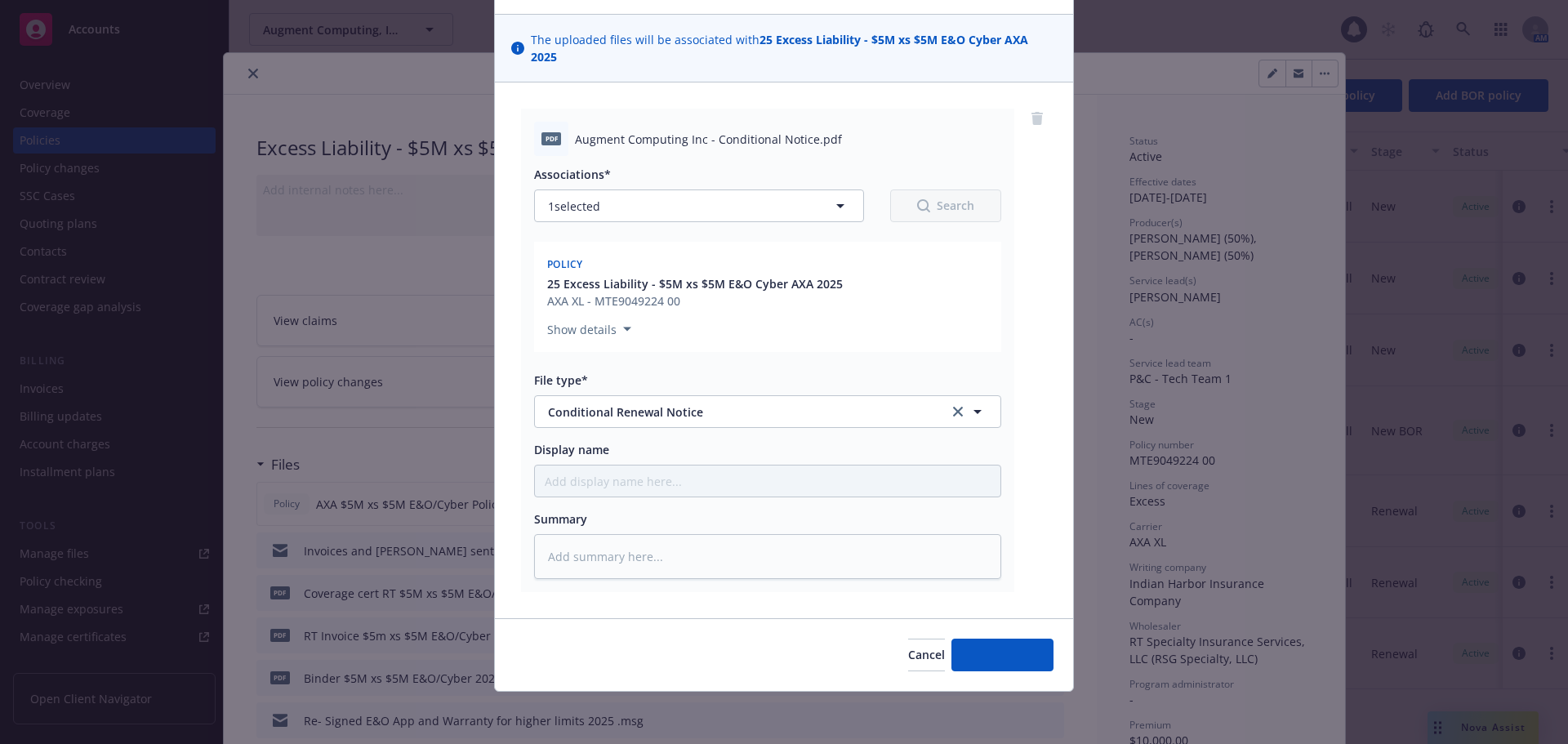
scroll to position [83, 0]
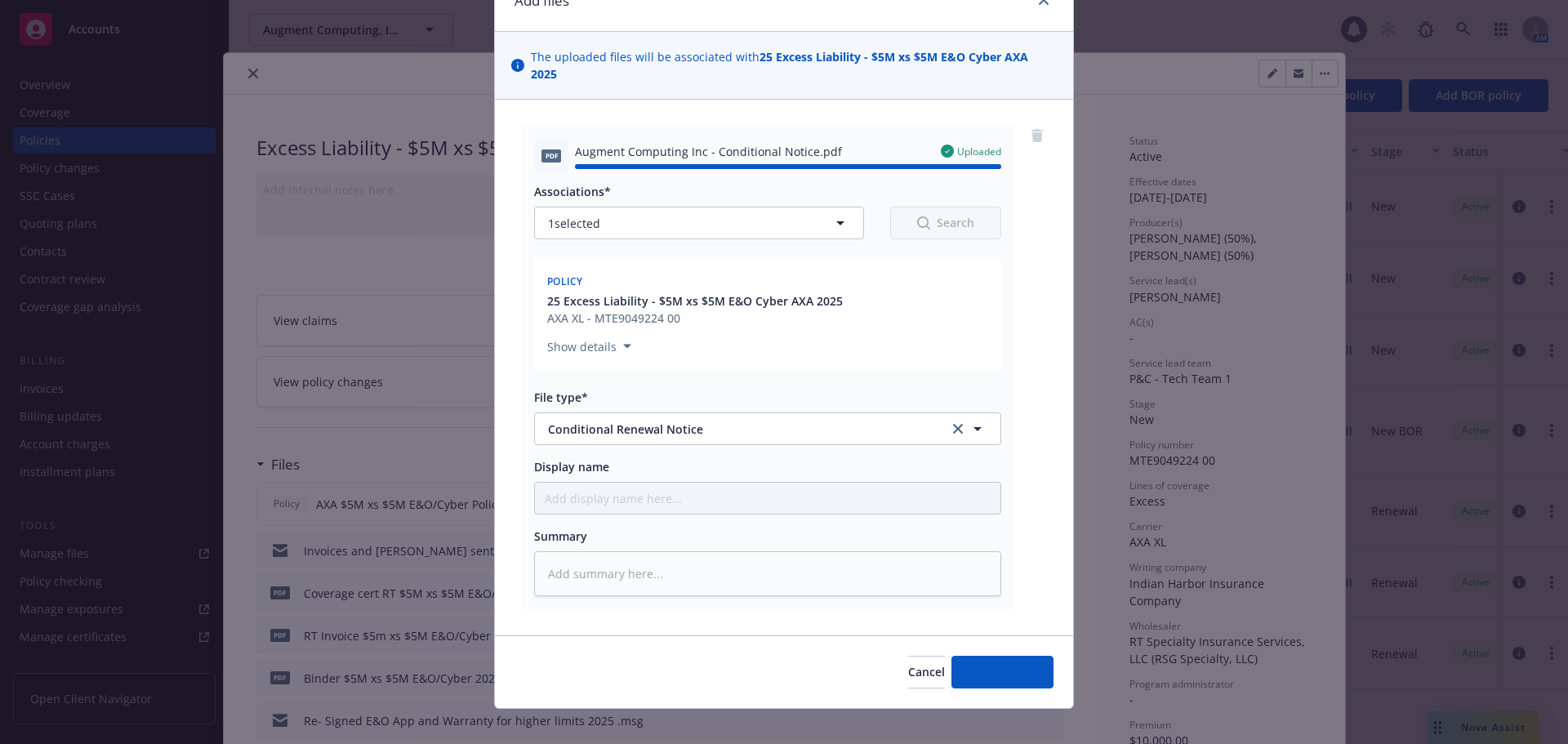
type textarea "x"
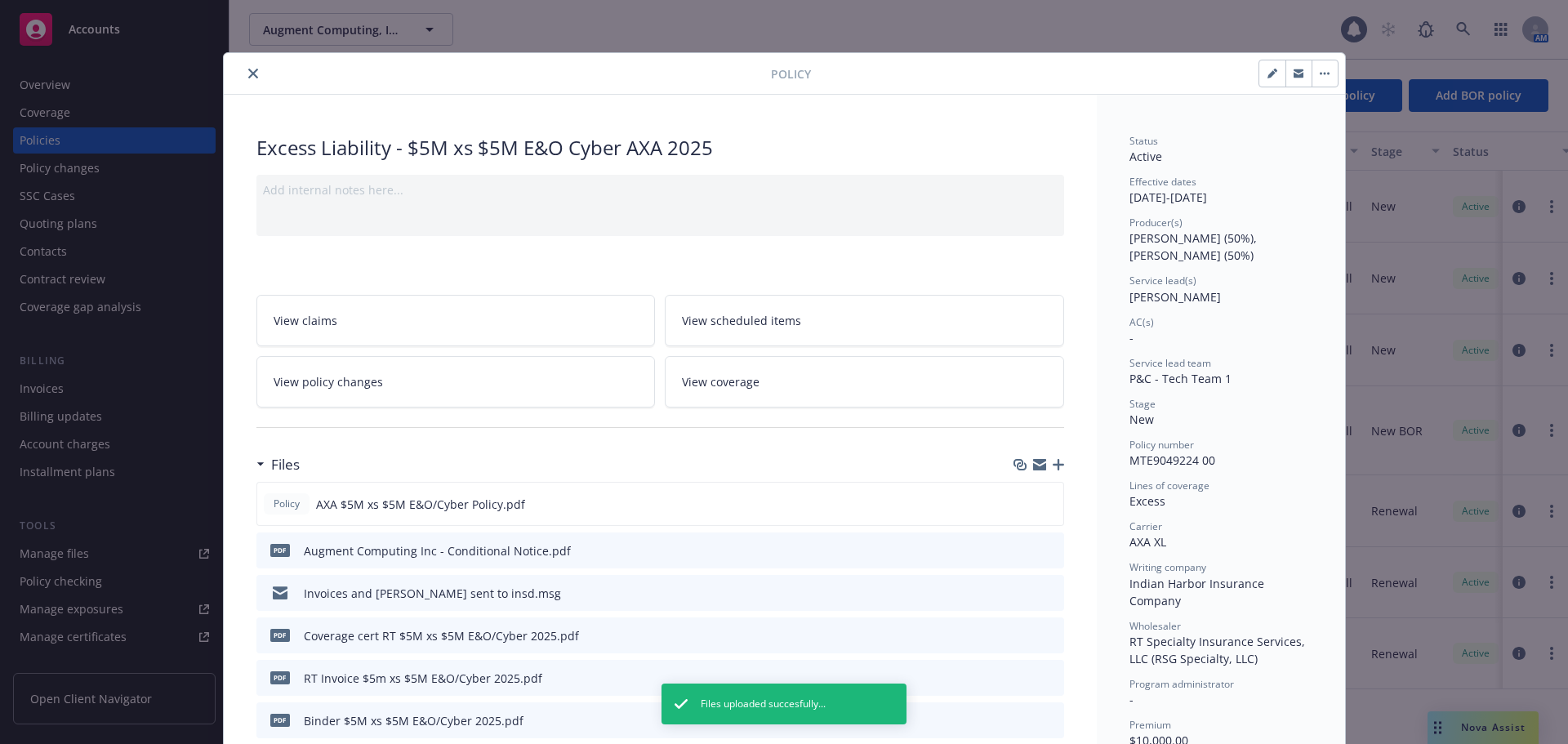
click at [248, 76] on icon "close" at bounding box center [253, 73] width 10 height 10
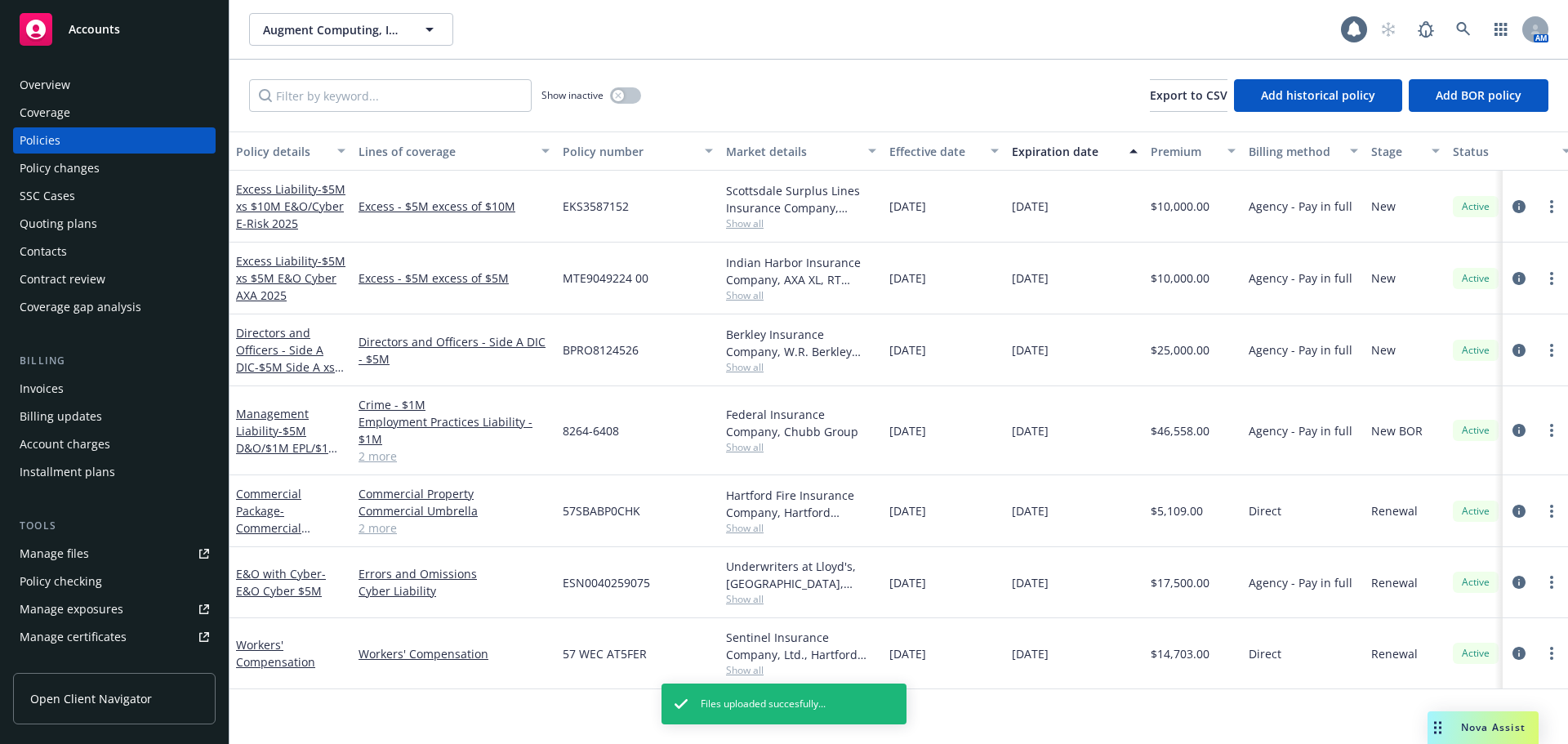
click at [182, 35] on div "Accounts" at bounding box center [114, 29] width 190 height 33
